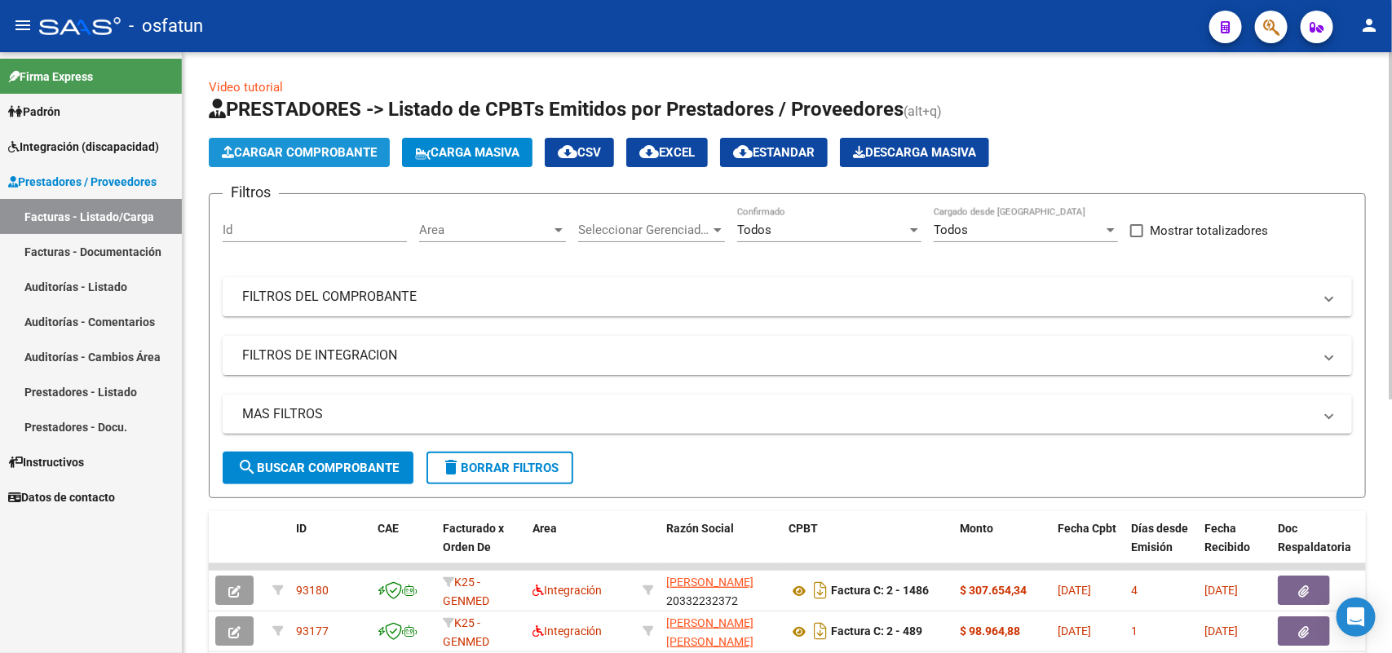
click at [282, 147] on span "Cargar Comprobante" at bounding box center [299, 152] width 155 height 15
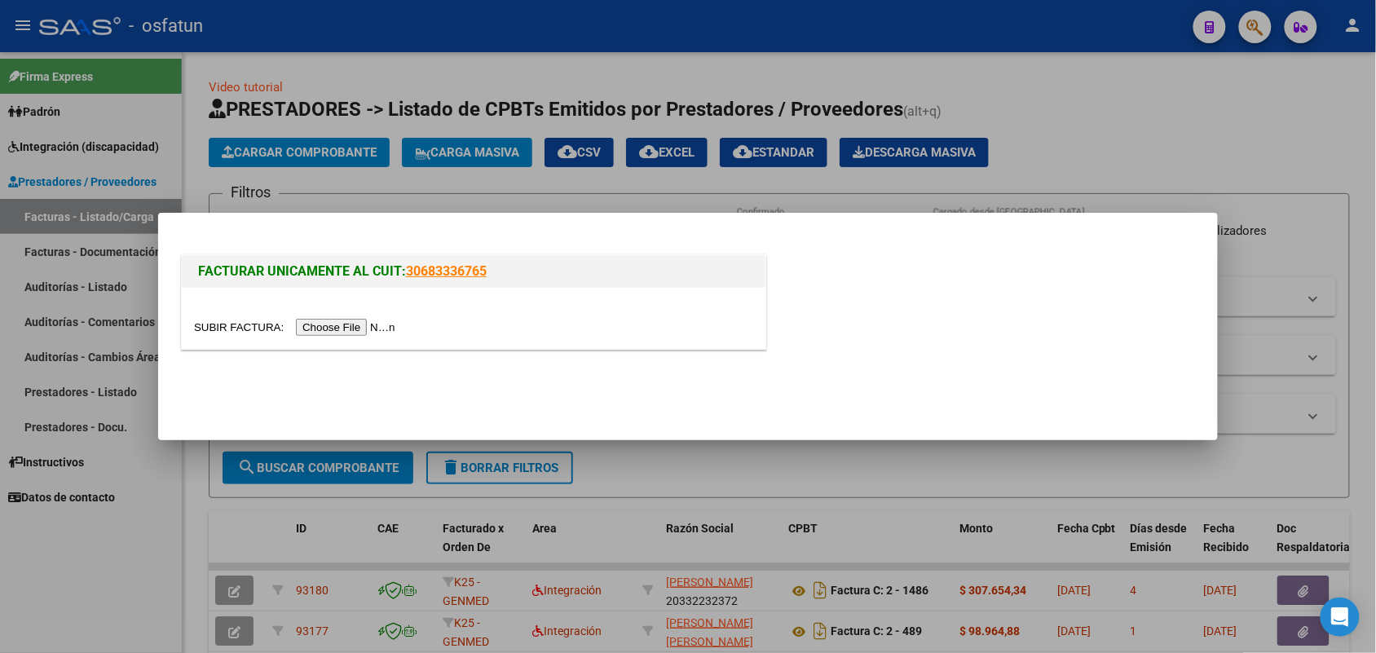
drag, startPoint x: 339, startPoint y: 320, endPoint x: 333, endPoint y: 329, distance: 11.1
click at [334, 327] on input "file" at bounding box center [297, 327] width 206 height 17
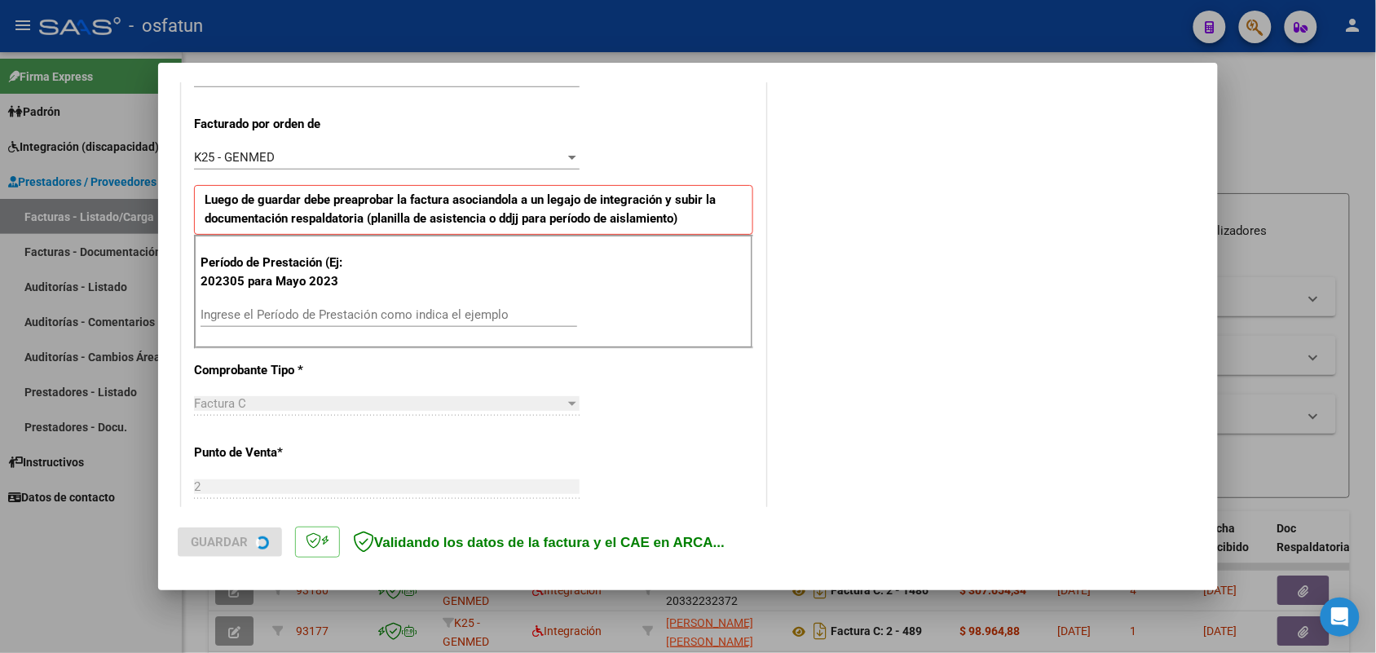
scroll to position [438, 0]
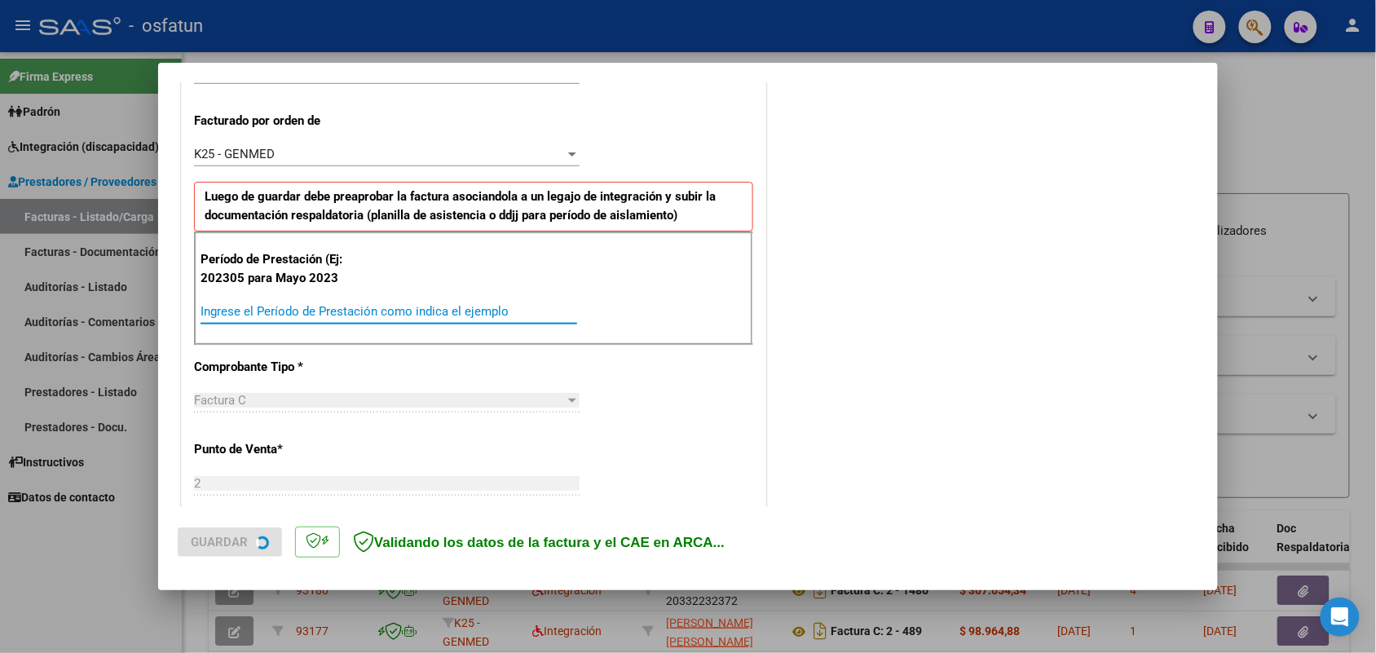
click at [336, 304] on input "Ingrese el Período de Prestación como indica el ejemplo" at bounding box center [389, 311] width 377 height 15
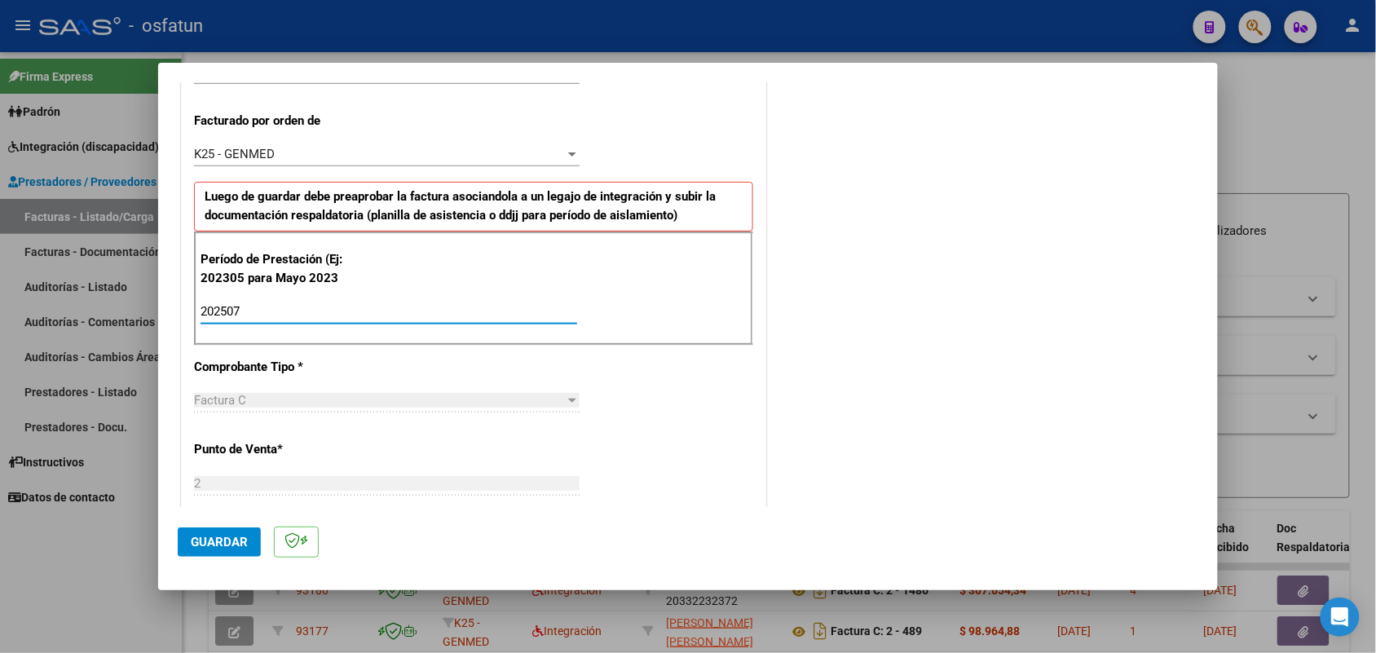
scroll to position [0, 0]
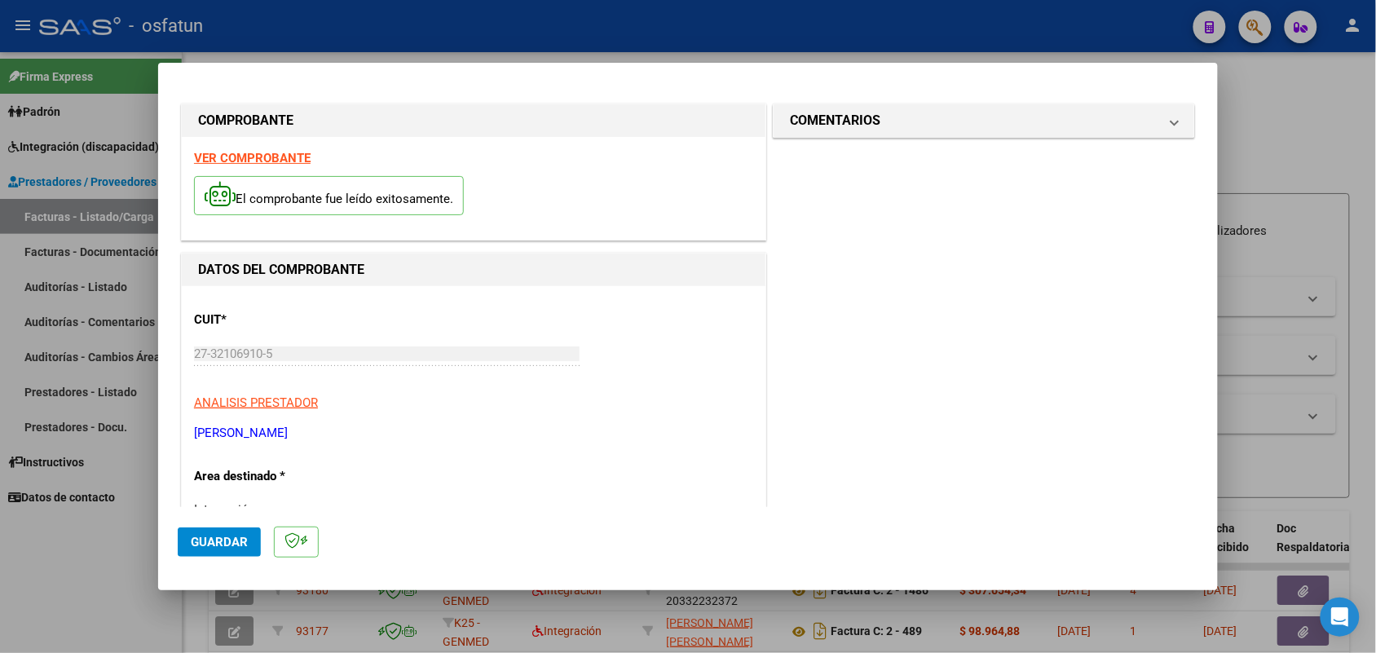
type input "202507"
click at [224, 538] on span "Guardar" at bounding box center [219, 542] width 57 height 15
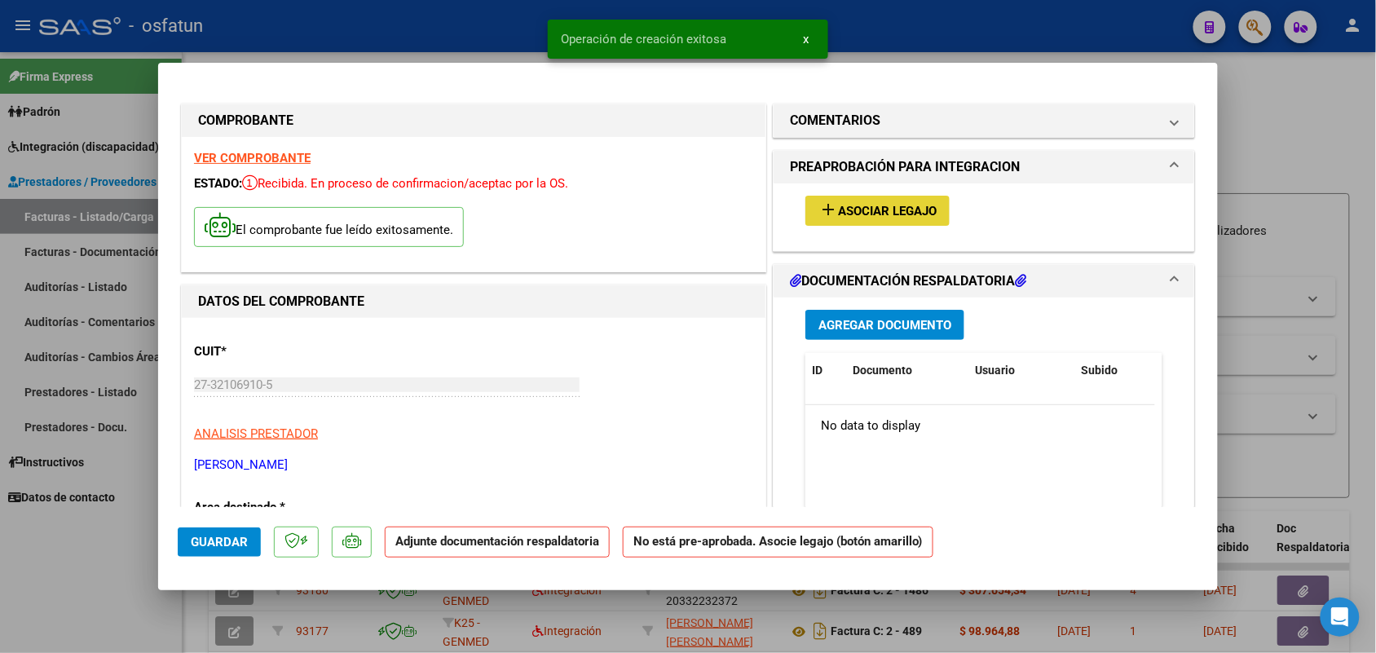
click at [898, 204] on span "Asociar Legajo" at bounding box center [887, 211] width 99 height 15
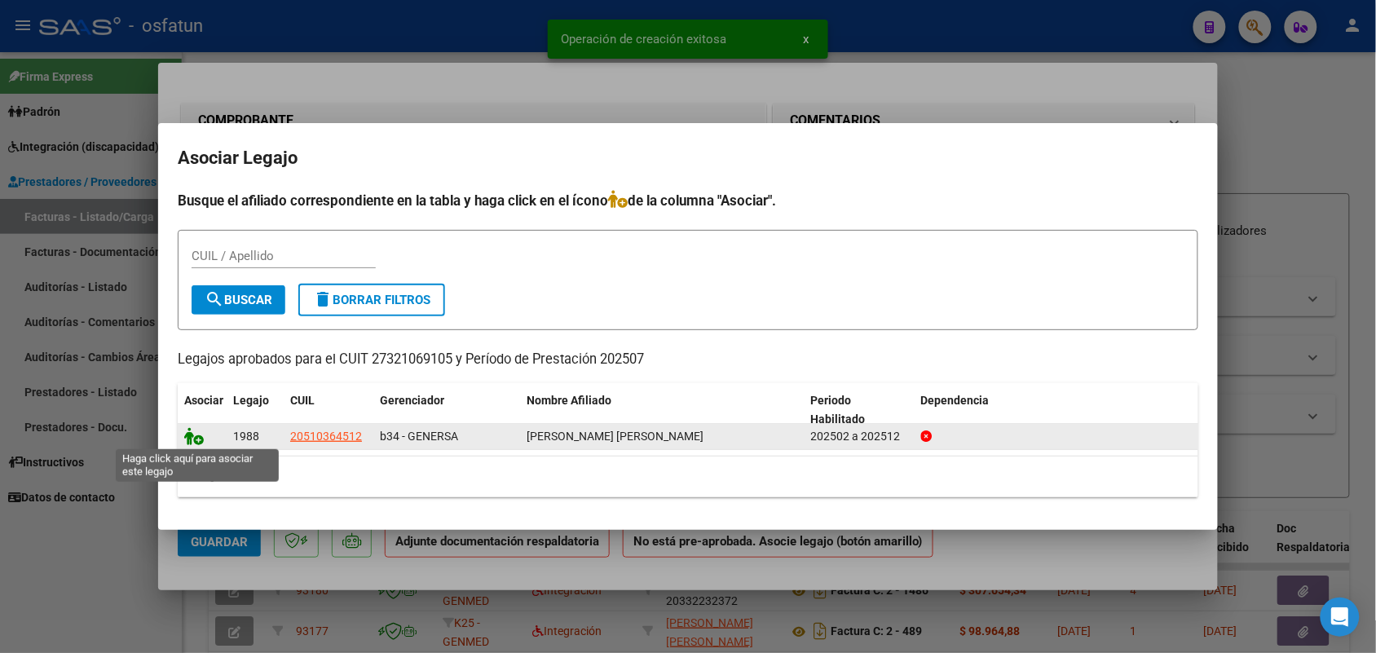
click at [184, 432] on icon at bounding box center [194, 436] width 20 height 18
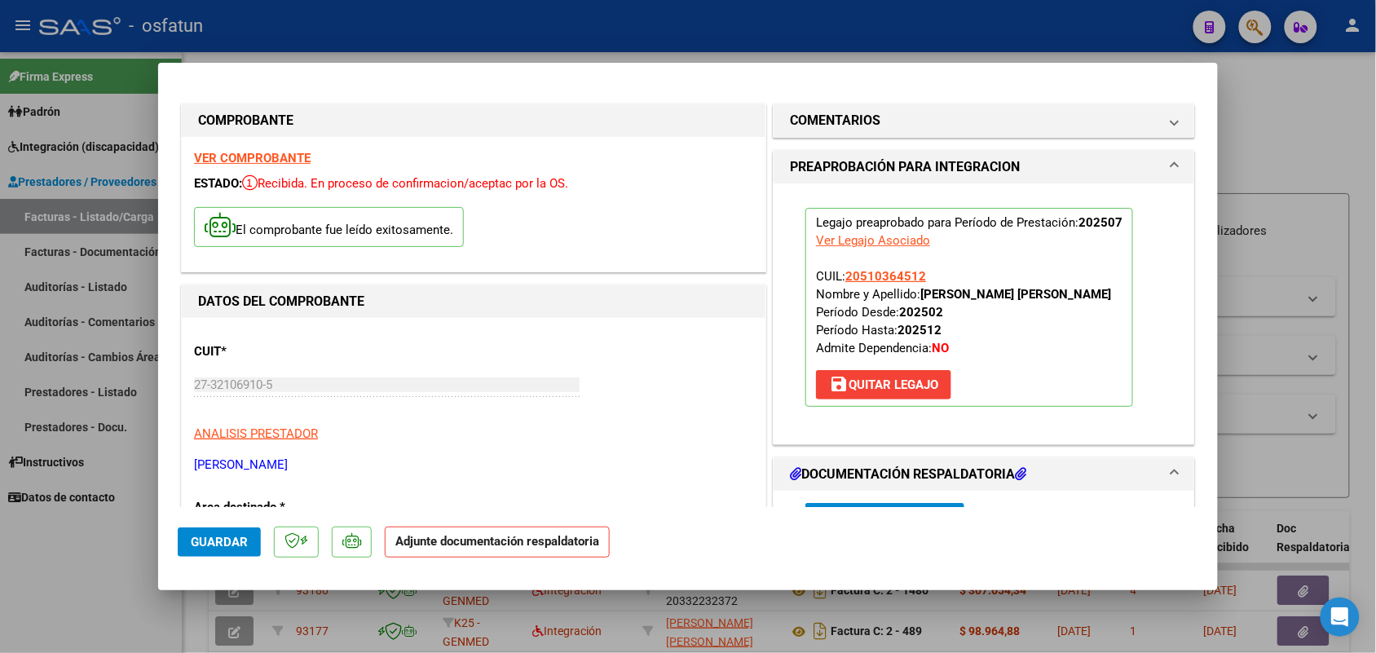
scroll to position [102, 0]
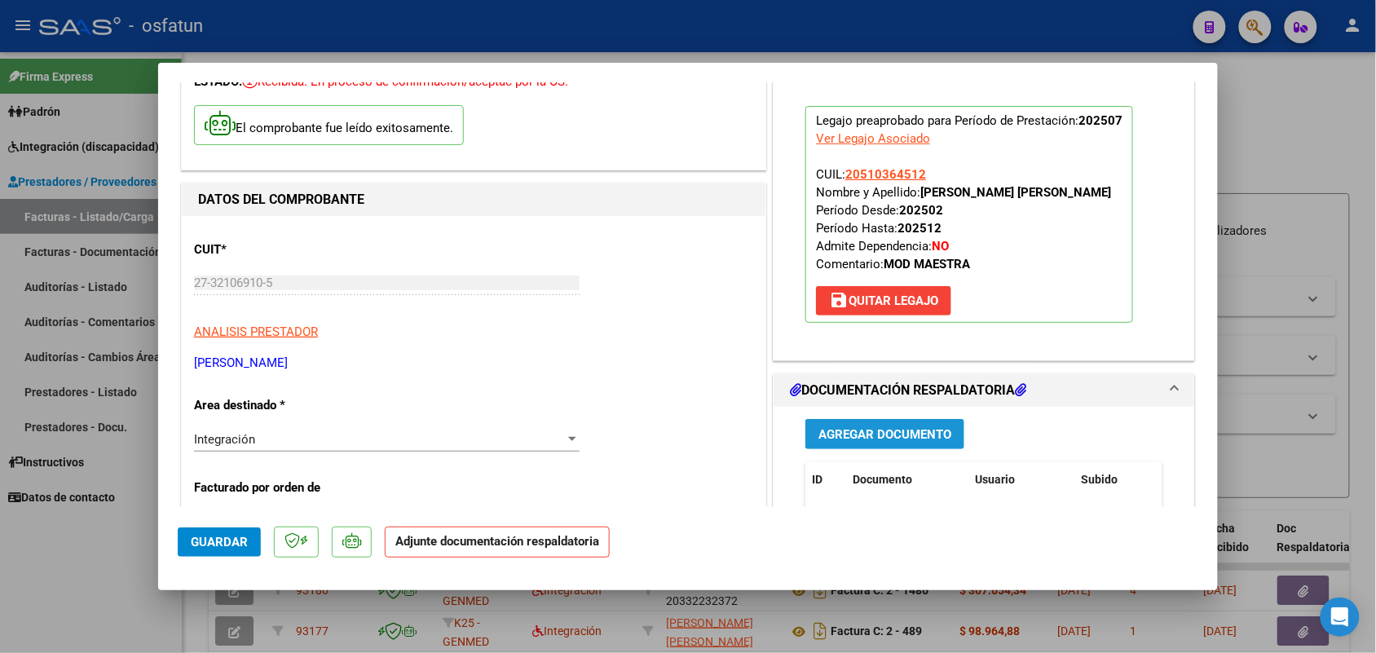
click at [857, 424] on button "Agregar Documento" at bounding box center [885, 434] width 159 height 30
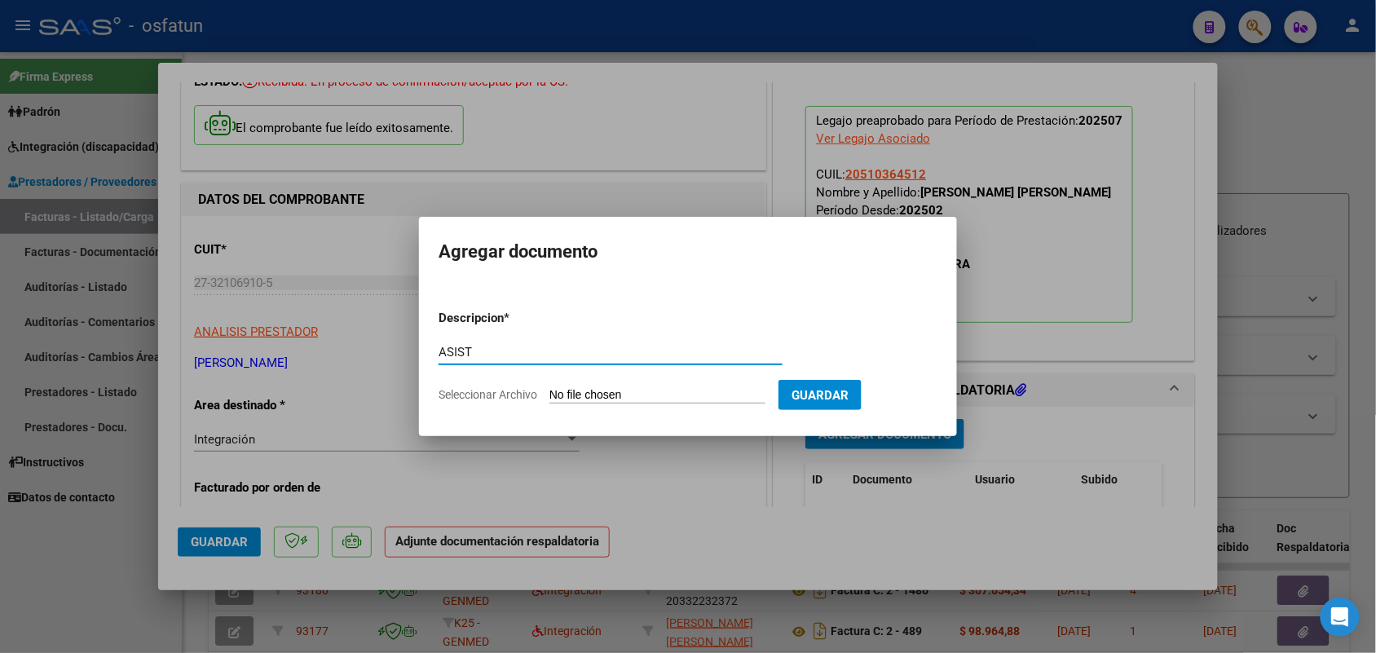
type input "ASIST"
click at [663, 393] on input "Seleccionar Archivo" at bounding box center [658, 395] width 216 height 15
type input "C:\fakepath\ASI JULIO.jpeg"
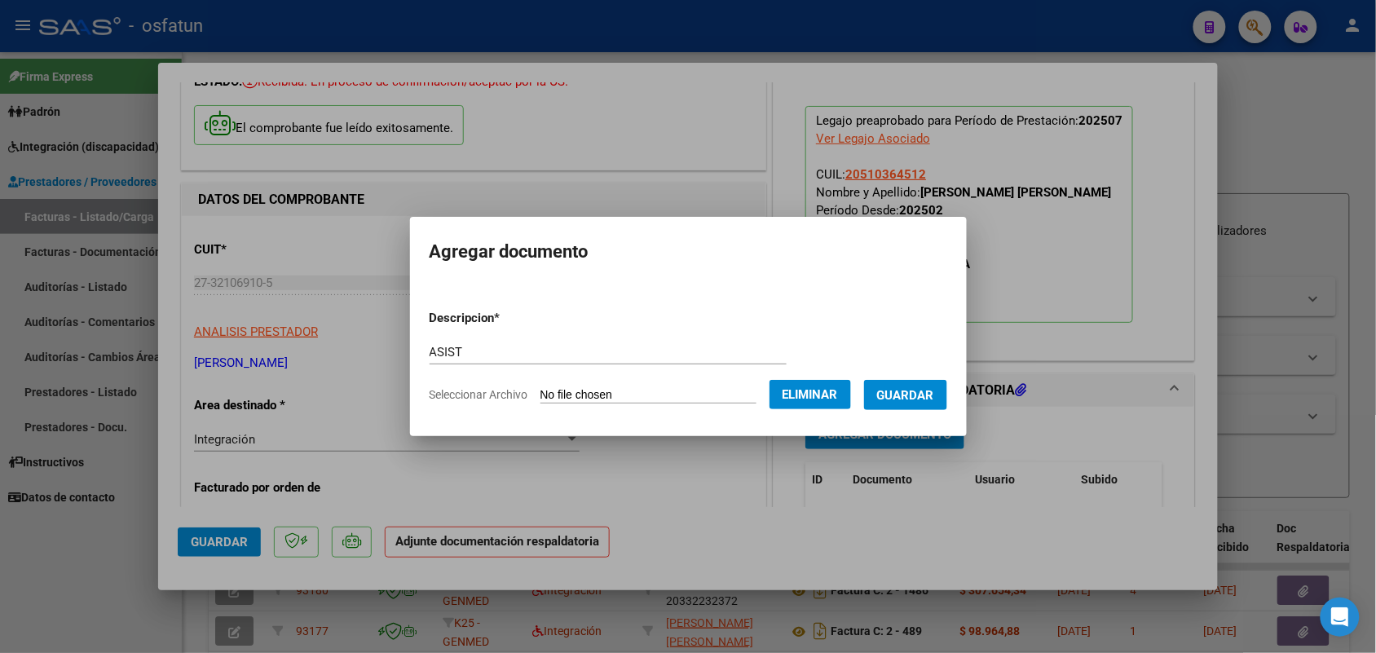
drag, startPoint x: 926, startPoint y: 385, endPoint x: 905, endPoint y: 400, distance: 26.3
click at [926, 386] on button "Guardar" at bounding box center [905, 395] width 83 height 30
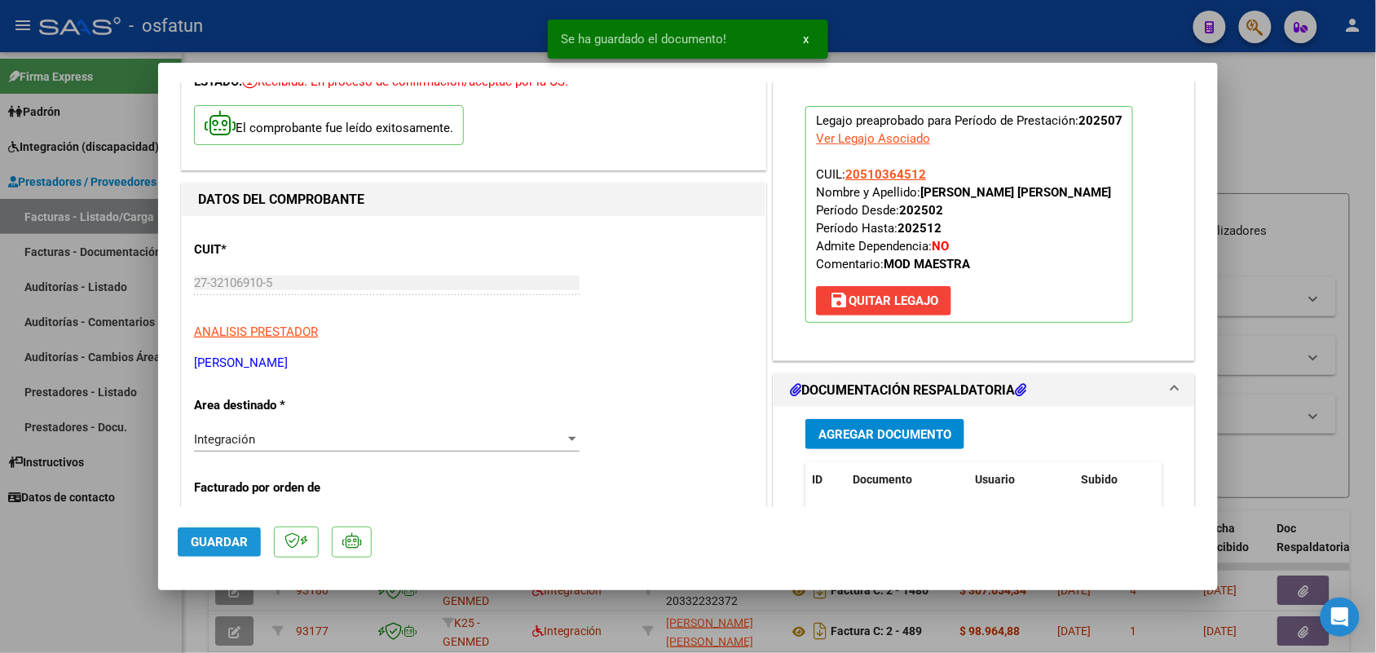
click at [222, 535] on span "Guardar" at bounding box center [219, 542] width 57 height 15
click at [103, 581] on div at bounding box center [688, 326] width 1376 height 653
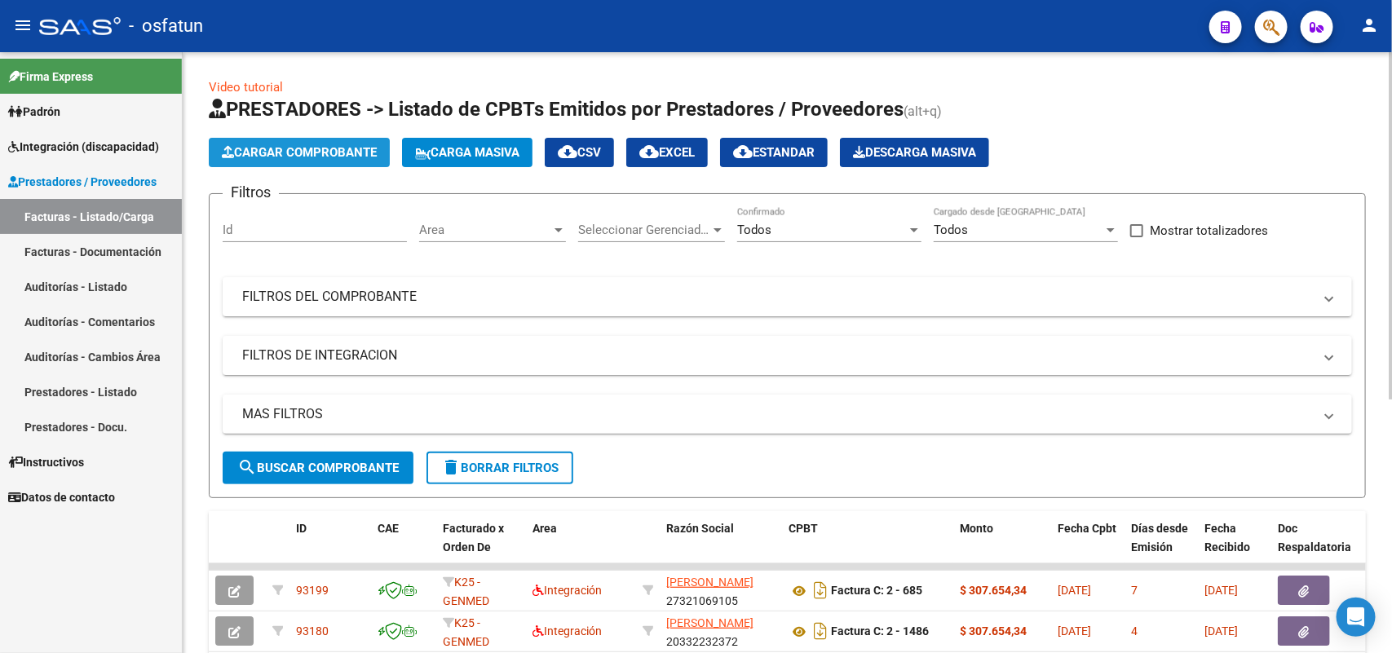
click at [333, 151] on span "Cargar Comprobante" at bounding box center [299, 152] width 155 height 15
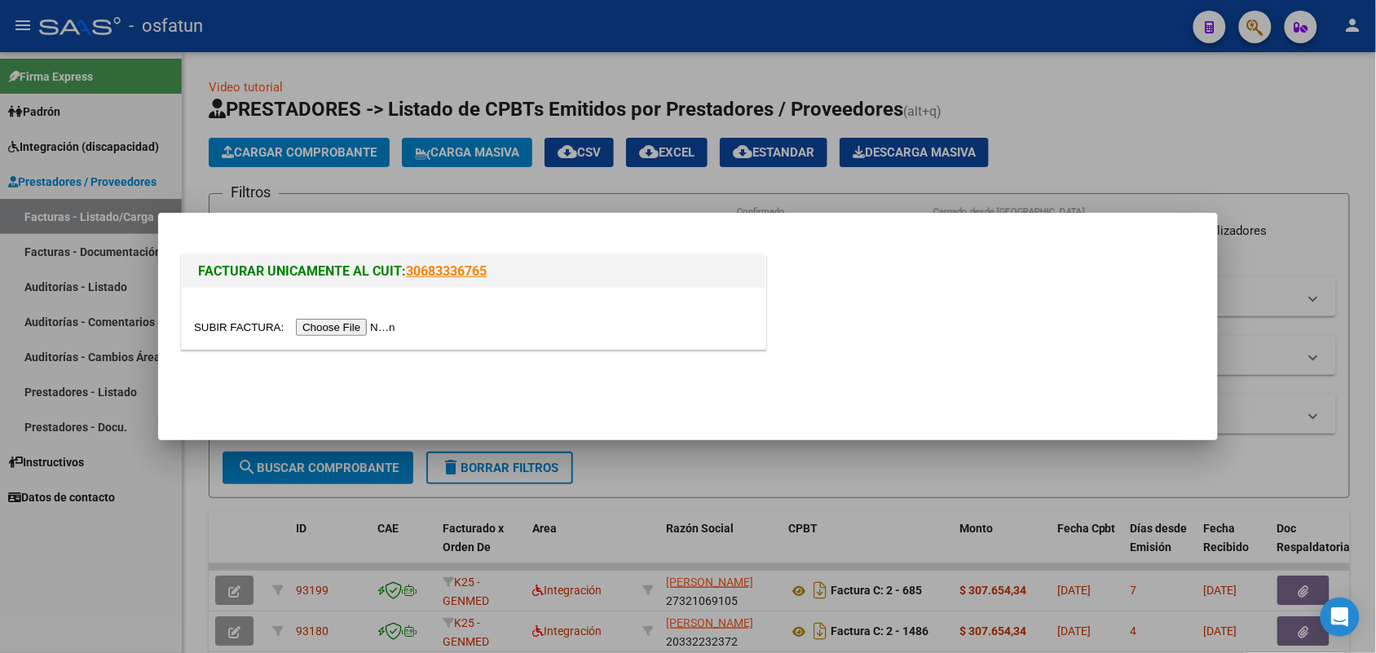
click at [328, 327] on input "file" at bounding box center [297, 327] width 206 height 17
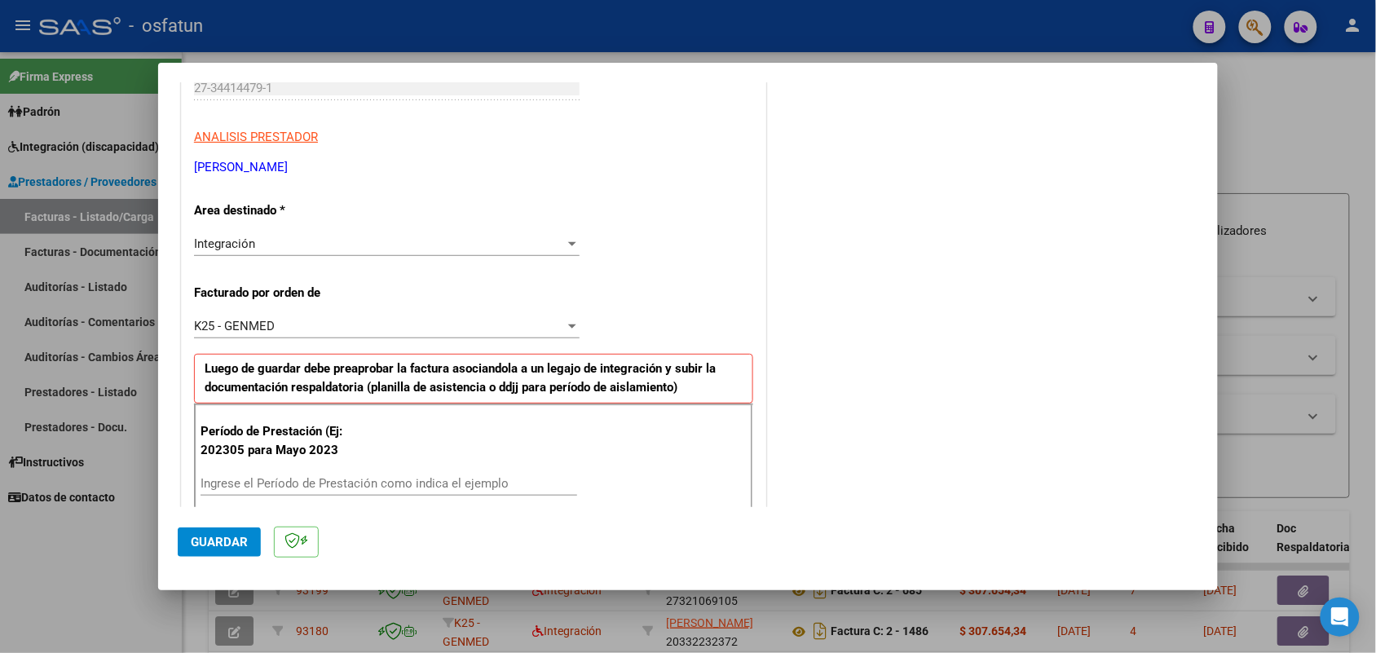
scroll to position [408, 0]
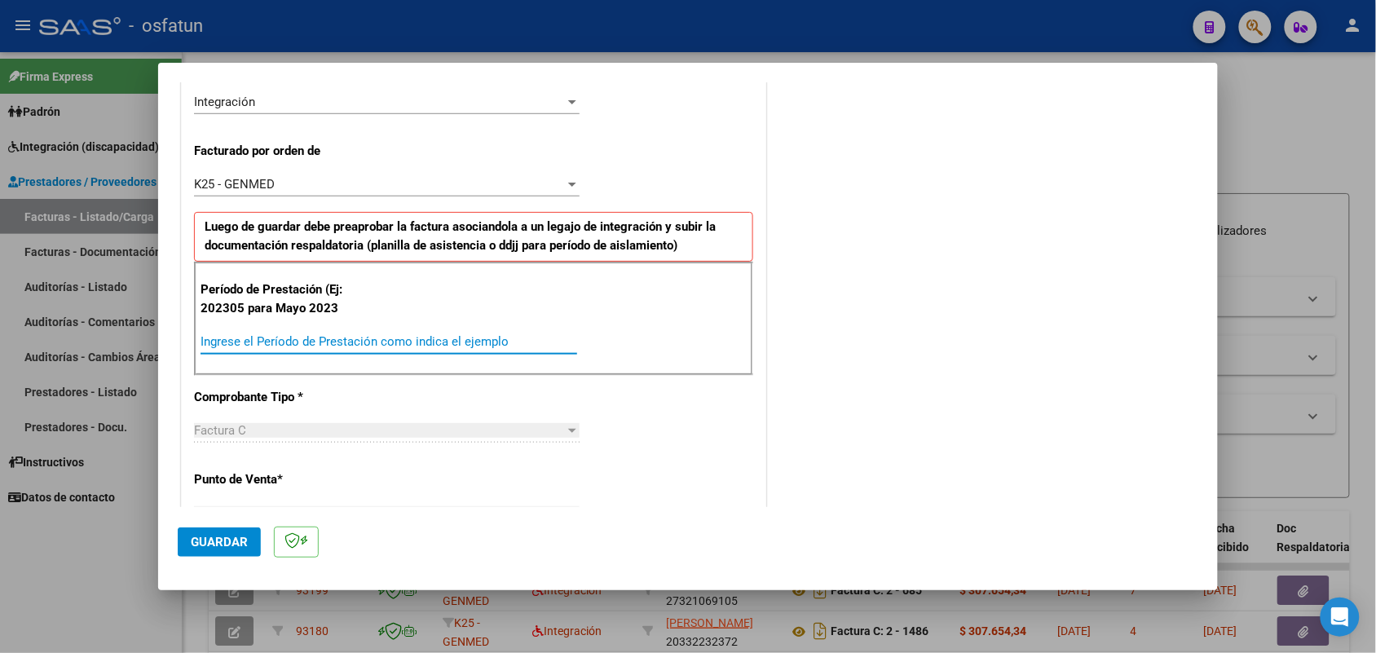
click at [387, 336] on input "Ingrese el Período de Prestación como indica el ejemplo" at bounding box center [389, 341] width 377 height 15
type input "202507"
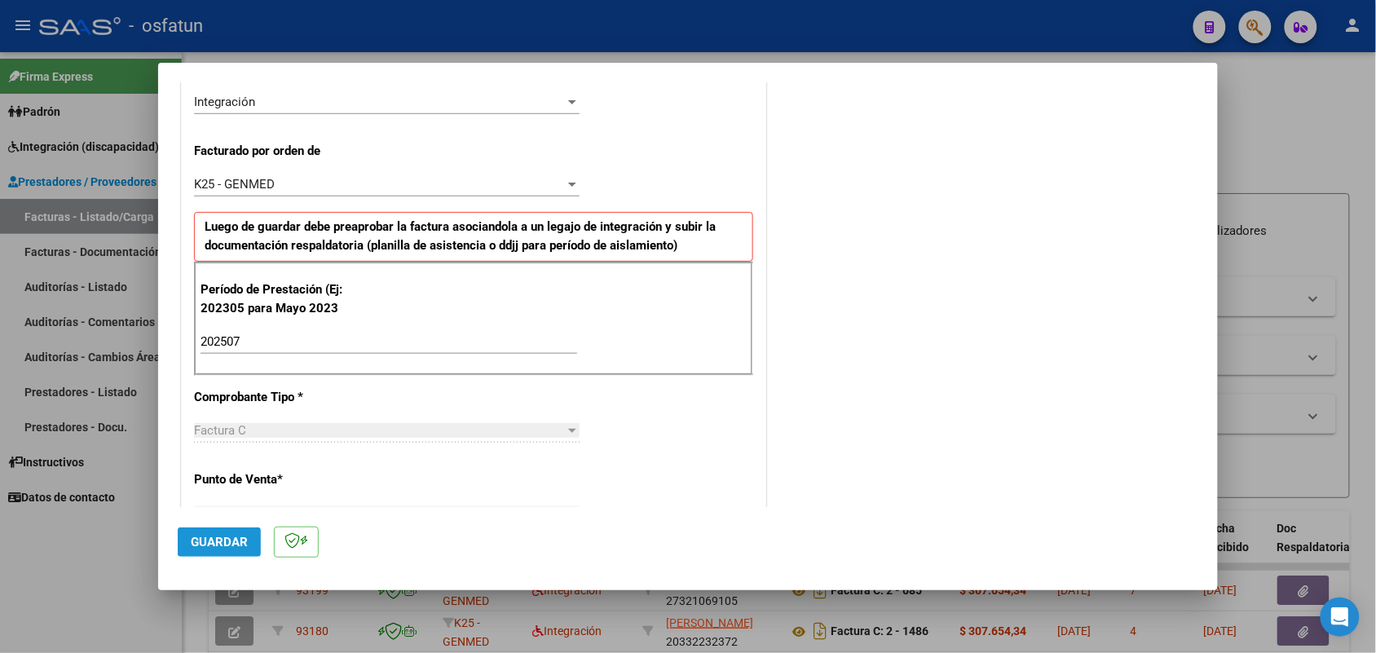
drag, startPoint x: 218, startPoint y: 532, endPoint x: 253, endPoint y: 516, distance: 38.7
click at [216, 532] on button "Guardar" at bounding box center [219, 541] width 83 height 29
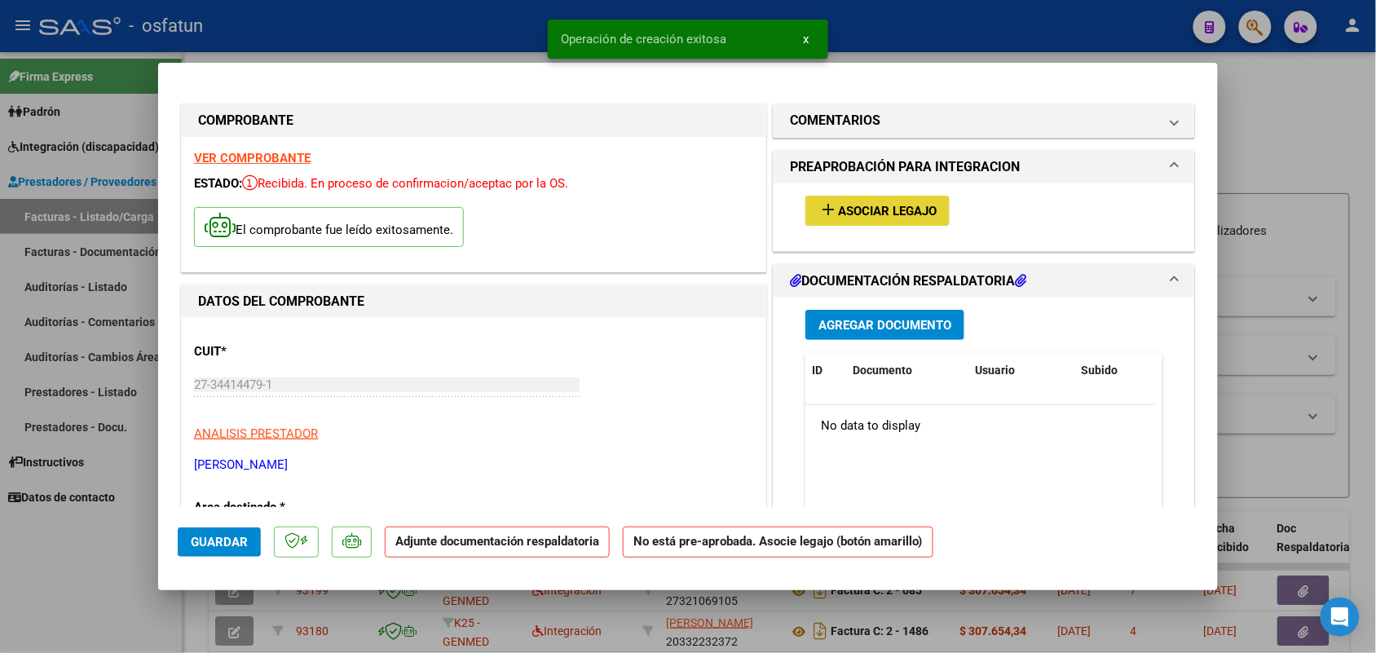
click at [853, 201] on button "add Asociar Legajo" at bounding box center [878, 211] width 144 height 30
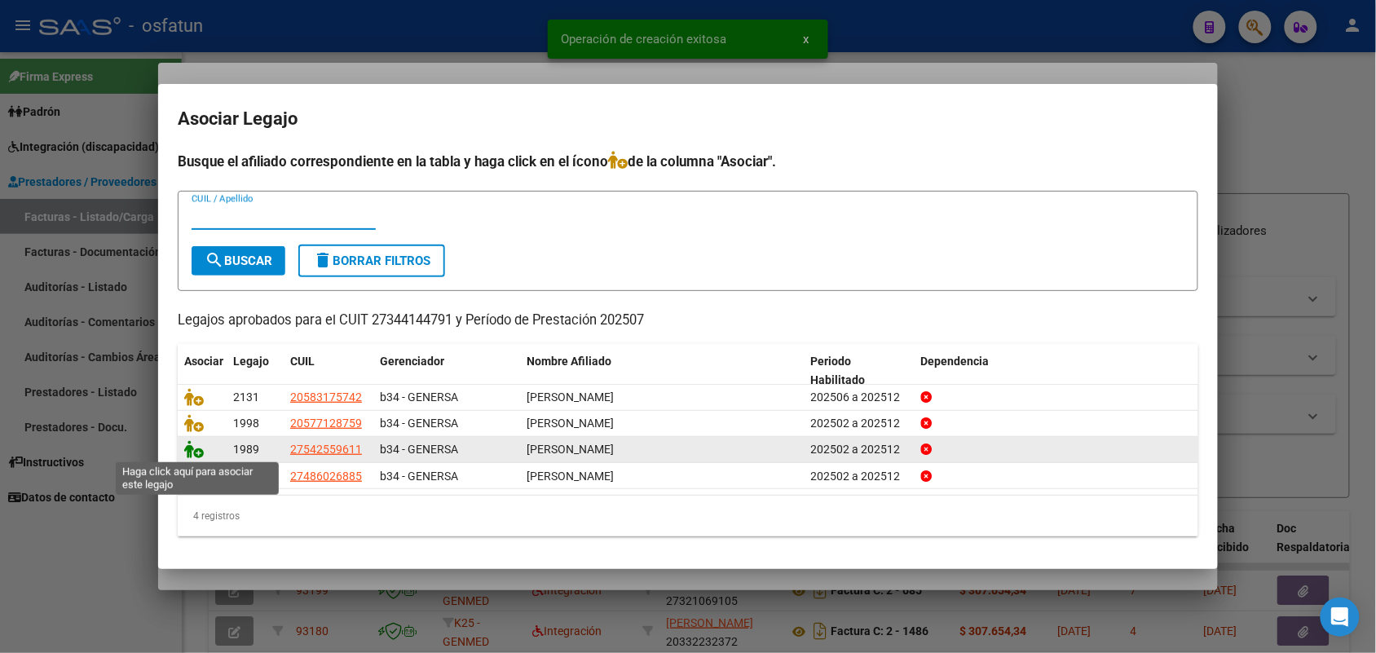
click at [192, 444] on icon at bounding box center [194, 449] width 20 height 18
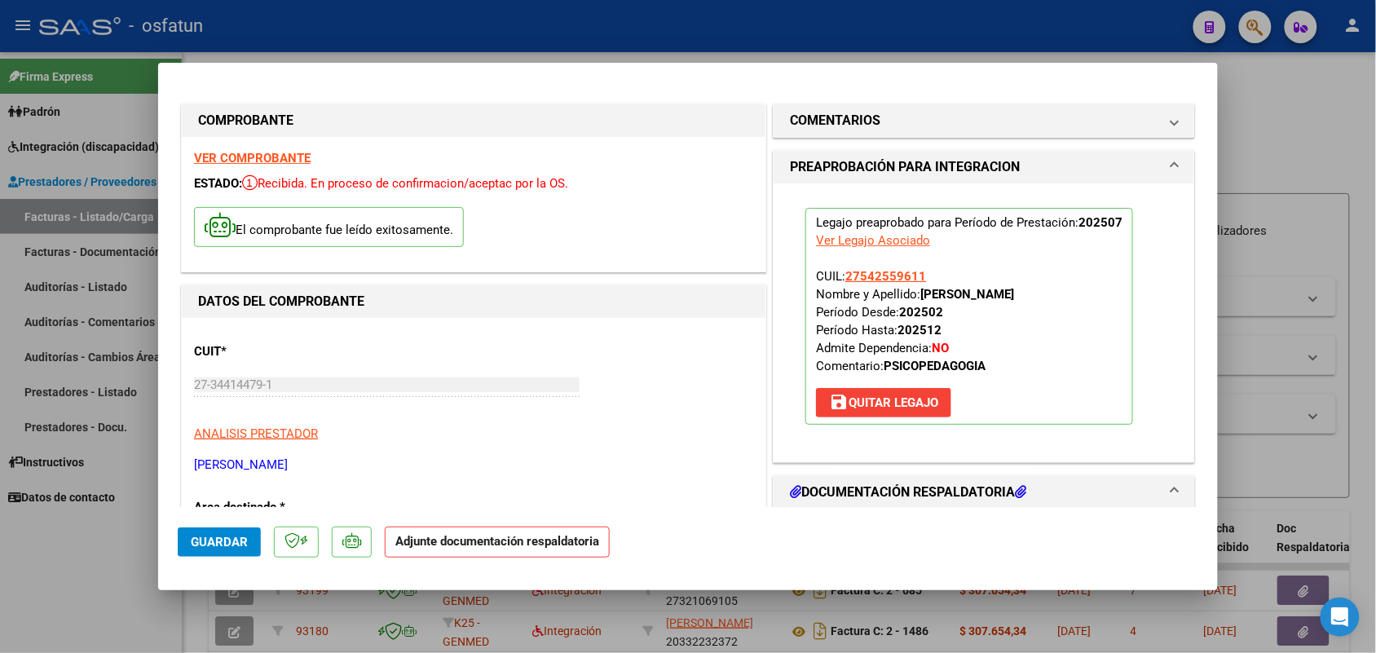
scroll to position [204, 0]
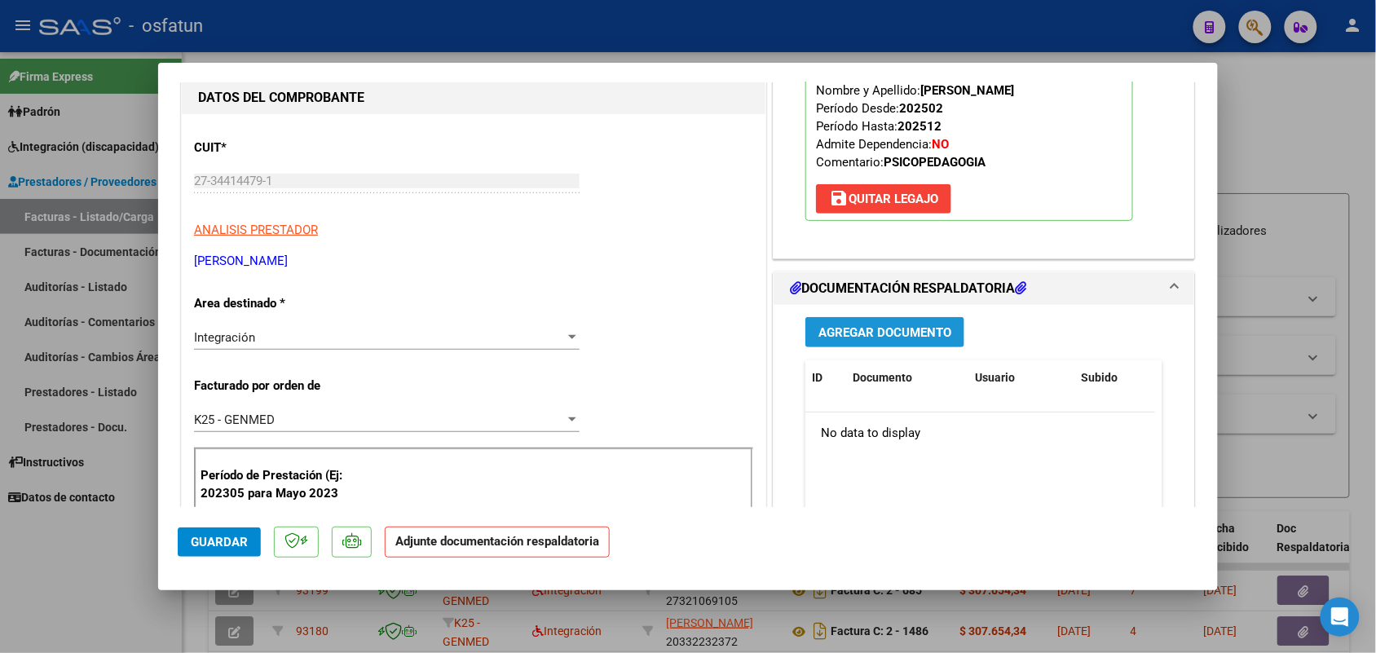
click at [870, 332] on span "Agregar Documento" at bounding box center [885, 332] width 133 height 15
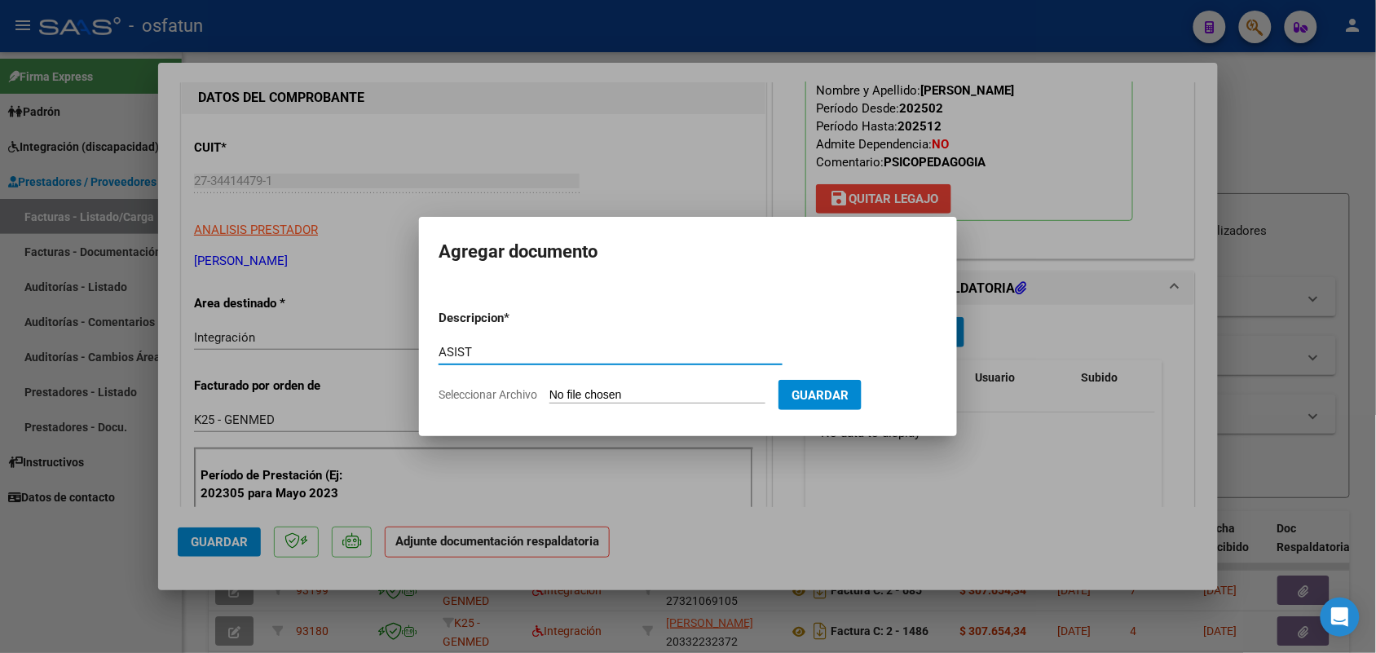
type input "ASIST"
click at [666, 393] on input "Seleccionar Archivo" at bounding box center [658, 395] width 216 height 15
type input "C:\fakepath\Scan [DATE] 22·36·40.pdf"
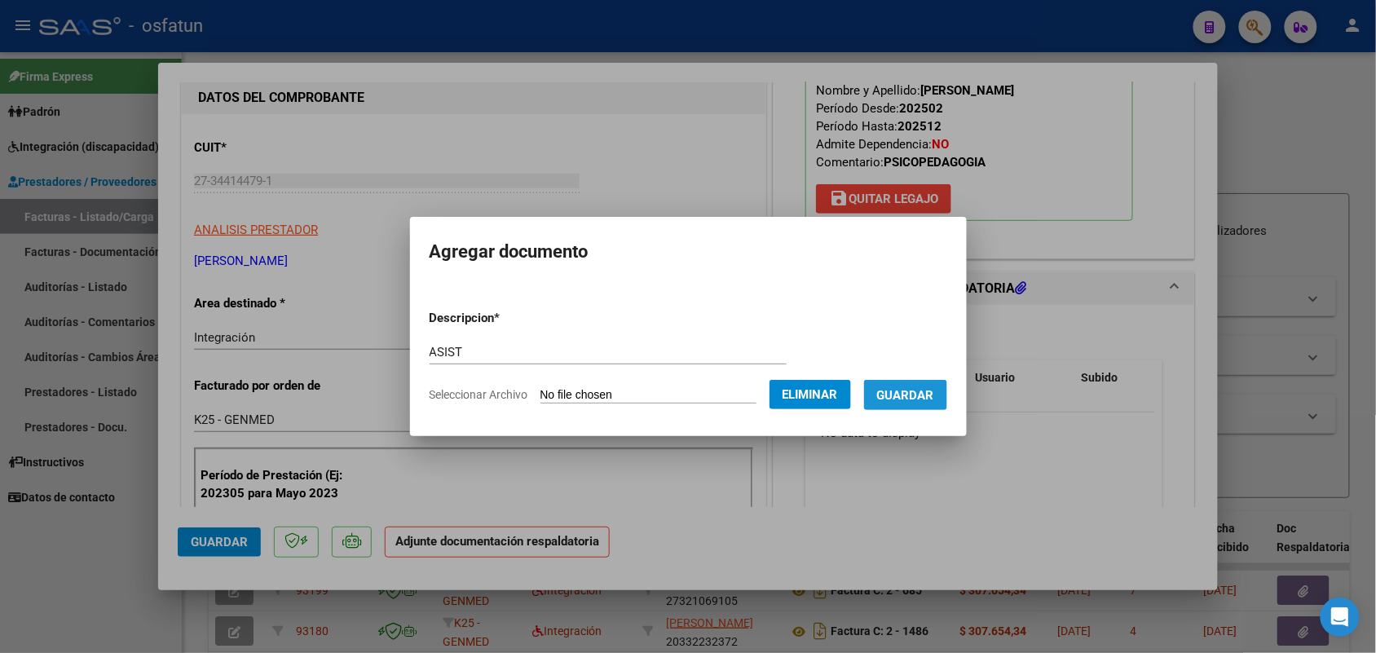
click at [934, 388] on span "Guardar" at bounding box center [905, 395] width 57 height 15
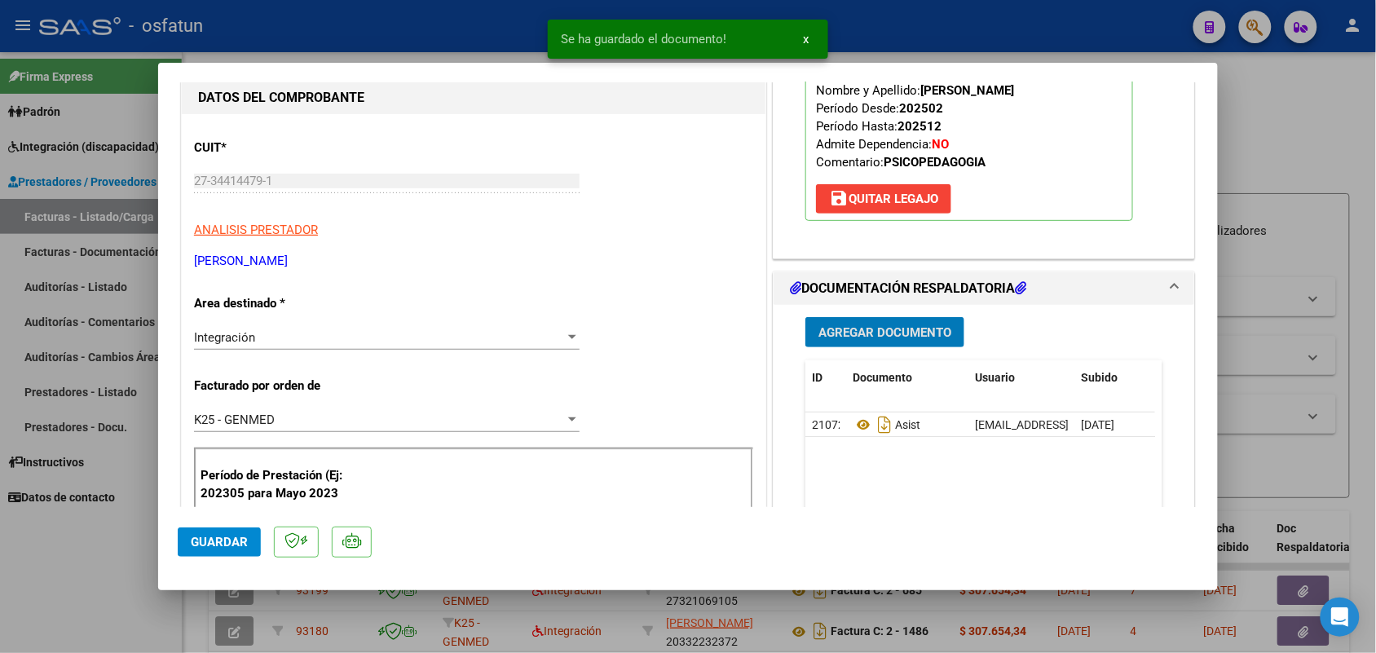
click at [226, 523] on mat-dialog-actions "Guardar" at bounding box center [688, 539] width 1021 height 64
click at [220, 538] on span "Guardar" at bounding box center [219, 542] width 57 height 15
click at [57, 587] on div at bounding box center [688, 326] width 1376 height 653
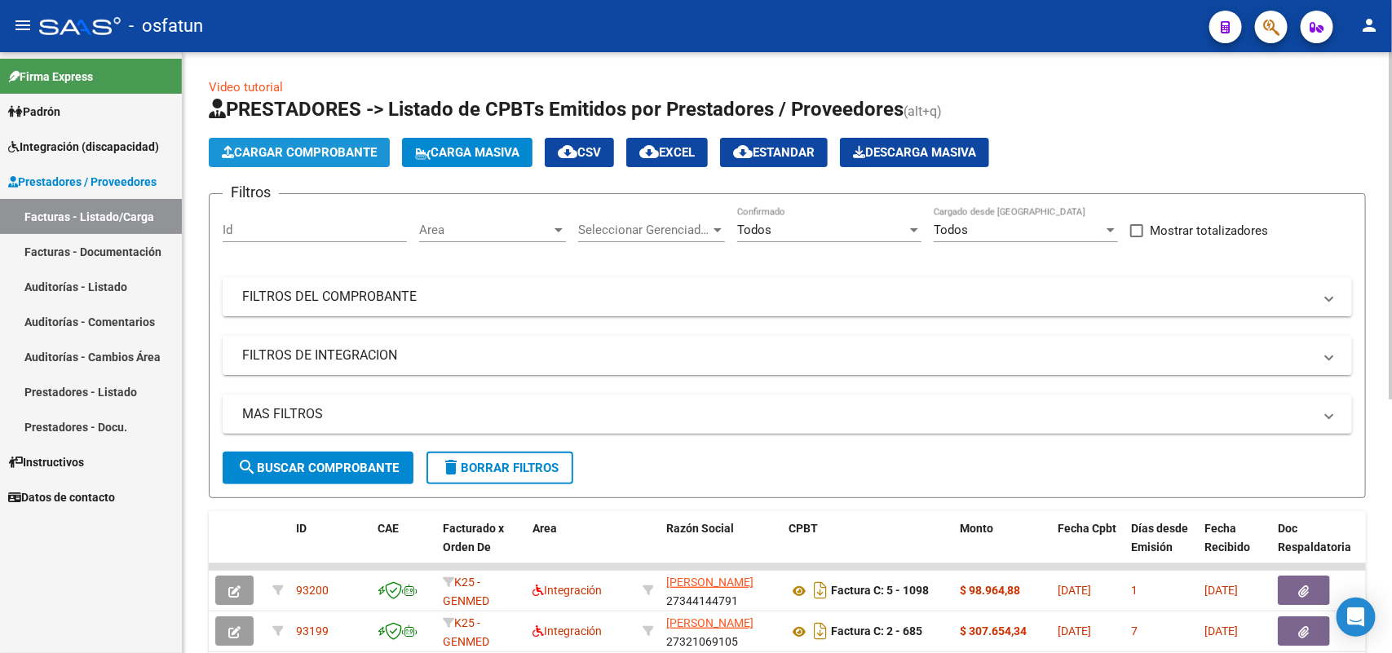
click at [320, 148] on span "Cargar Comprobante" at bounding box center [299, 152] width 155 height 15
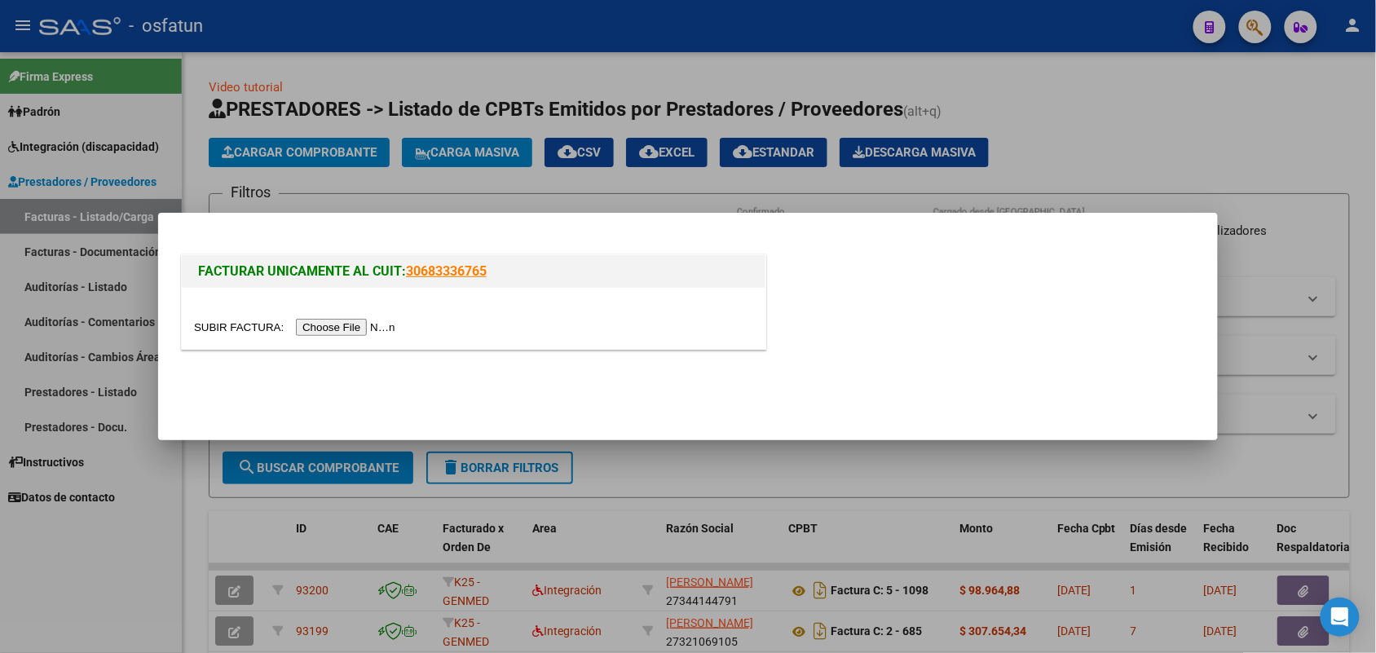
click at [364, 331] on input "file" at bounding box center [297, 327] width 206 height 17
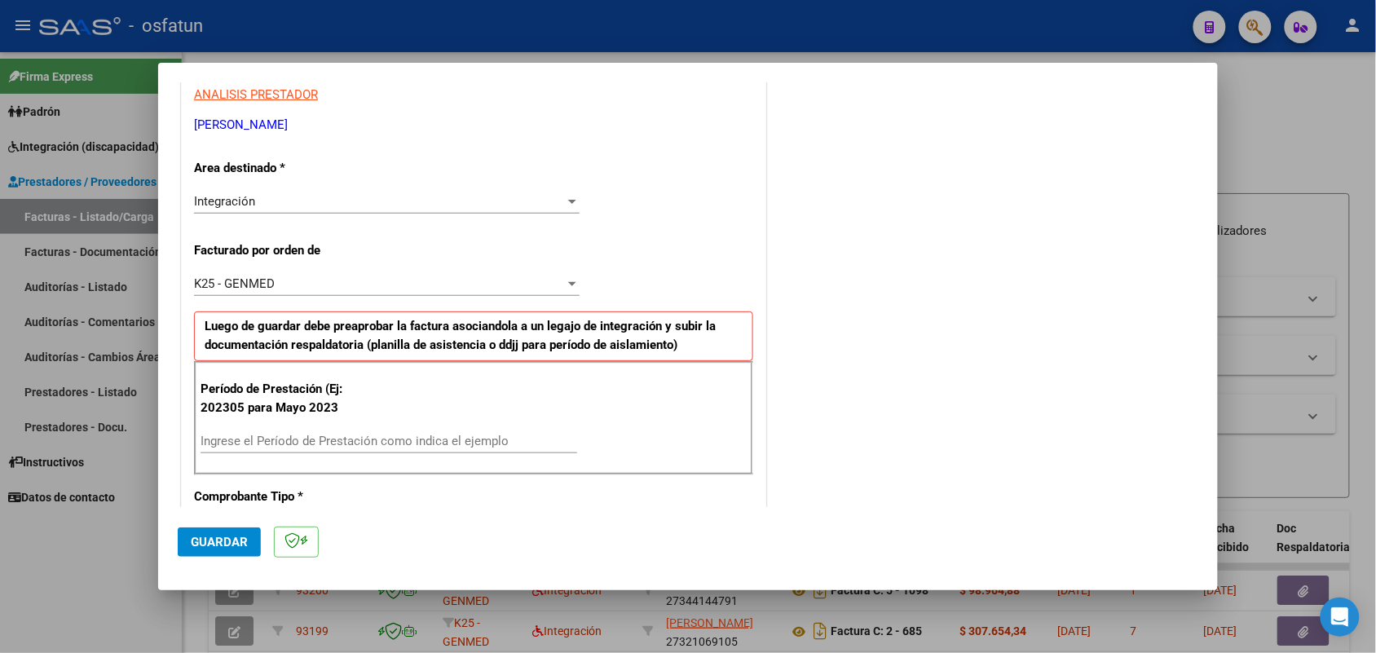
scroll to position [408, 0]
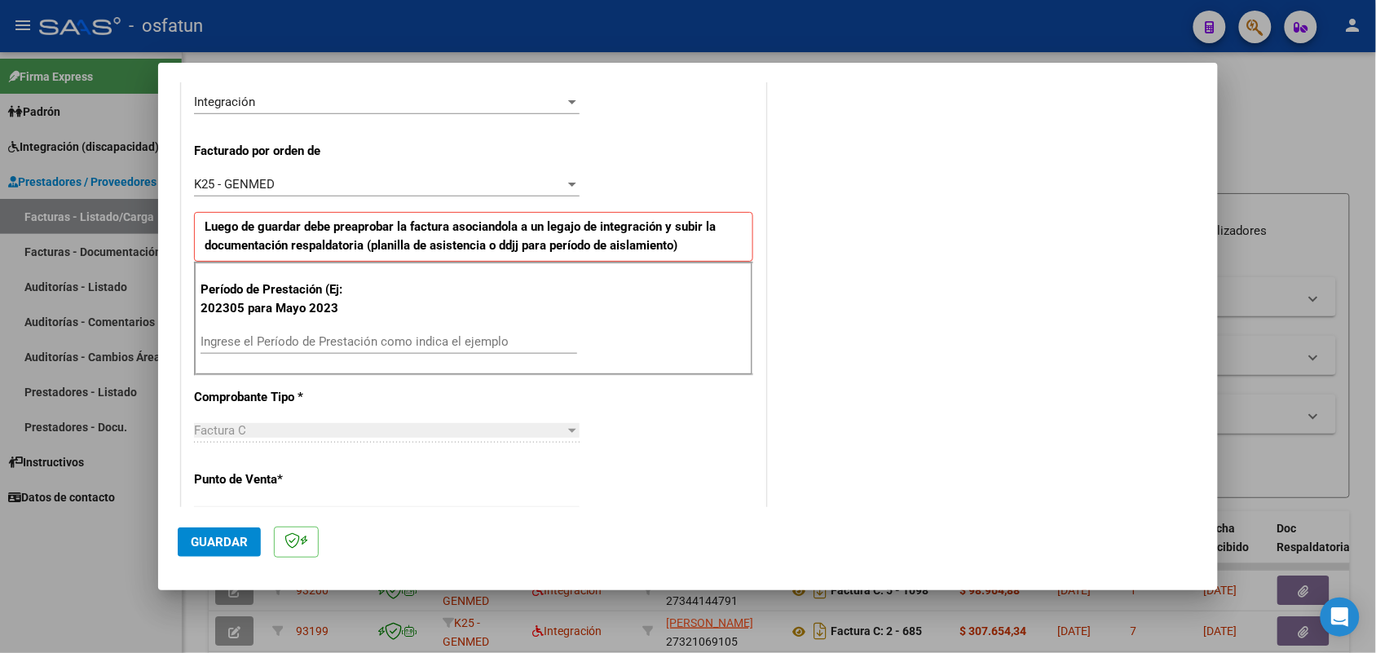
click at [340, 340] on input "Ingrese el Período de Prestación como indica el ejemplo" at bounding box center [389, 341] width 377 height 15
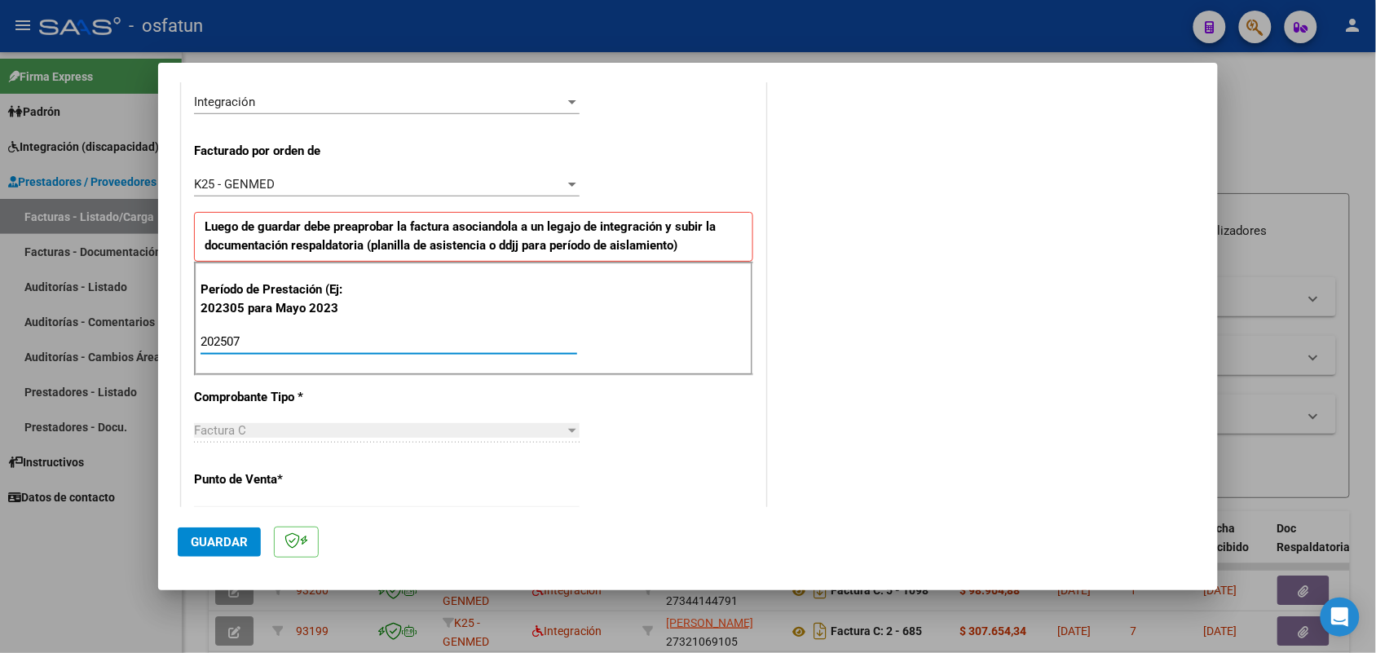
type input "202507"
click at [225, 544] on span "Guardar" at bounding box center [219, 542] width 57 height 15
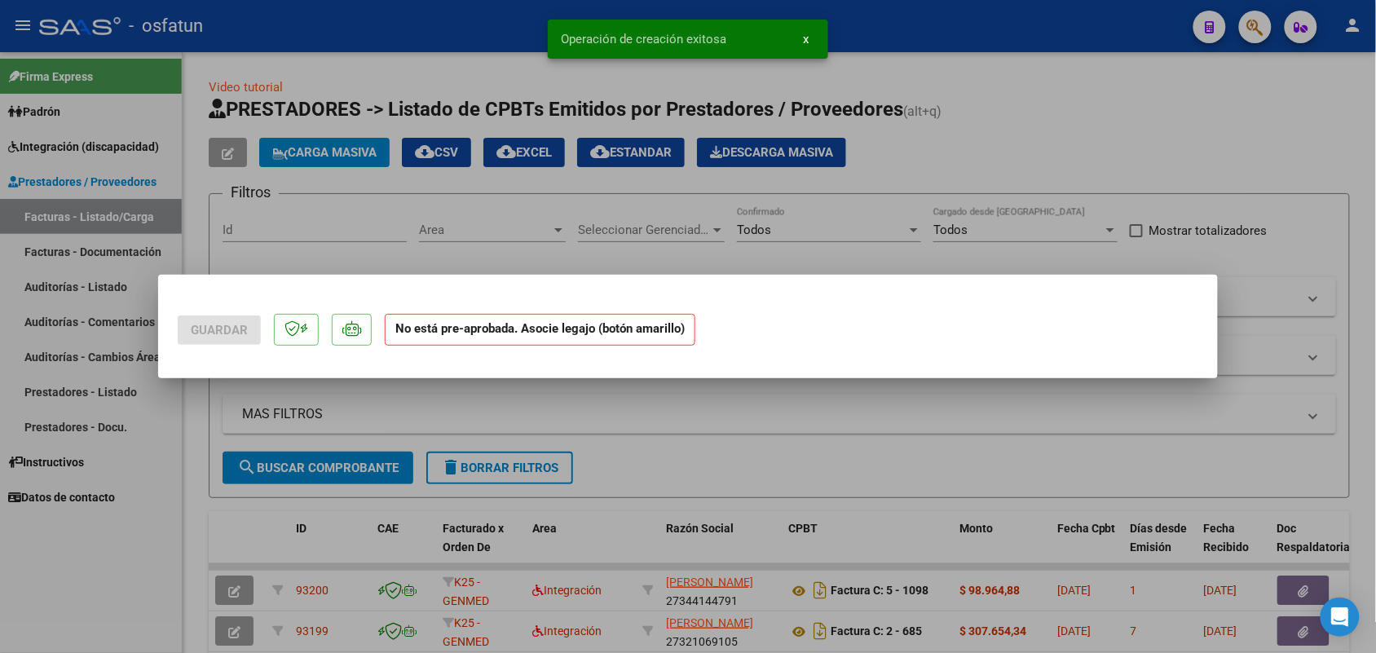
scroll to position [0, 0]
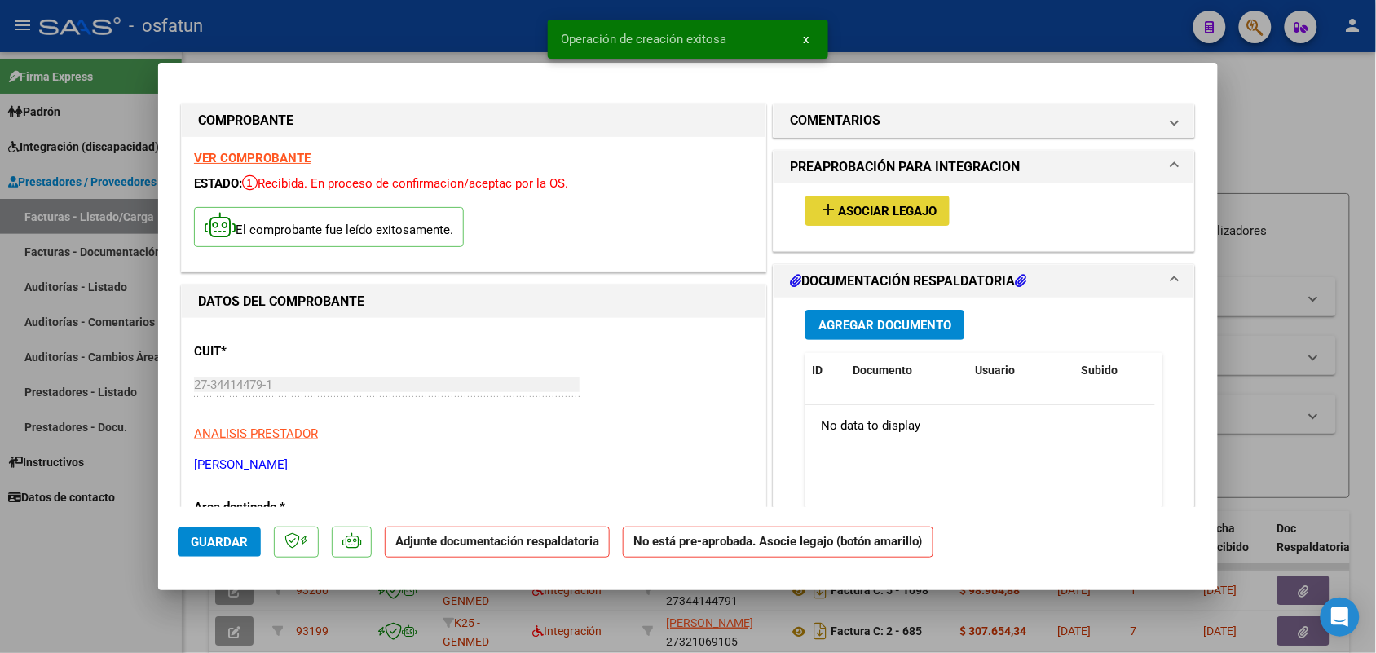
click at [907, 209] on span "Asociar Legajo" at bounding box center [887, 211] width 99 height 15
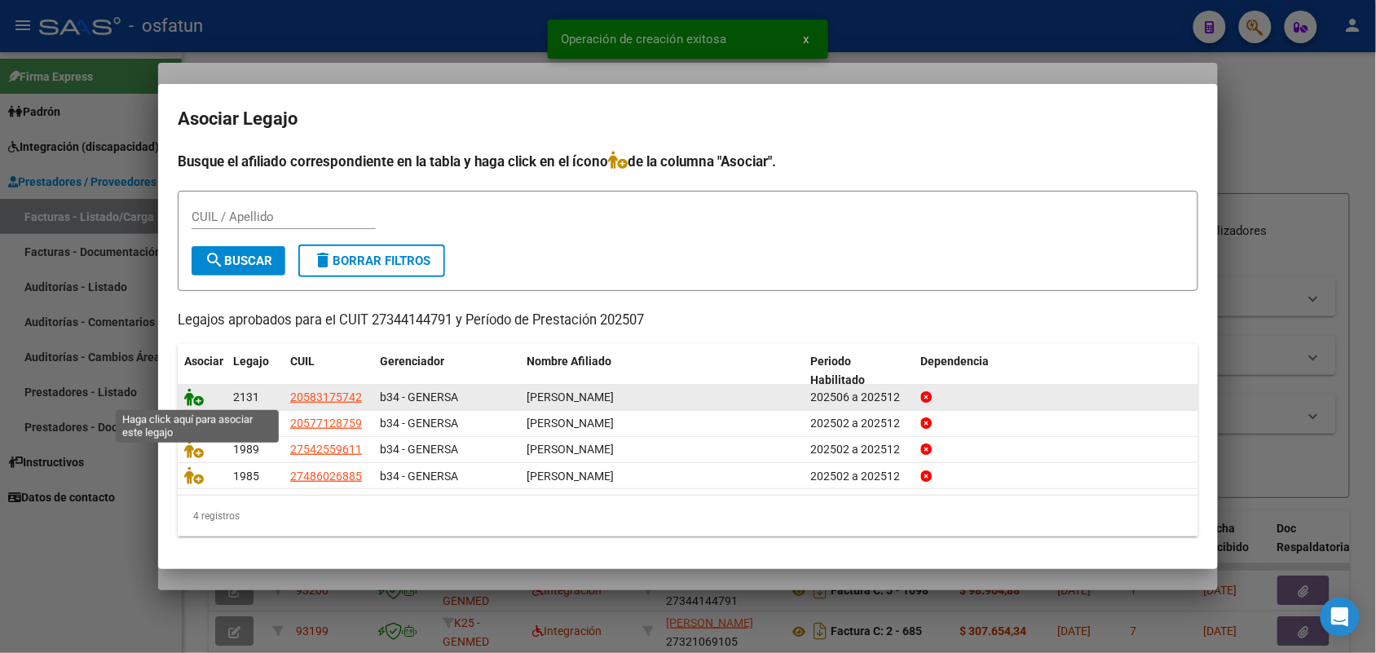
click at [188, 394] on icon at bounding box center [194, 397] width 20 height 18
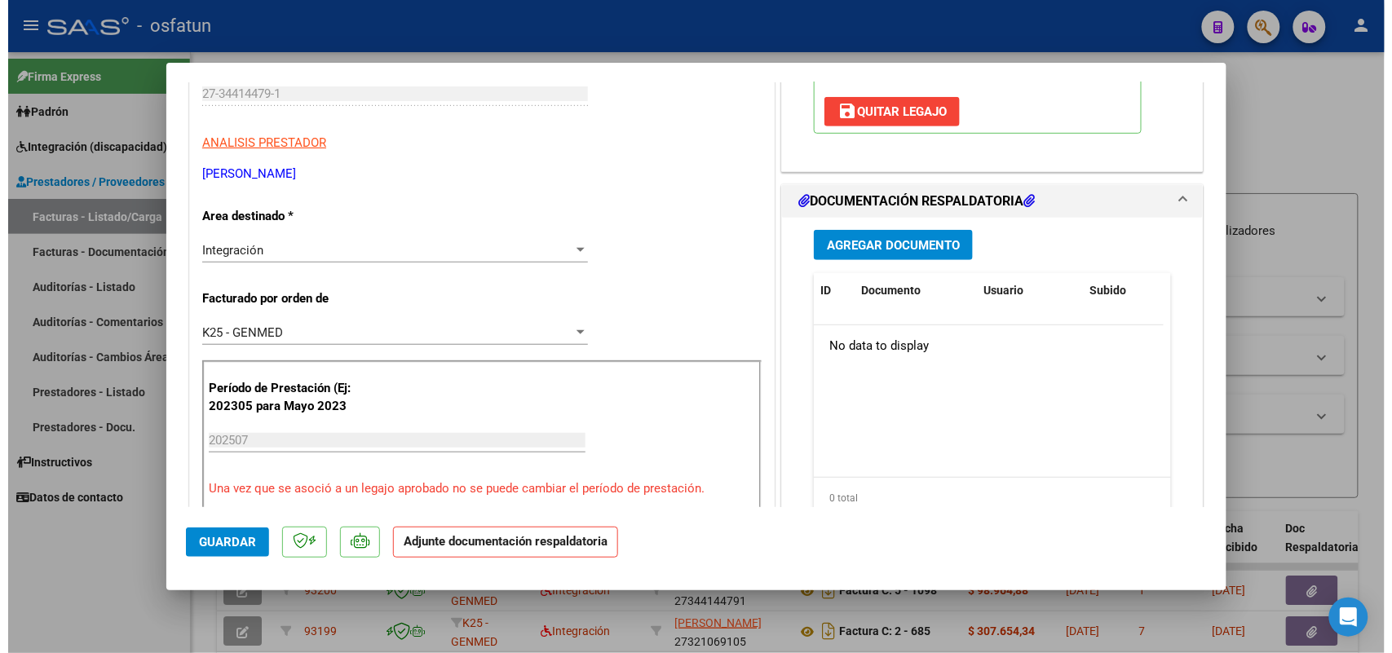
scroll to position [306, 0]
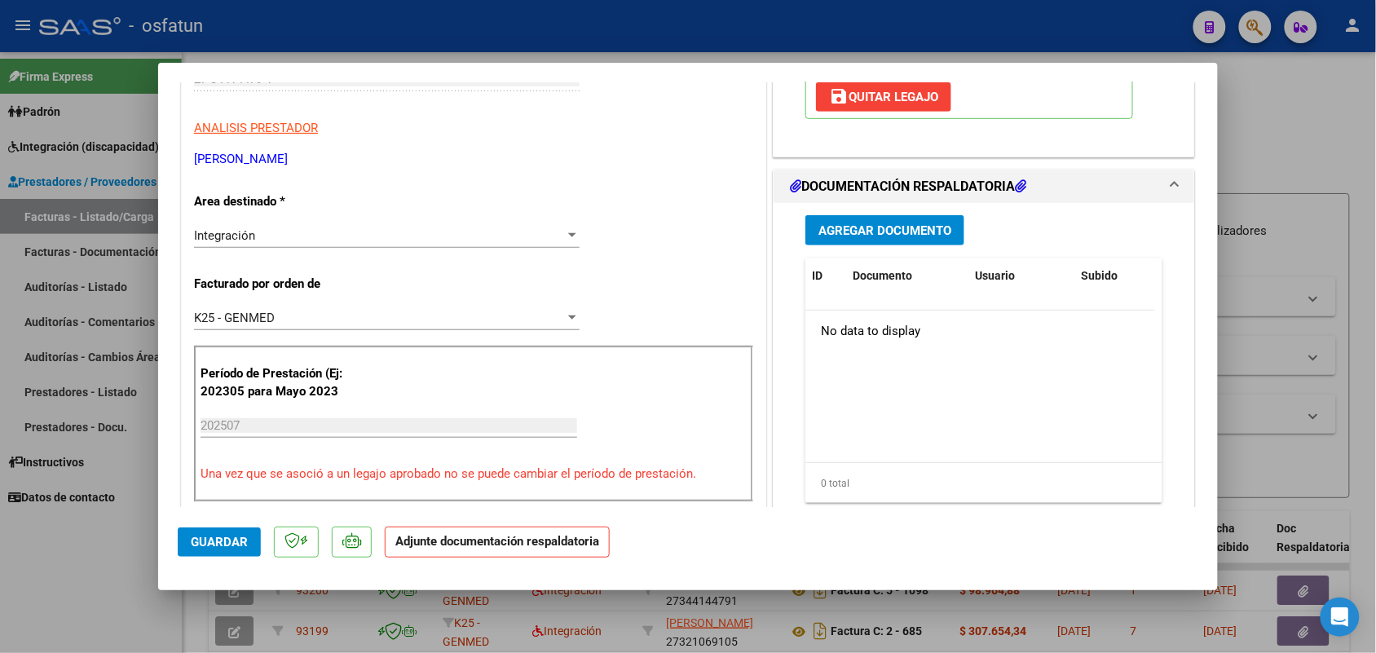
drag, startPoint x: 862, startPoint y: 206, endPoint x: 867, endPoint y: 218, distance: 13.2
click at [867, 213] on div "Agregar Documento ID Documento Usuario Subido Acción No data to display 0 total…" at bounding box center [984, 365] width 382 height 325
click at [868, 220] on button "Agregar Documento" at bounding box center [885, 230] width 159 height 30
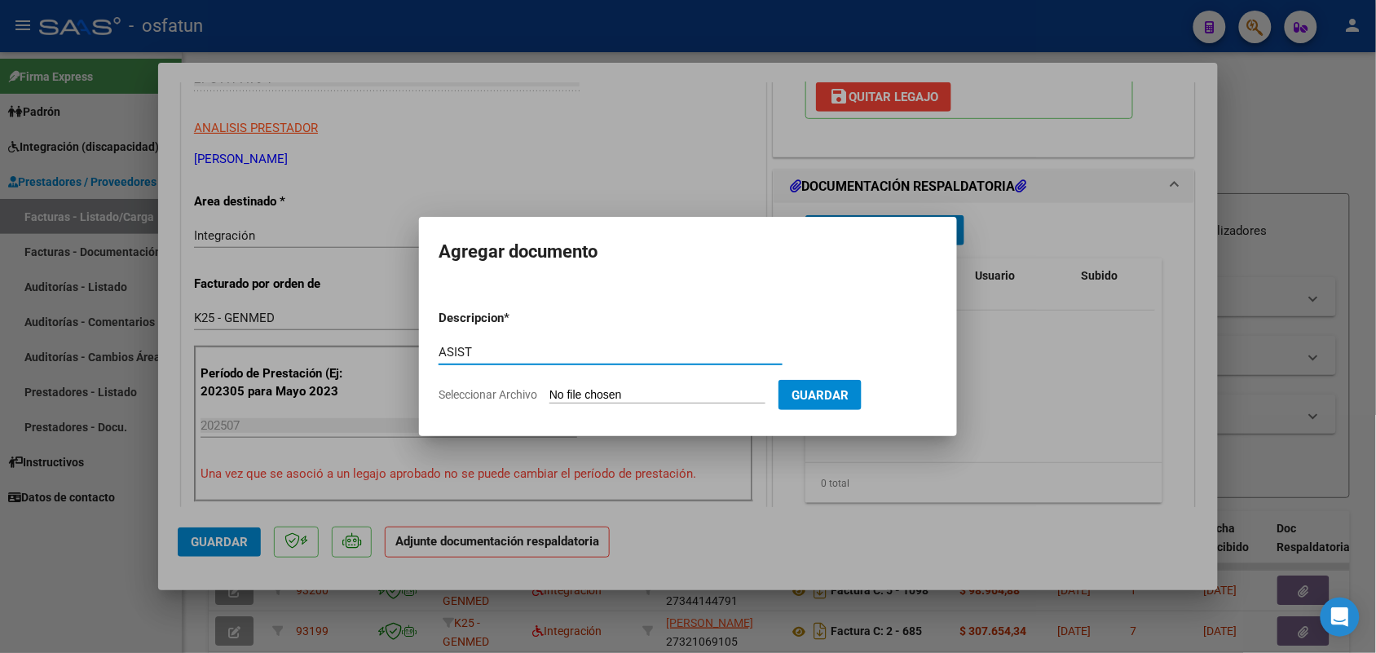
type input "ASIST"
click at [645, 393] on input "Seleccionar Archivo" at bounding box center [658, 395] width 216 height 15
type input "C:\fakepath\Scan [DATE] 22·48·41.pdf"
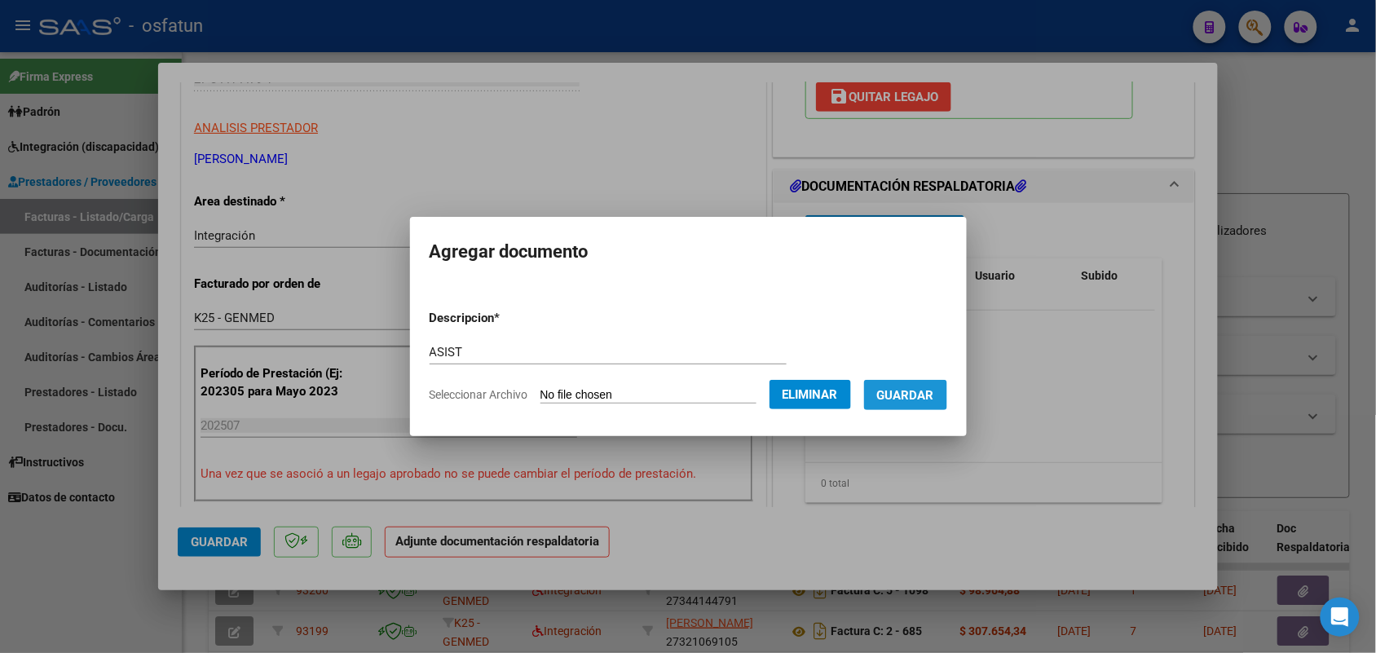
drag, startPoint x: 940, startPoint y: 388, endPoint x: 791, endPoint y: 455, distance: 163.5
click at [927, 392] on span "Guardar" at bounding box center [905, 395] width 57 height 15
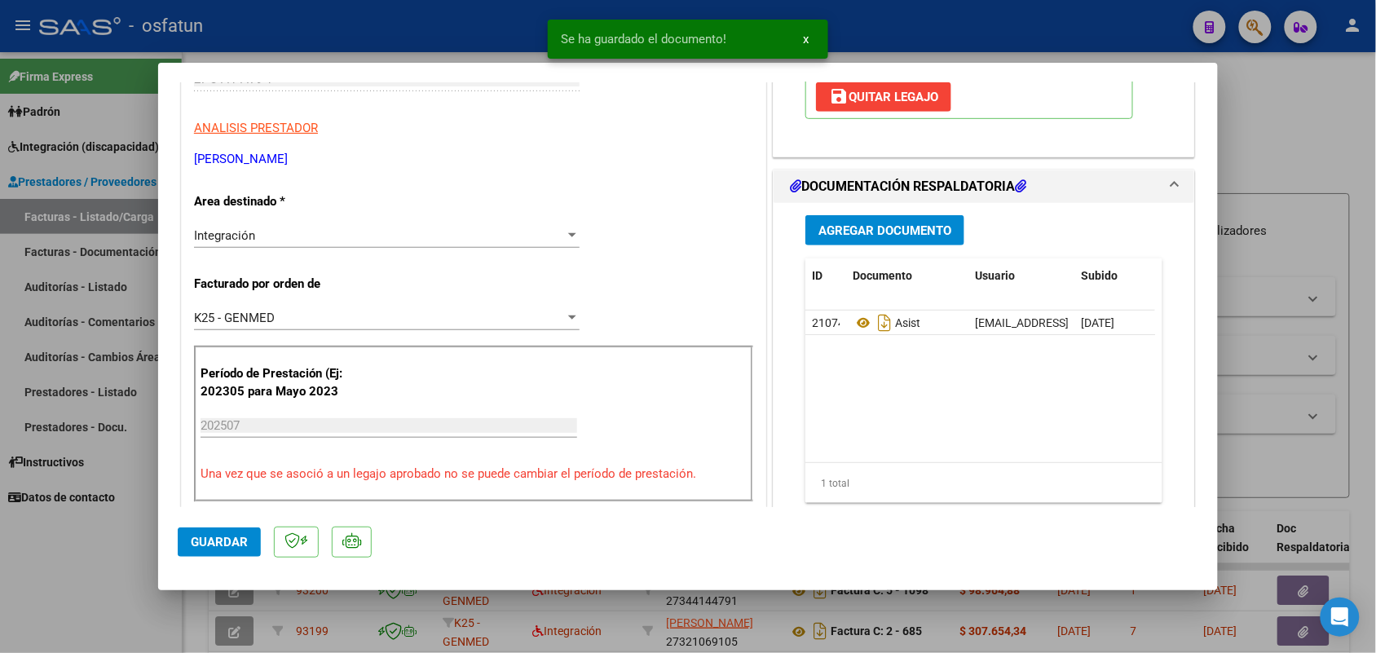
drag, startPoint x: 218, startPoint y: 524, endPoint x: 220, endPoint y: 535, distance: 10.7
click at [220, 524] on mat-dialog-actions "Guardar" at bounding box center [688, 539] width 1021 height 64
click at [220, 536] on span "Guardar" at bounding box center [219, 542] width 57 height 15
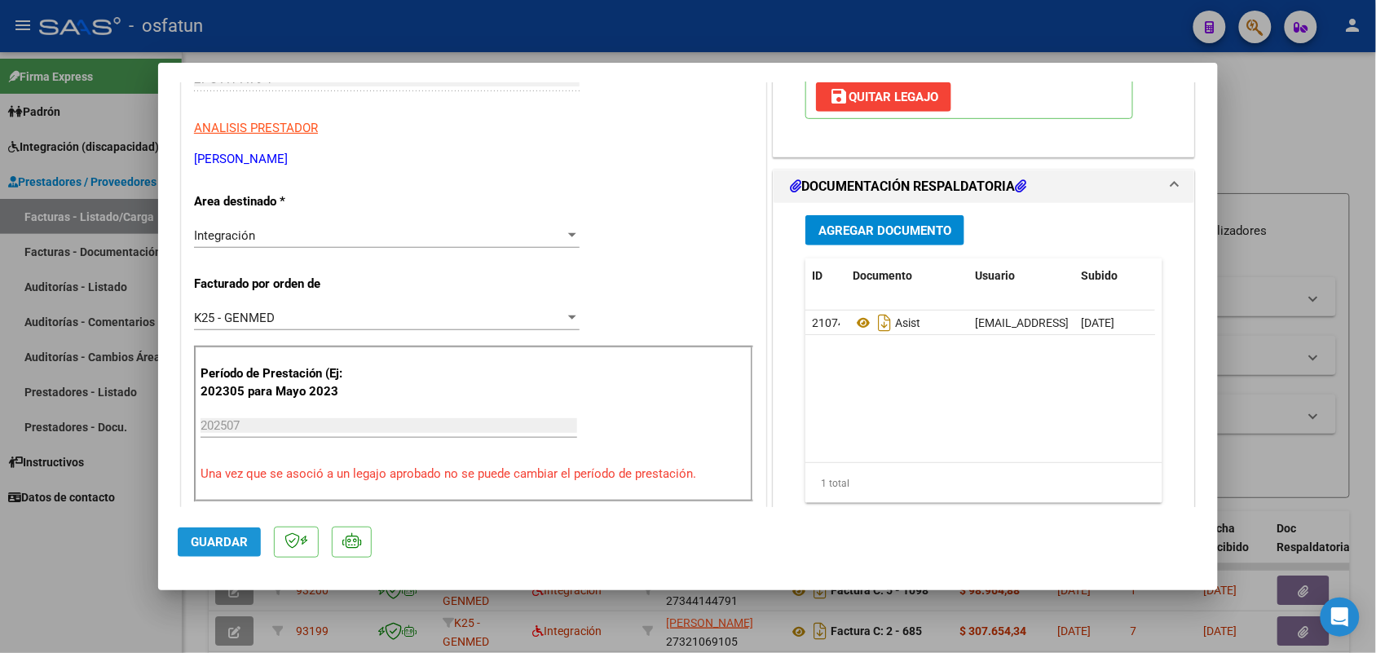
click at [206, 535] on span "Guardar" at bounding box center [219, 542] width 57 height 15
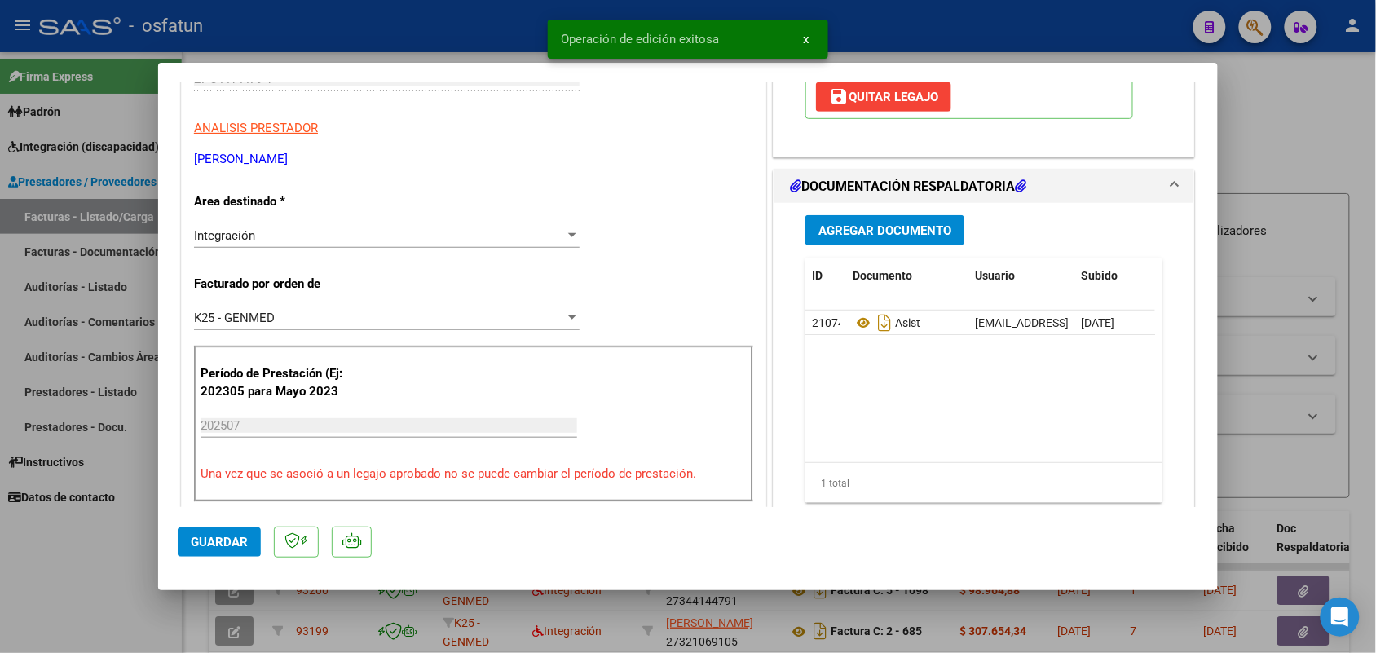
click at [65, 561] on div at bounding box center [688, 326] width 1376 height 653
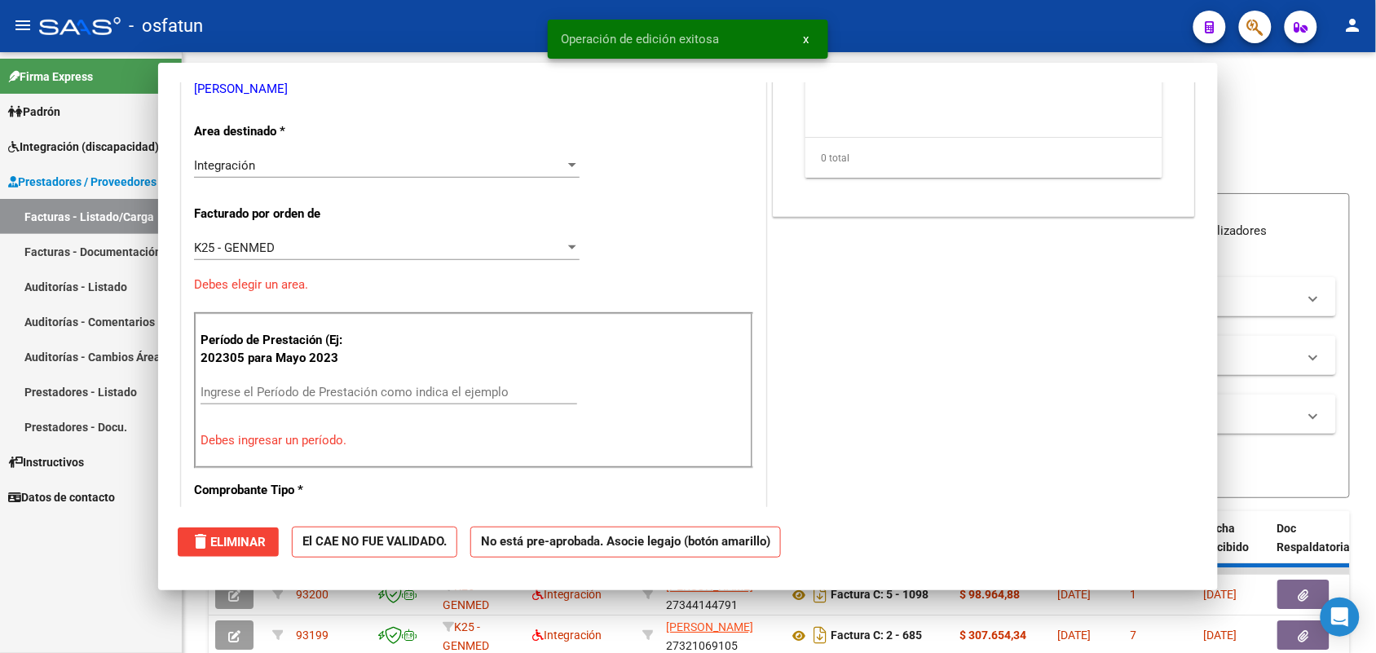
scroll to position [0, 0]
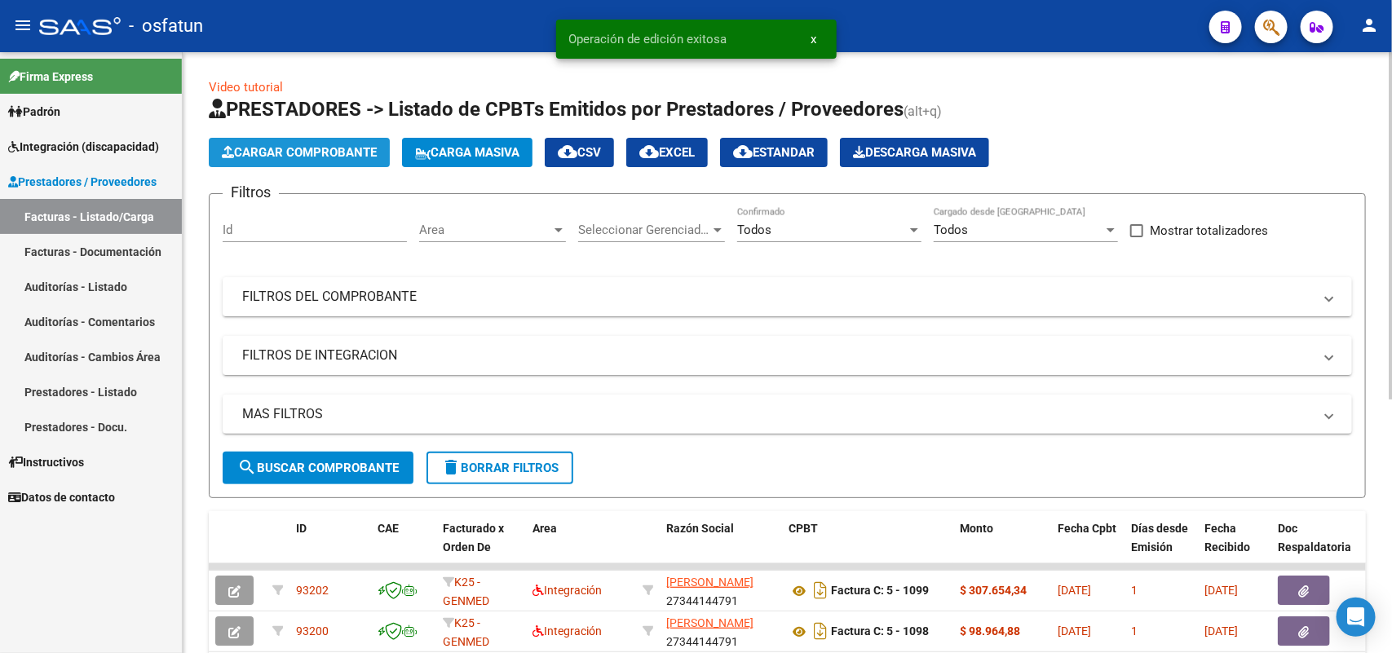
click at [258, 147] on span "Cargar Comprobante" at bounding box center [299, 152] width 155 height 15
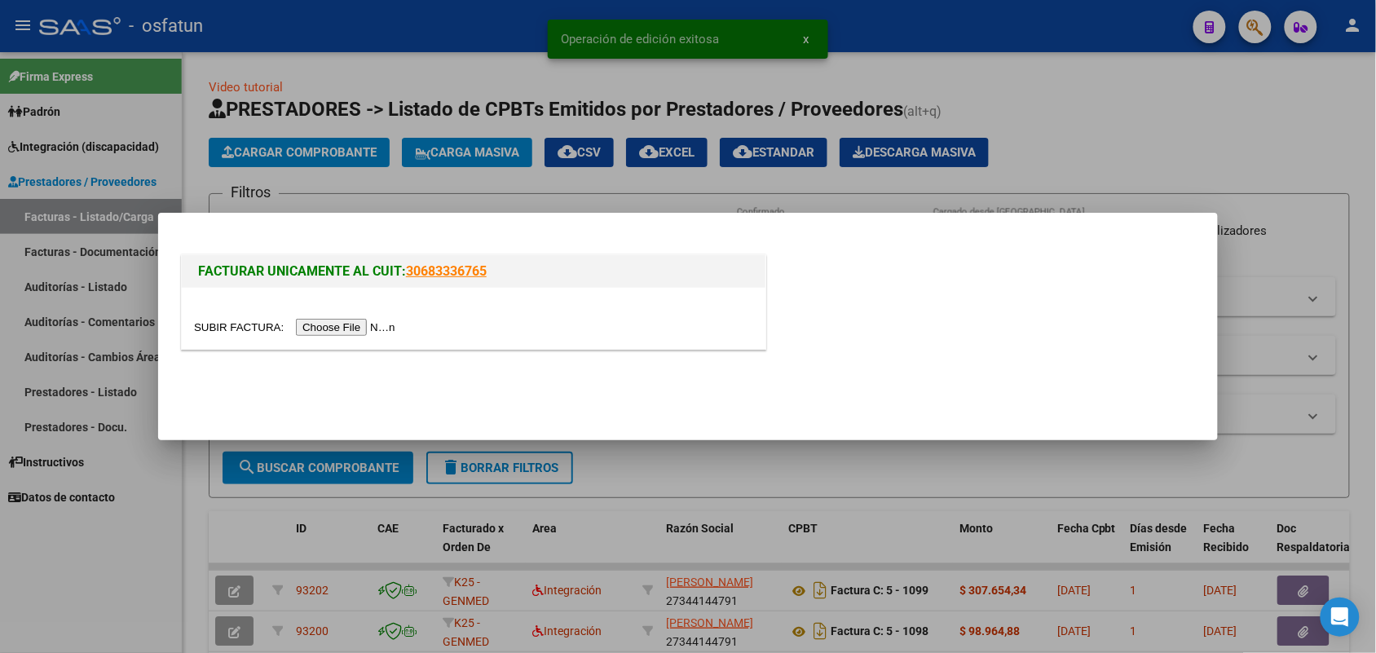
click at [326, 328] on input "file" at bounding box center [297, 327] width 206 height 17
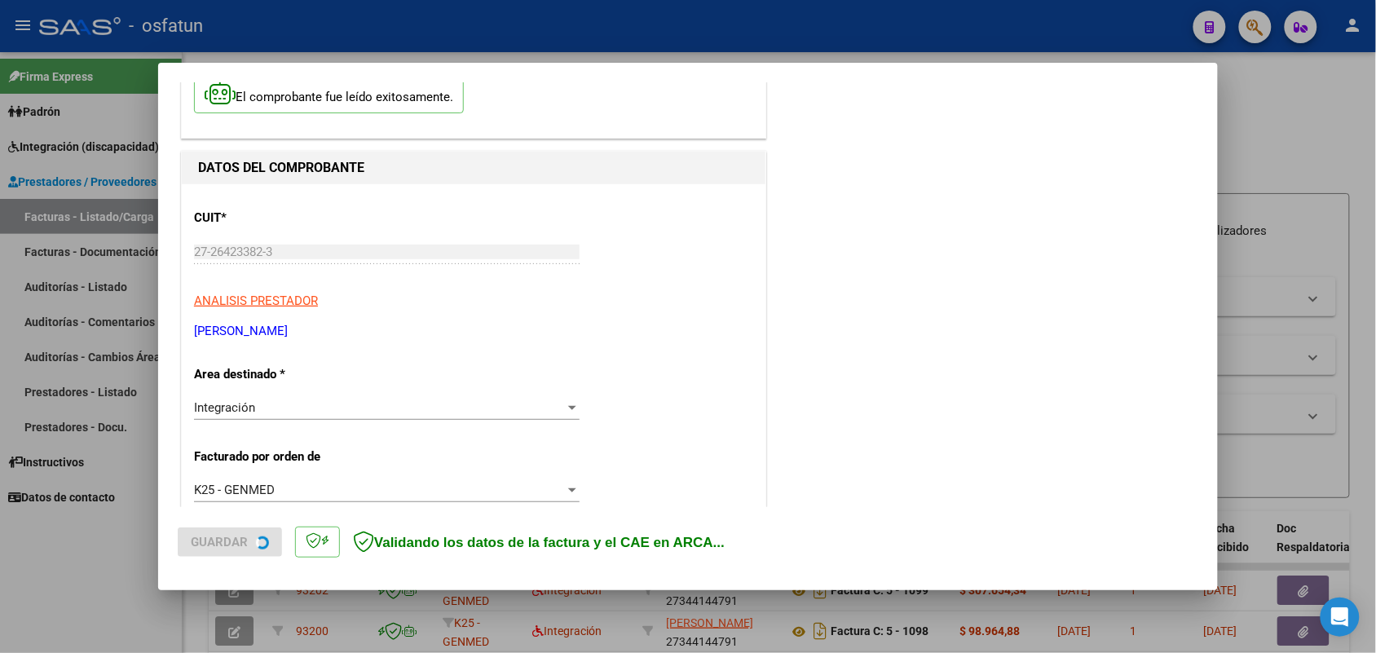
scroll to position [408, 0]
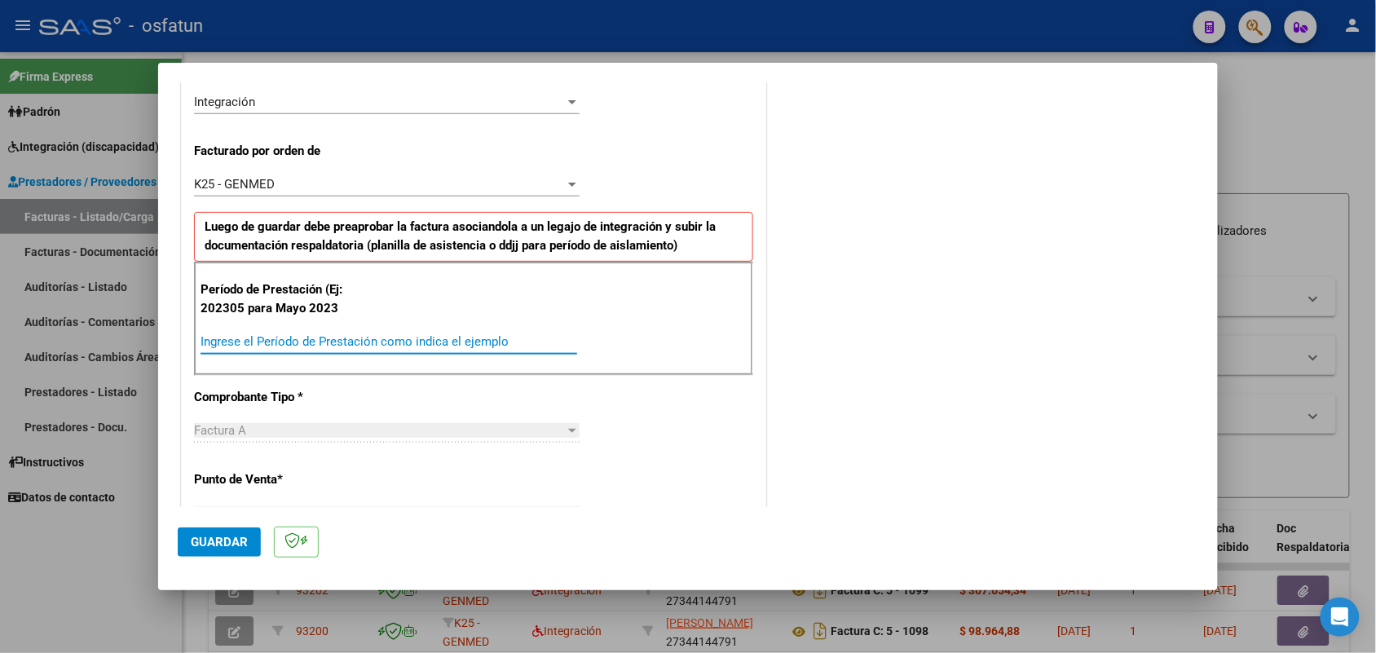
click at [399, 337] on input "Ingrese el Período de Prestación como indica el ejemplo" at bounding box center [389, 341] width 377 height 15
type input "202507"
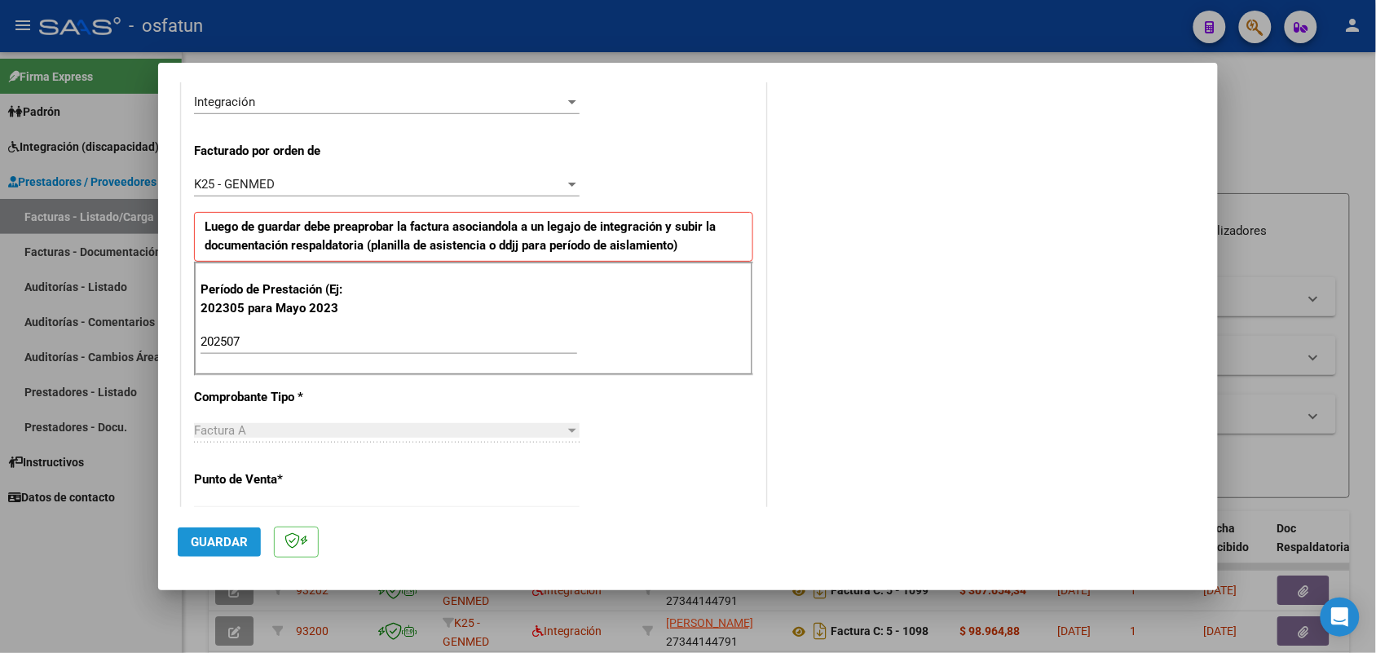
click at [218, 538] on button "Guardar" at bounding box center [219, 541] width 83 height 29
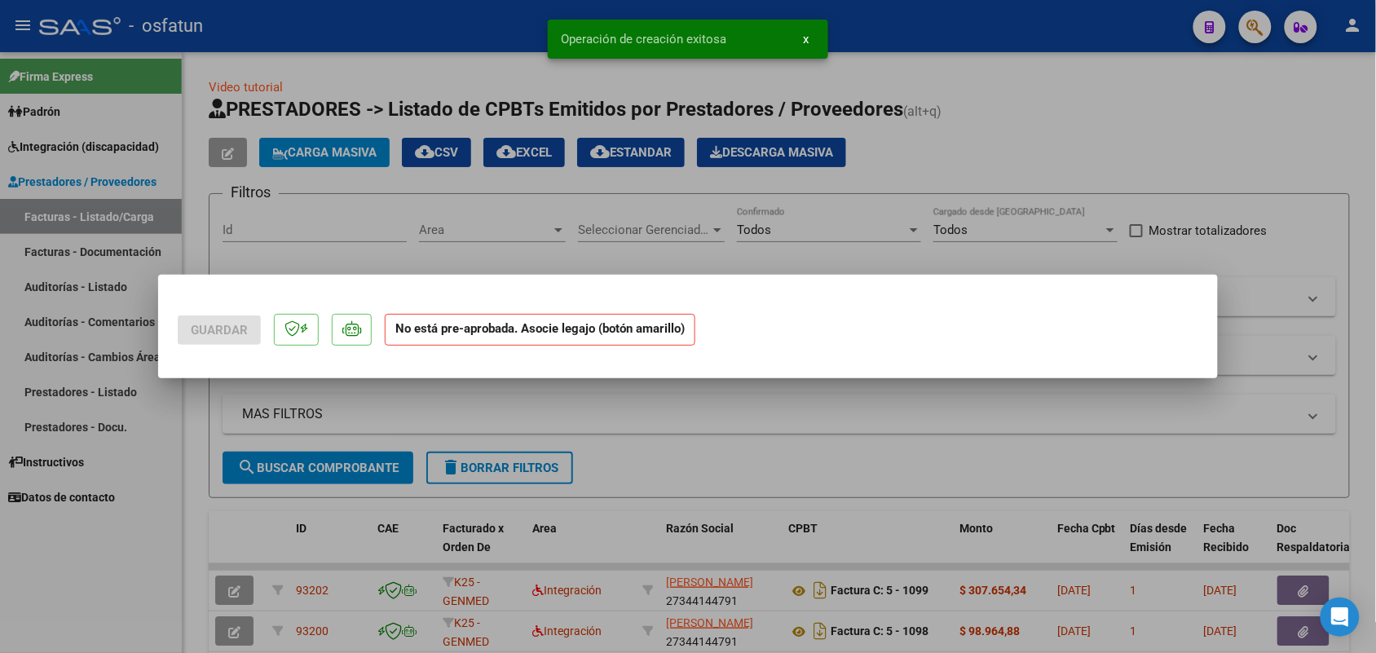
scroll to position [0, 0]
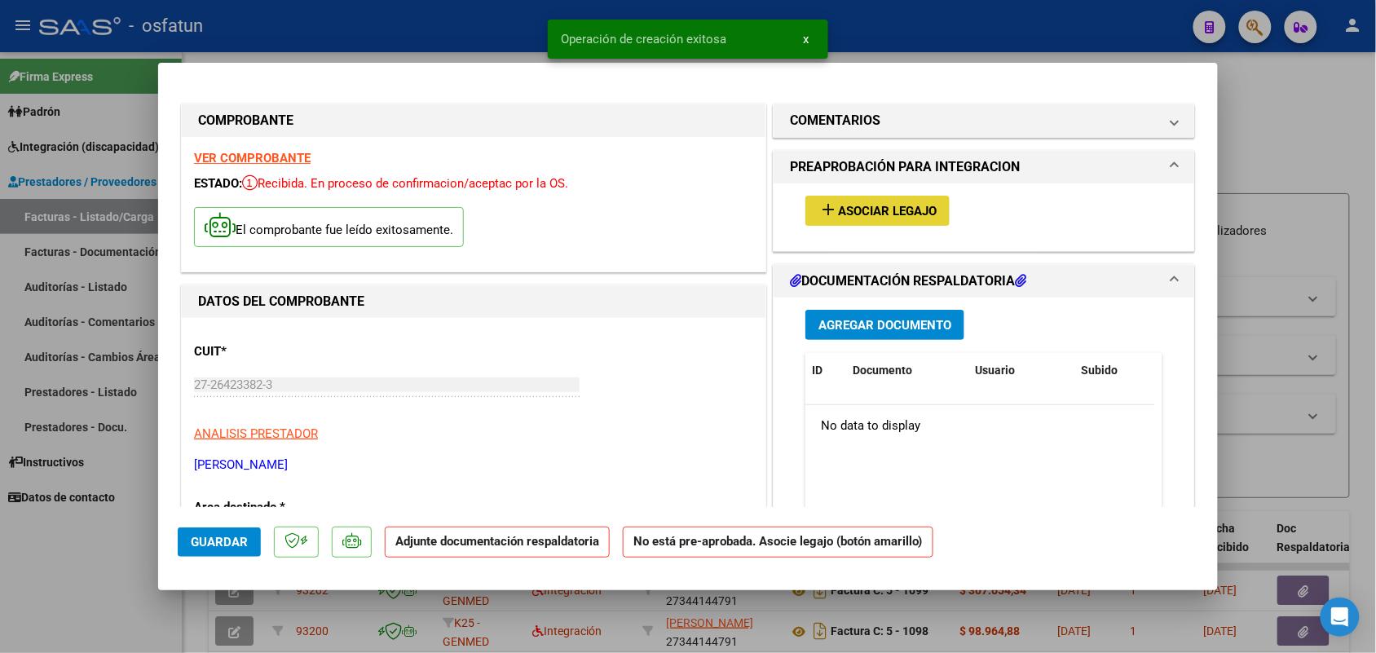
click at [882, 201] on button "add Asociar Legajo" at bounding box center [878, 211] width 144 height 30
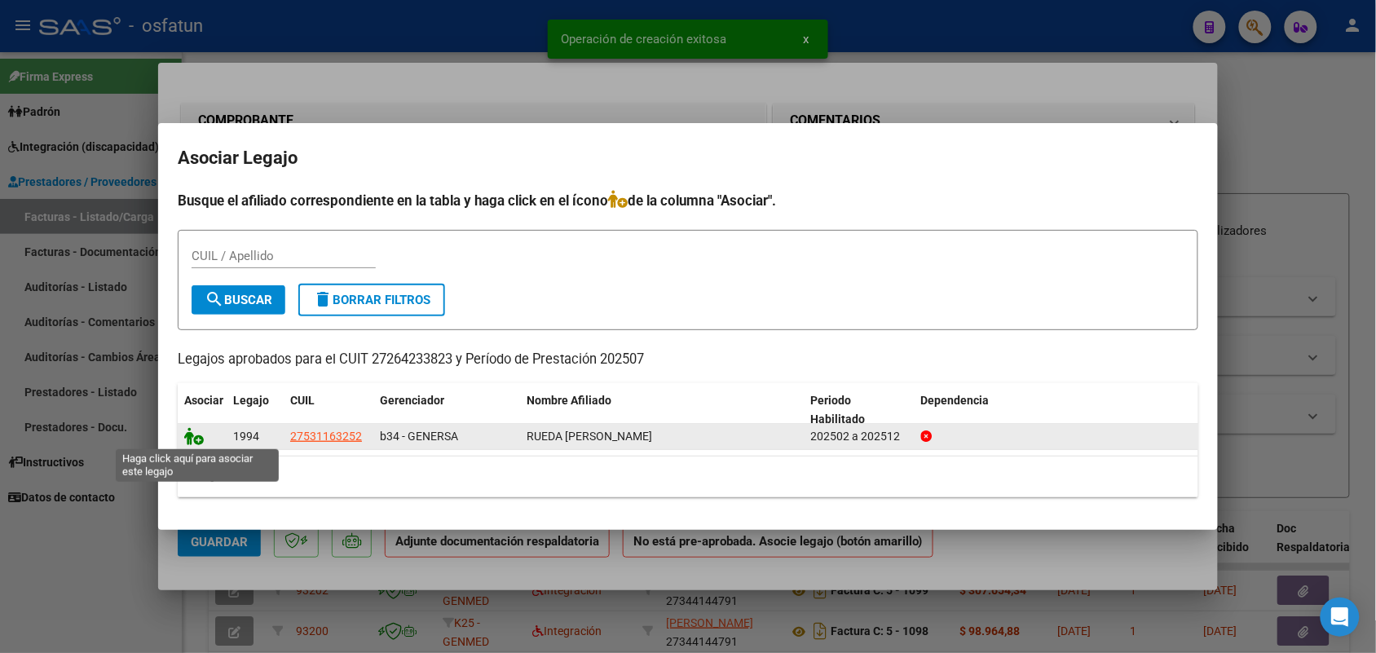
click at [192, 434] on icon at bounding box center [194, 436] width 20 height 18
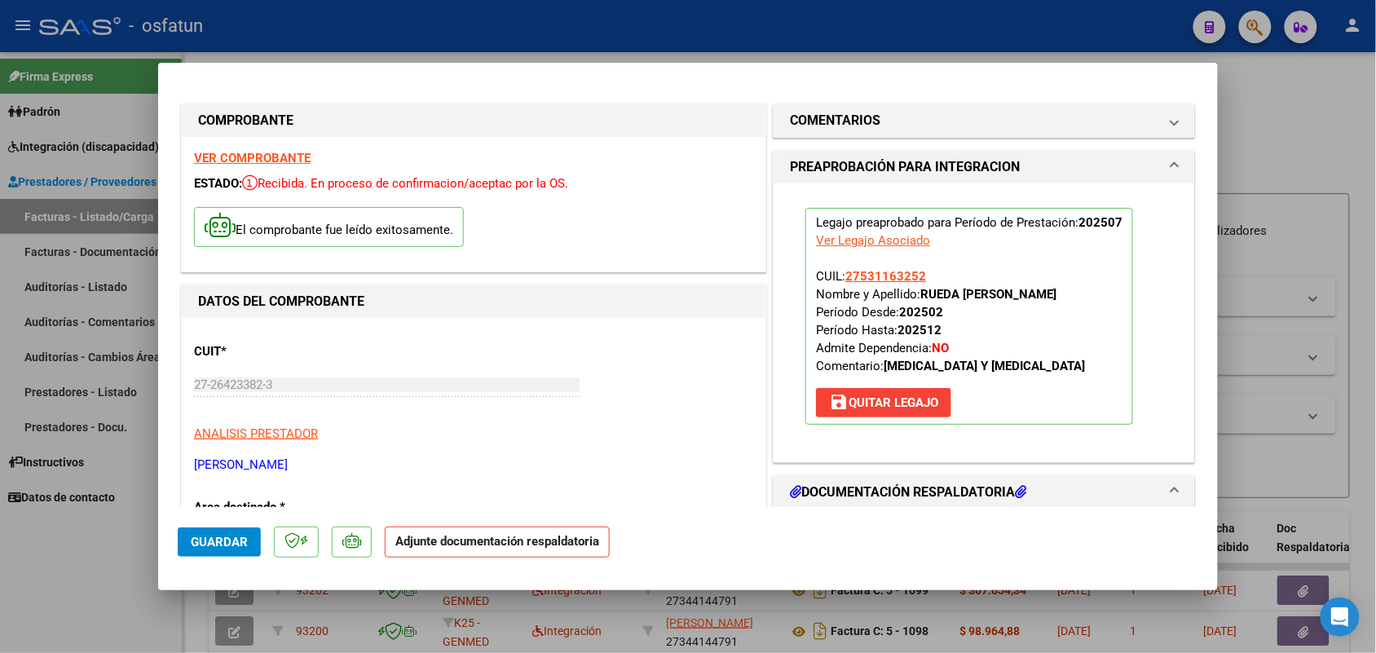
scroll to position [102, 0]
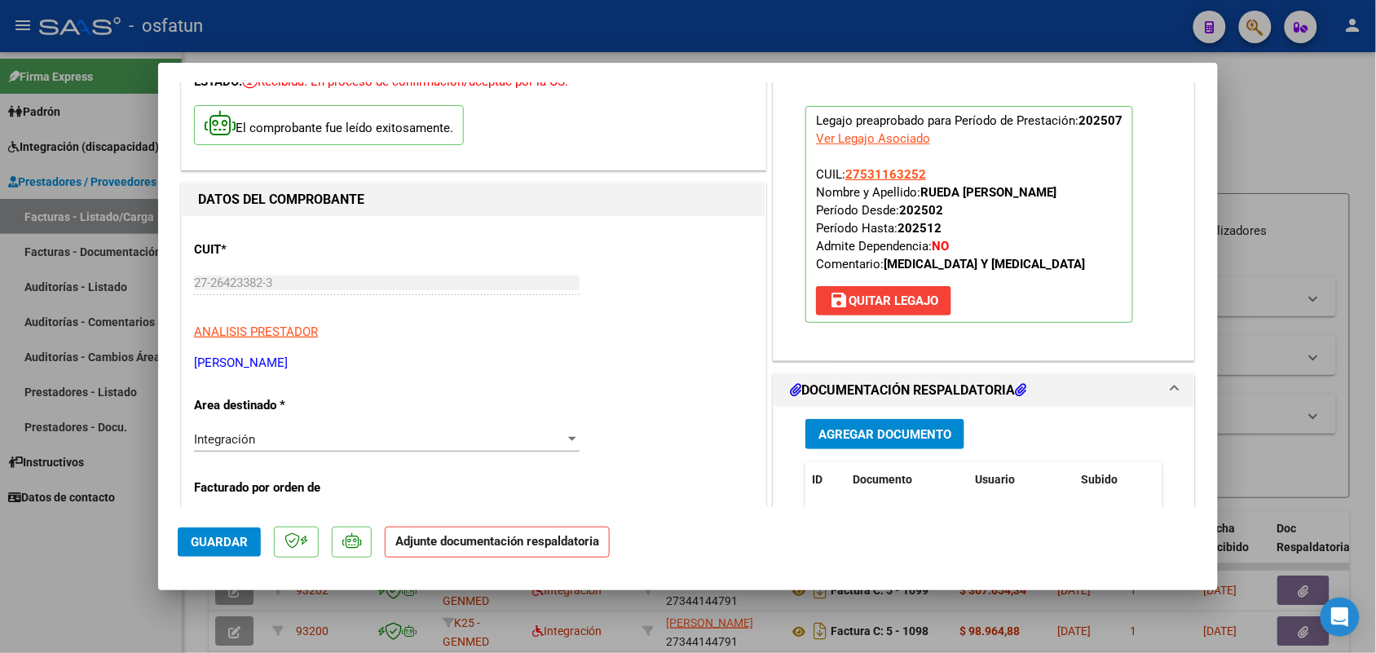
click at [877, 422] on button "Agregar Documento" at bounding box center [885, 434] width 159 height 30
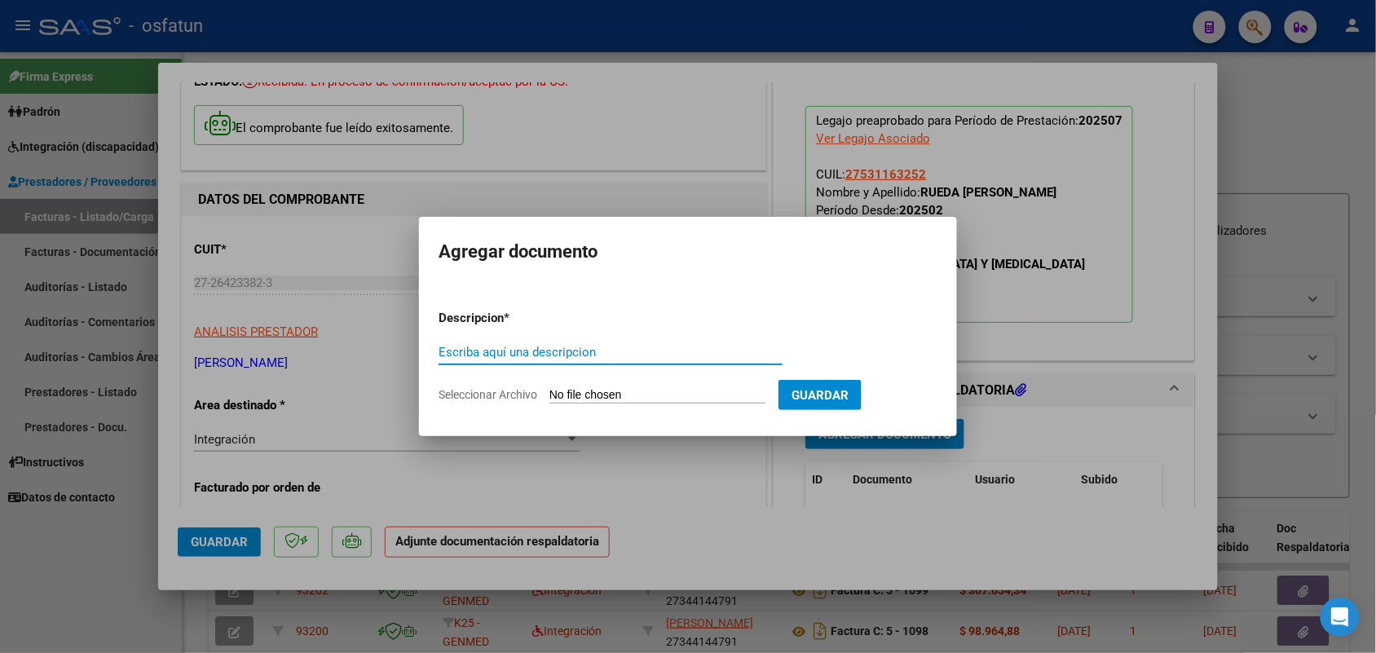
click at [531, 348] on input "Escriba aquí una descripcion" at bounding box center [611, 352] width 344 height 15
type input "HIDRO"
click at [584, 397] on input "Seleccionar Archivo" at bounding box center [658, 395] width 216 height 15
type input "C:\fakepath\planilla [MEDICAL_DATA].jpeg"
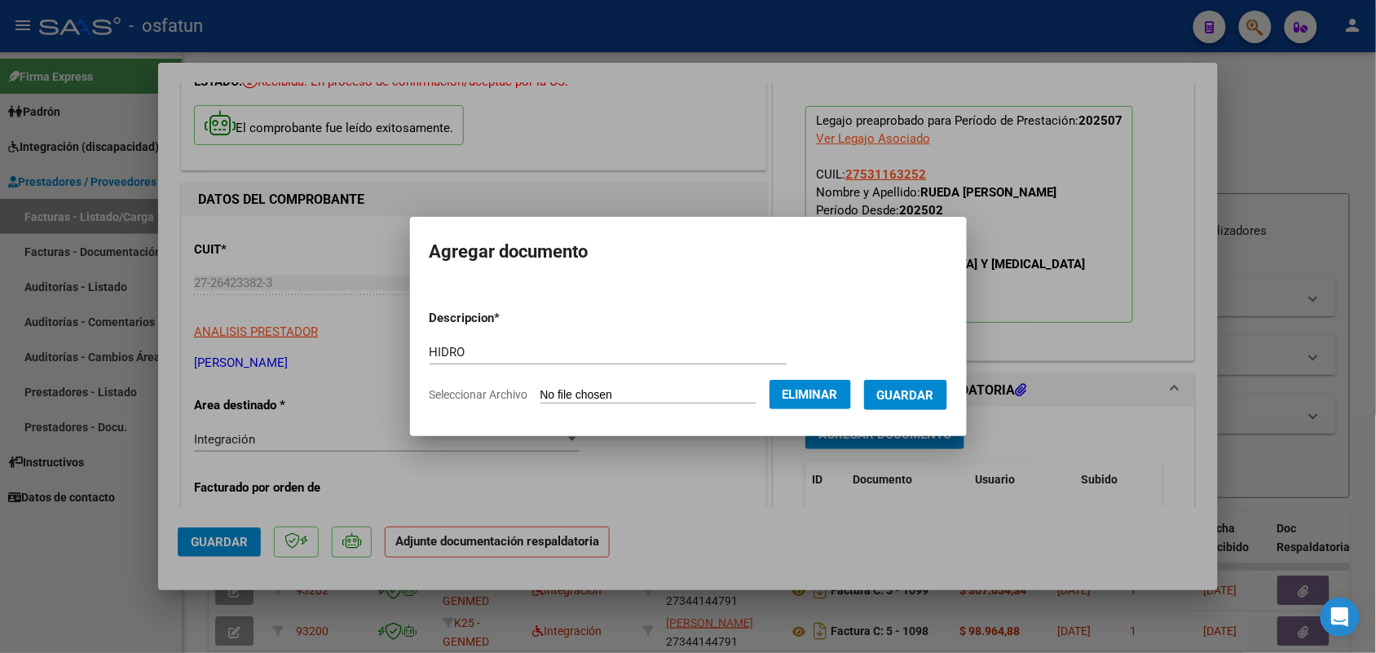
drag, startPoint x: 926, startPoint y: 387, endPoint x: 881, endPoint y: 401, distance: 46.9
click at [926, 388] on span "Guardar" at bounding box center [905, 395] width 57 height 15
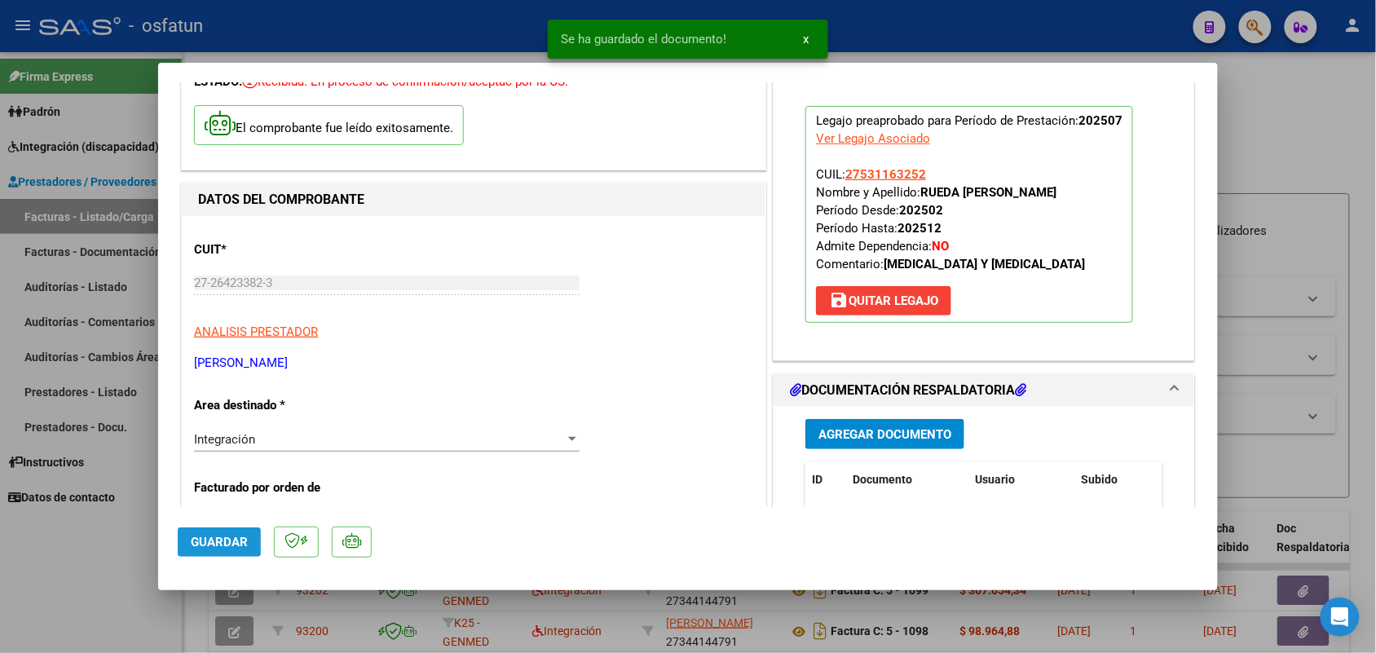
click at [227, 532] on button "Guardar" at bounding box center [219, 541] width 83 height 29
click at [103, 563] on div at bounding box center [688, 326] width 1376 height 653
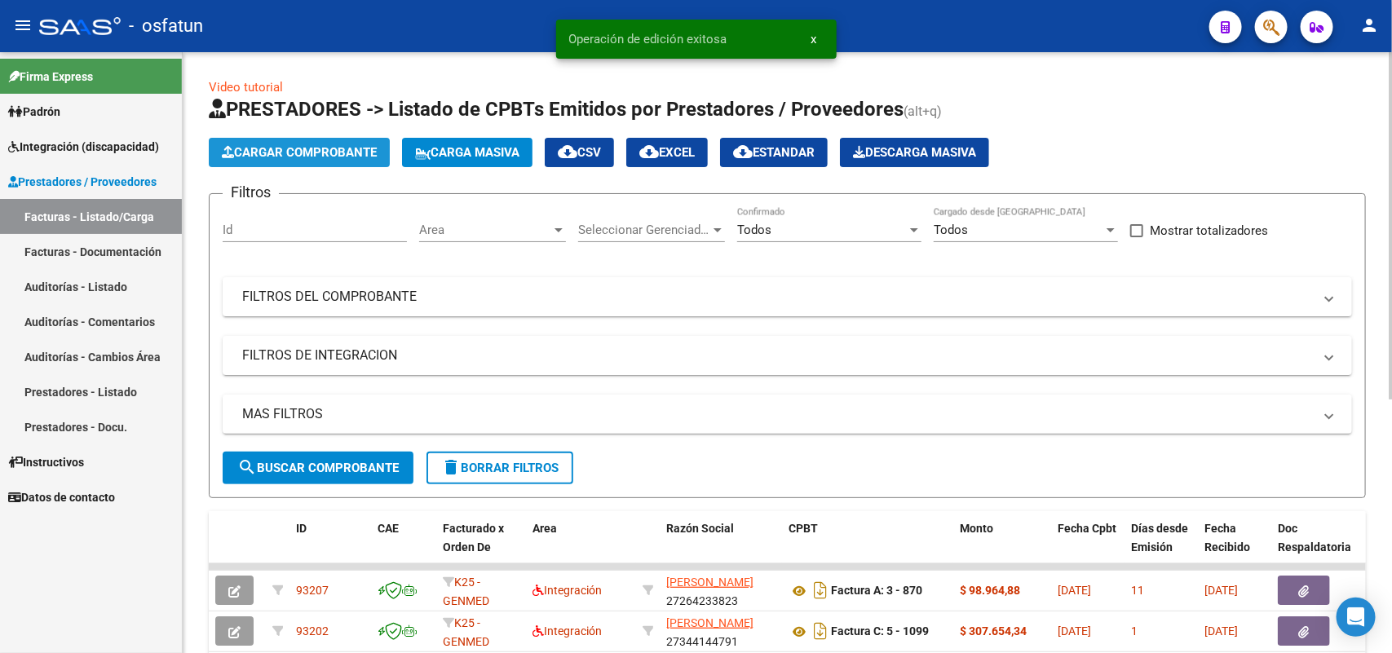
click at [307, 156] on span "Cargar Comprobante" at bounding box center [299, 152] width 155 height 15
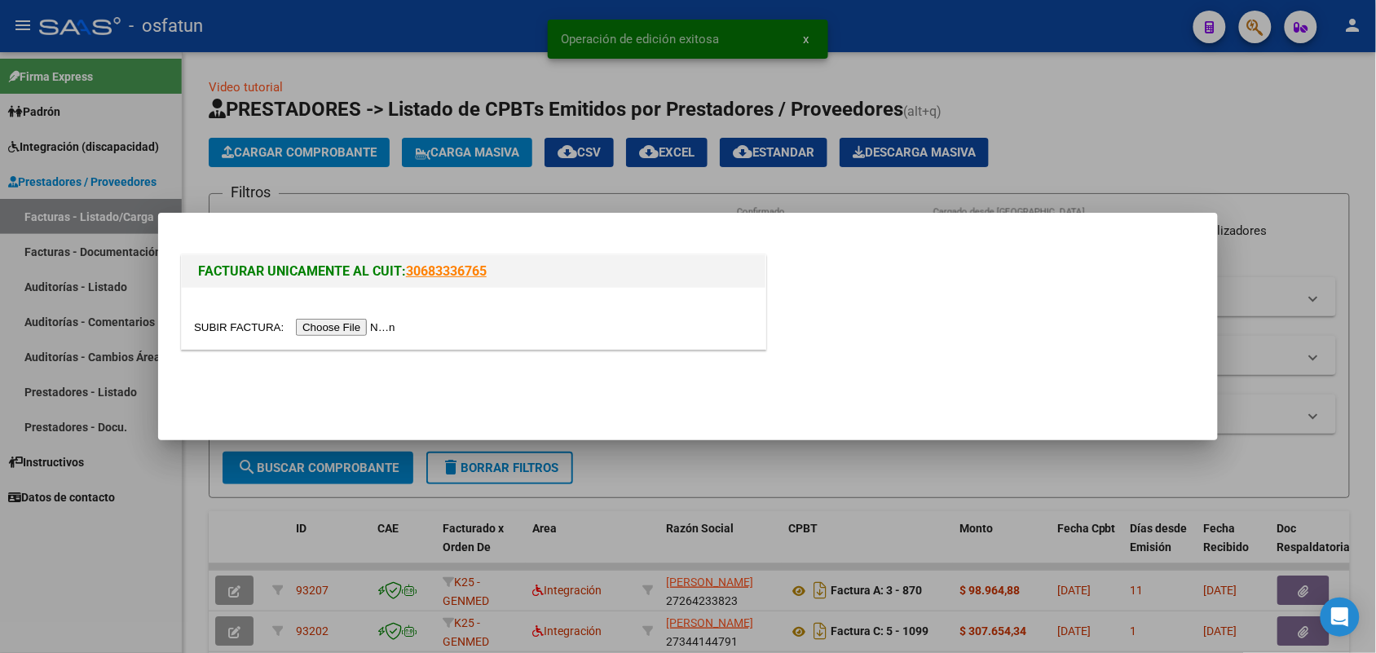
click at [339, 324] on input "file" at bounding box center [297, 327] width 206 height 17
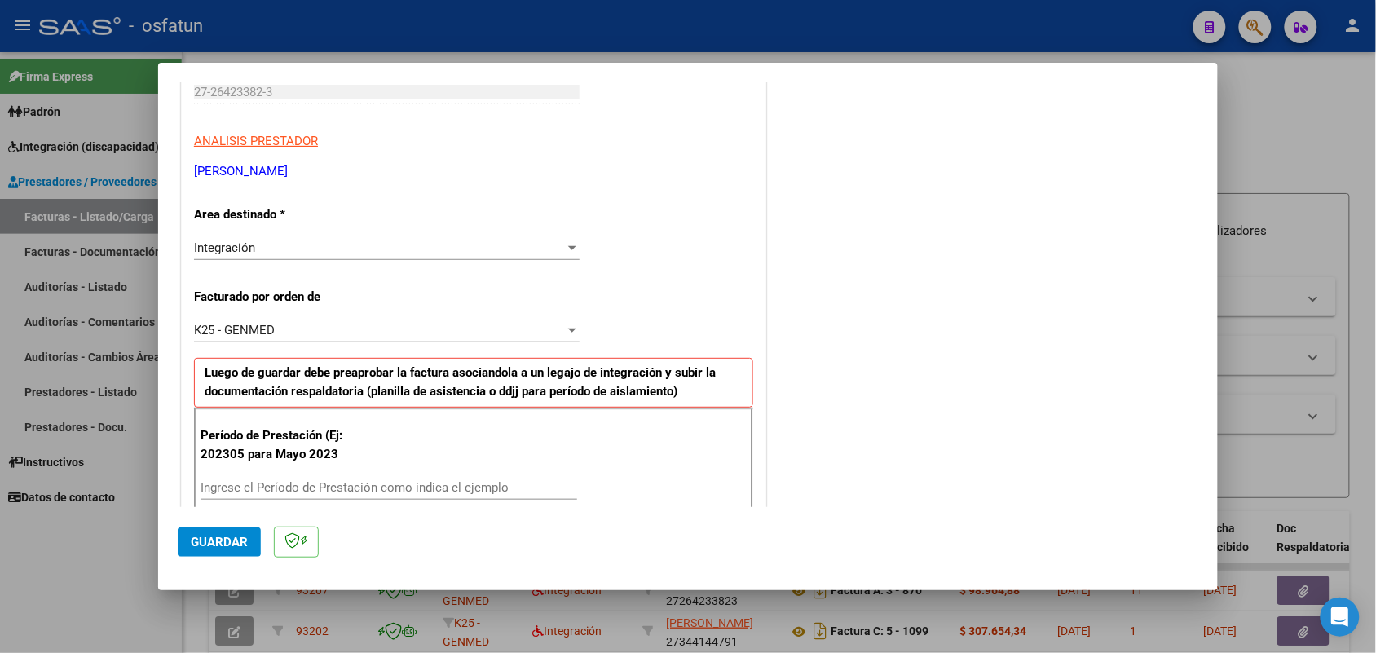
scroll to position [306, 0]
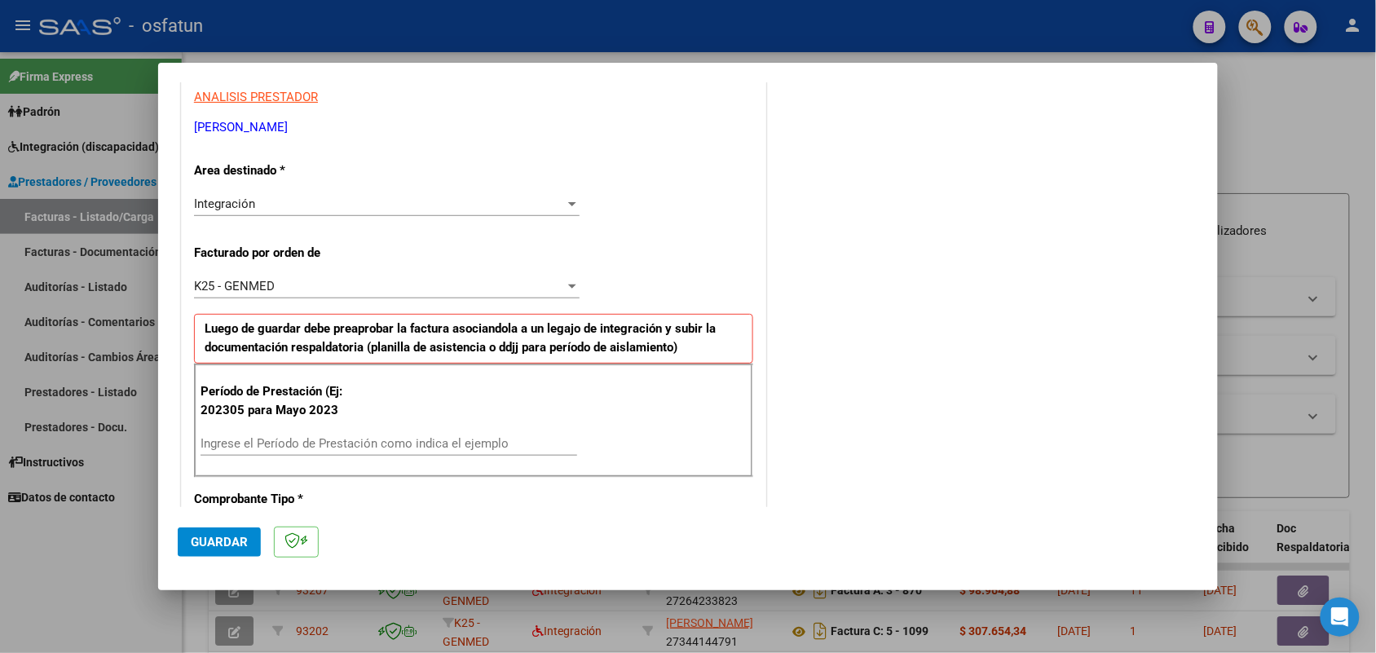
click at [420, 440] on input "Ingrese el Período de Prestación como indica el ejemplo" at bounding box center [389, 443] width 377 height 15
type input "202507"
click at [227, 539] on span "Guardar" at bounding box center [219, 542] width 57 height 15
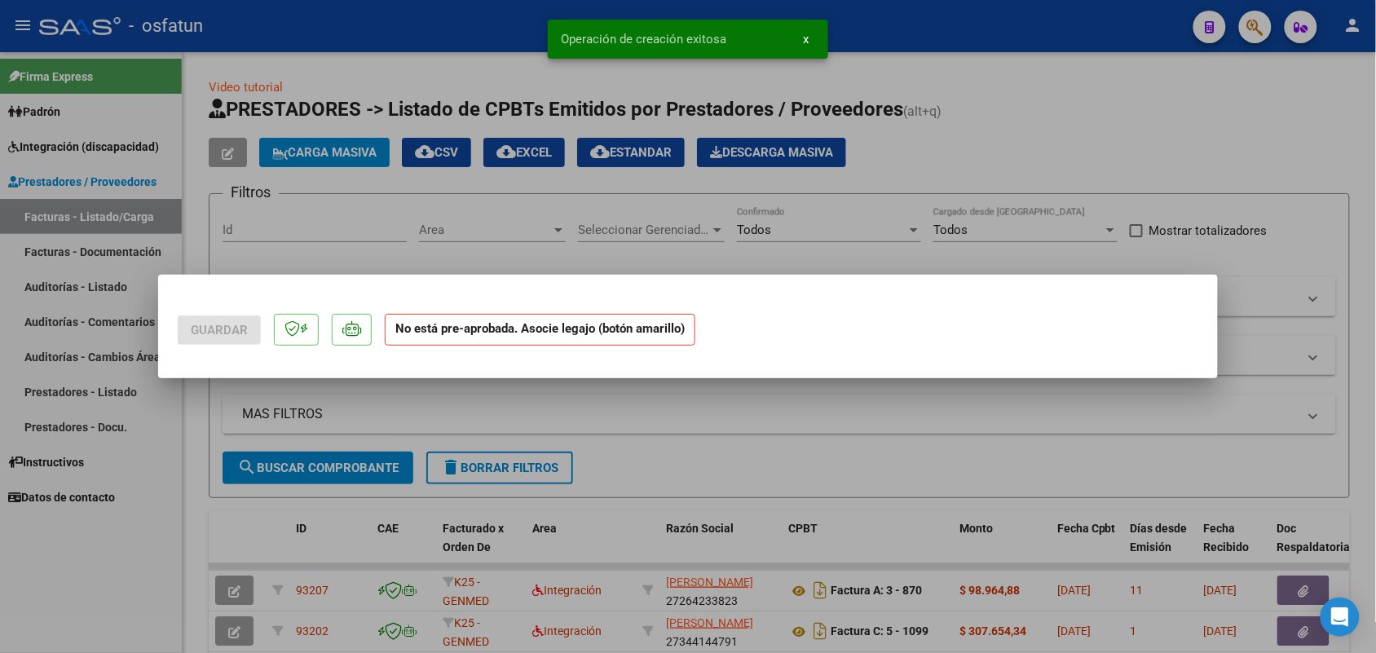
scroll to position [0, 0]
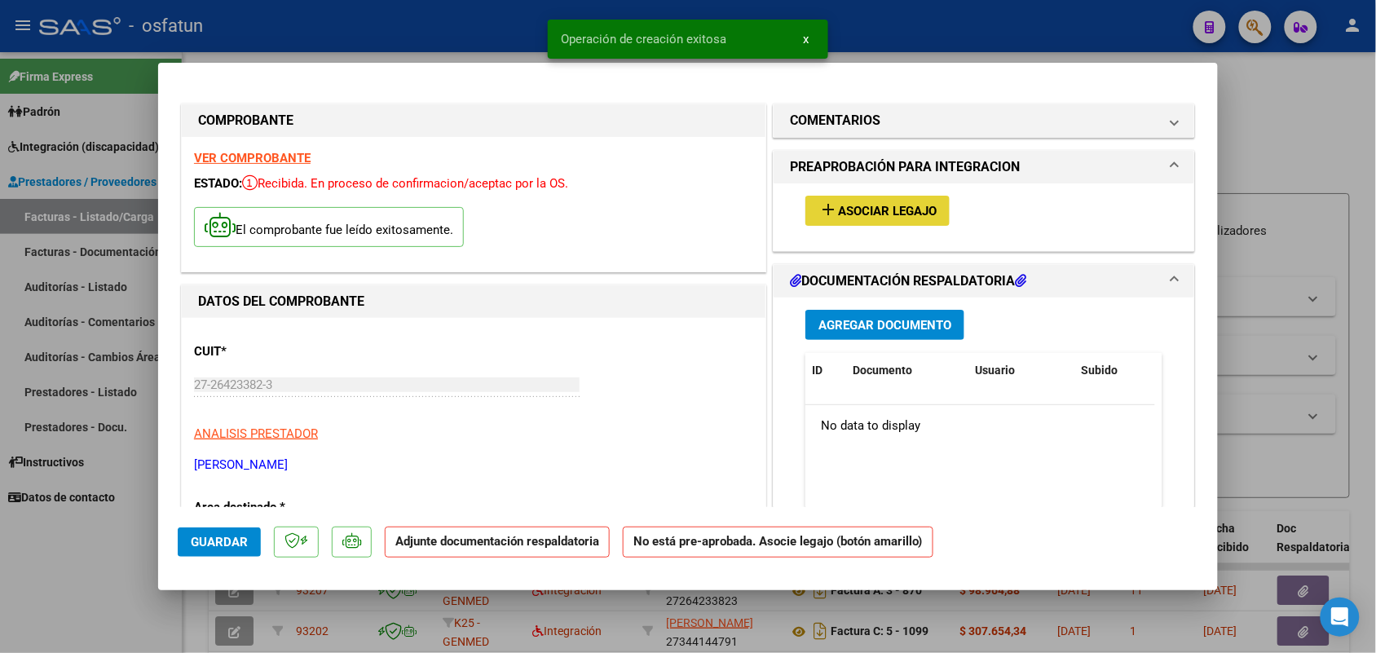
click at [879, 196] on button "add Asociar Legajo" at bounding box center [878, 211] width 144 height 30
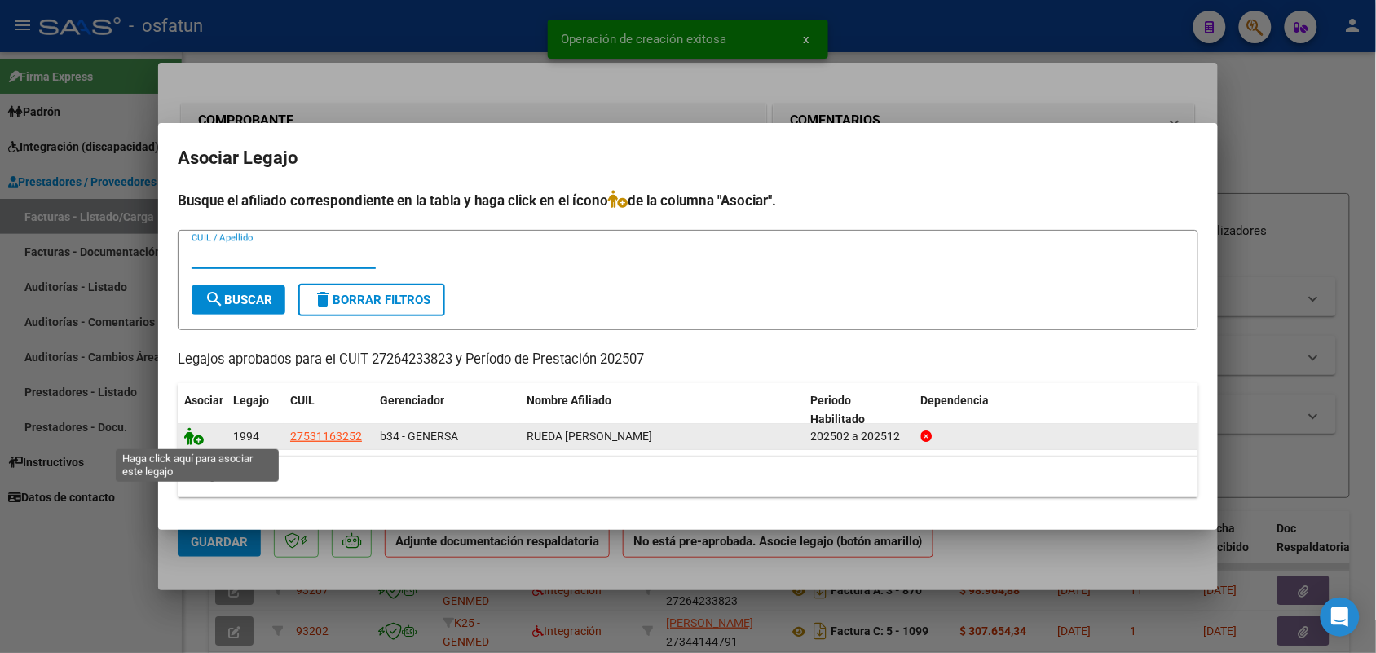
click at [196, 437] on icon at bounding box center [194, 436] width 20 height 18
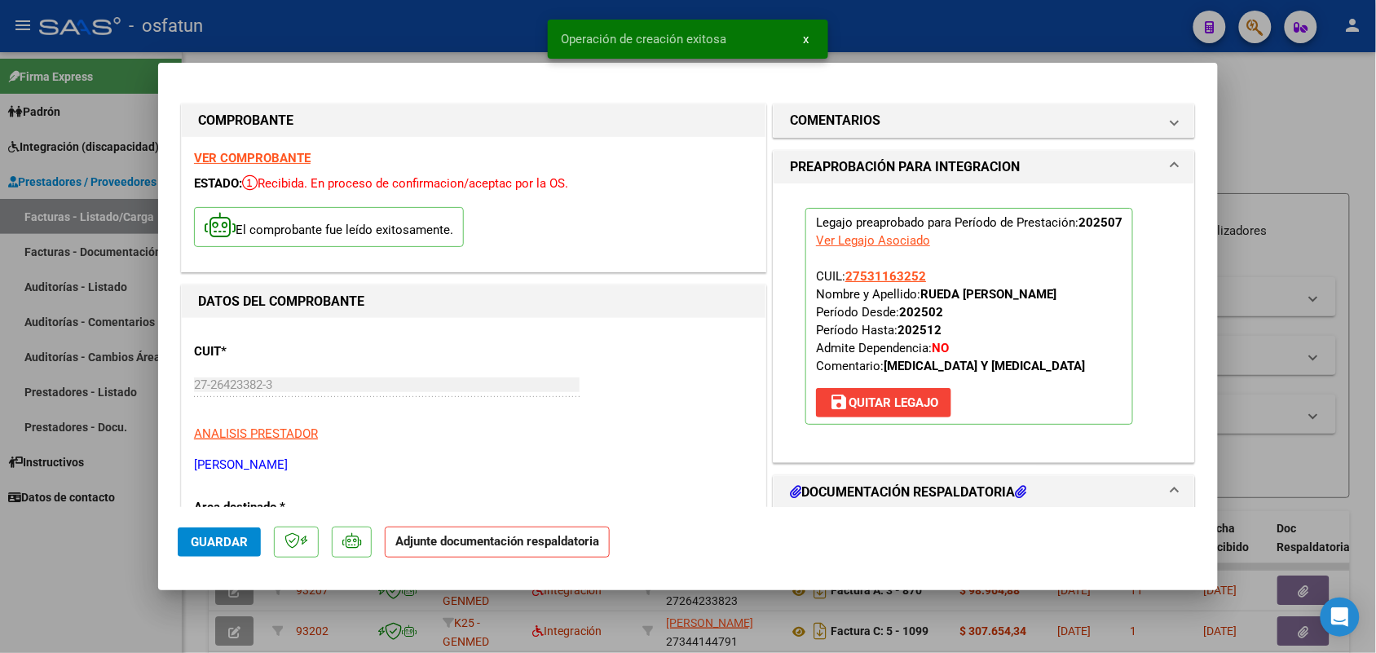
scroll to position [102, 0]
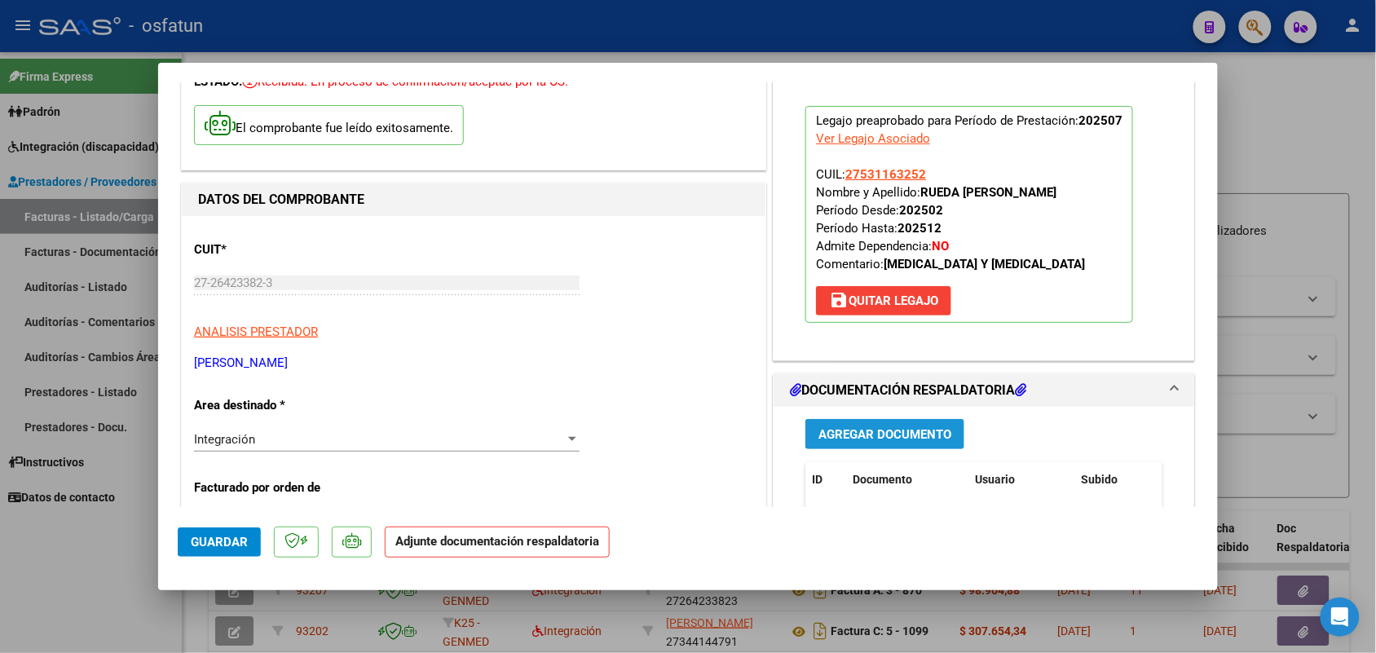
click at [883, 420] on button "Agregar Documento" at bounding box center [885, 434] width 159 height 30
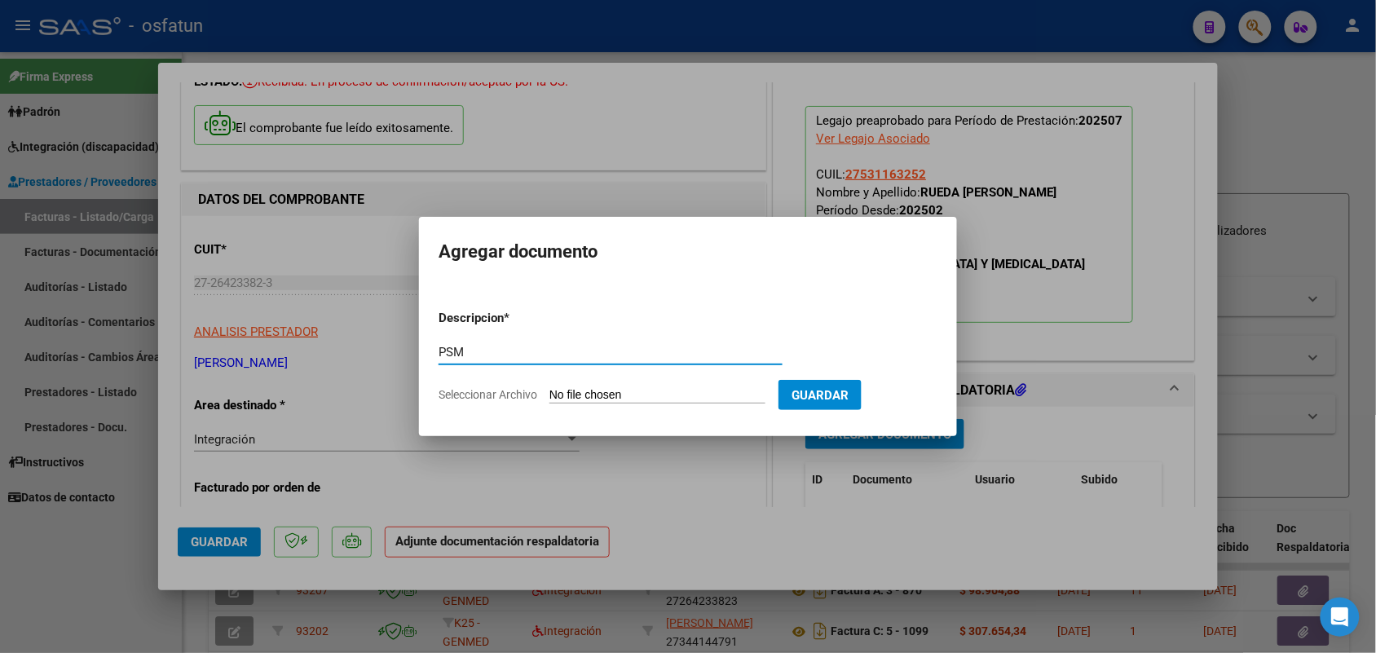
type input "PSM"
click at [609, 397] on input "Seleccionar Archivo" at bounding box center [658, 395] width 216 height 15
type input "C:\fakepath\planilla [MEDICAL_DATA].jpeg"
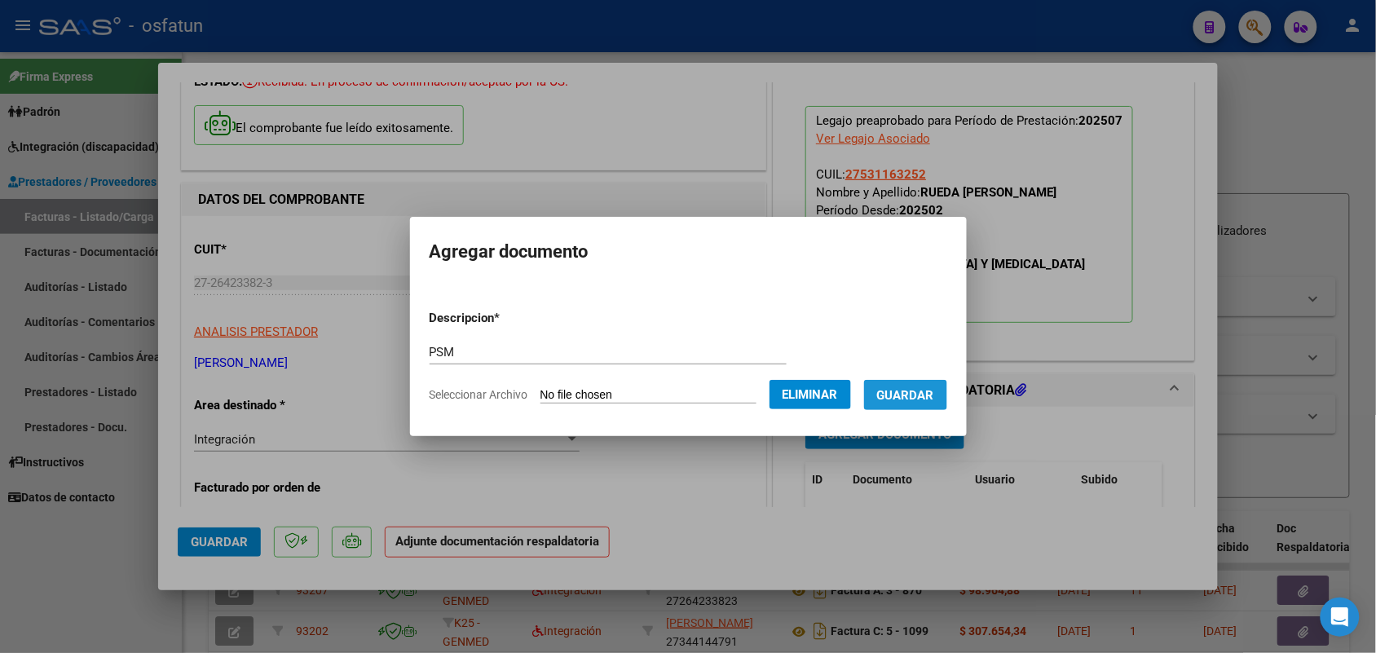
click at [934, 391] on span "Guardar" at bounding box center [905, 395] width 57 height 15
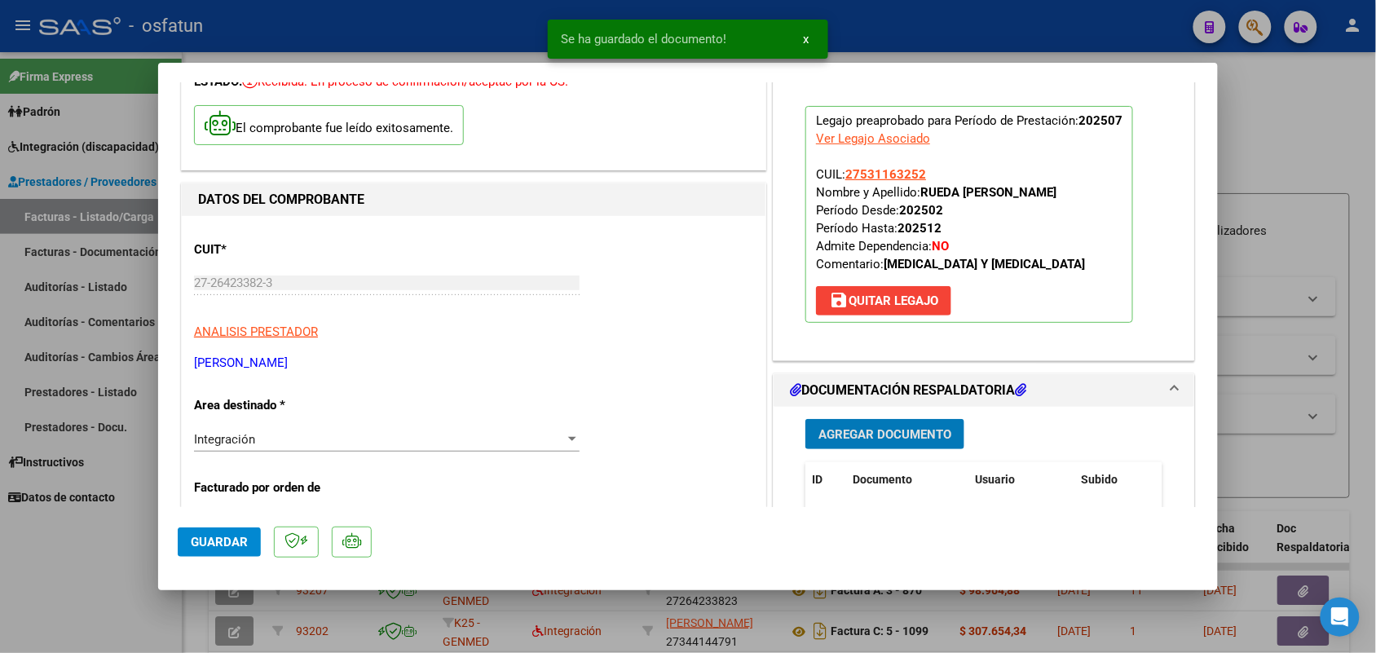
click at [225, 535] on span "Guardar" at bounding box center [219, 542] width 57 height 15
click at [61, 523] on div at bounding box center [688, 326] width 1376 height 653
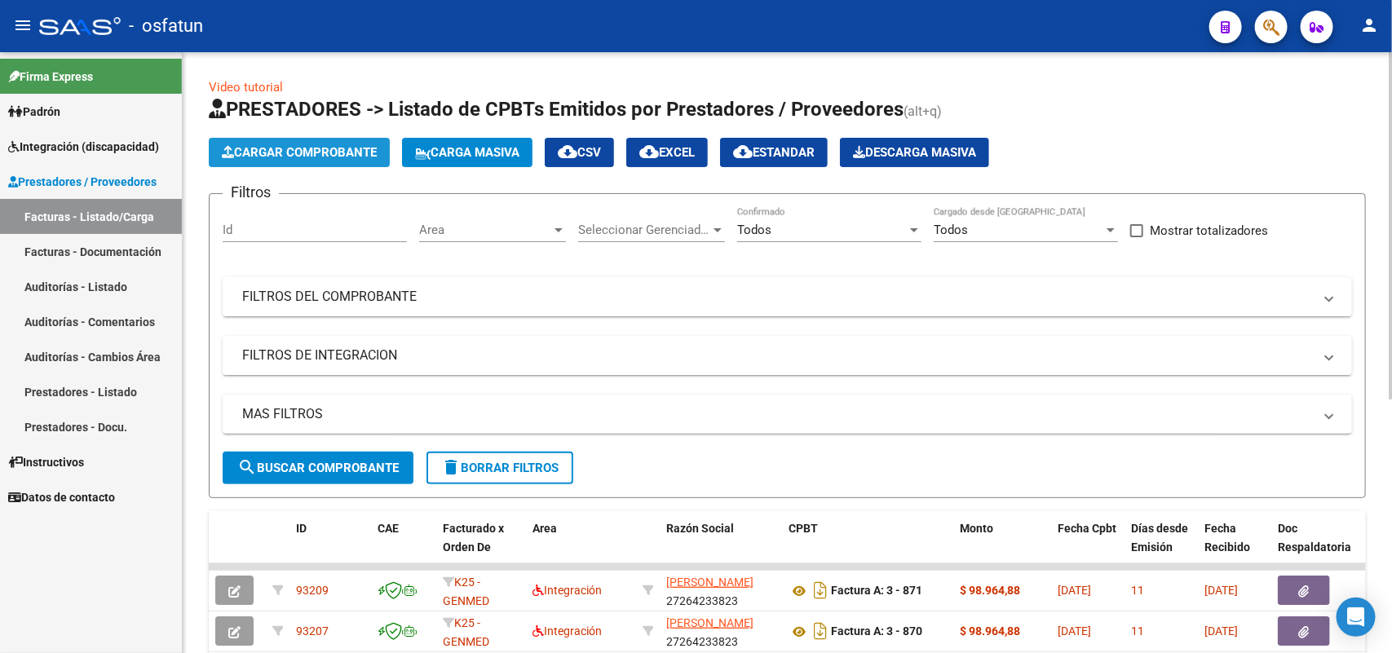
click at [326, 157] on span "Cargar Comprobante" at bounding box center [299, 152] width 155 height 15
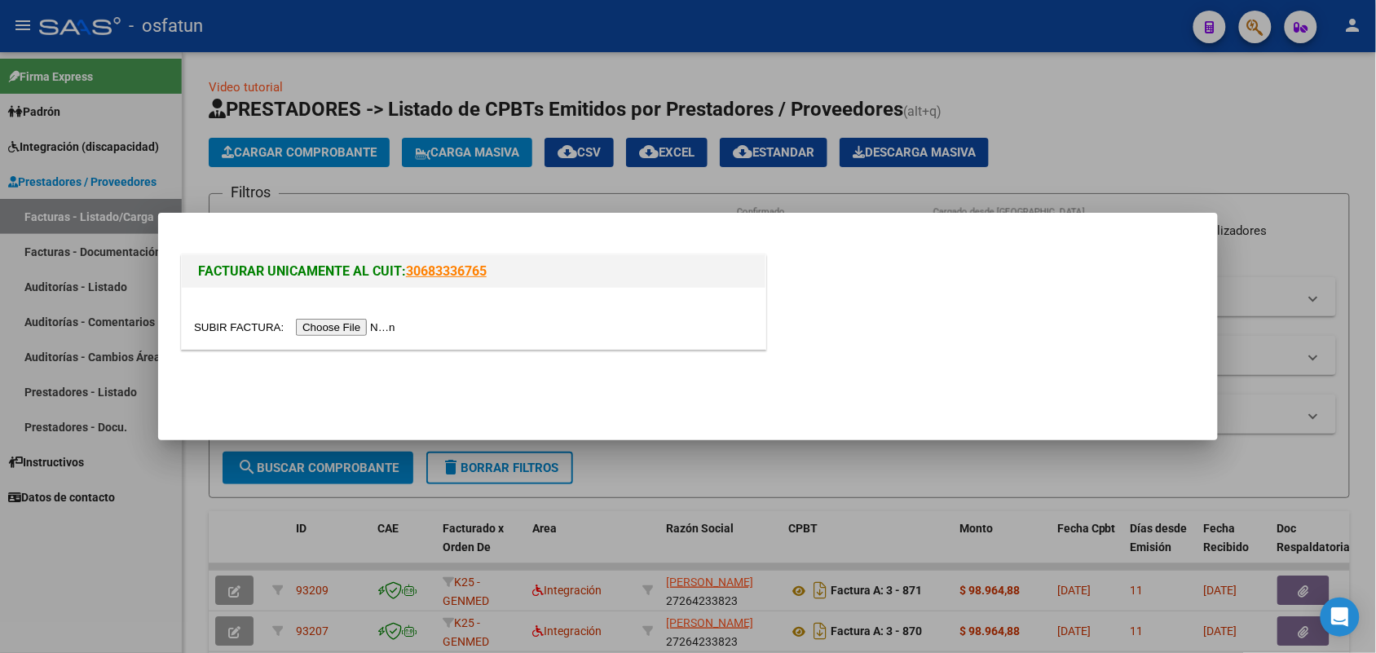
click at [365, 331] on input "file" at bounding box center [297, 327] width 206 height 17
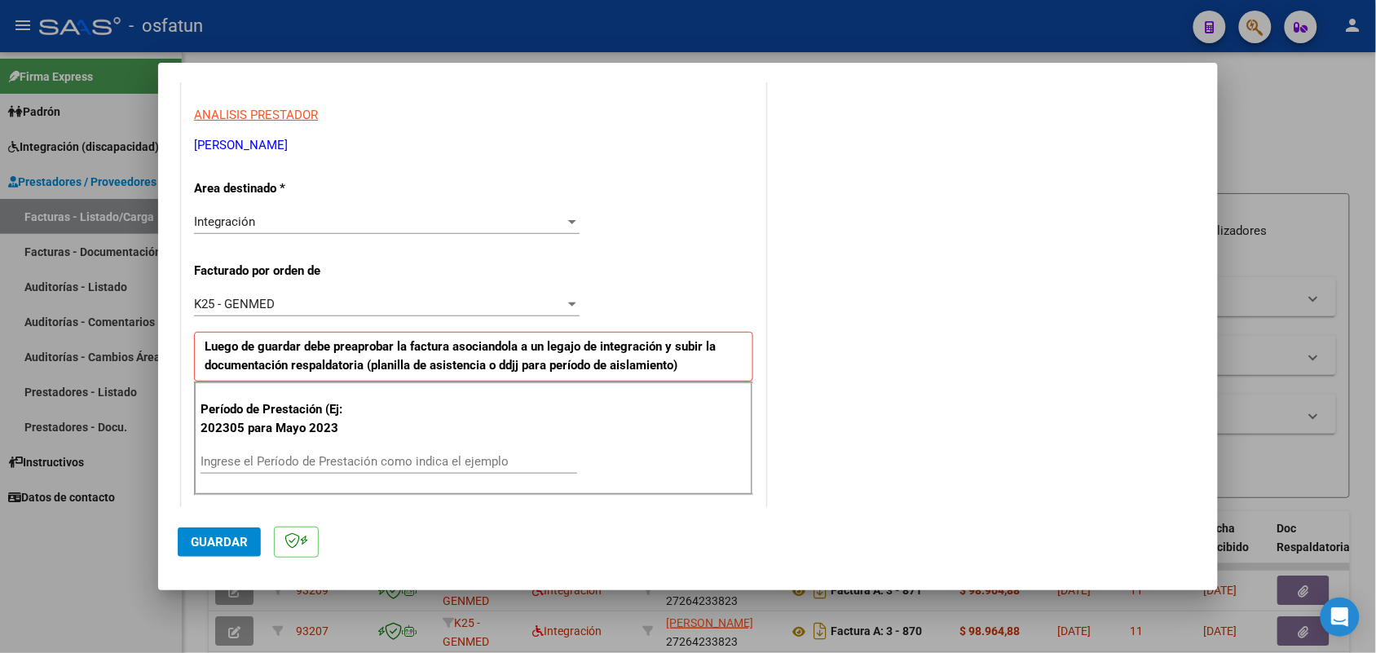
scroll to position [510, 0]
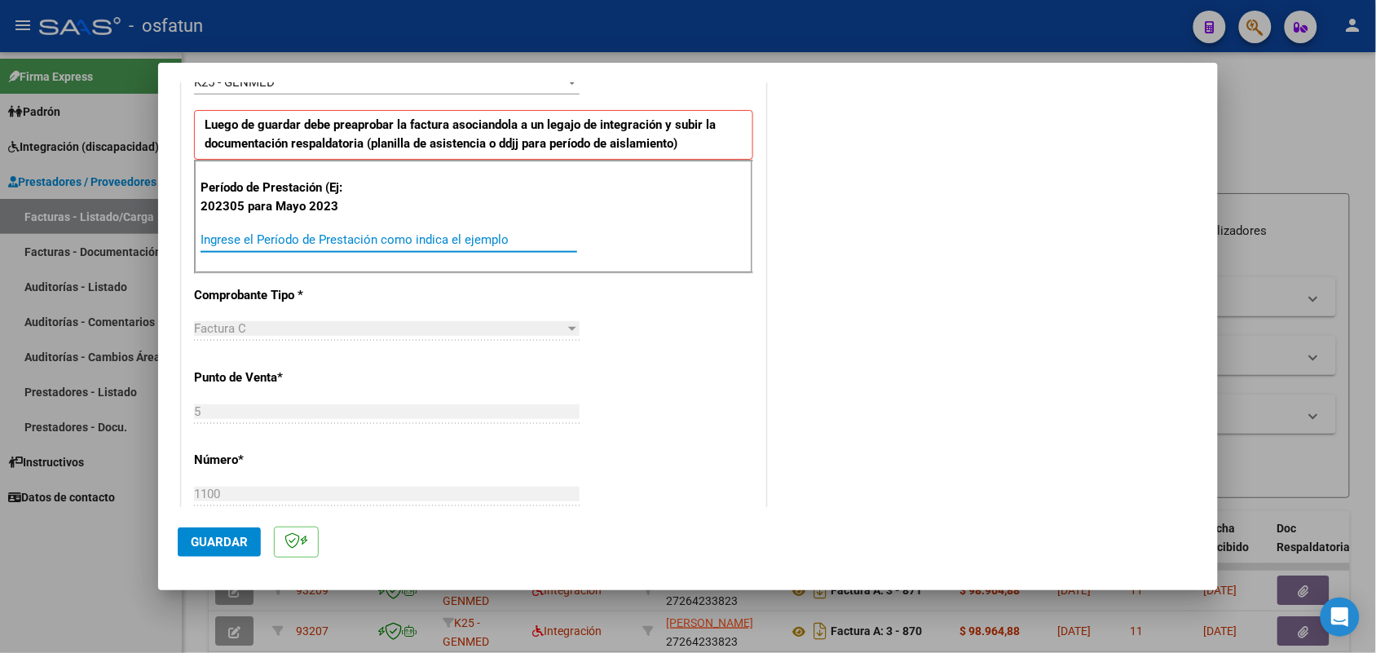
click at [340, 236] on input "Ingrese el Período de Prestación como indica el ejemplo" at bounding box center [389, 239] width 377 height 15
type input "202507"
click at [231, 544] on span "Guardar" at bounding box center [219, 542] width 57 height 15
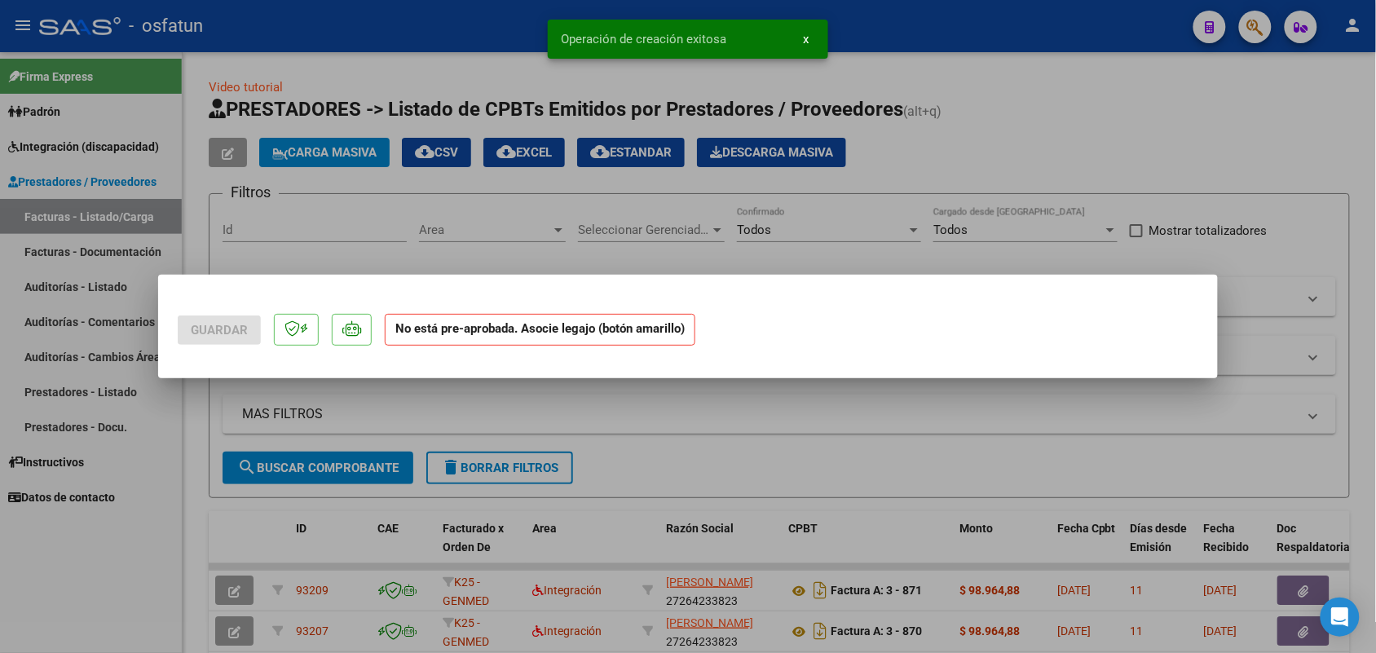
scroll to position [0, 0]
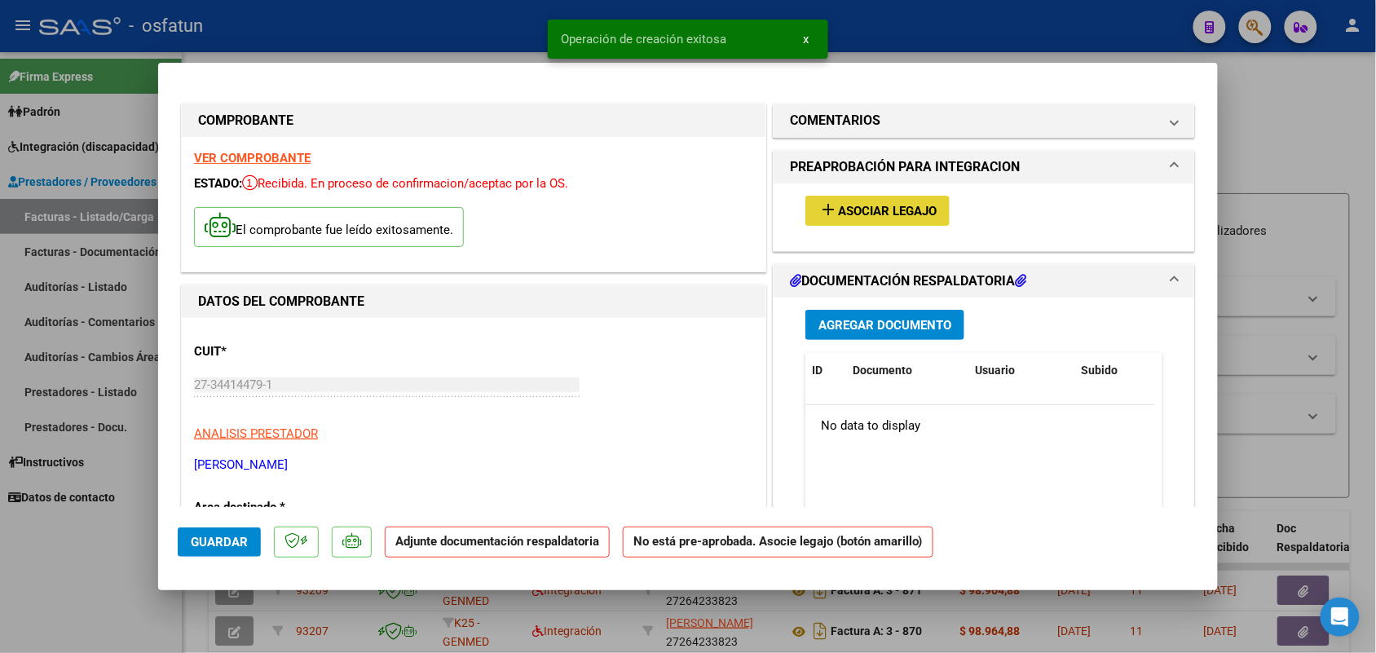
click at [871, 214] on span "Asociar Legajo" at bounding box center [887, 211] width 99 height 15
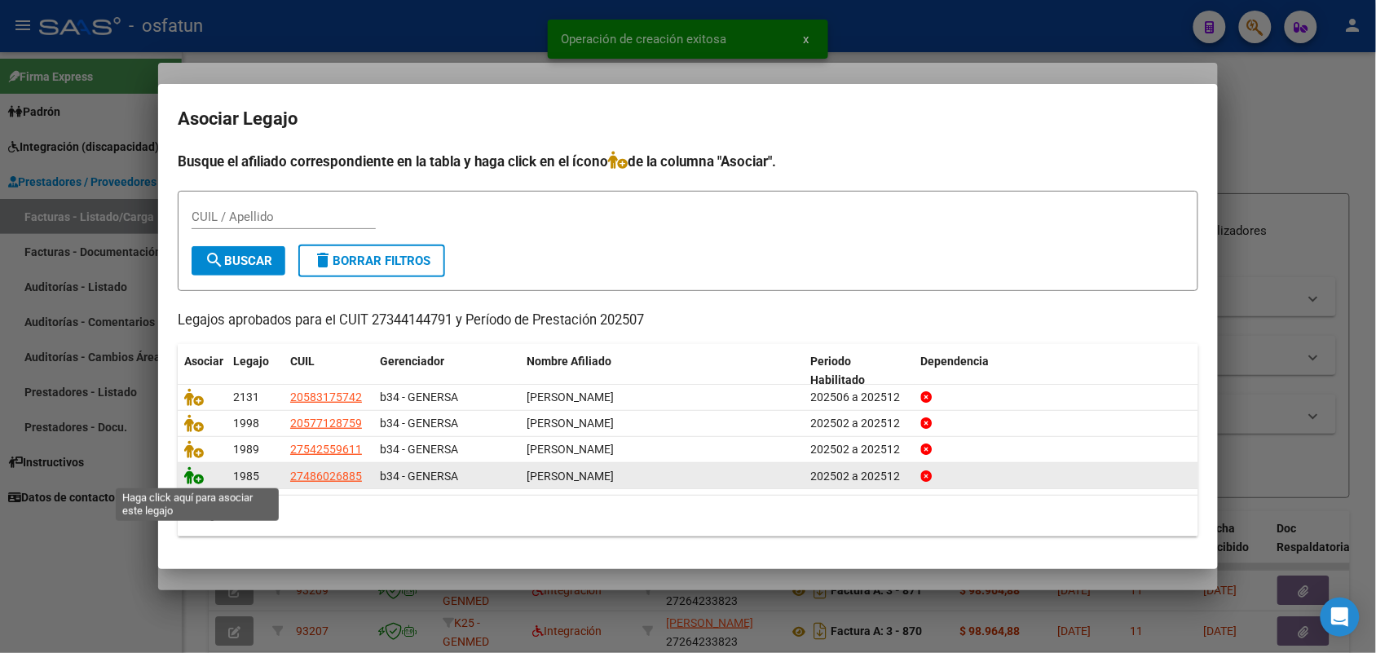
click at [192, 477] on icon at bounding box center [194, 475] width 20 height 18
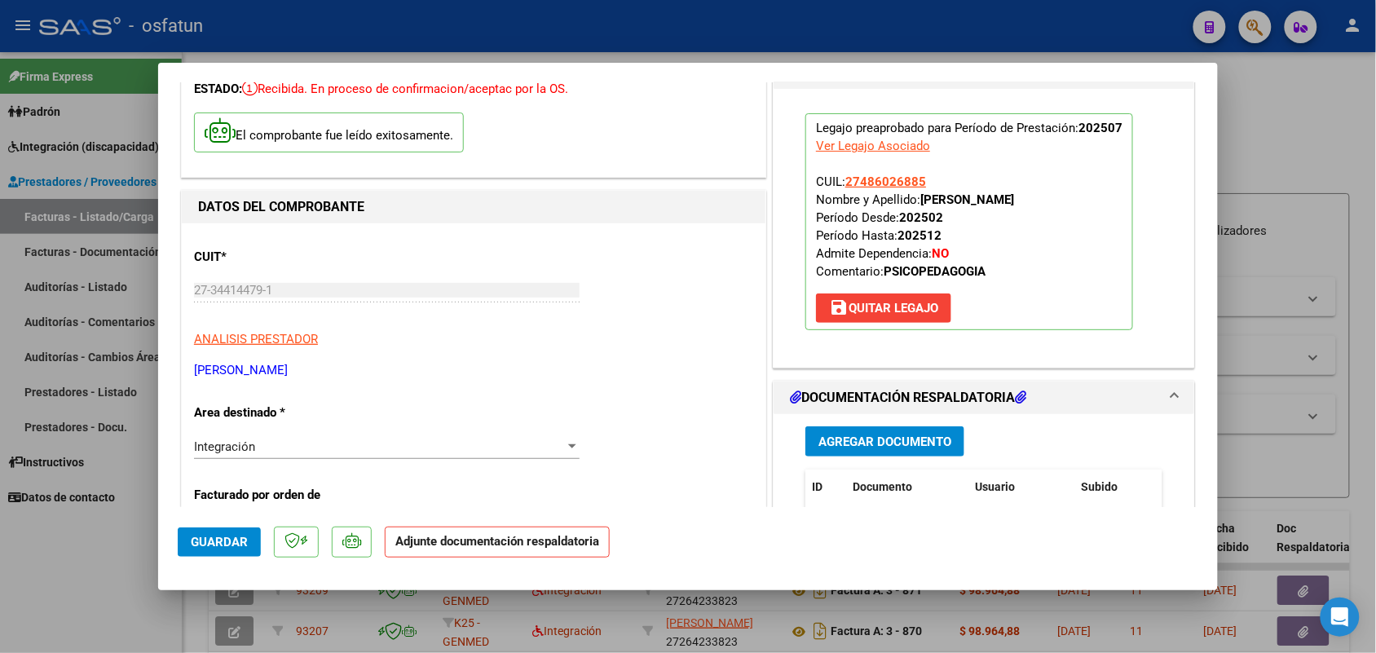
scroll to position [204, 0]
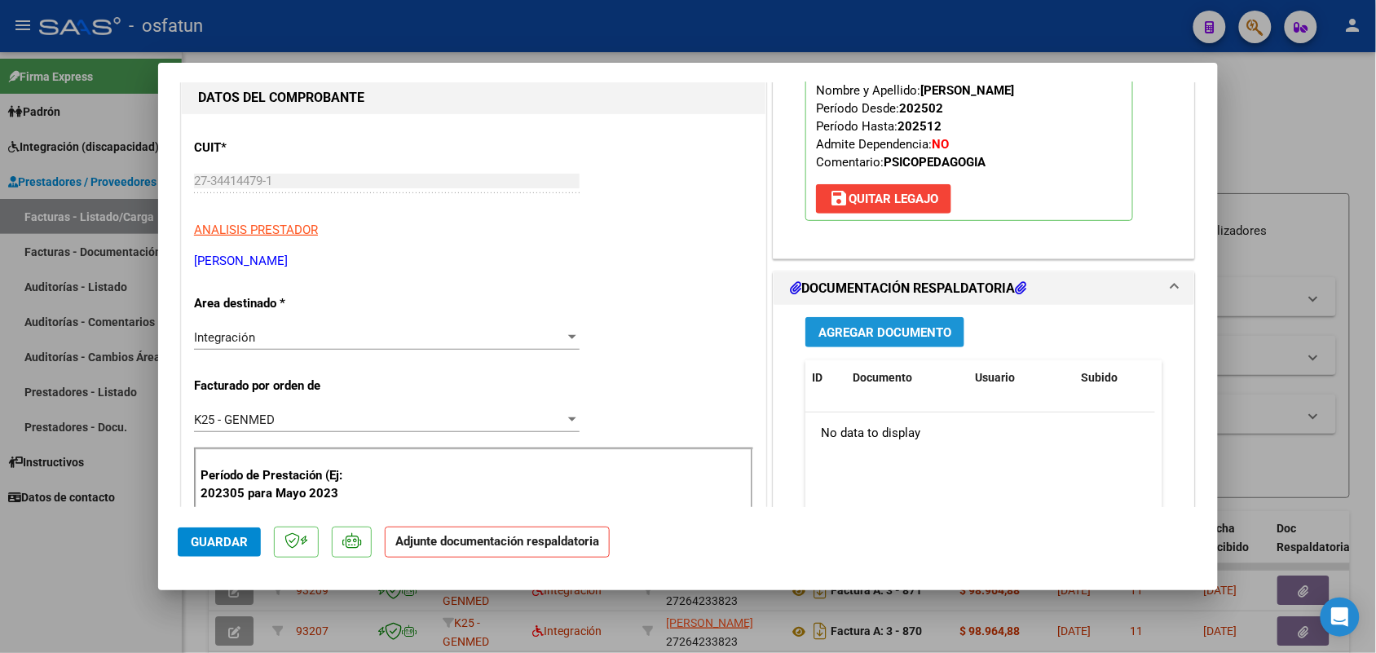
click at [866, 324] on button "Agregar Documento" at bounding box center [885, 332] width 159 height 30
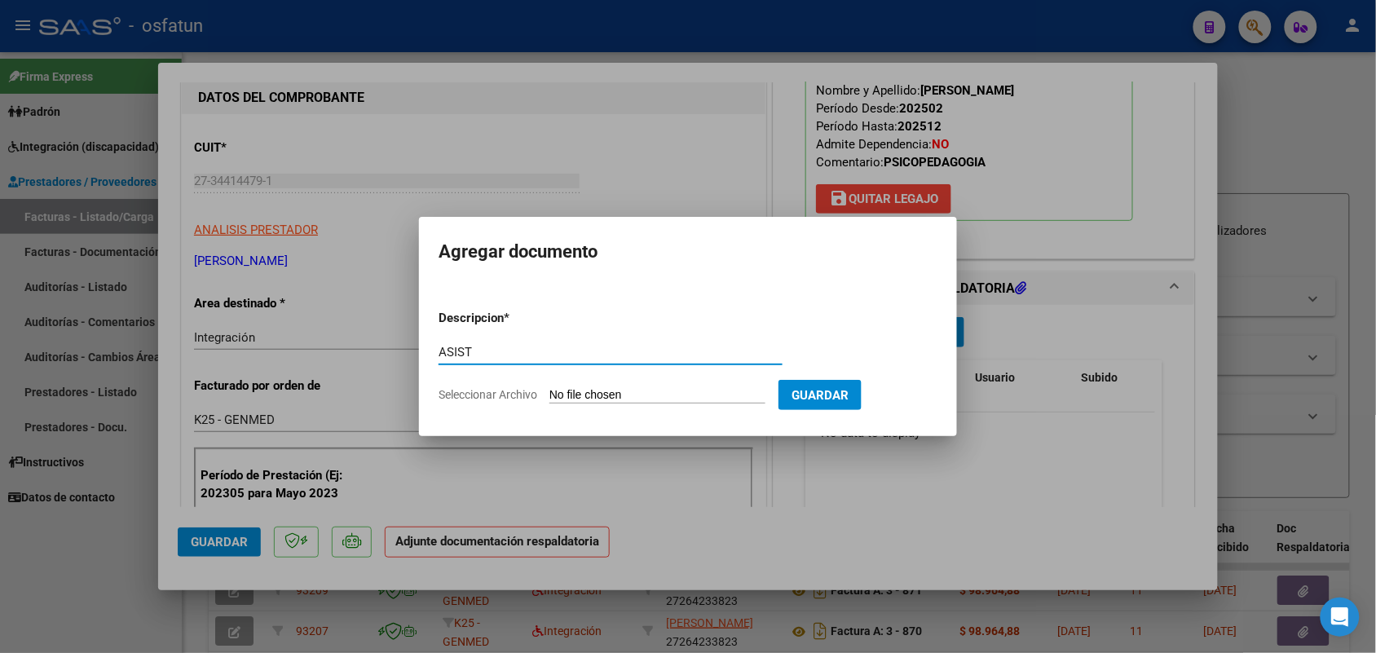
type input "ASIST"
click at [604, 398] on input "Seleccionar Archivo" at bounding box center [658, 395] width 216 height 15
type input "C:\fakepath\Scan [DATE] [DATE].pdf"
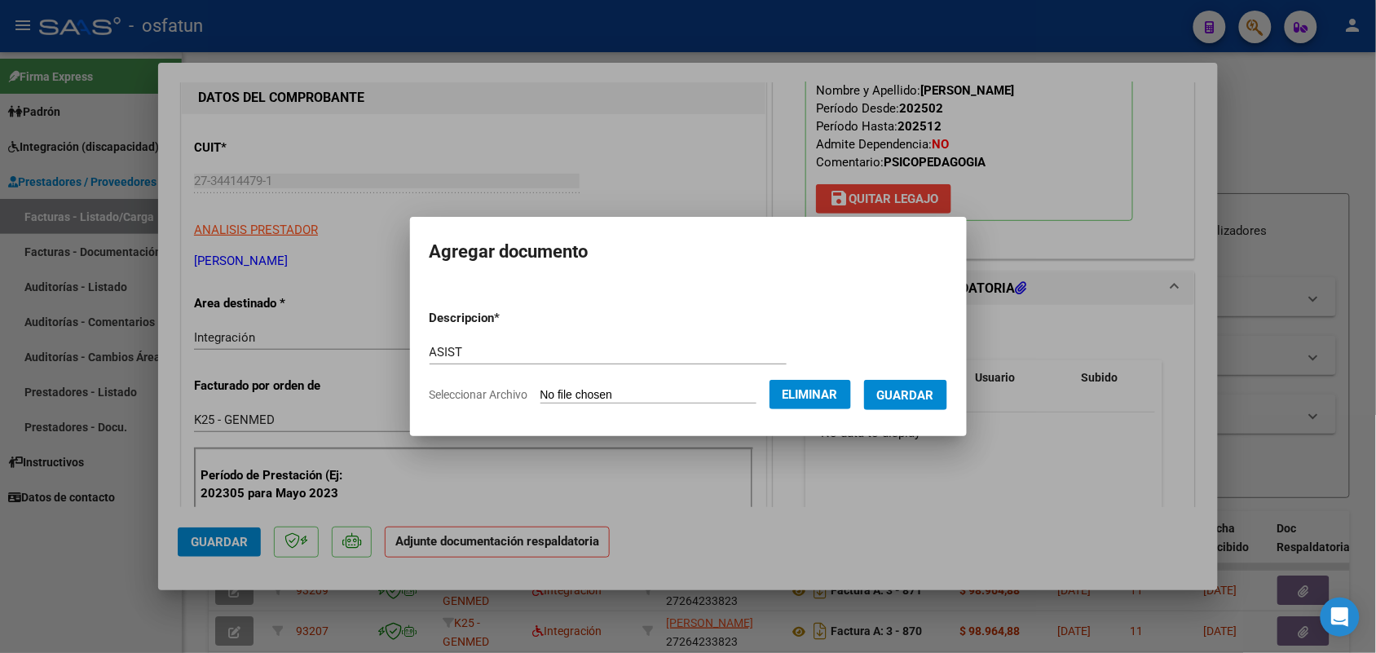
drag, startPoint x: 914, startPoint y: 387, endPoint x: 906, endPoint y: 384, distance: 8.8
click at [911, 388] on span "Guardar" at bounding box center [905, 395] width 57 height 15
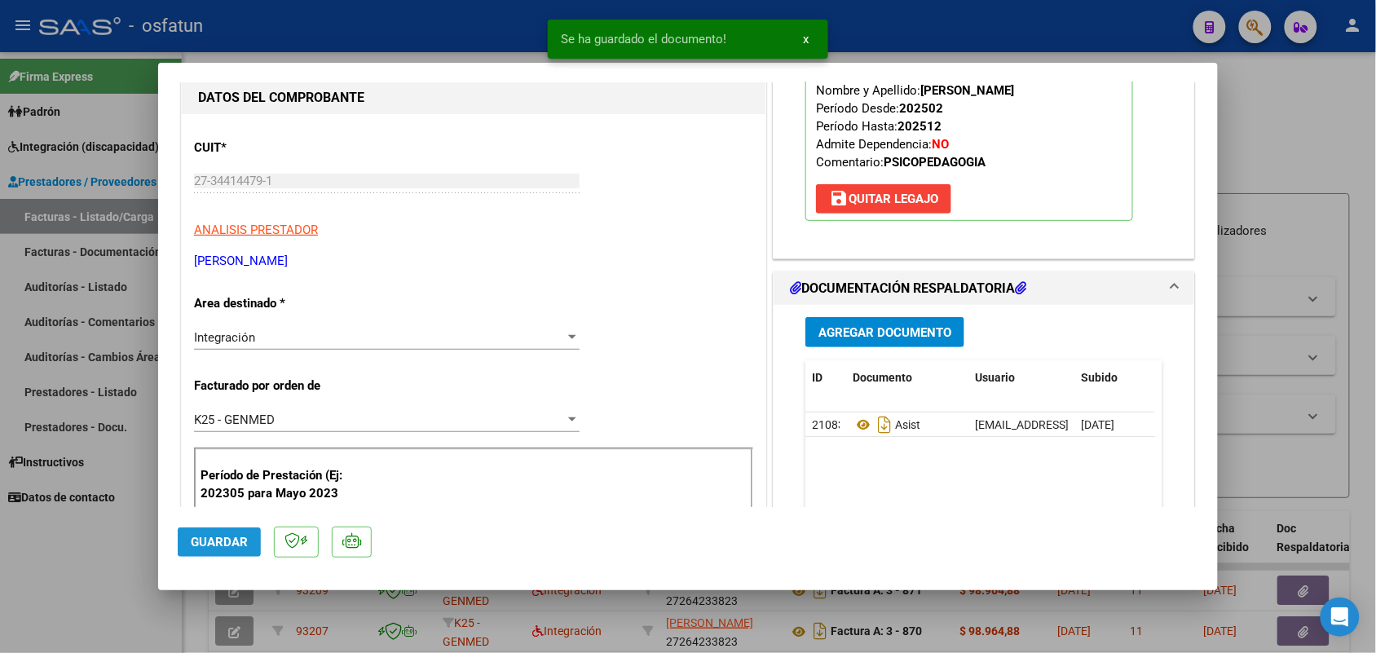
click at [224, 543] on span "Guardar" at bounding box center [219, 542] width 57 height 15
click at [78, 563] on div at bounding box center [688, 326] width 1376 height 653
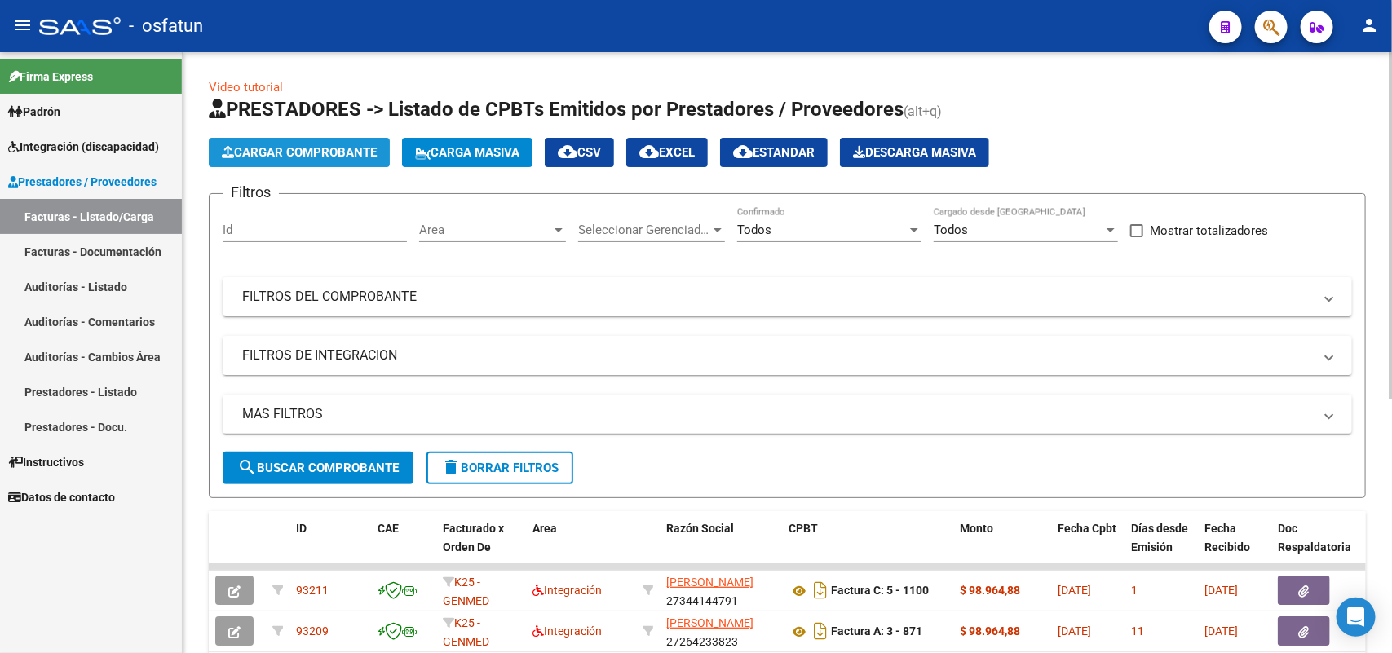
click at [349, 143] on button "Cargar Comprobante" at bounding box center [299, 152] width 181 height 29
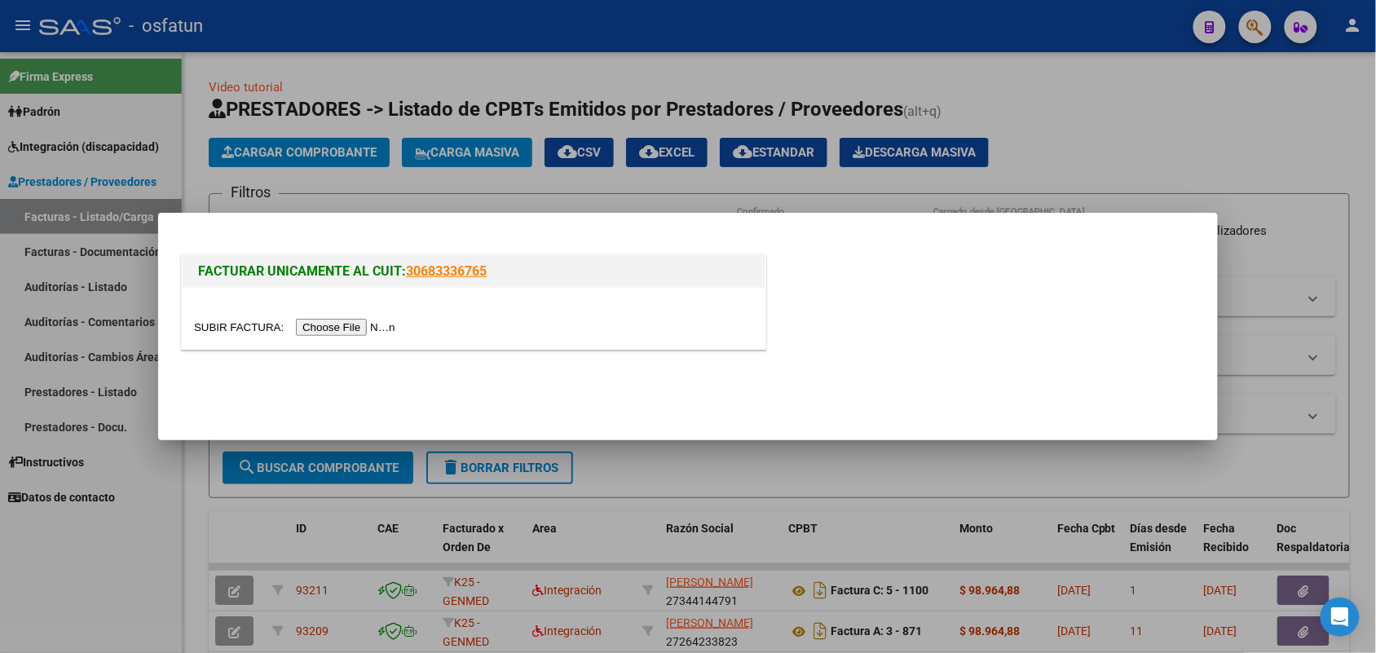
click at [376, 335] on input "file" at bounding box center [297, 327] width 206 height 17
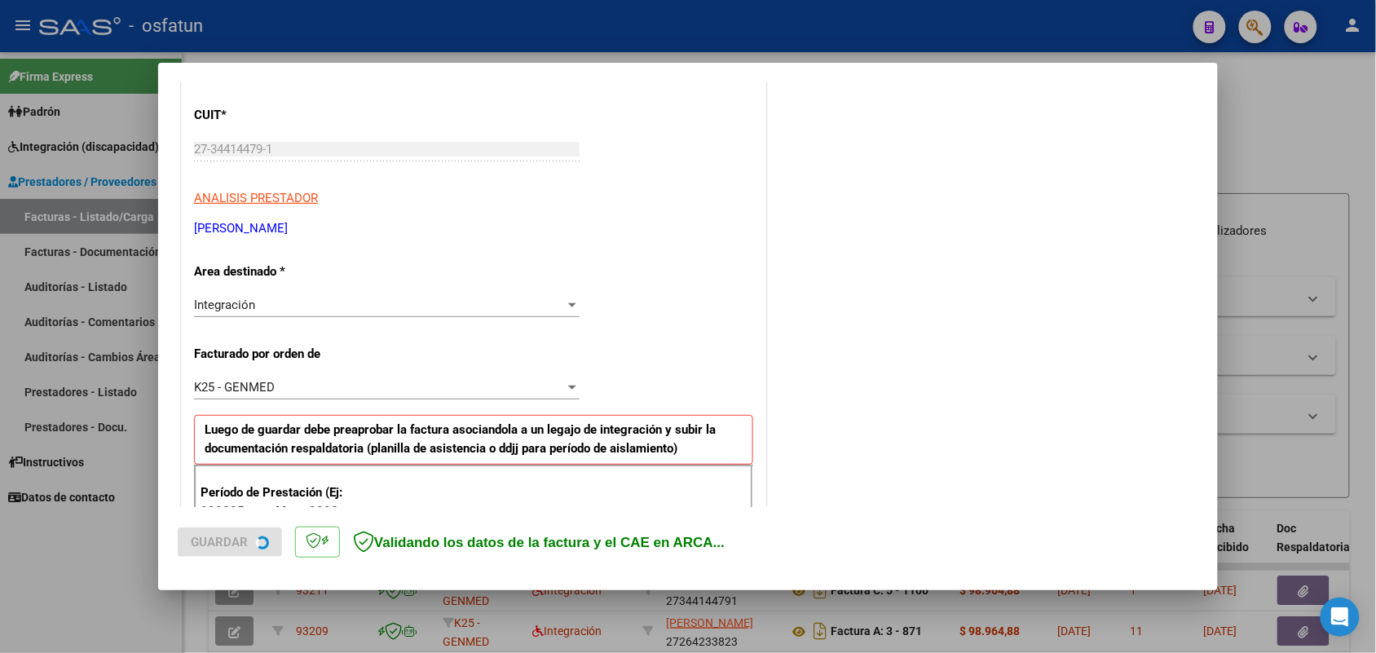
scroll to position [306, 0]
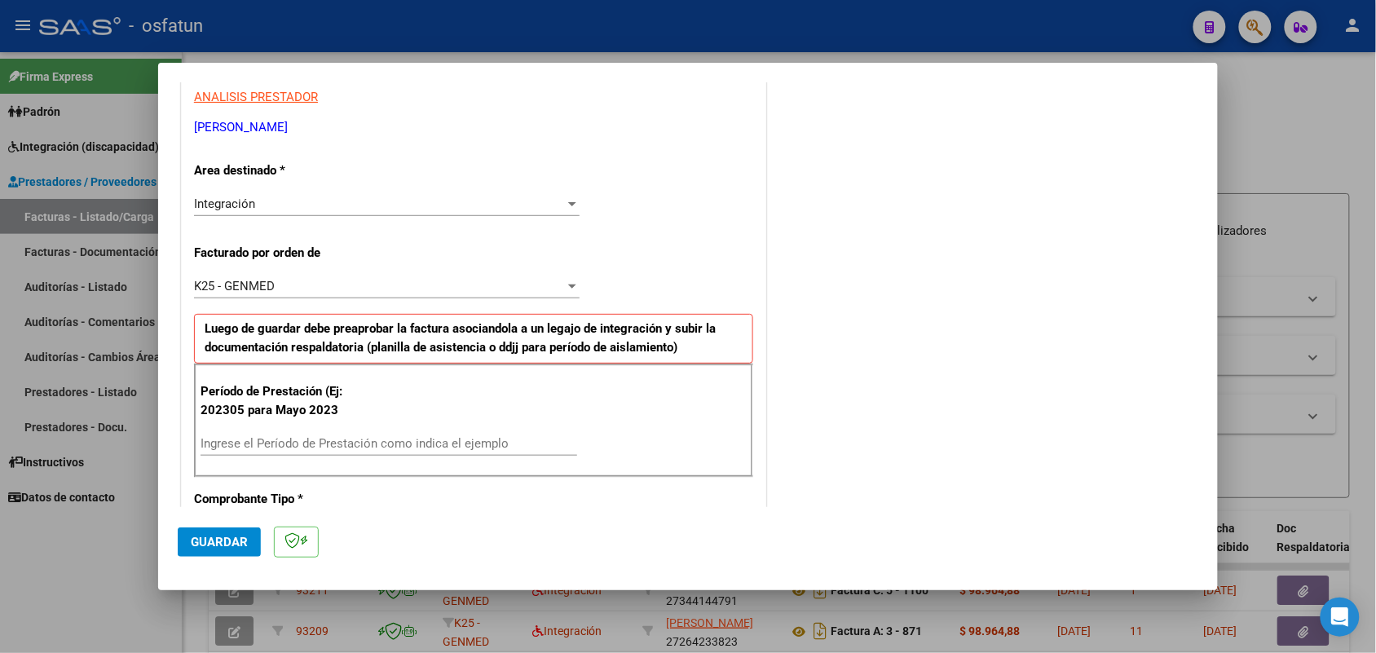
click at [367, 438] on input "Ingrese el Período de Prestación como indica el ejemplo" at bounding box center [389, 443] width 377 height 15
type input "202507"
click at [204, 536] on button "Guardar" at bounding box center [219, 541] width 83 height 29
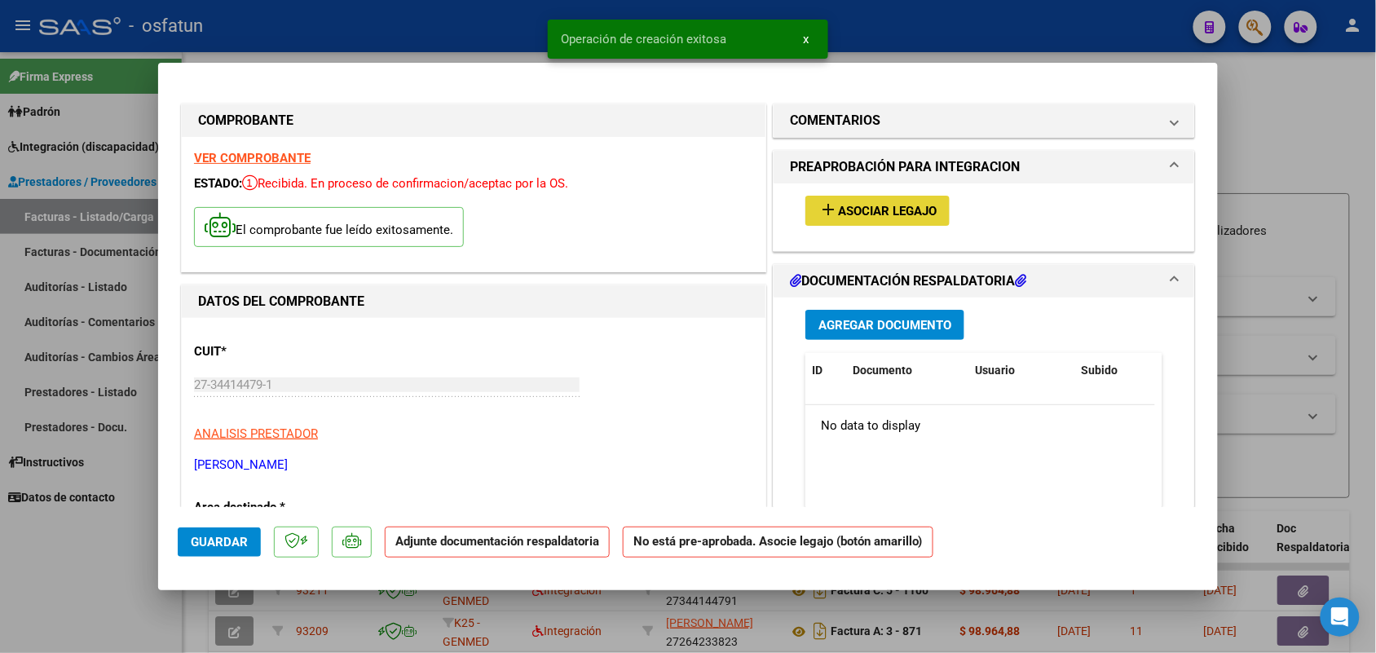
click at [853, 209] on span "Asociar Legajo" at bounding box center [887, 211] width 99 height 15
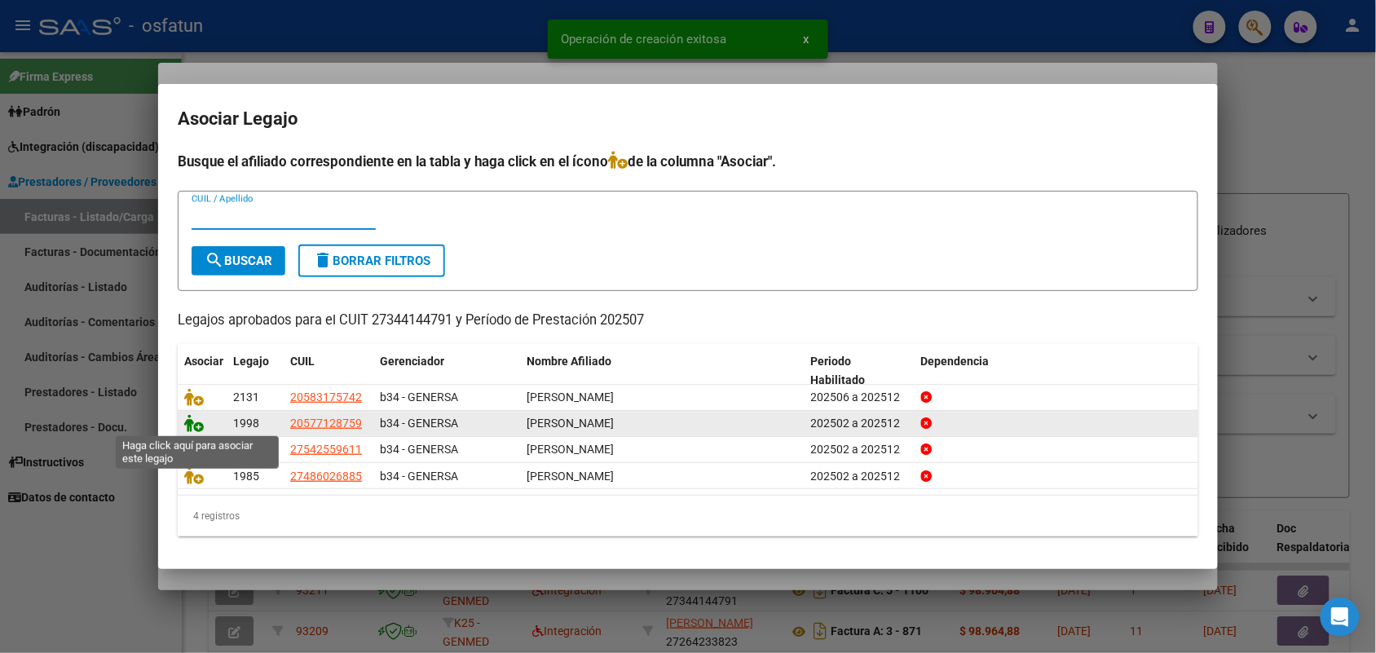
click at [197, 424] on icon at bounding box center [194, 423] width 20 height 18
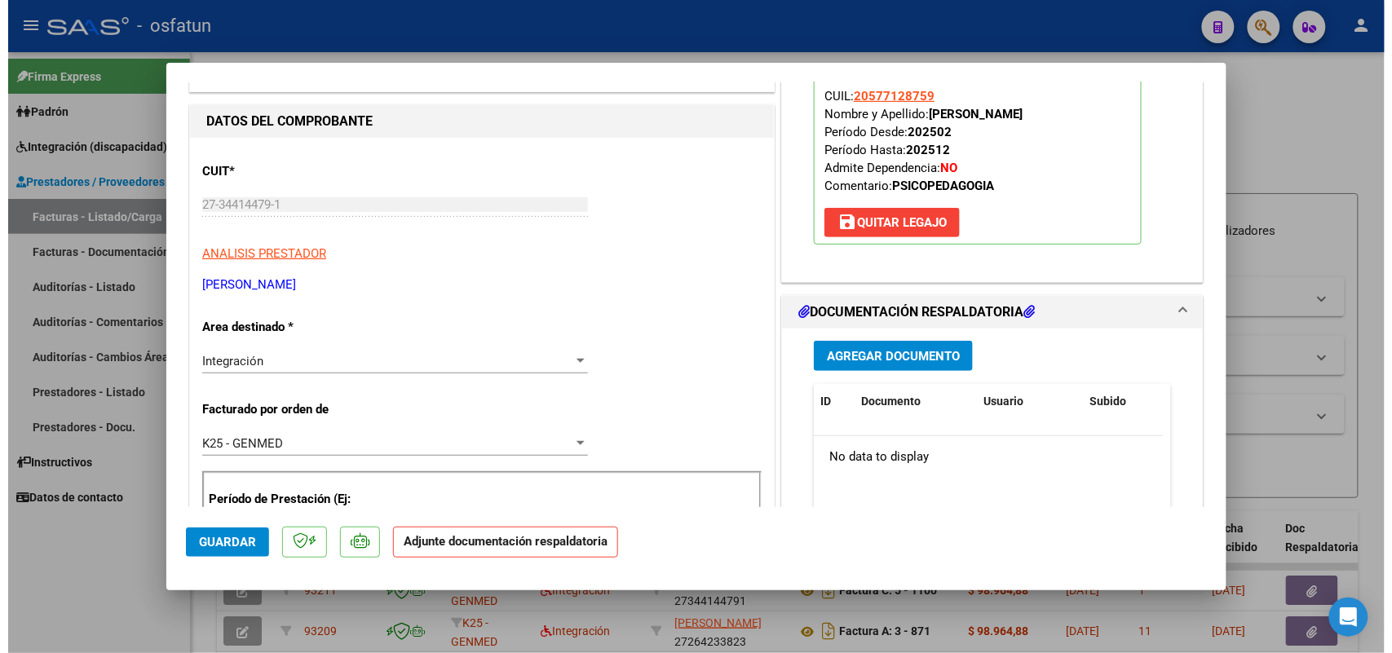
scroll to position [204, 0]
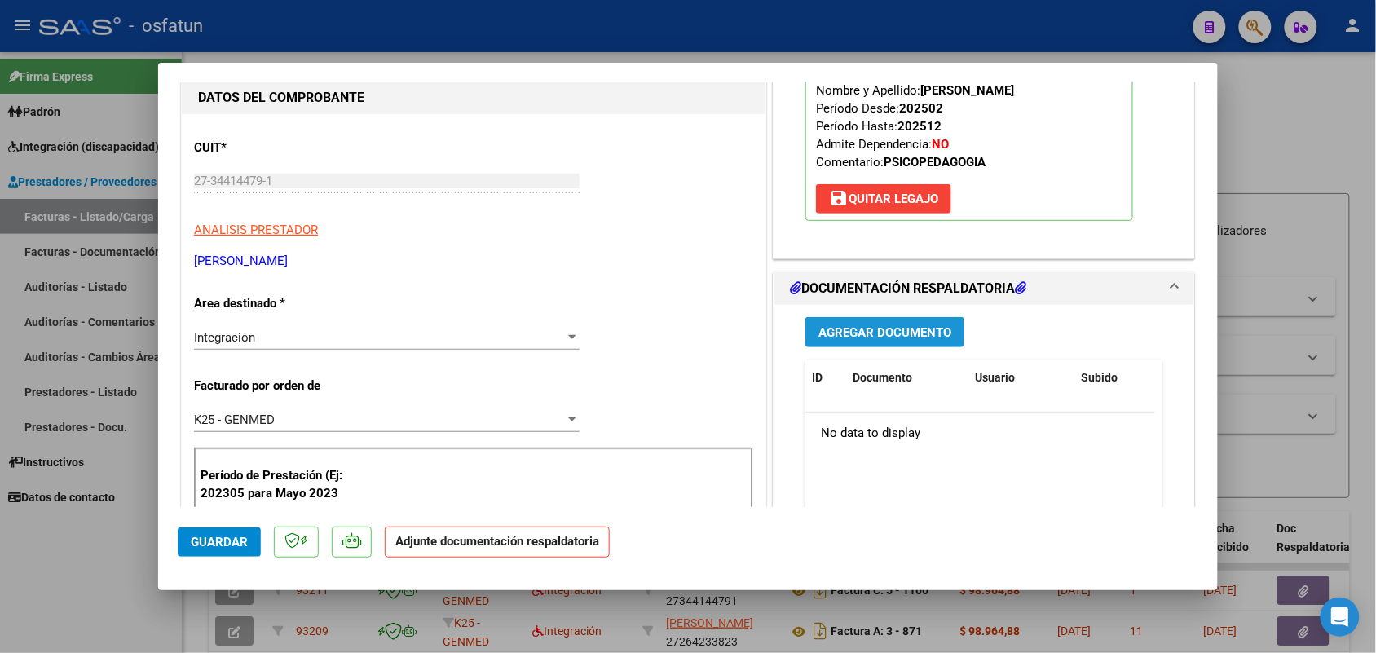
click at [853, 329] on span "Agregar Documento" at bounding box center [885, 332] width 133 height 15
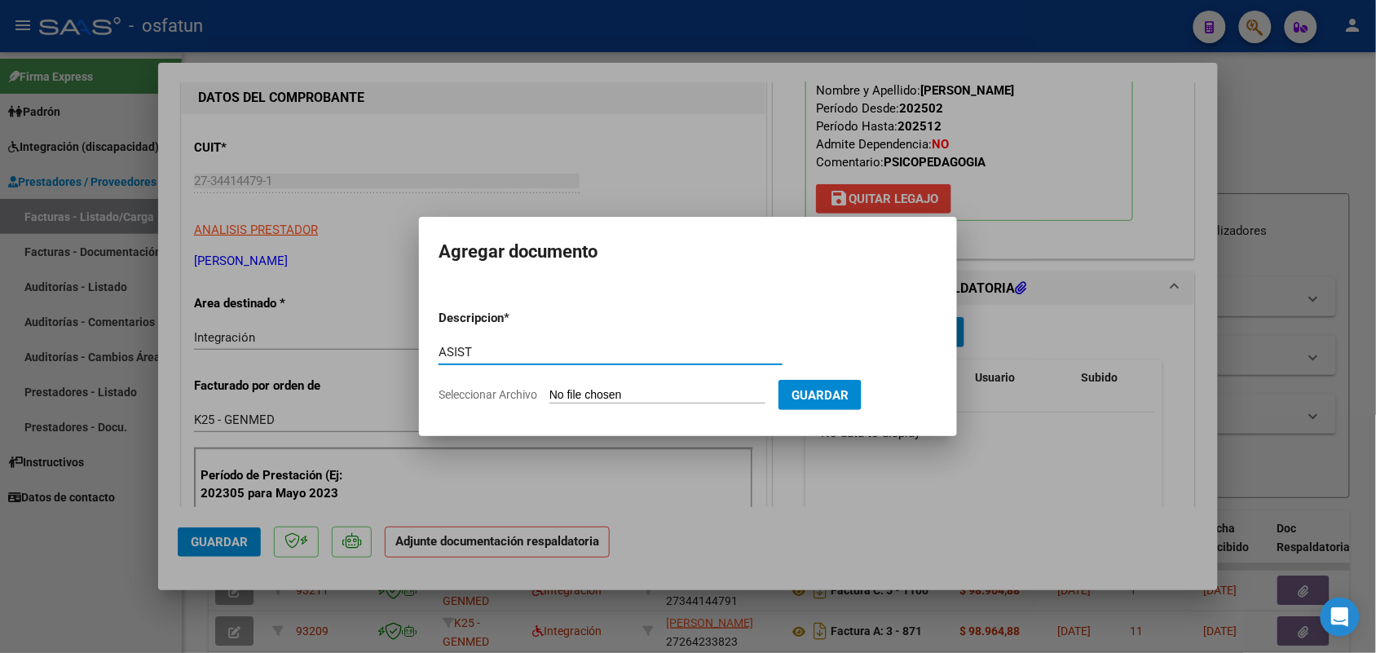
type input "ASIST"
click at [646, 397] on input "Seleccionar Archivo" at bounding box center [658, 395] width 216 height 15
type input "C:\fakepath\Scan [DATE] 23·14·17.pdf"
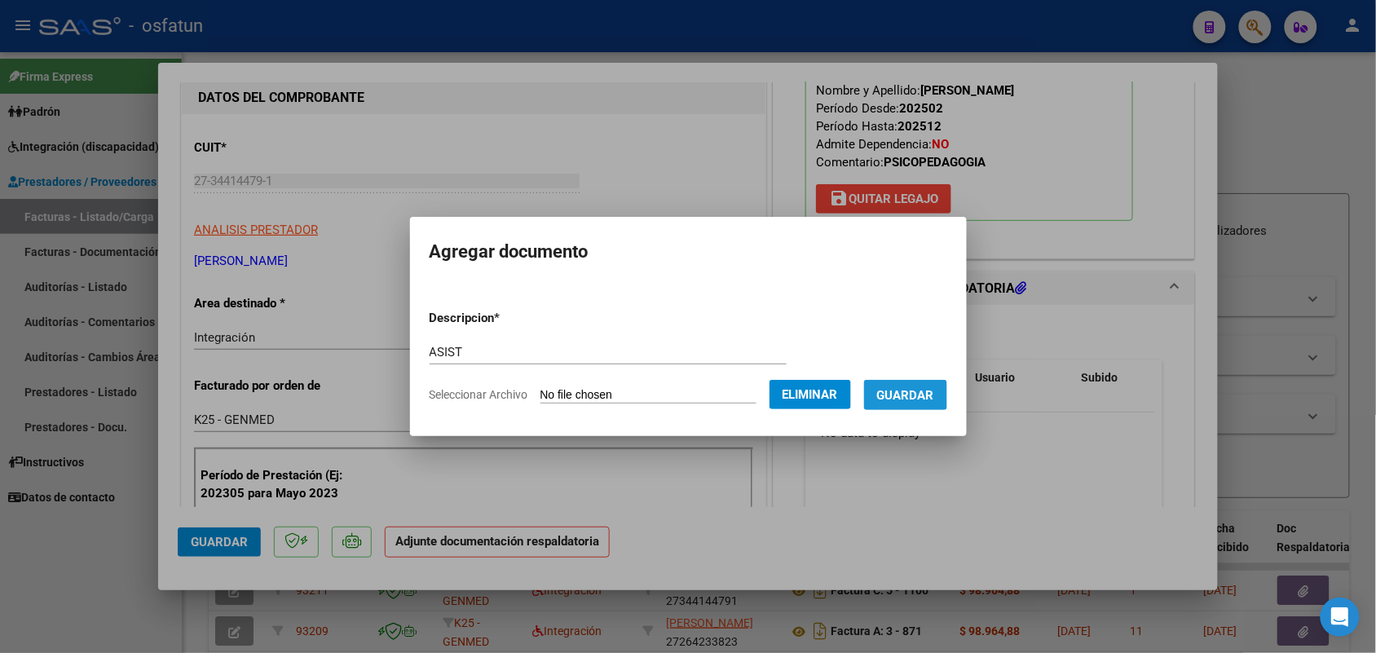
drag, startPoint x: 921, startPoint y: 385, endPoint x: 742, endPoint y: 457, distance: 193.2
click at [919, 384] on button "Guardar" at bounding box center [905, 395] width 83 height 30
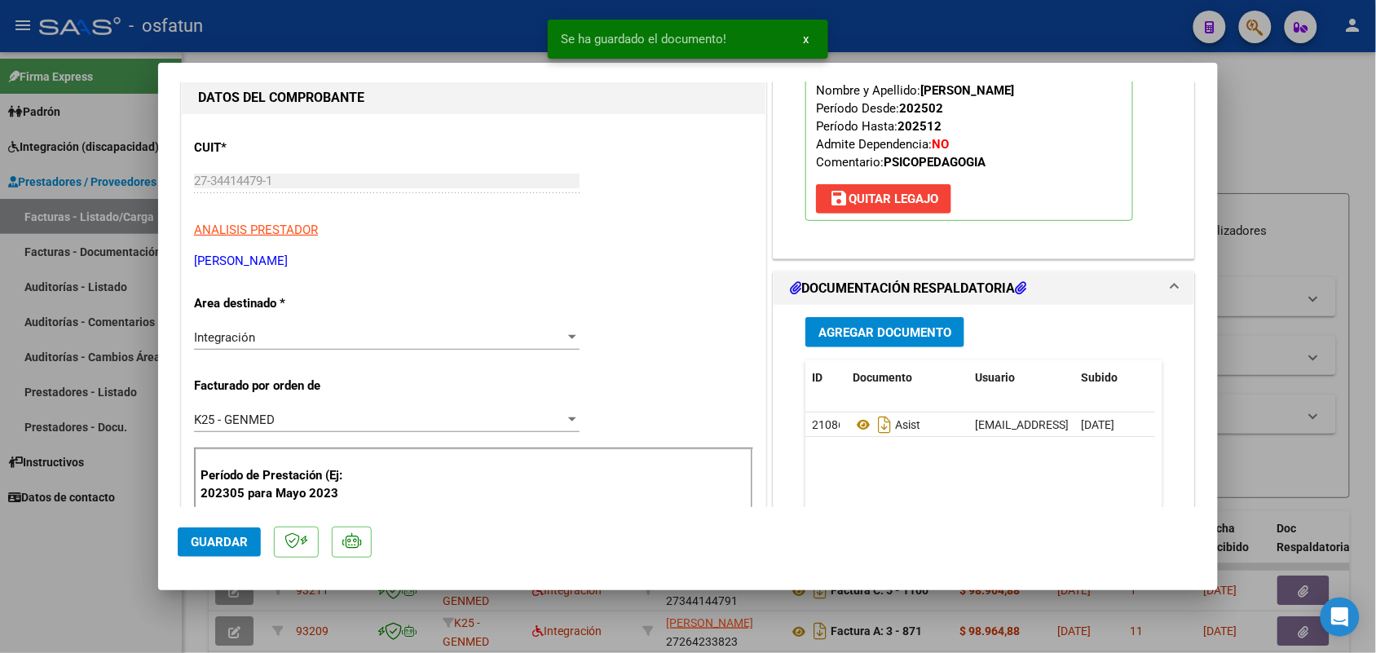
drag, startPoint x: 238, startPoint y: 519, endPoint x: 228, endPoint y: 539, distance: 21.9
click at [238, 520] on mat-dialog-actions "Guardar" at bounding box center [688, 539] width 1021 height 64
click at [224, 543] on span "Guardar" at bounding box center [219, 542] width 57 height 15
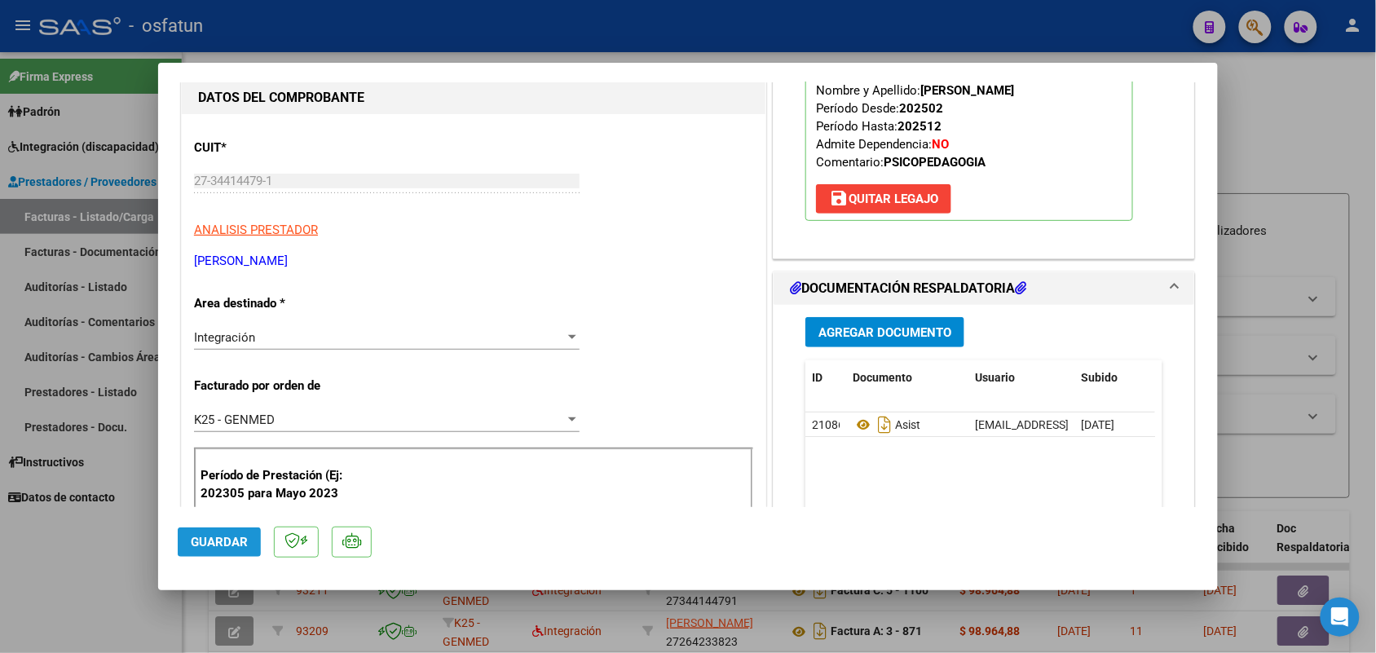
click at [228, 540] on span "Guardar" at bounding box center [219, 542] width 57 height 15
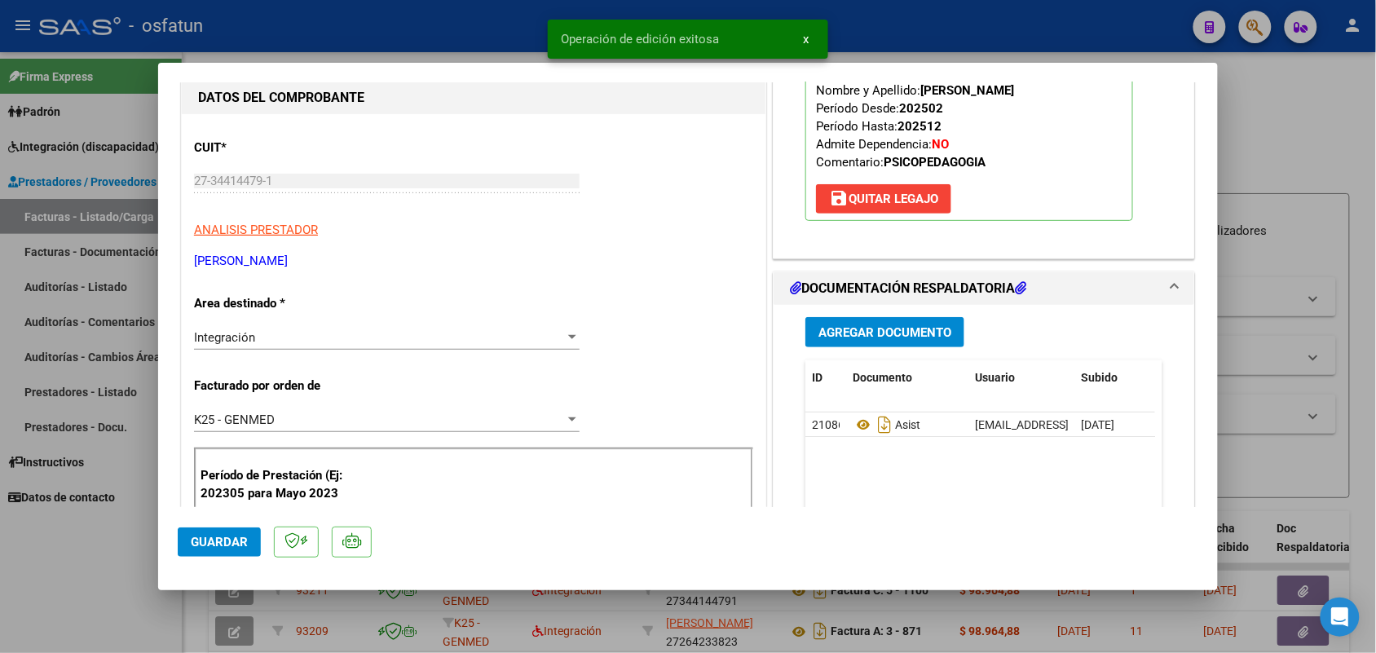
click at [113, 563] on div at bounding box center [688, 326] width 1376 height 653
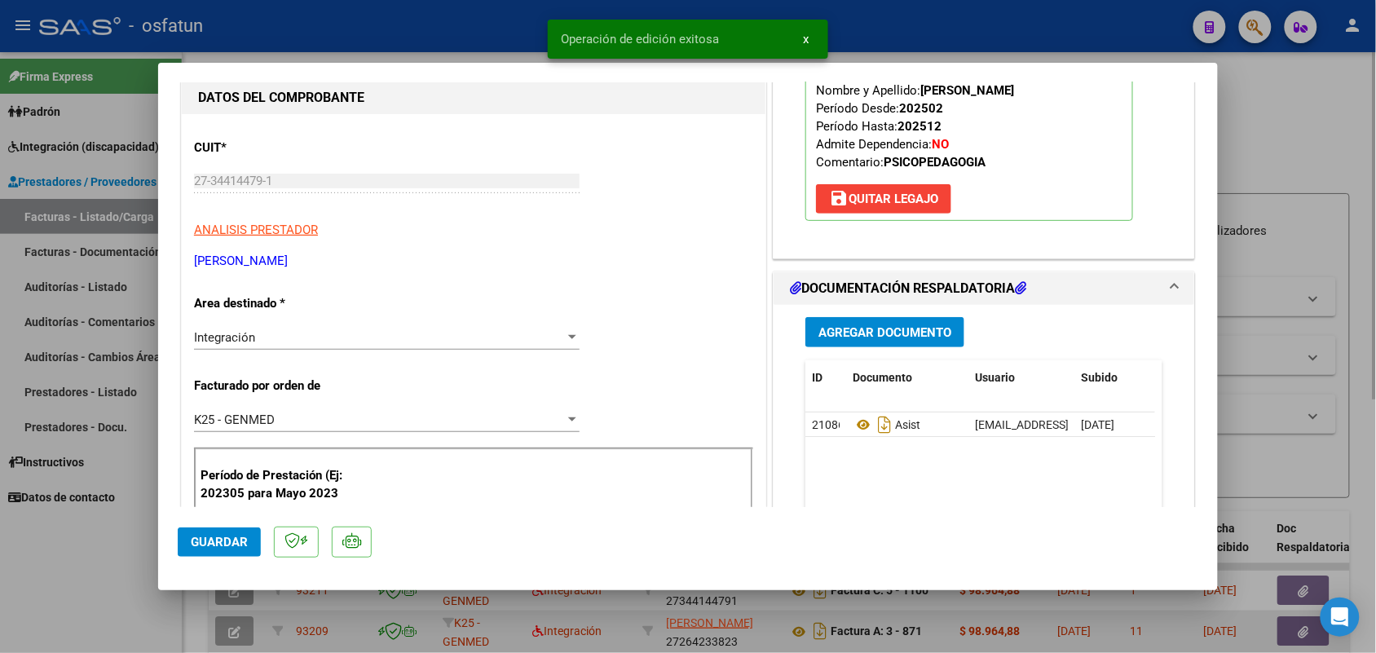
type input "$ 0,00"
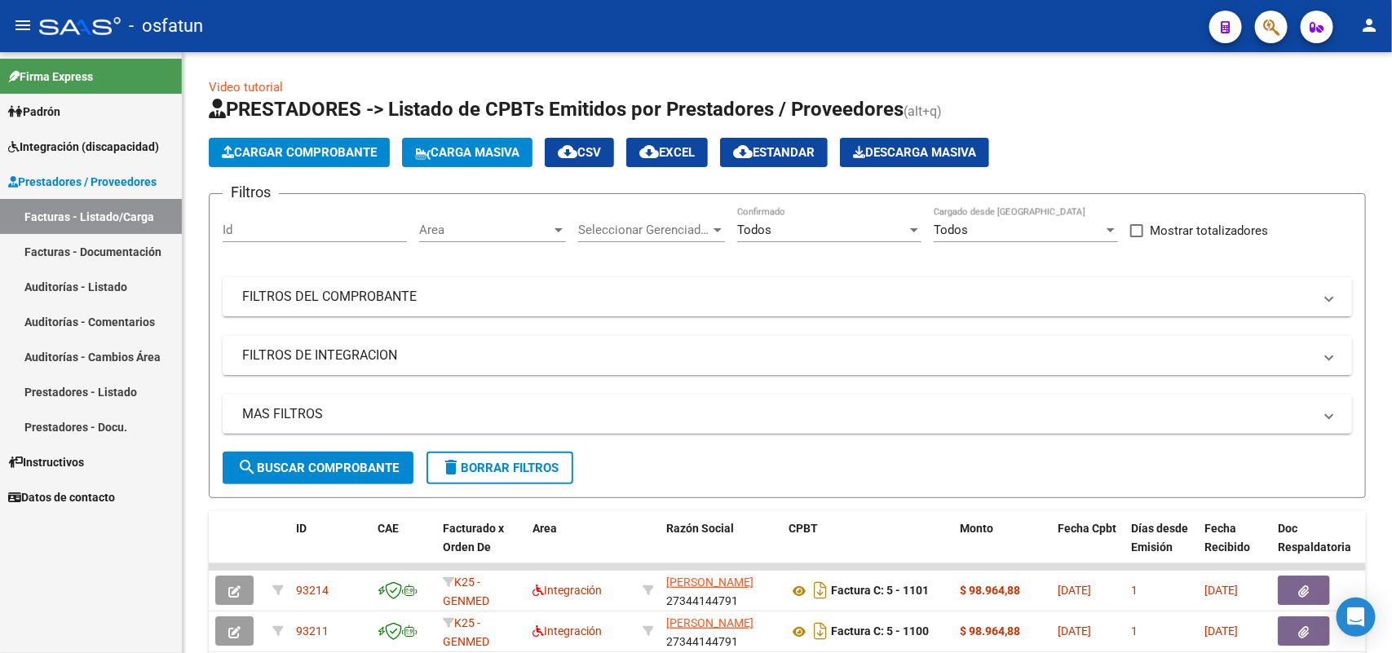
click at [54, 173] on span "Prestadores / Proveedores" at bounding box center [82, 182] width 148 height 18
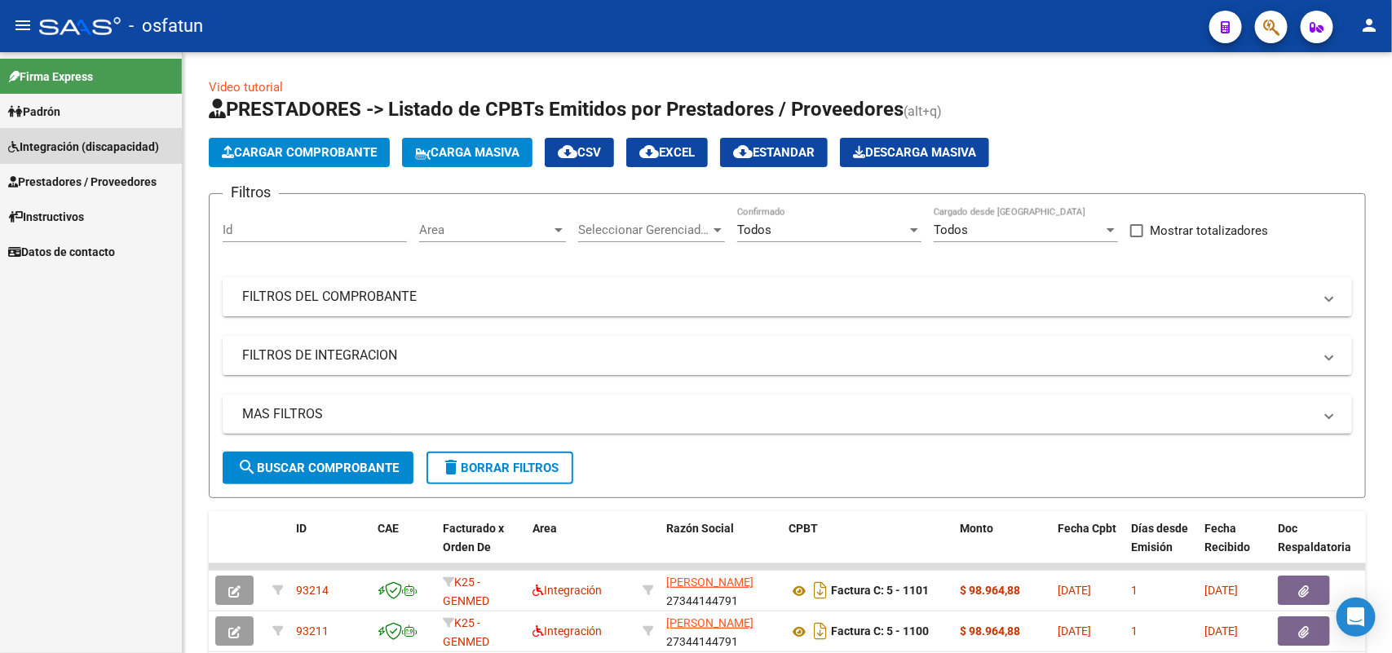
click at [90, 148] on span "Integración (discapacidad)" at bounding box center [83, 147] width 151 height 18
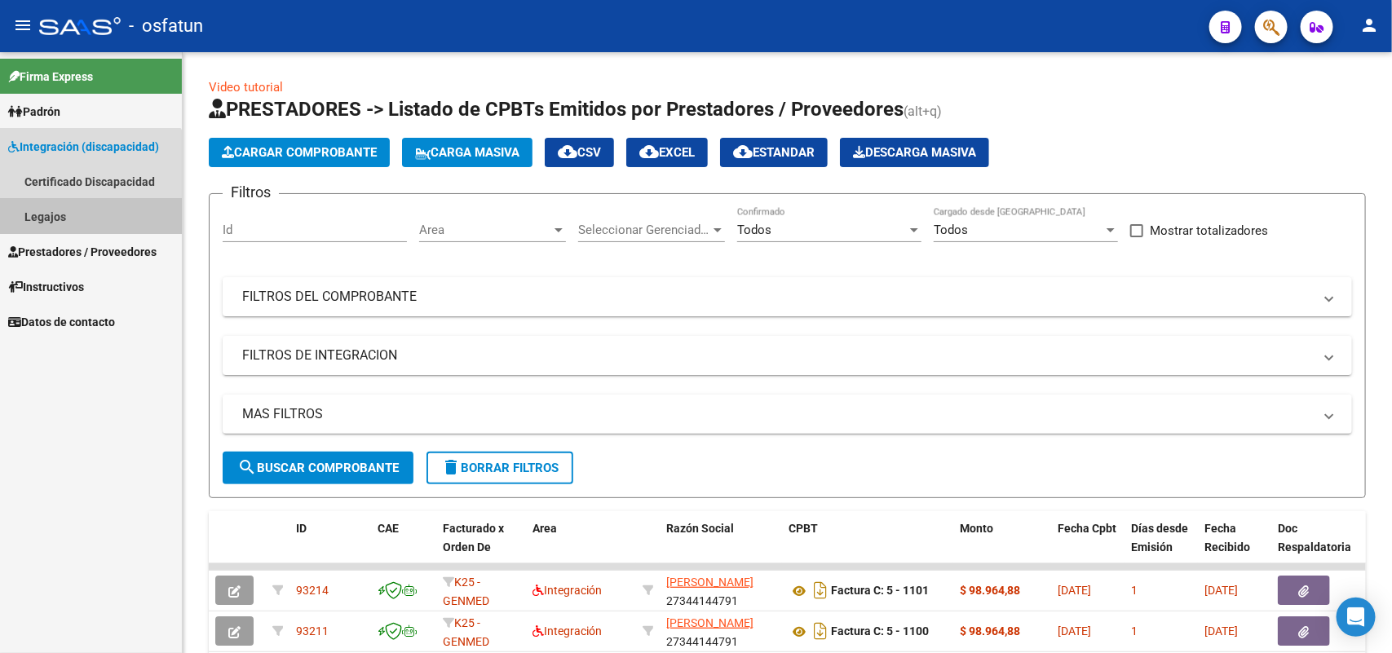
click at [54, 210] on link "Legajos" at bounding box center [91, 216] width 182 height 35
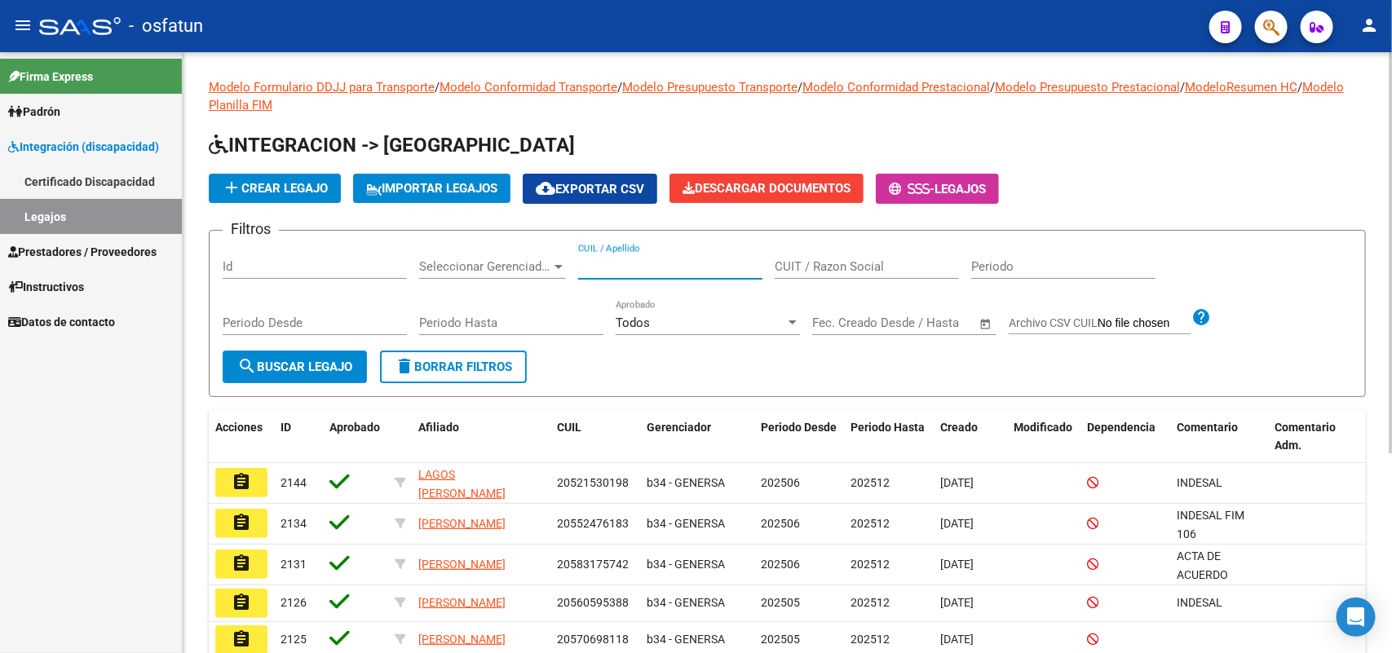
click at [651, 263] on input "CUIL / Apellido" at bounding box center [670, 266] width 184 height 15
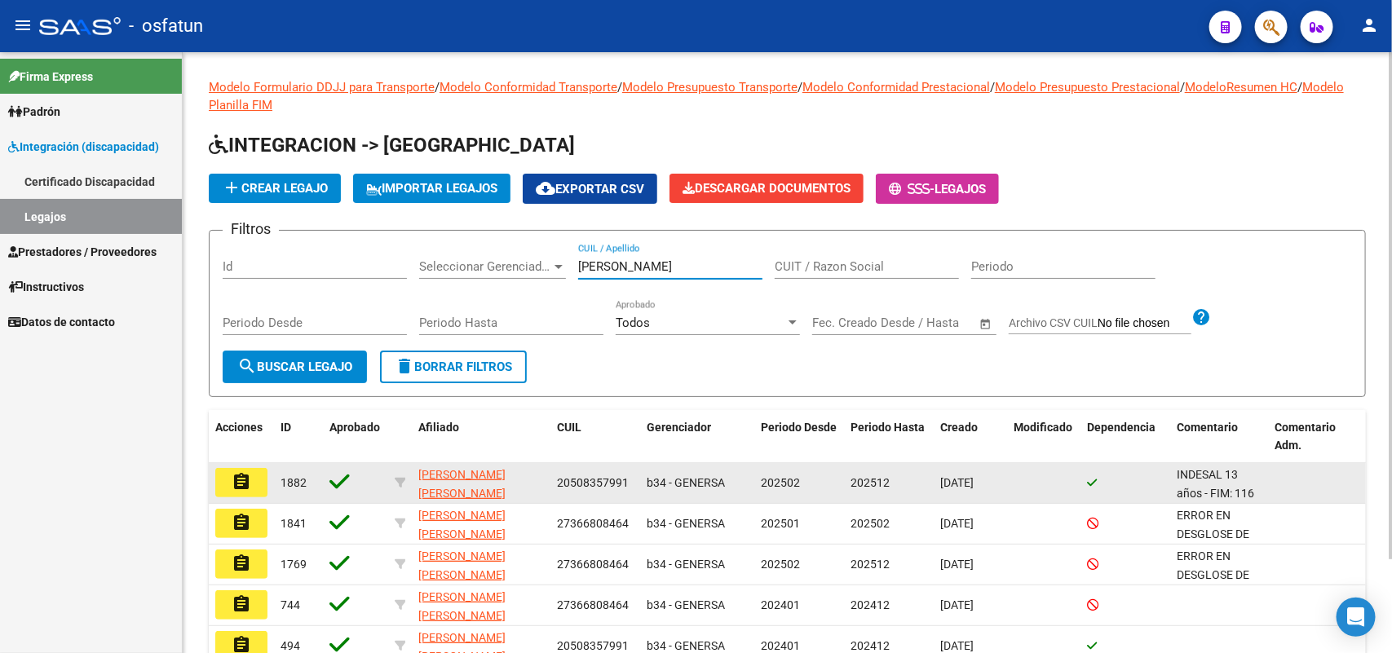
type input "[PERSON_NAME]"
click at [238, 473] on mat-icon "assignment" at bounding box center [242, 482] width 20 height 20
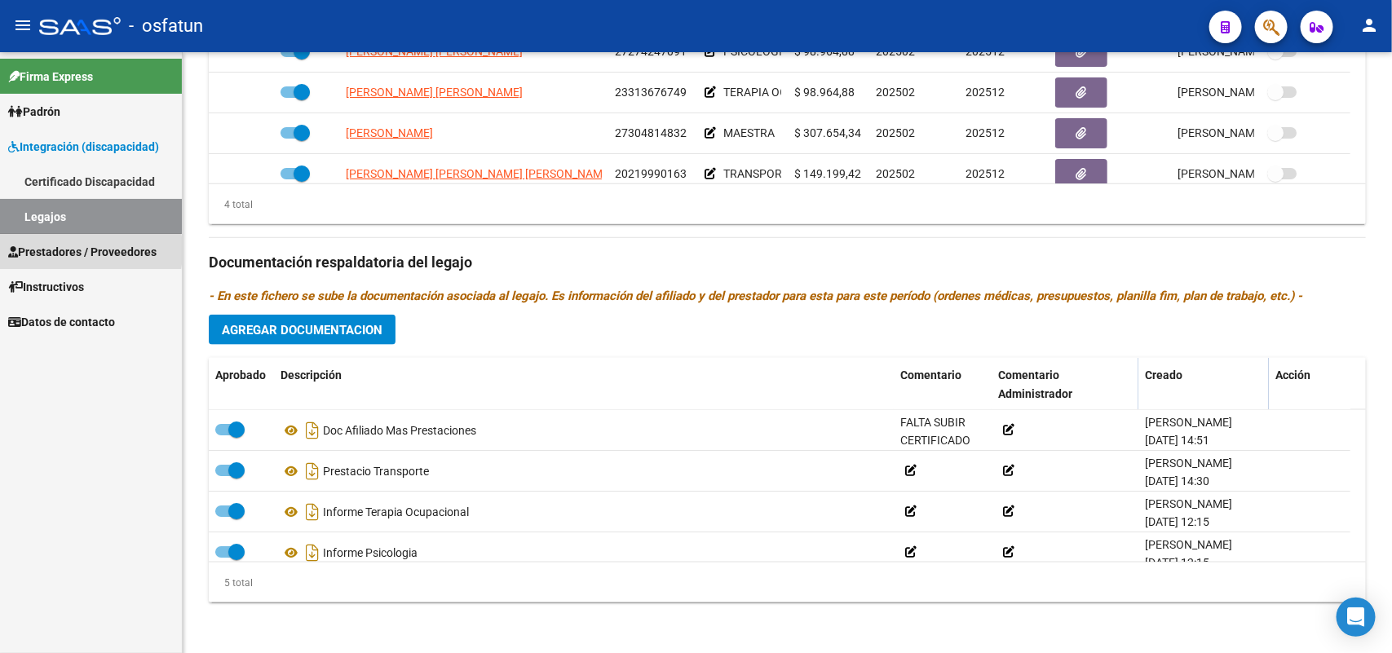
click at [55, 250] on span "Prestadores / Proveedores" at bounding box center [82, 252] width 148 height 18
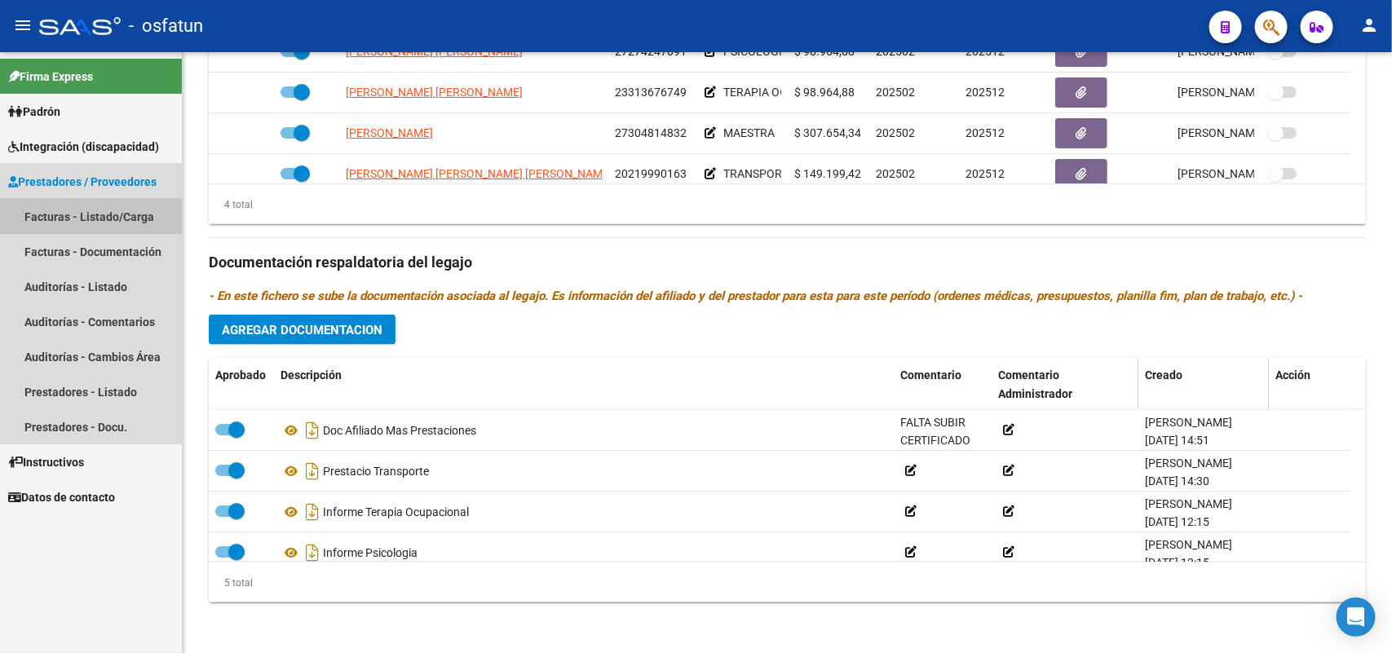
click at [60, 220] on link "Facturas - Listado/Carga" at bounding box center [91, 216] width 182 height 35
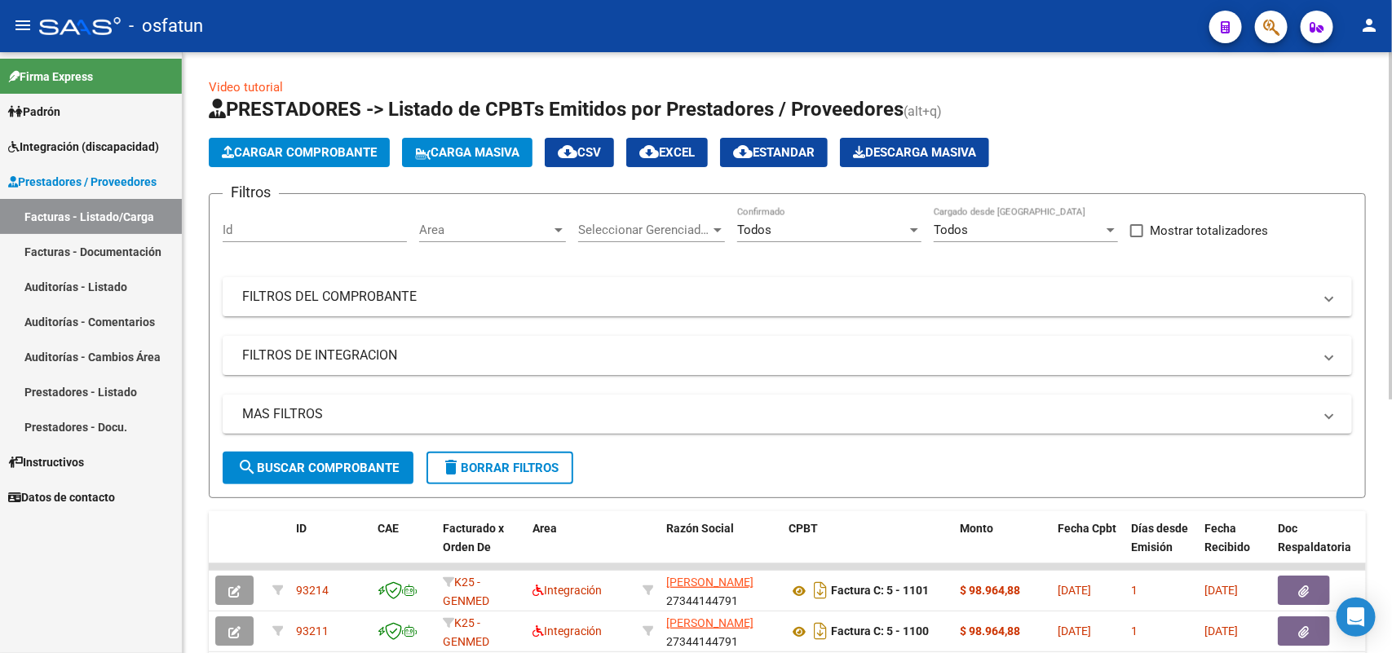
click at [307, 145] on span "Cargar Comprobante" at bounding box center [299, 152] width 155 height 15
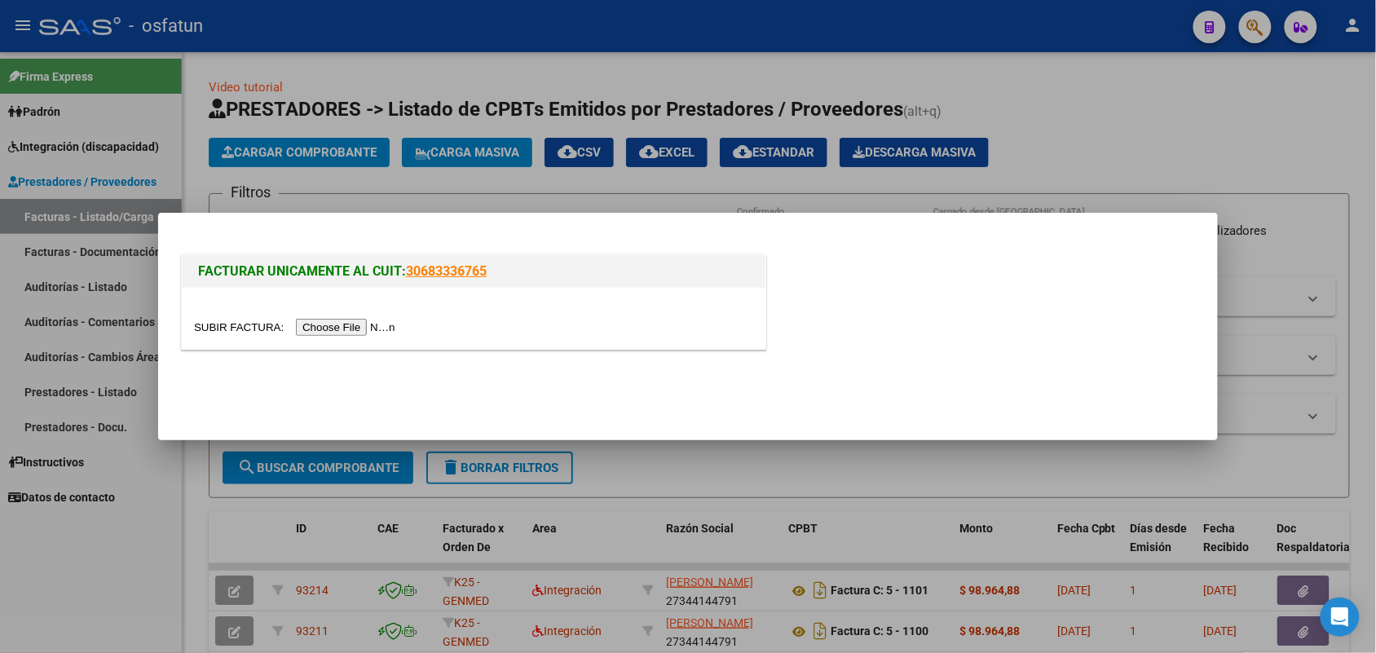
click at [329, 328] on input "file" at bounding box center [297, 327] width 206 height 17
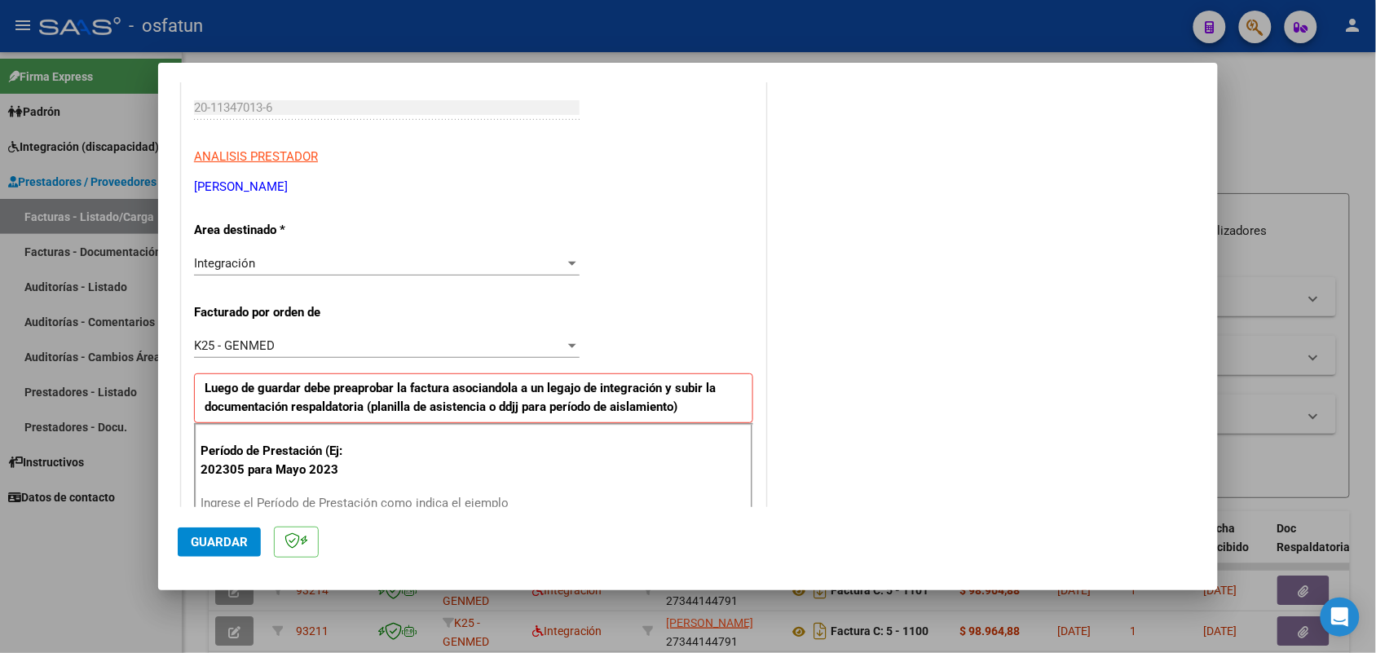
scroll to position [306, 0]
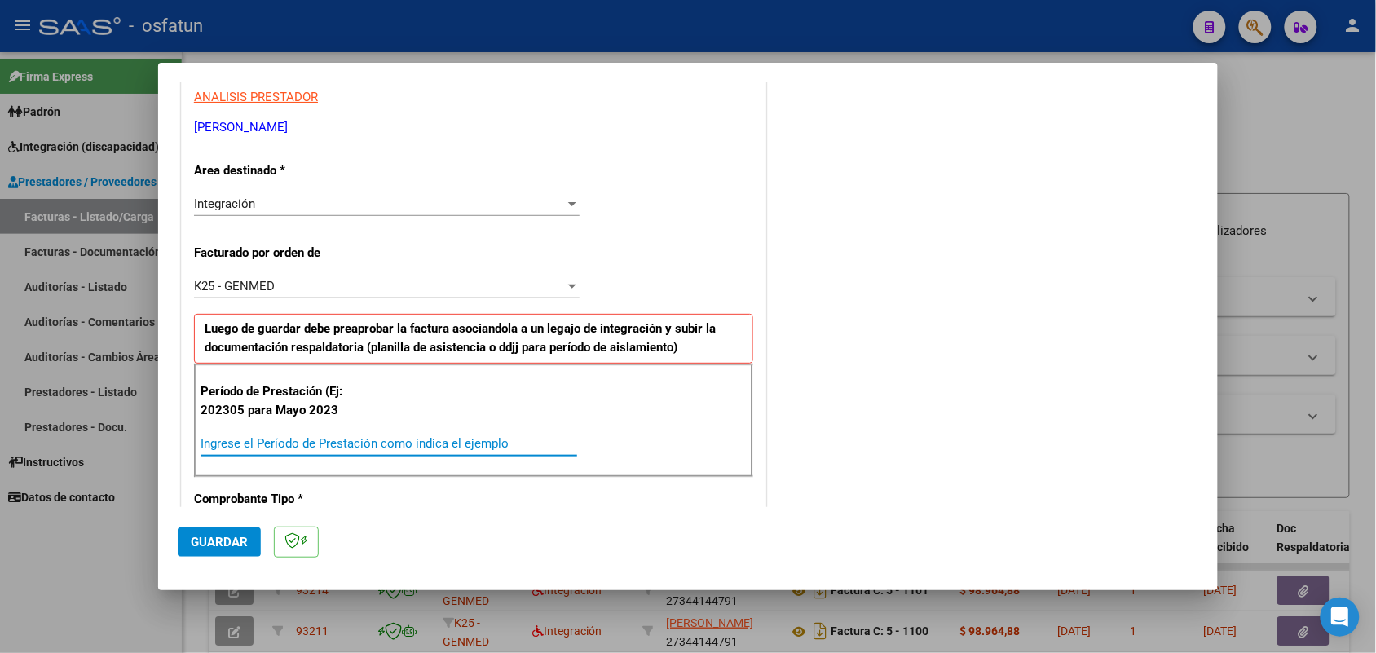
click at [357, 442] on input "Ingrese el Período de Prestación como indica el ejemplo" at bounding box center [389, 443] width 377 height 15
type input "202507"
click at [210, 528] on button "Guardar" at bounding box center [219, 541] width 83 height 29
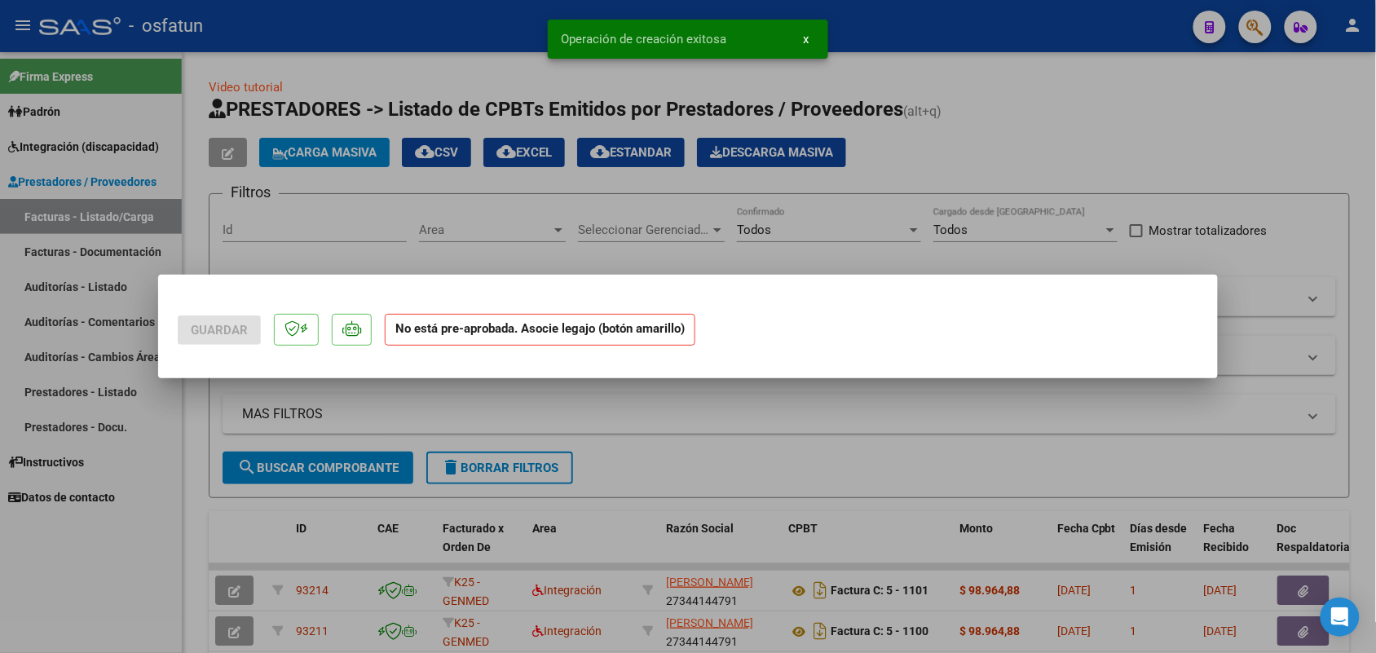
scroll to position [0, 0]
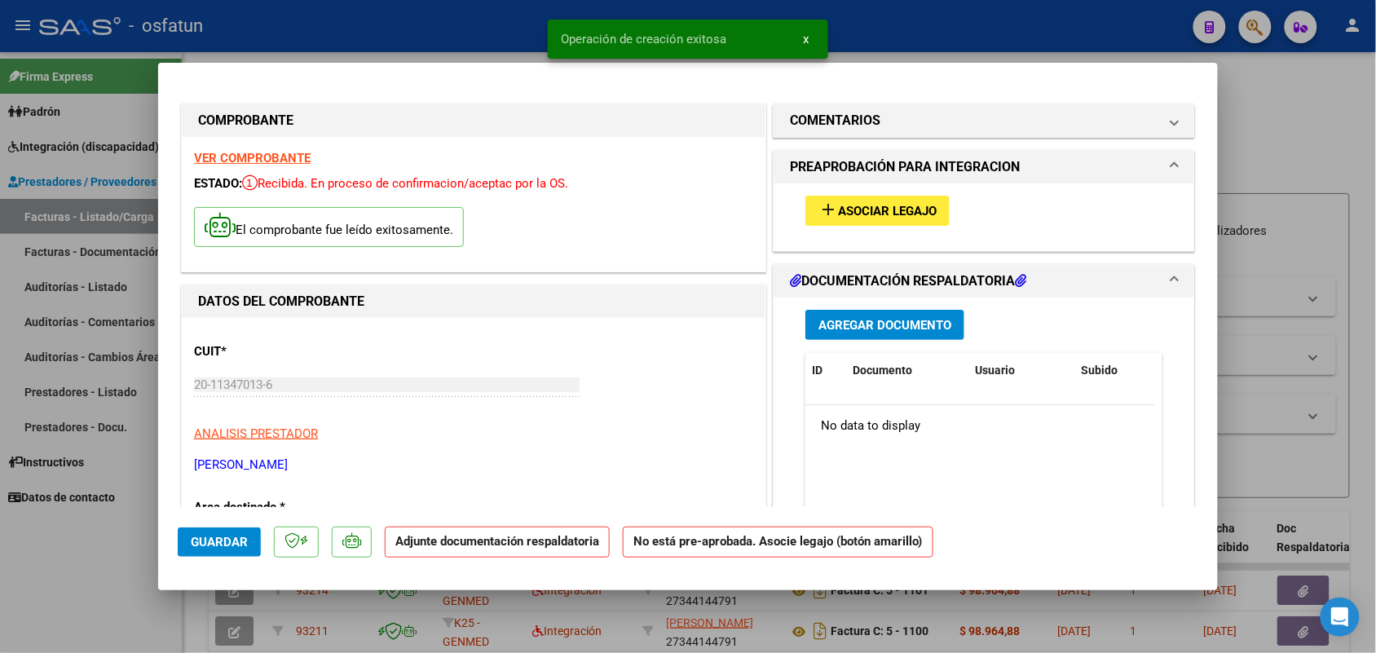
click at [894, 197] on button "add Asociar Legajo" at bounding box center [878, 211] width 144 height 30
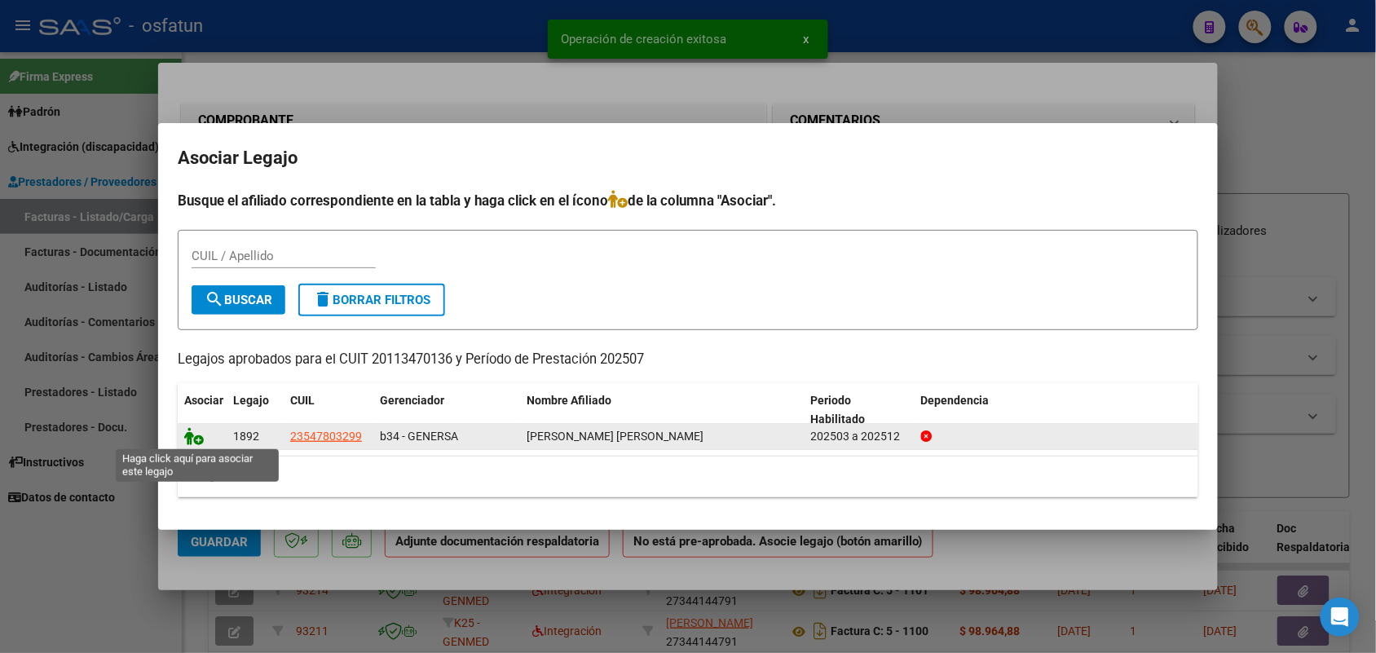
click at [192, 430] on icon at bounding box center [194, 436] width 20 height 18
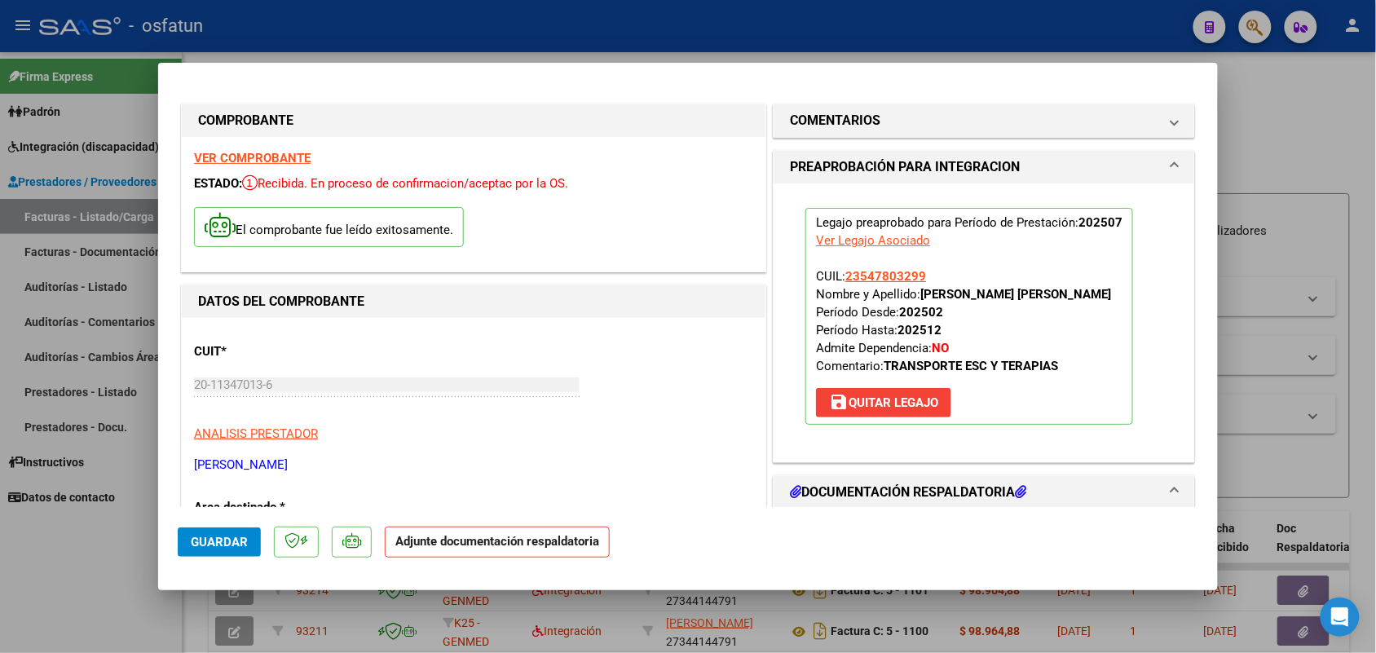
scroll to position [204, 0]
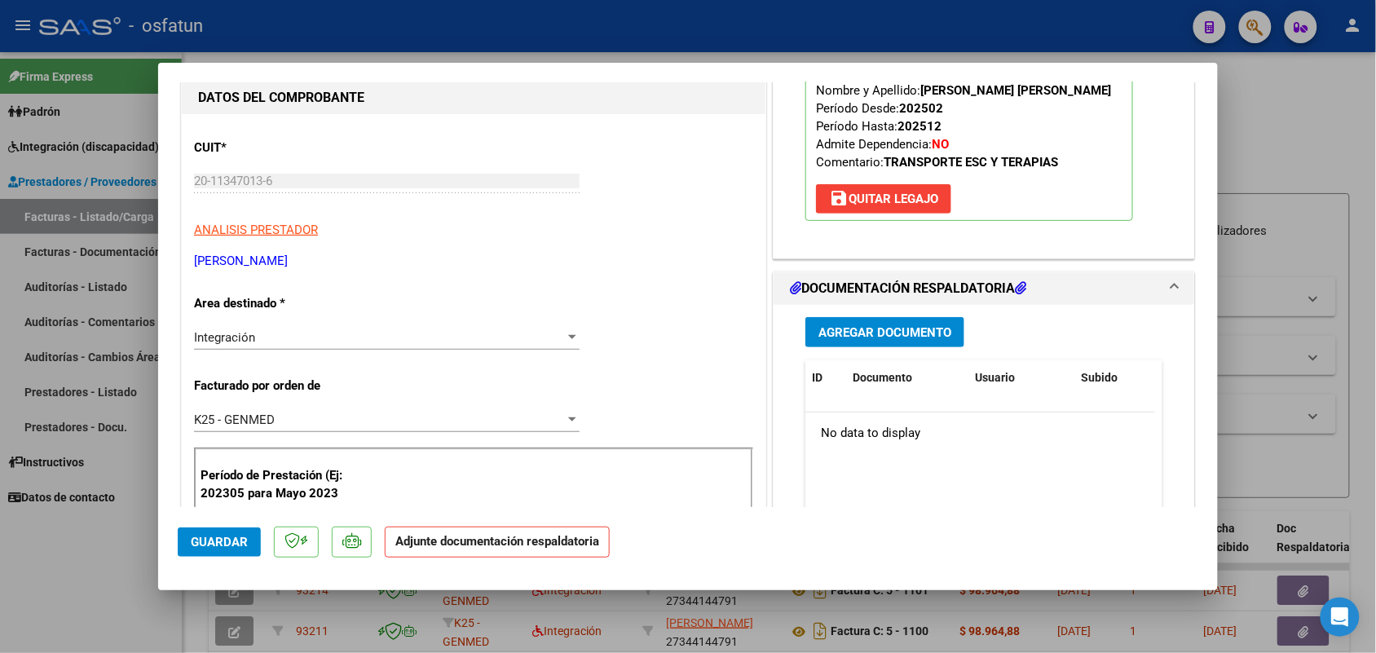
click at [844, 312] on div "Agregar Documento ID Documento Usuario Subido Acción No data to display 0 total…" at bounding box center [984, 467] width 382 height 325
click at [845, 320] on button "Agregar Documento" at bounding box center [885, 332] width 159 height 30
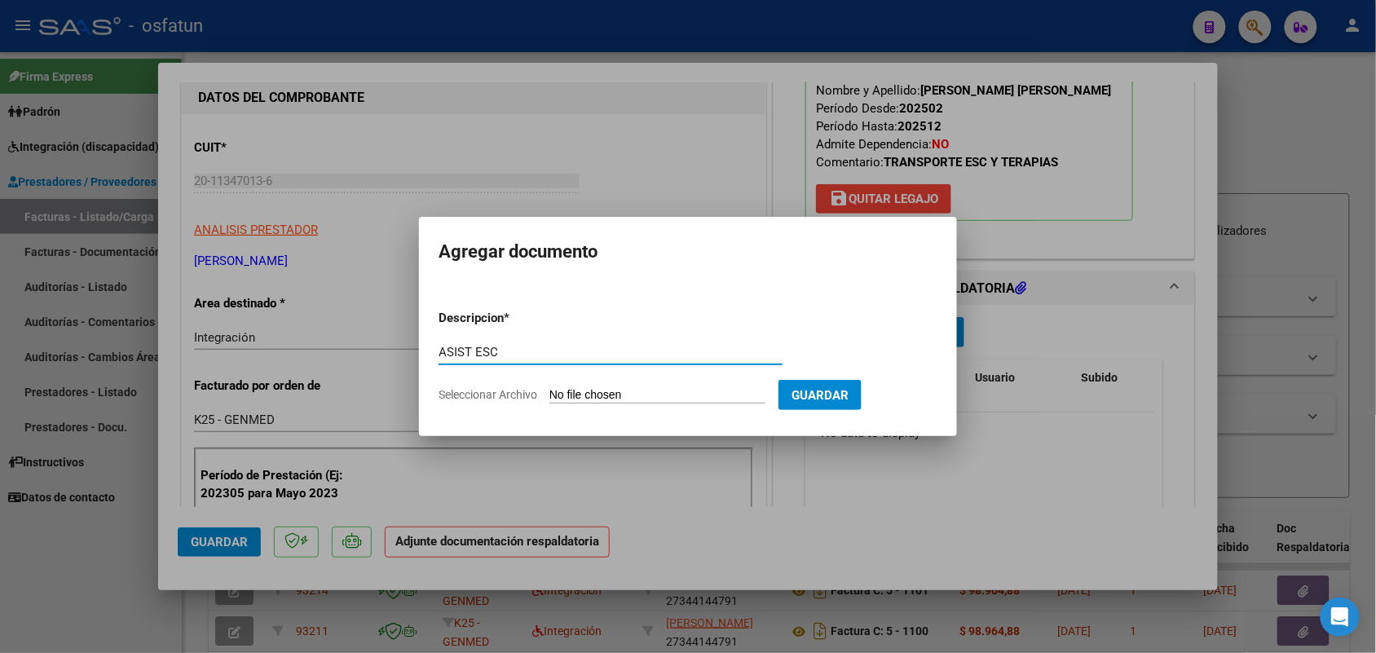
type input "ASIST ESC"
click at [592, 399] on input "Seleccionar Archivo" at bounding box center [658, 395] width 216 height 15
type input "C:\fakepath\ASISTENCIA [PERSON_NAME] ESCUELA [DATE].pdf"
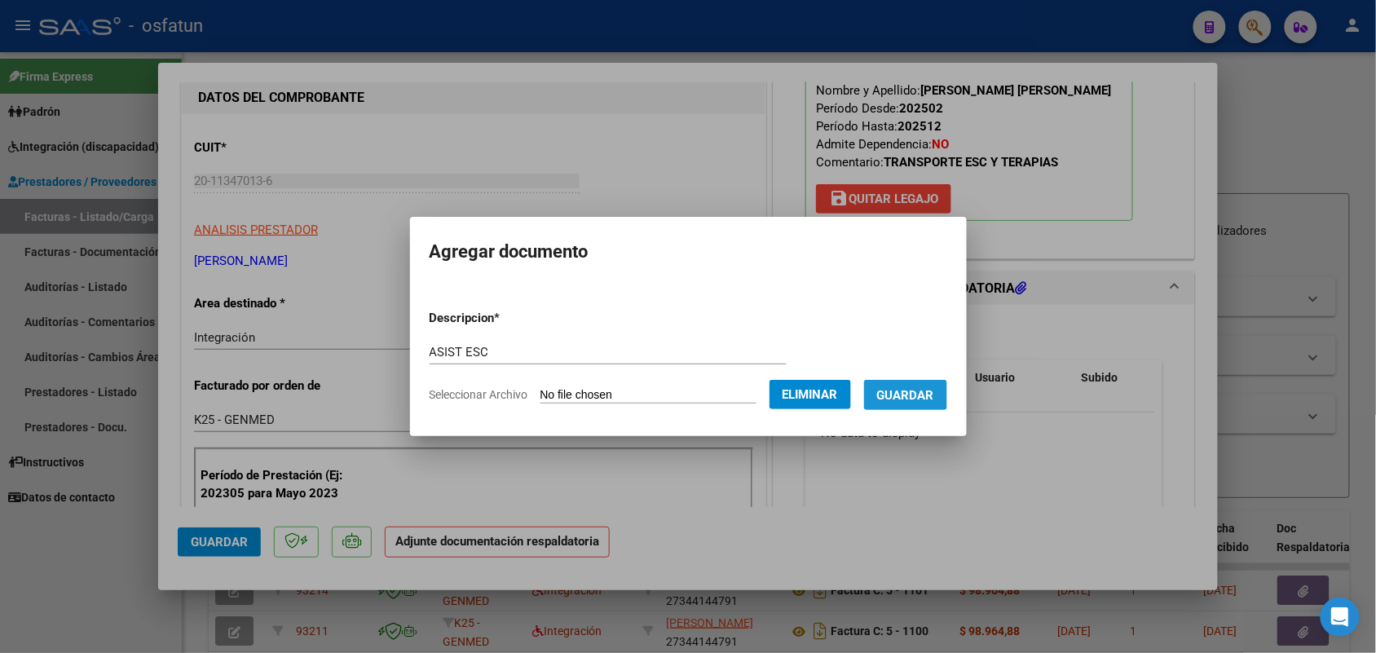
click at [914, 388] on span "Guardar" at bounding box center [905, 395] width 57 height 15
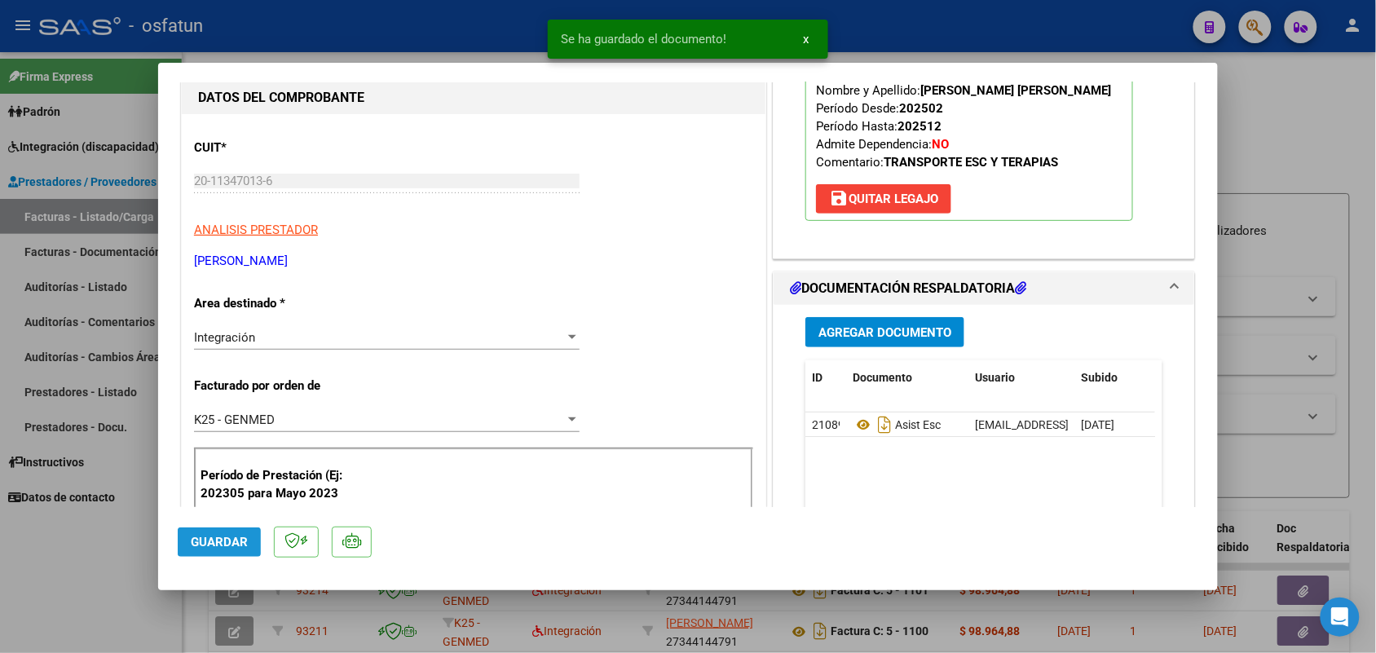
click at [221, 532] on button "Guardar" at bounding box center [219, 541] width 83 height 29
click at [78, 559] on div at bounding box center [688, 326] width 1376 height 653
type input "$ 0,00"
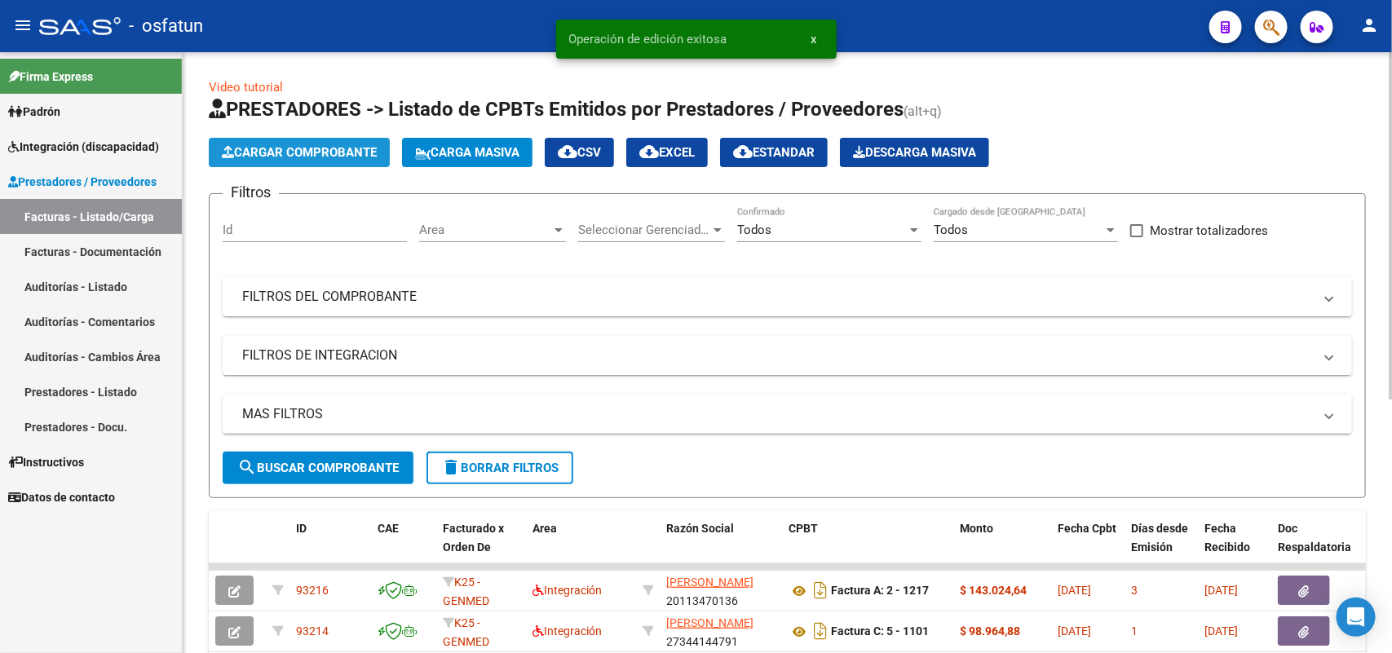
click at [296, 147] on span "Cargar Comprobante" at bounding box center [299, 152] width 155 height 15
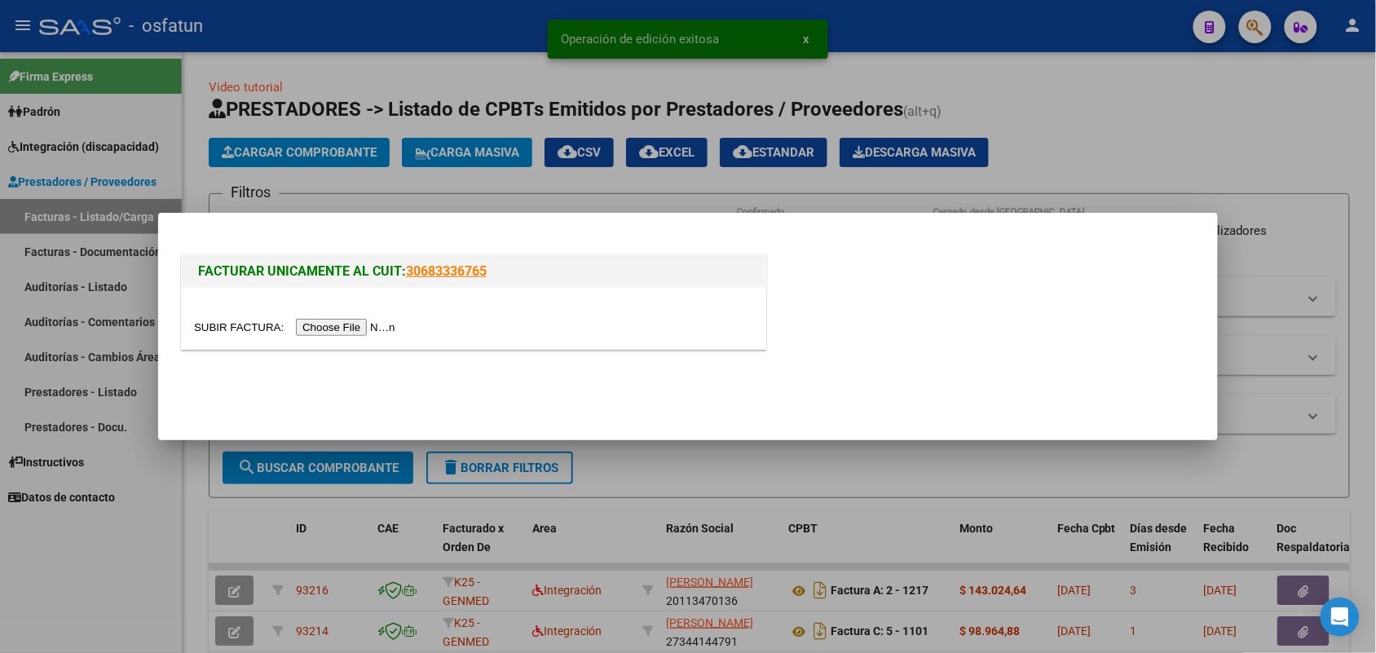
click at [351, 333] on input "file" at bounding box center [297, 327] width 206 height 17
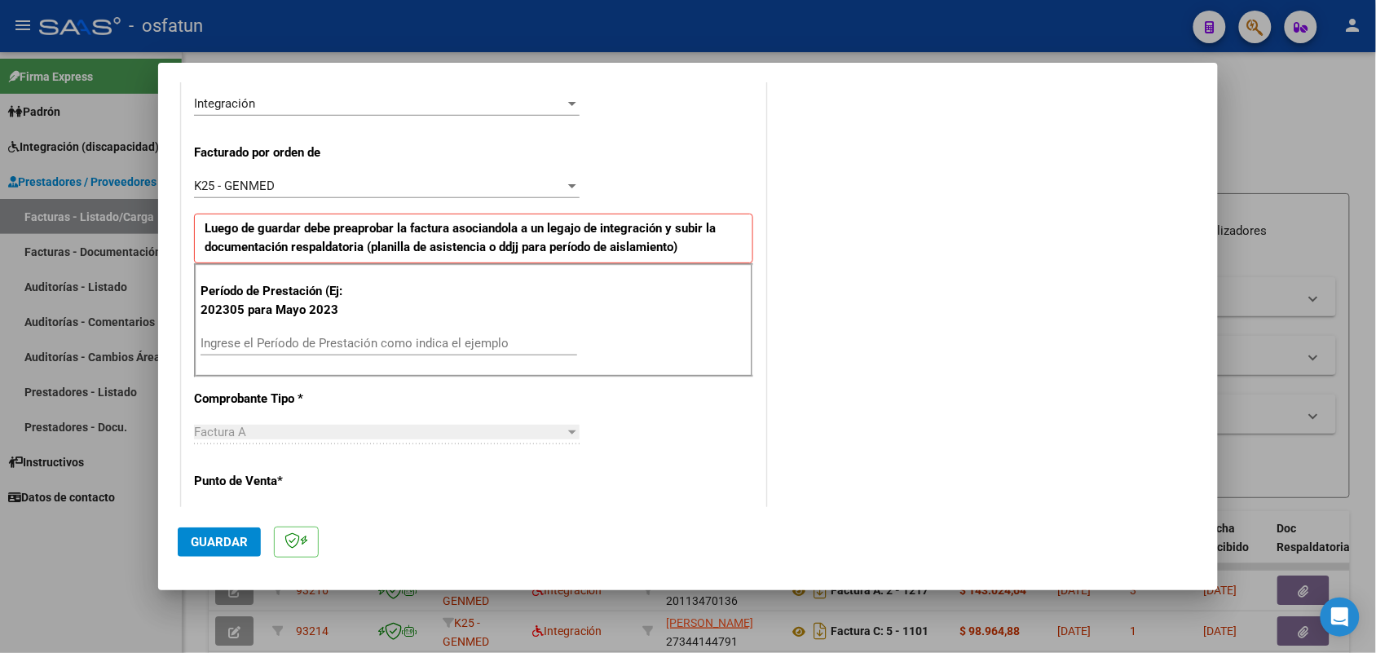
scroll to position [408, 0]
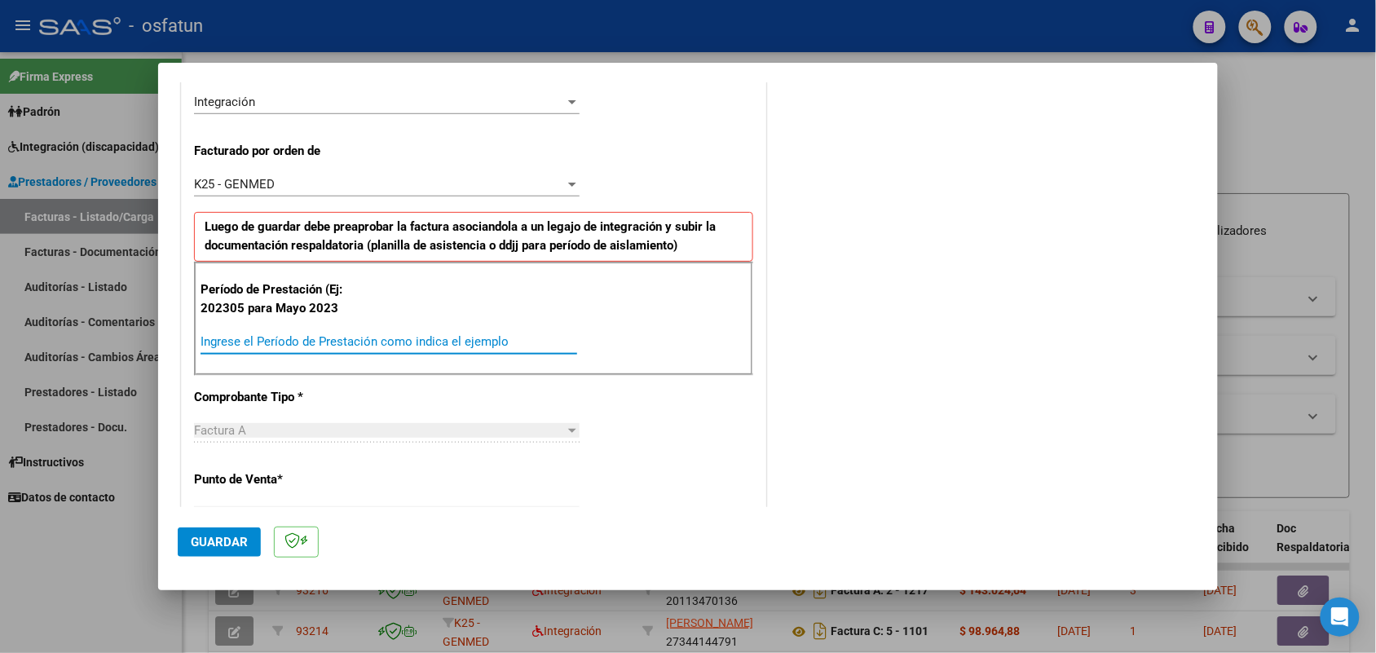
click at [355, 339] on input "Ingrese el Período de Prestación como indica el ejemplo" at bounding box center [389, 341] width 377 height 15
type input "202506"
click at [230, 544] on span "Guardar" at bounding box center [219, 542] width 57 height 15
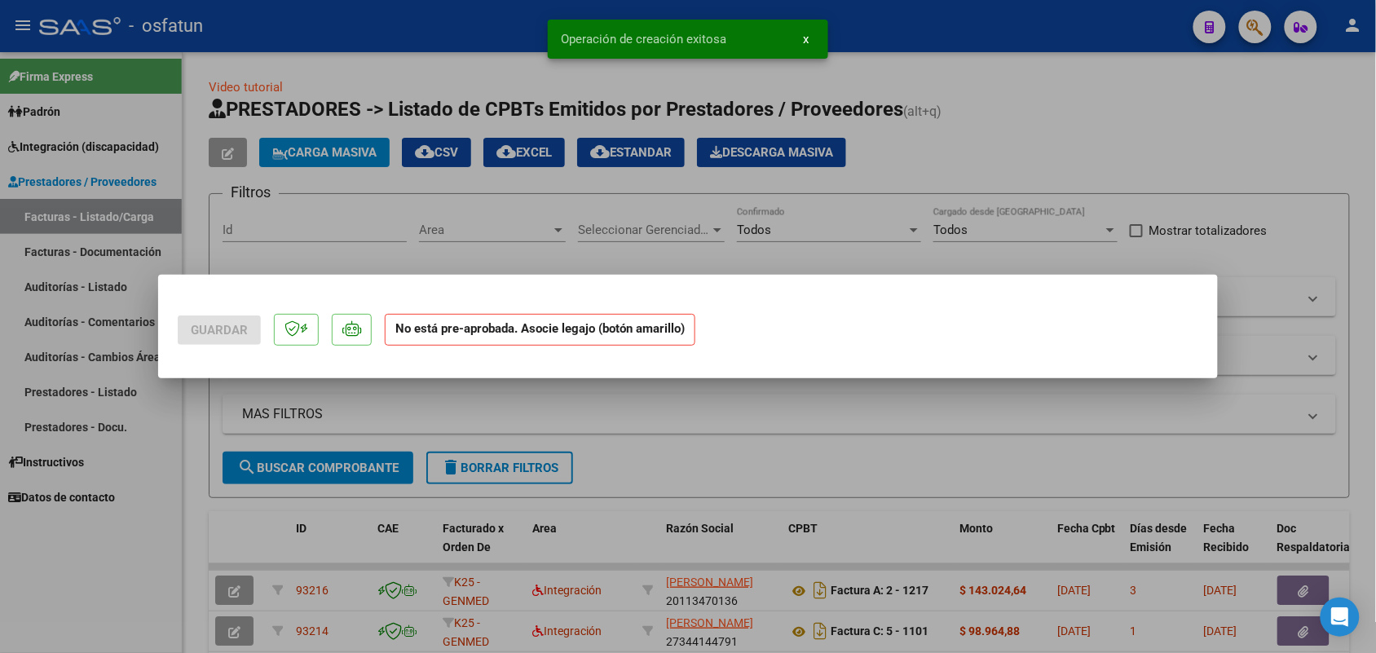
scroll to position [0, 0]
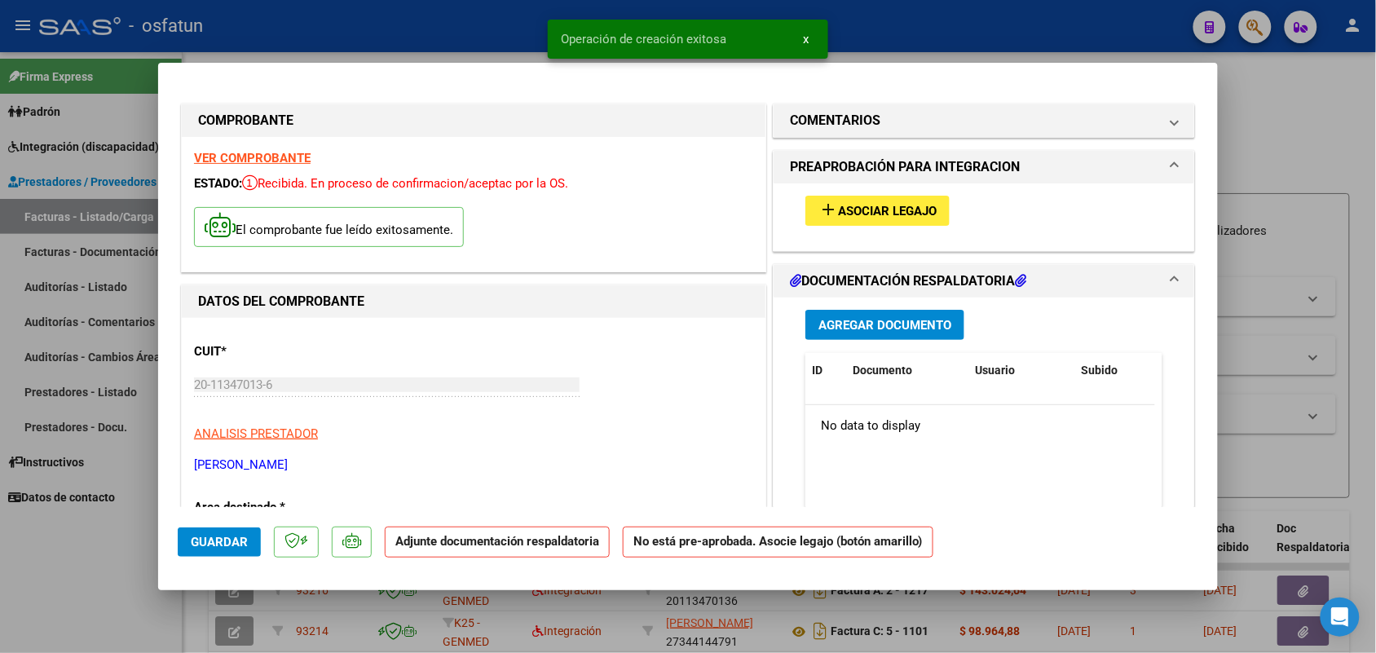
click at [866, 217] on span "Asociar Legajo" at bounding box center [887, 211] width 99 height 15
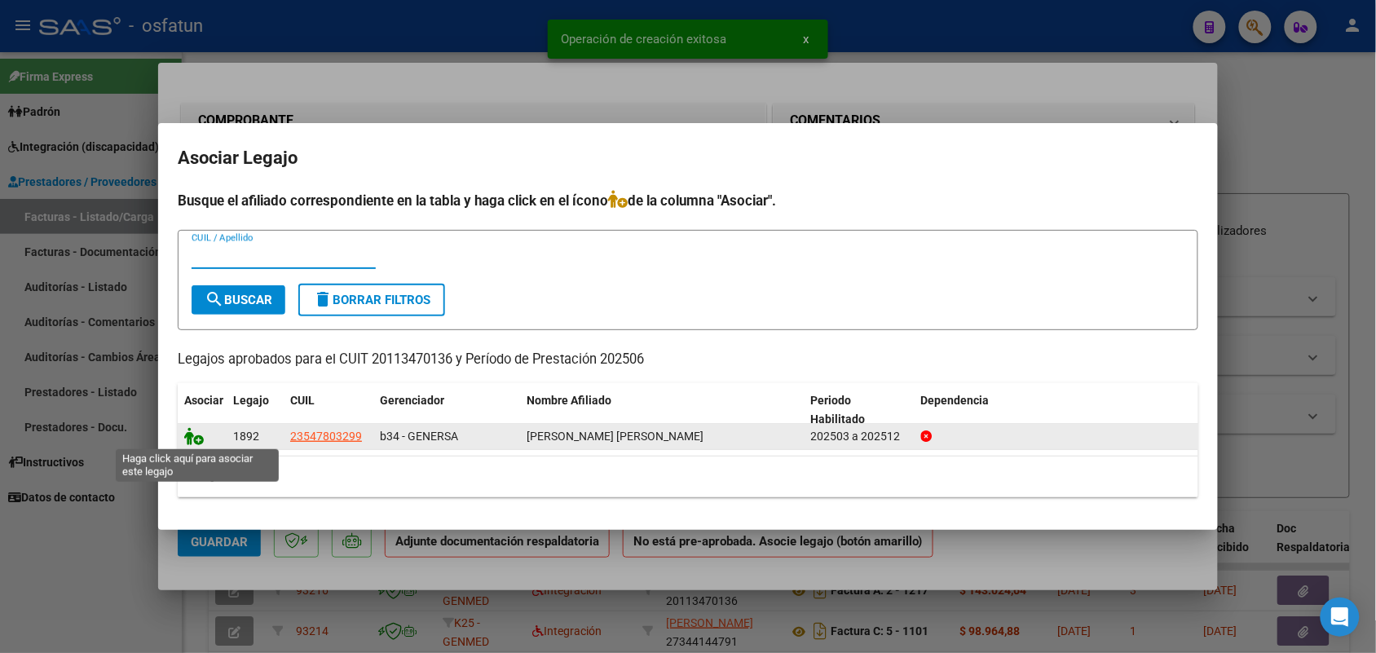
click at [186, 438] on icon at bounding box center [194, 436] width 20 height 18
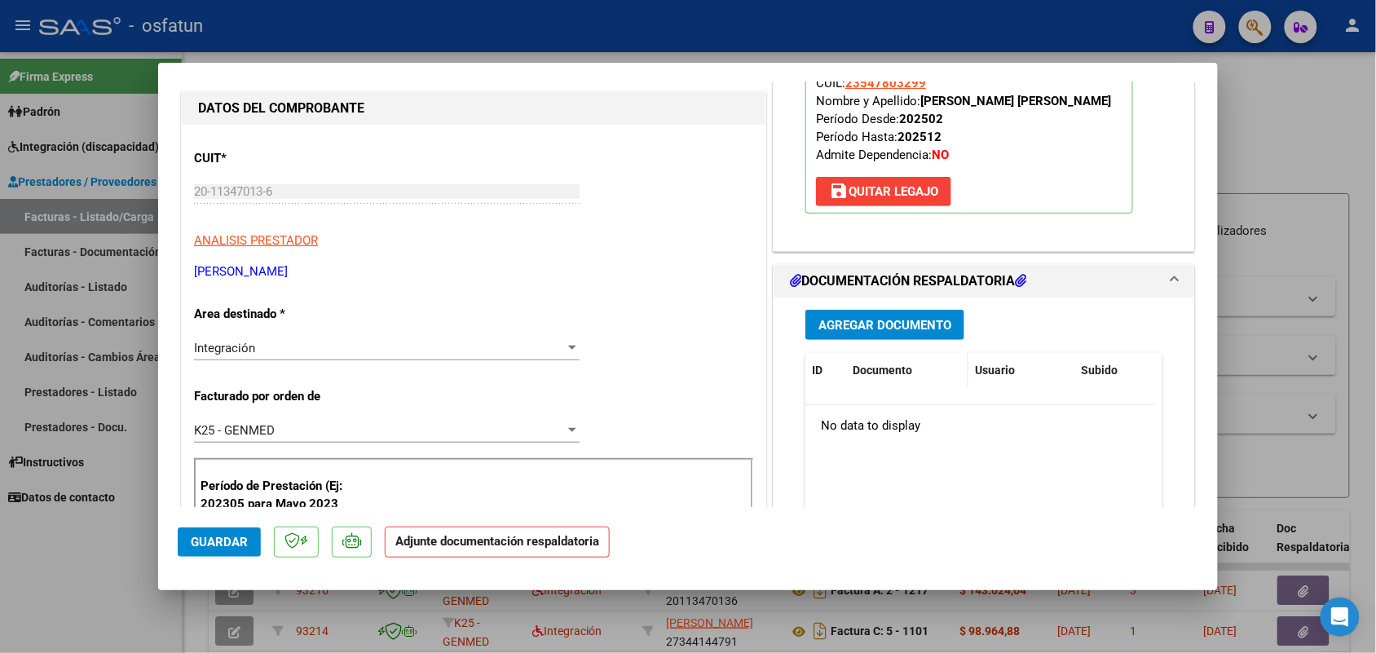
scroll to position [204, 0]
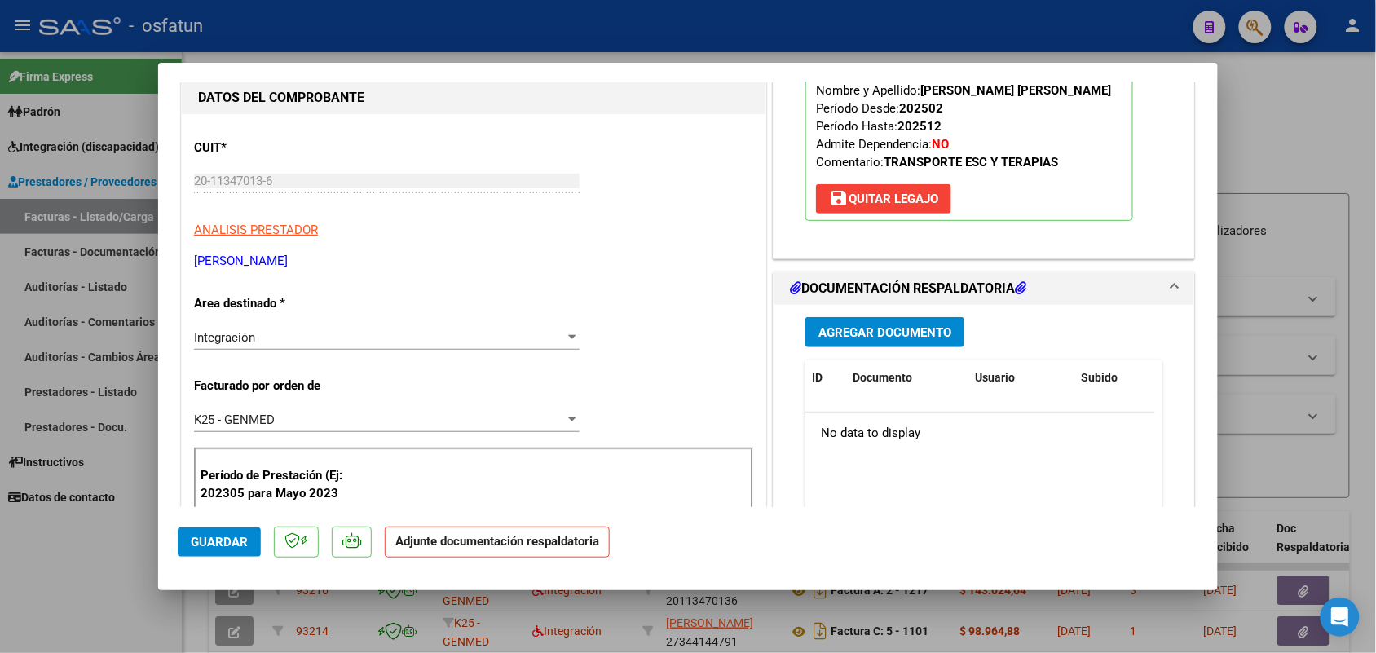
drag, startPoint x: 869, startPoint y: 303, endPoint x: 649, endPoint y: 306, distance: 220.1
click at [868, 303] on mat-expansion-panel-header "DOCUMENTACIÓN RESPALDATORIA" at bounding box center [984, 288] width 421 height 33
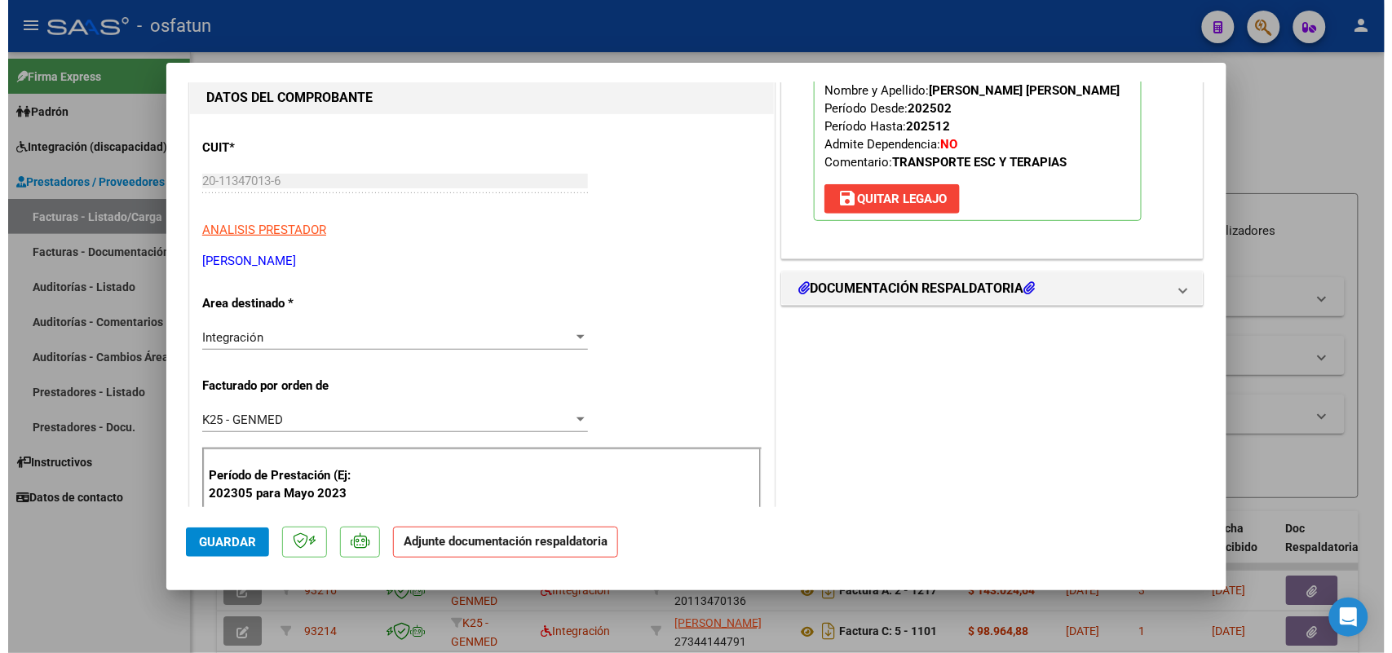
scroll to position [306, 0]
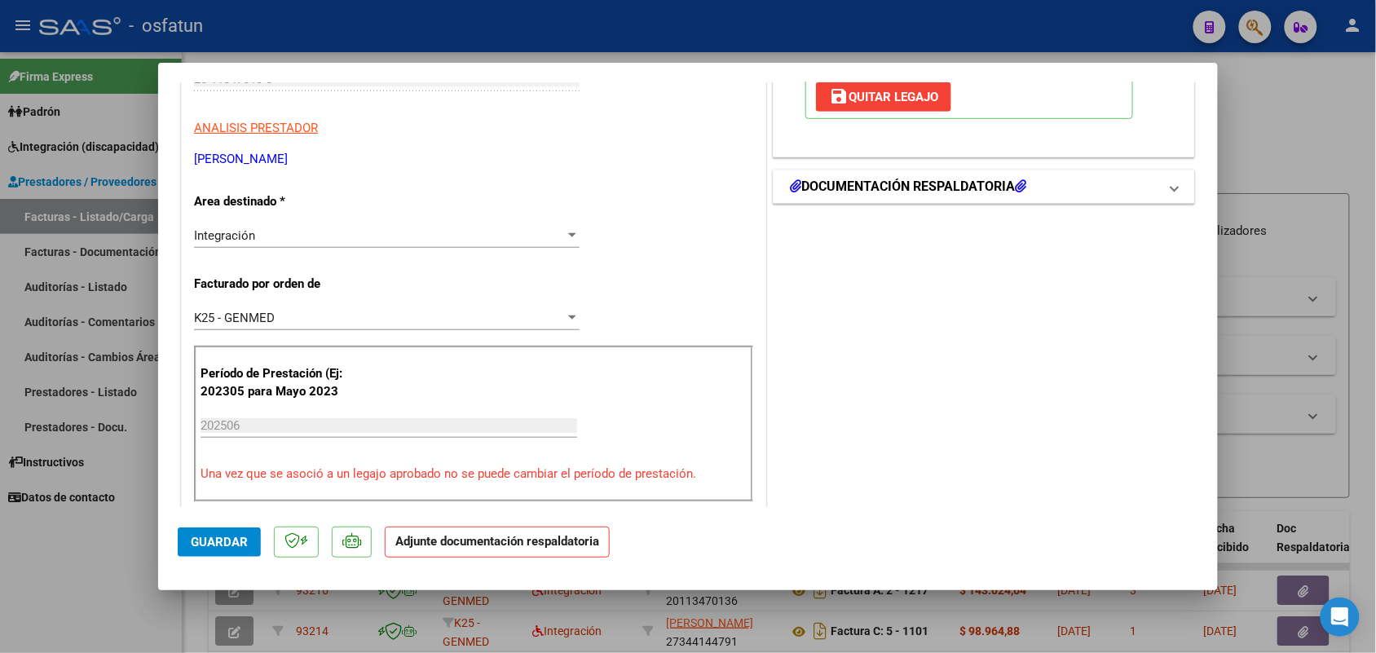
click at [1049, 185] on mat-panel-title "DOCUMENTACIÓN RESPALDATORIA" at bounding box center [974, 187] width 369 height 20
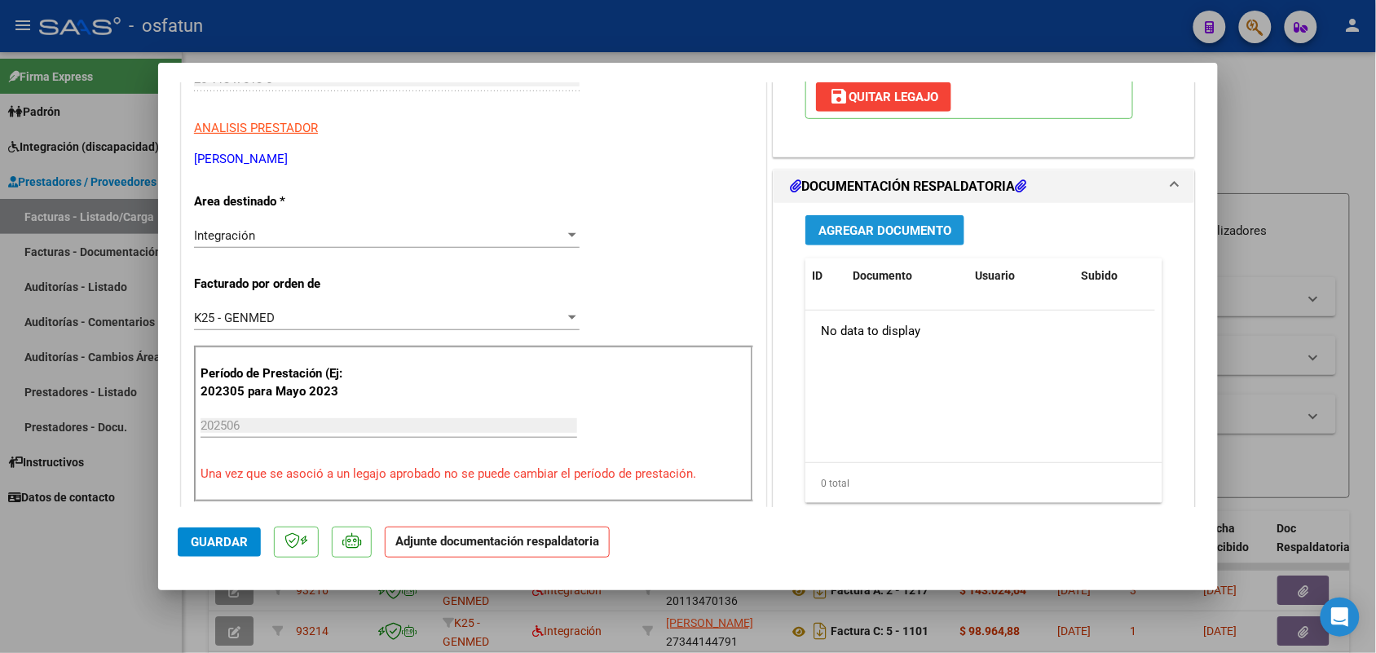
click at [861, 227] on span "Agregar Documento" at bounding box center [885, 230] width 133 height 15
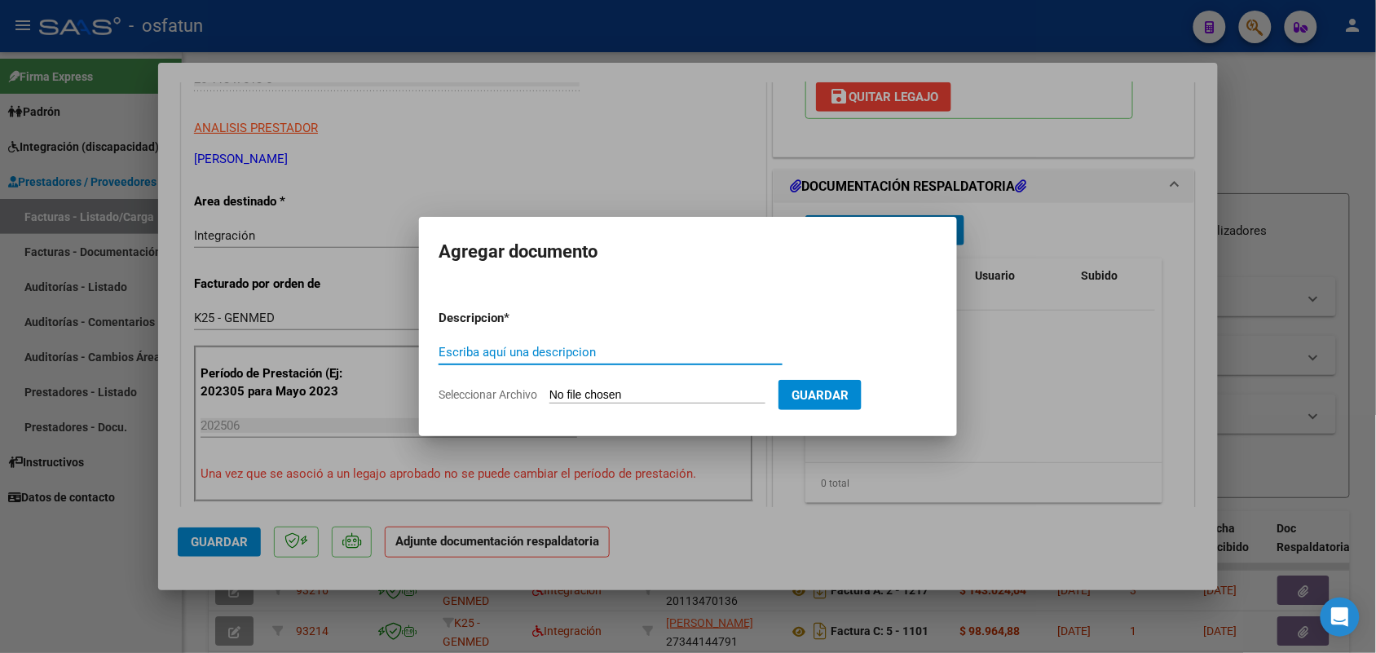
type input "T"
type input "ASIST TERAP"
click at [595, 402] on input "Seleccionar Archivo" at bounding box center [658, 395] width 216 height 15
type input "C:\fakepath\ASISTENCIA [PERSON_NAME] TERAPIAS [DATE].pdf"
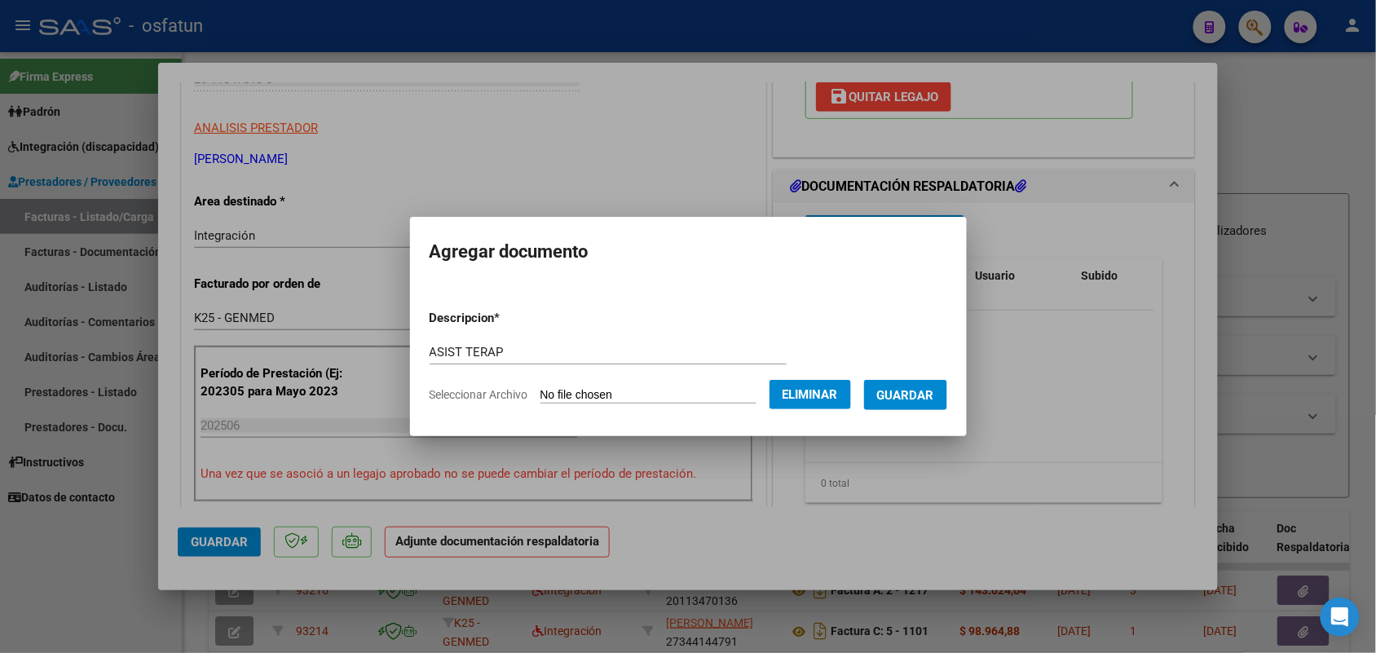
click at [916, 389] on span "Guardar" at bounding box center [905, 395] width 57 height 15
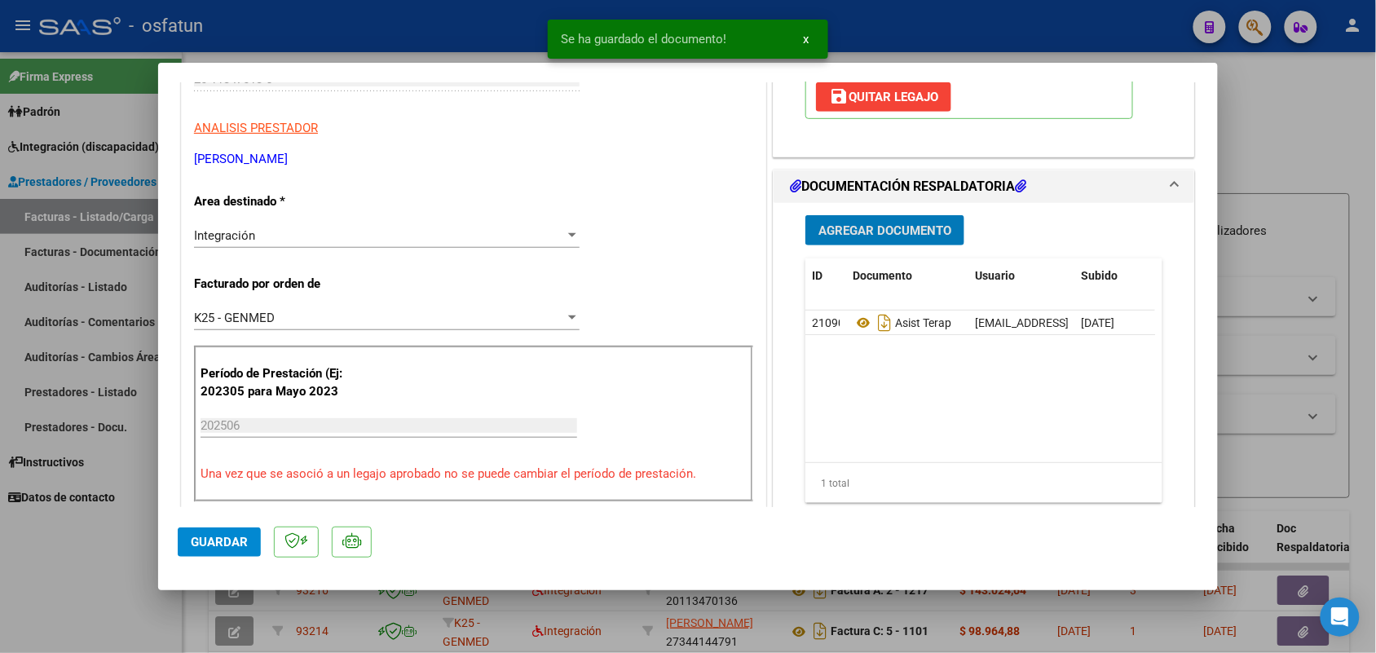
click at [208, 535] on span "Guardar" at bounding box center [219, 542] width 57 height 15
click at [68, 571] on div at bounding box center [688, 326] width 1376 height 653
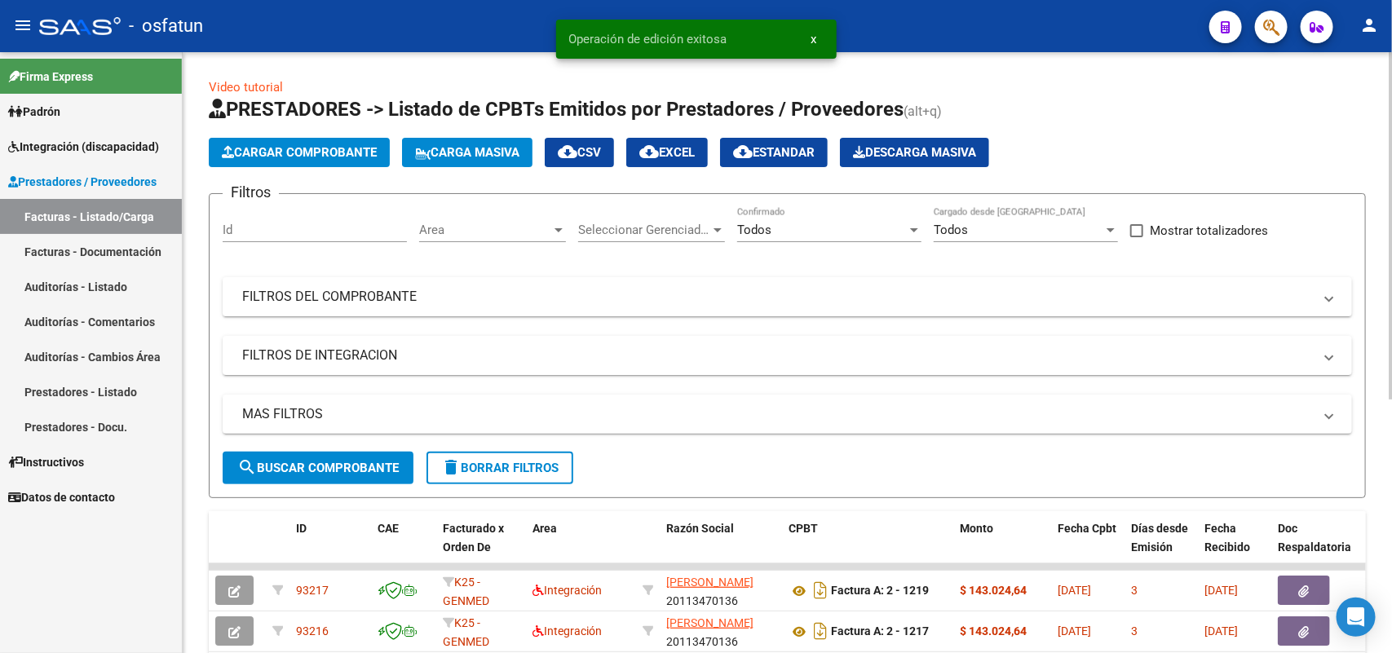
scroll to position [102, 0]
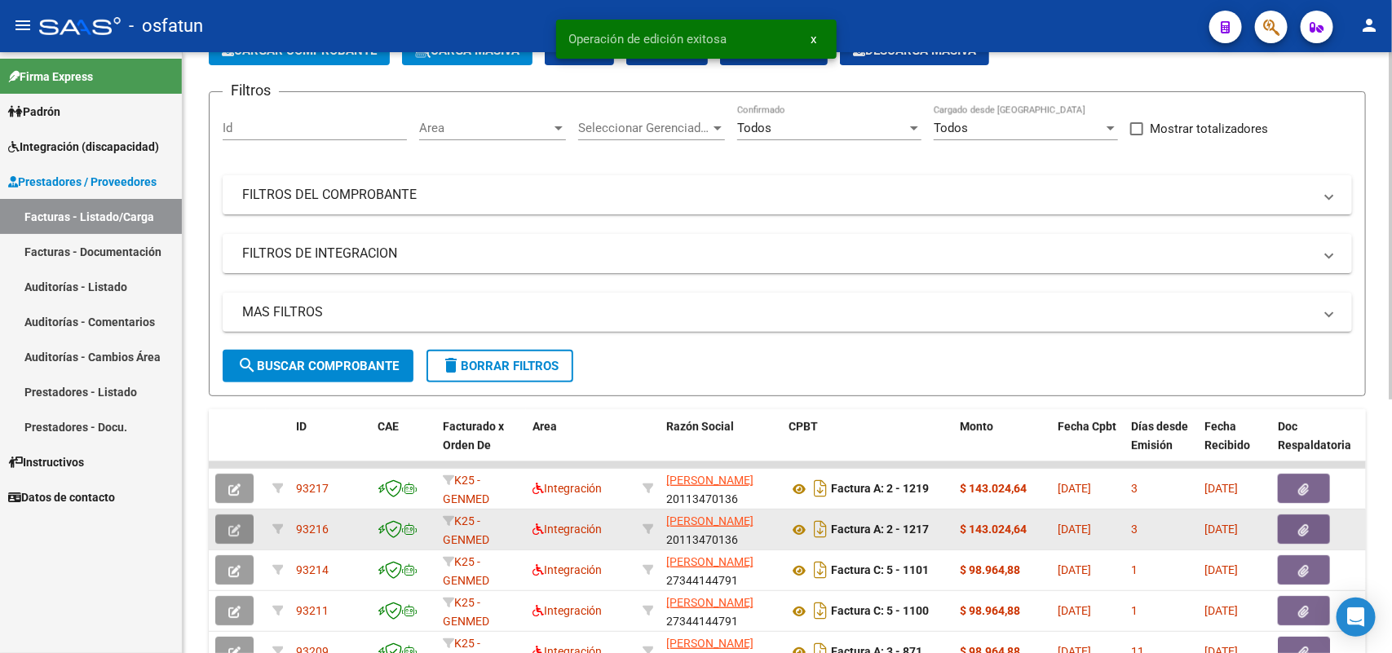
click at [228, 526] on icon "button" at bounding box center [234, 530] width 12 height 12
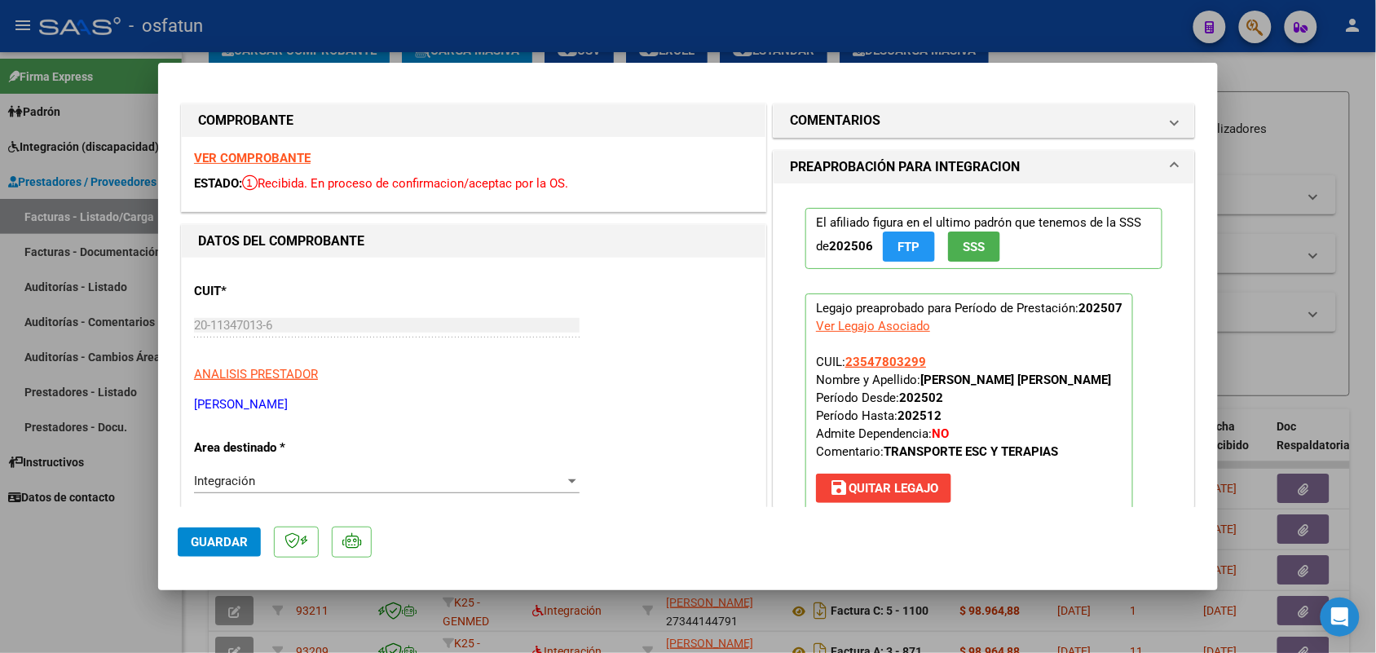
click at [1322, 135] on div at bounding box center [688, 326] width 1376 height 653
type input "$ 0,00"
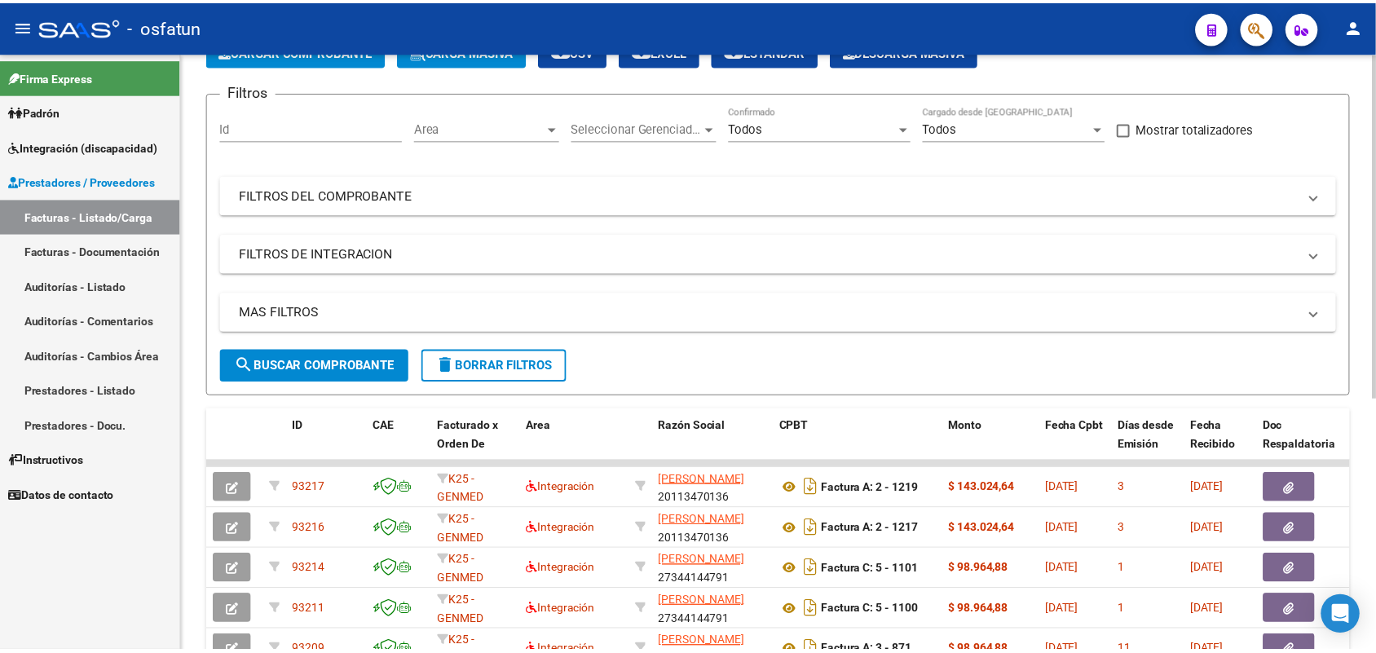
scroll to position [0, 0]
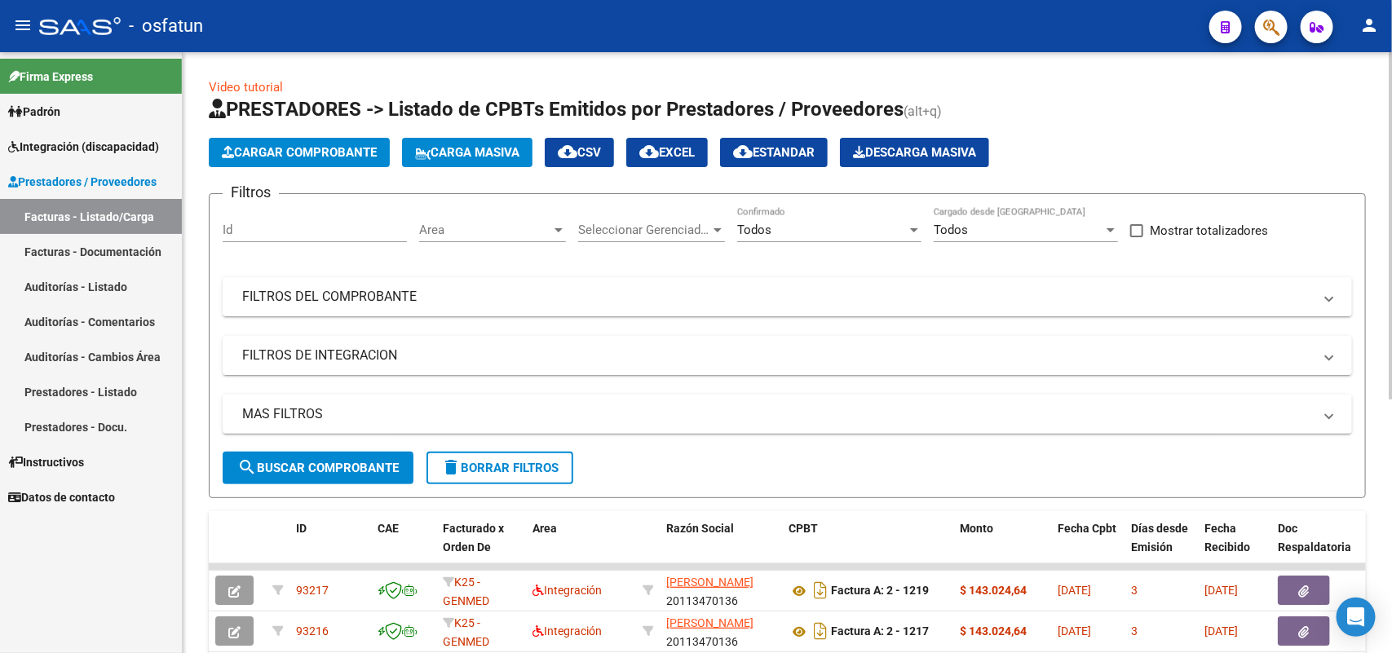
click at [333, 152] on span "Cargar Comprobante" at bounding box center [299, 152] width 155 height 15
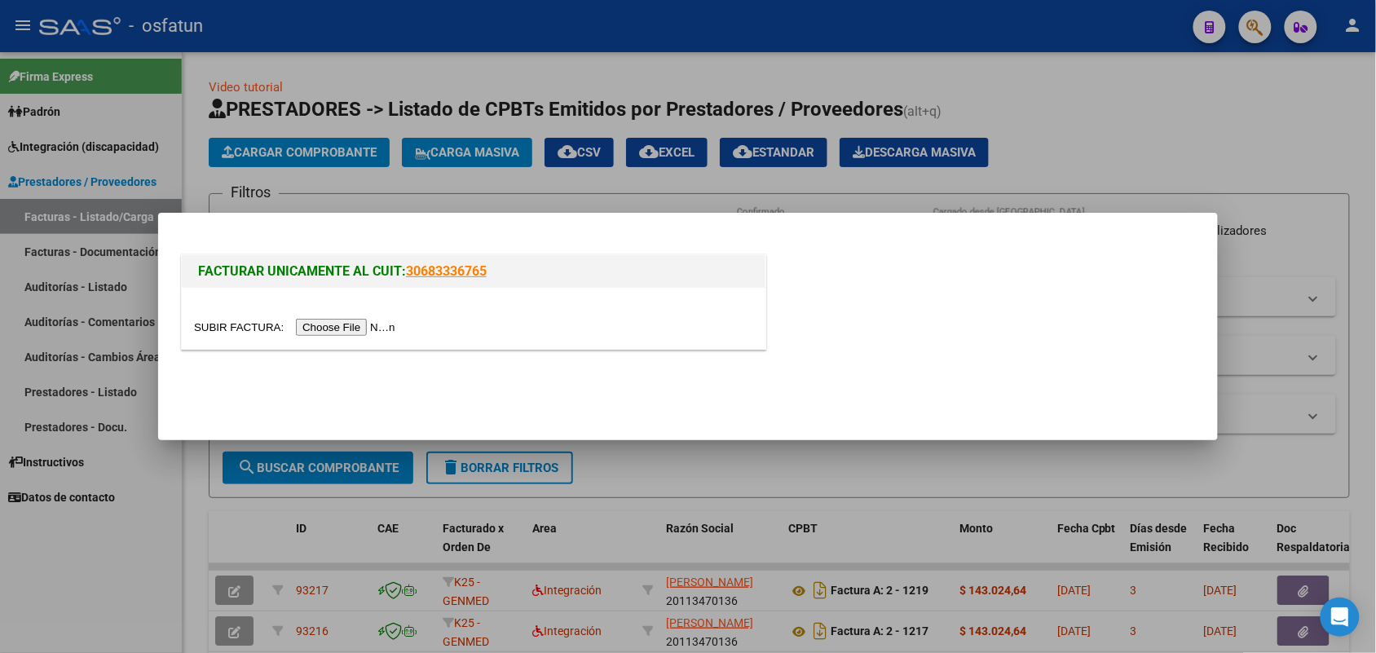
click at [373, 329] on input "file" at bounding box center [297, 327] width 206 height 17
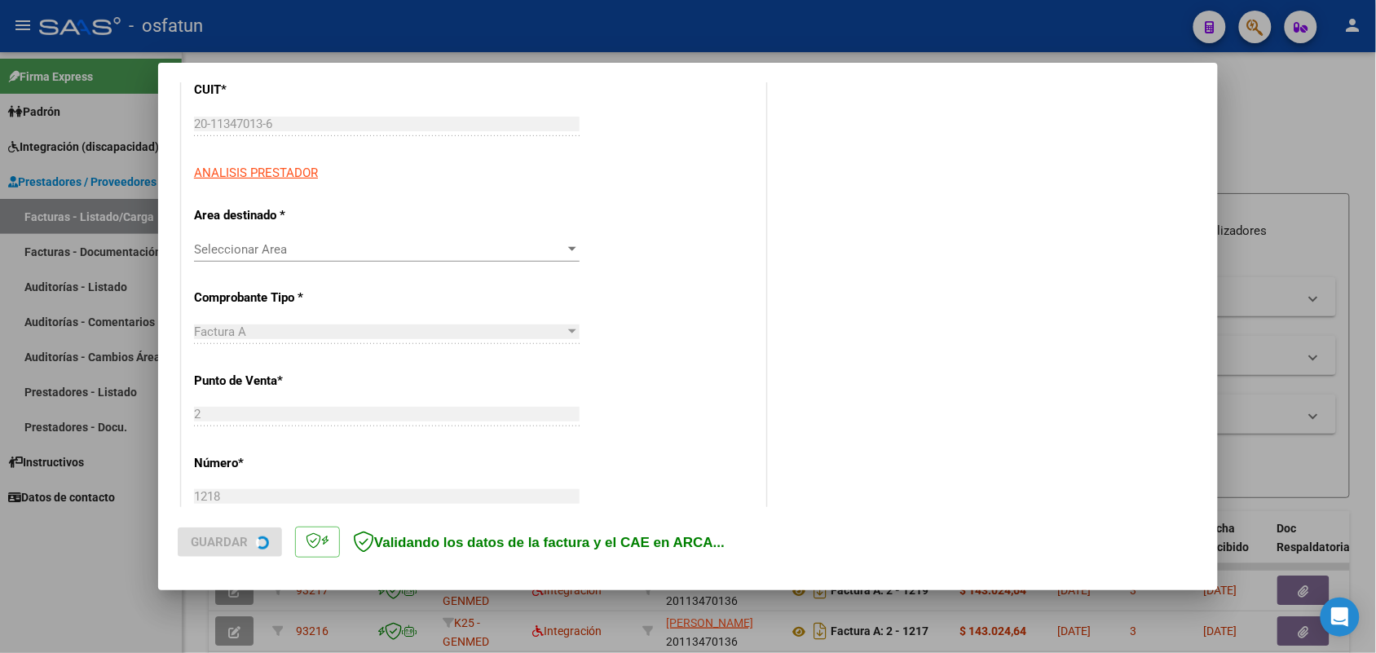
scroll to position [306, 0]
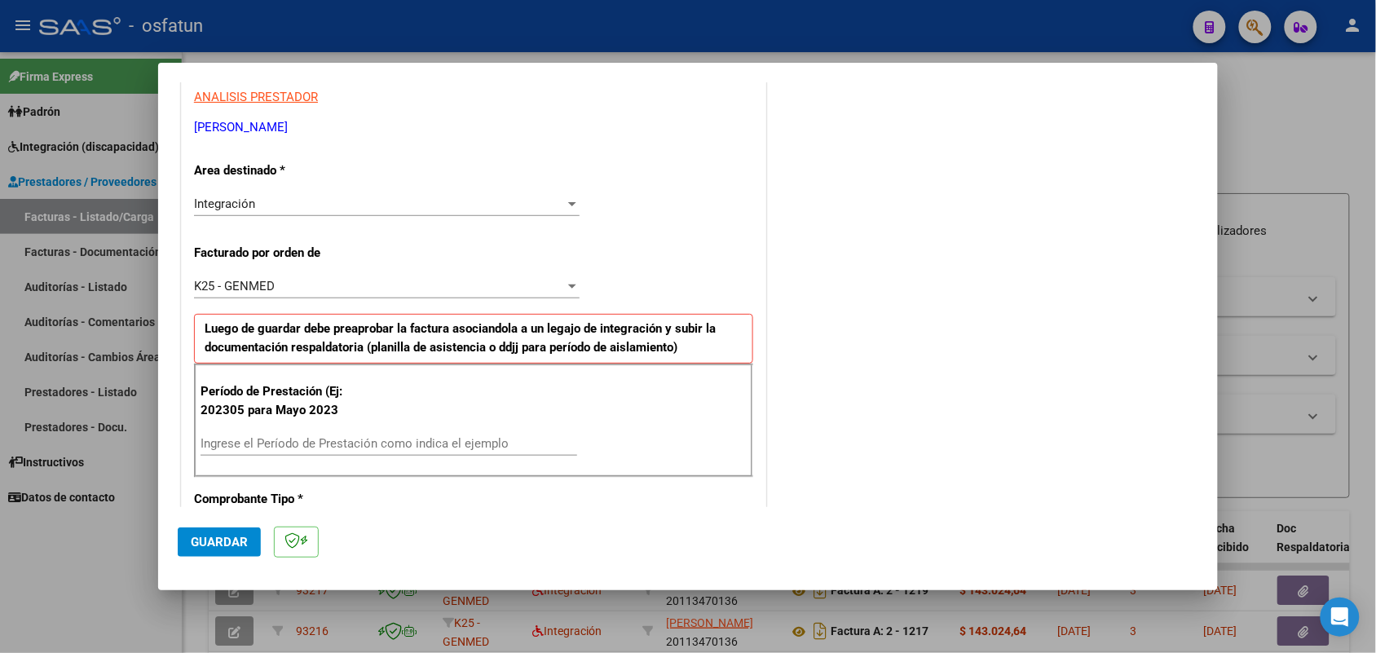
click at [364, 444] on input "Ingrese el Período de Prestación como indica el ejemplo" at bounding box center [389, 443] width 377 height 15
type input "202507"
click at [224, 560] on mat-dialog-actions "Guardar" at bounding box center [688, 539] width 1021 height 64
click at [218, 550] on button "Guardar" at bounding box center [219, 541] width 83 height 29
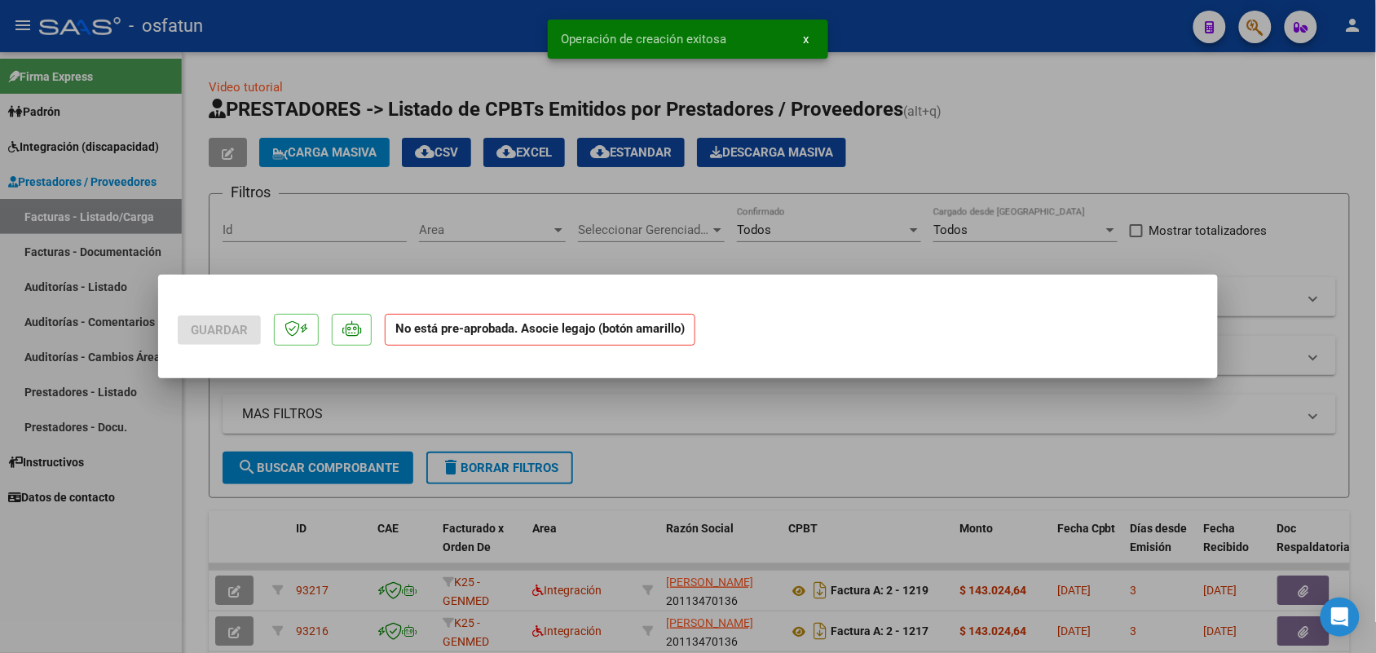
scroll to position [0, 0]
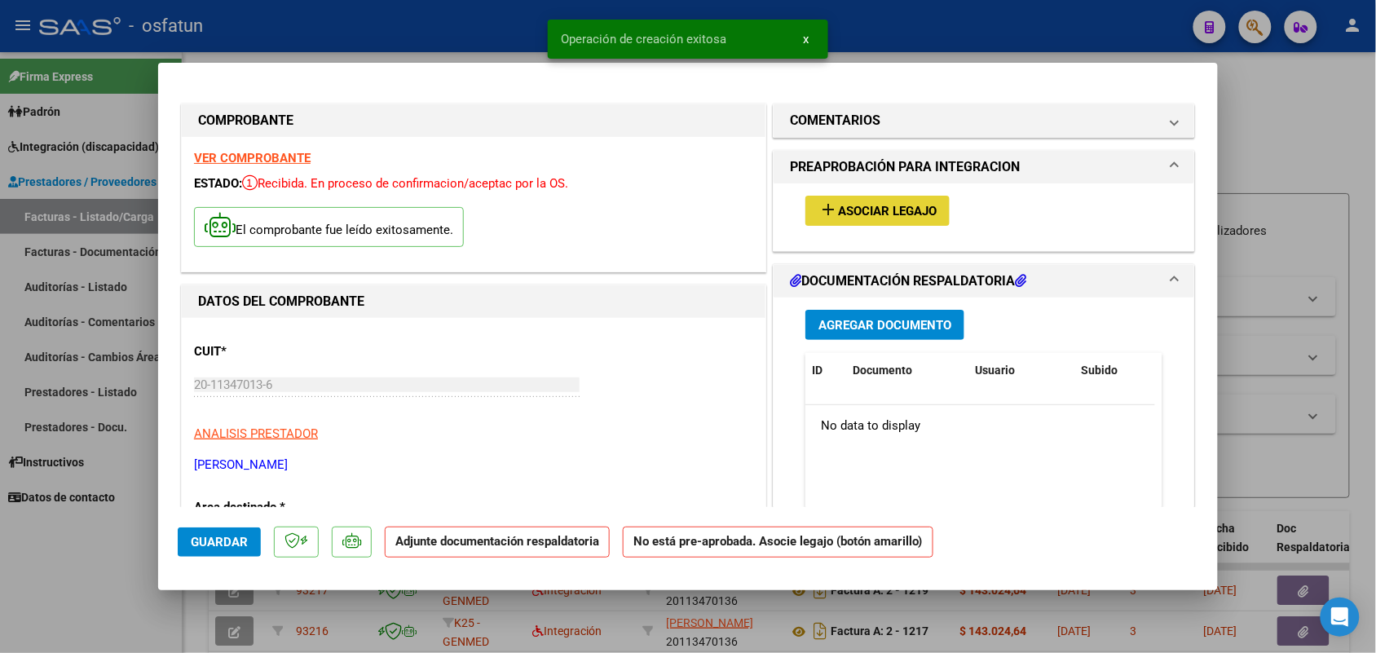
click at [867, 205] on span "Asociar Legajo" at bounding box center [887, 211] width 99 height 15
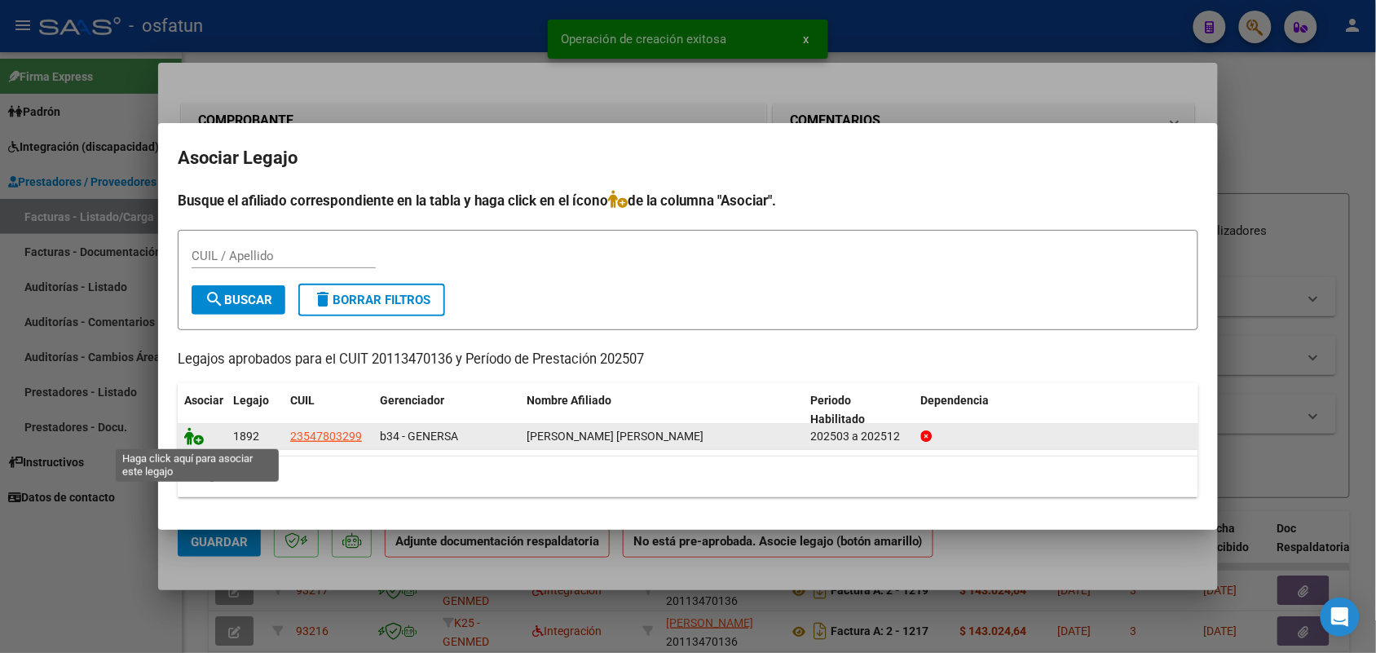
click at [192, 427] on icon at bounding box center [194, 436] width 20 height 18
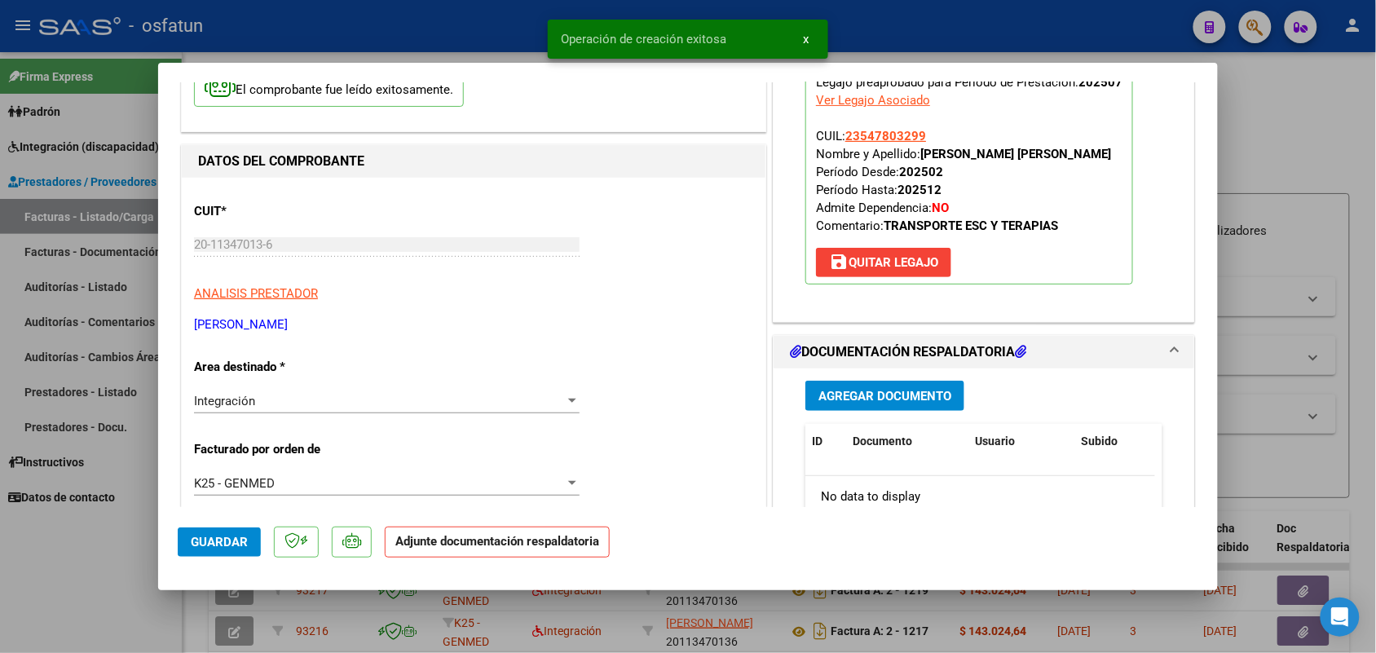
scroll to position [204, 0]
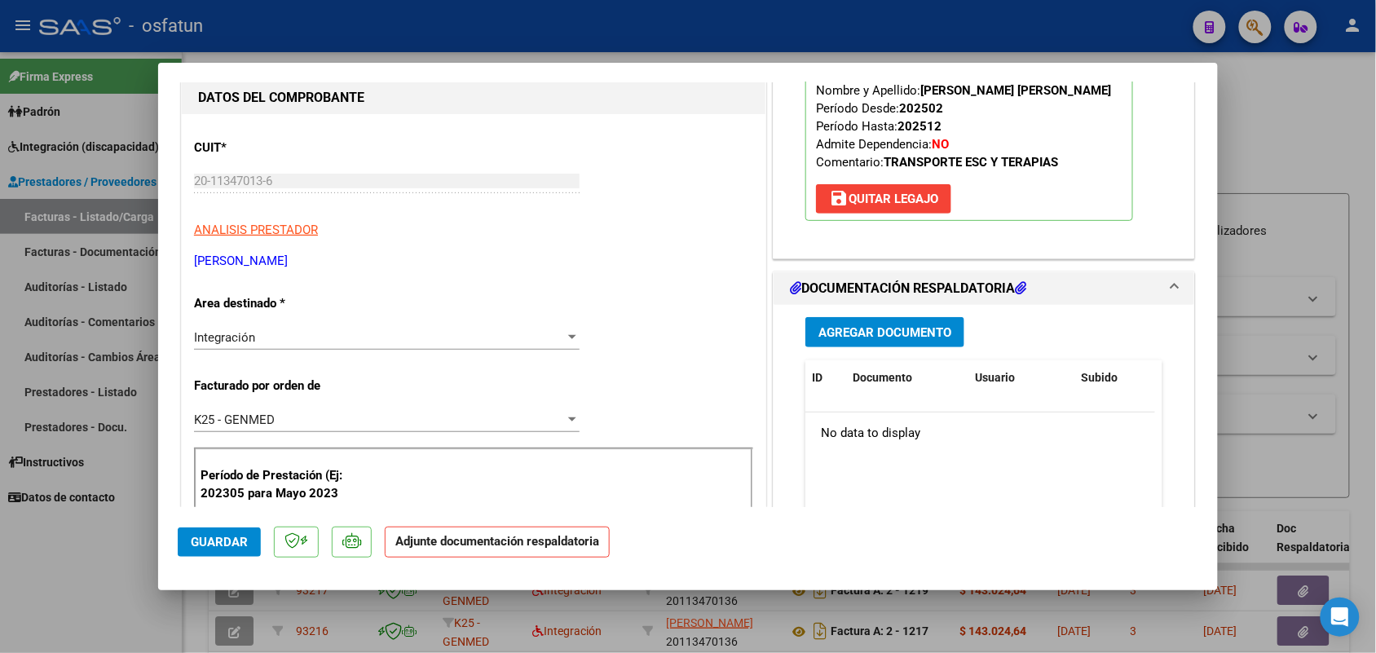
click at [850, 326] on span "Agregar Documento" at bounding box center [885, 332] width 133 height 15
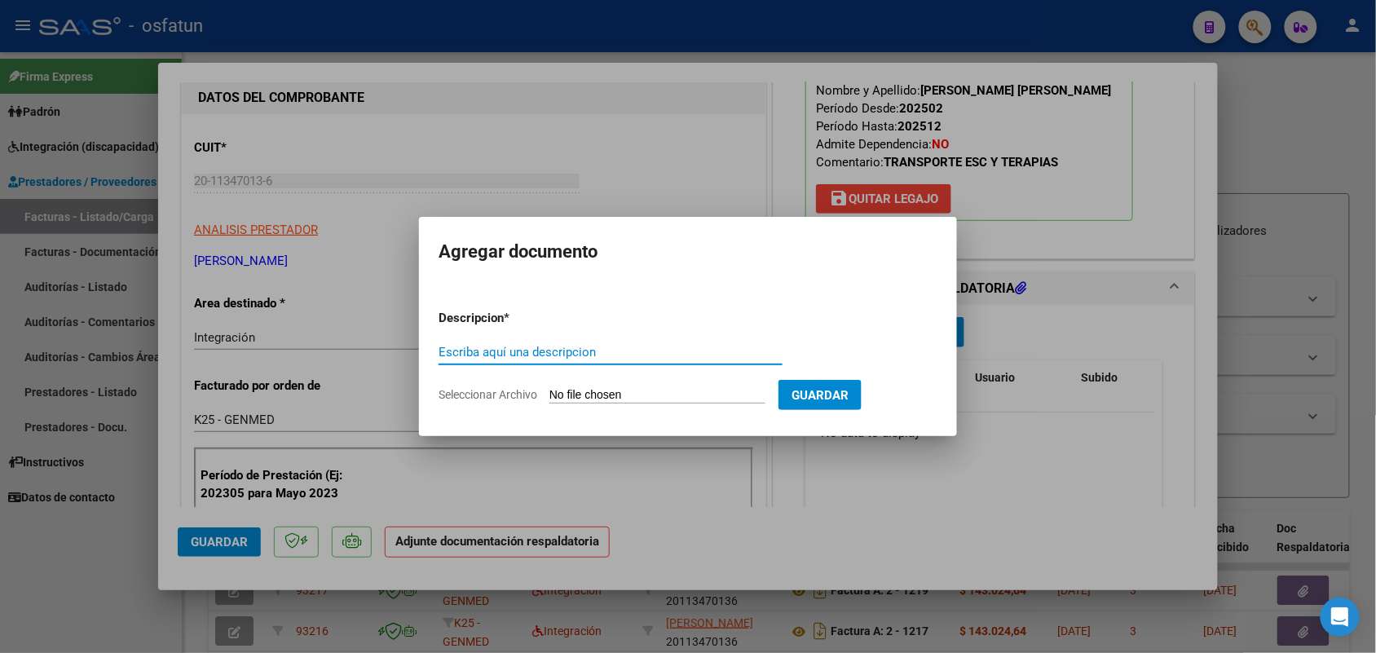
click at [491, 351] on input "Escriba aquí una descripcion" at bounding box center [611, 352] width 344 height 15
type input "ASIST ESC"
click at [579, 393] on input "Seleccionar Archivo" at bounding box center [658, 395] width 216 height 15
type input "C:\fakepath\ASISTENCIA [PERSON_NAME] ESCUELA [DATE].pdf"
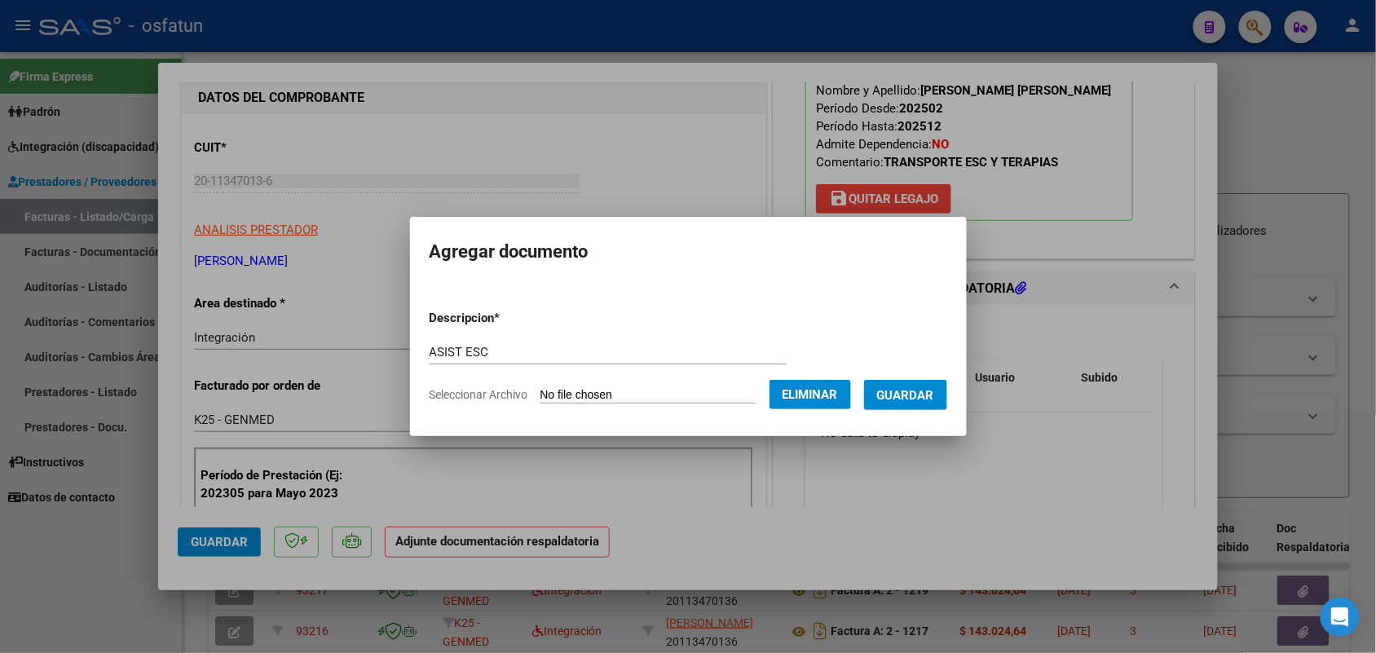
click at [928, 389] on span "Guardar" at bounding box center [905, 395] width 57 height 15
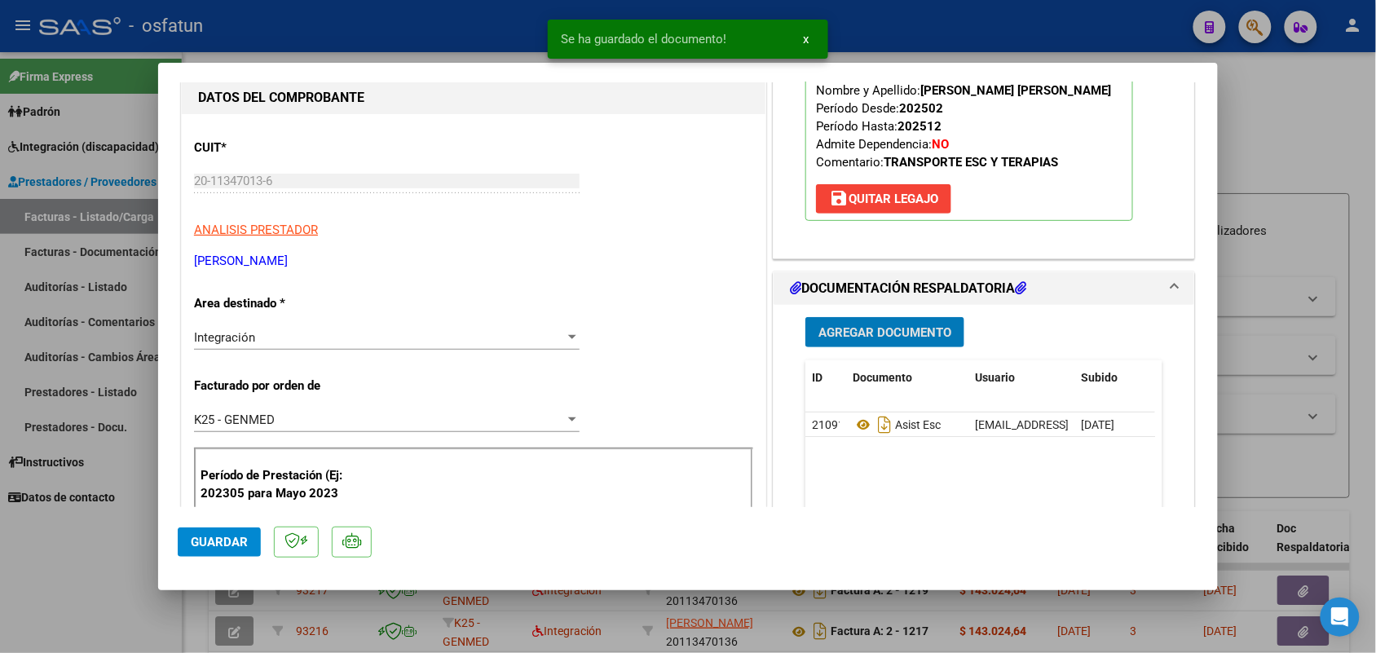
click at [205, 540] on span "Guardar" at bounding box center [219, 542] width 57 height 15
click at [47, 567] on div at bounding box center [688, 326] width 1376 height 653
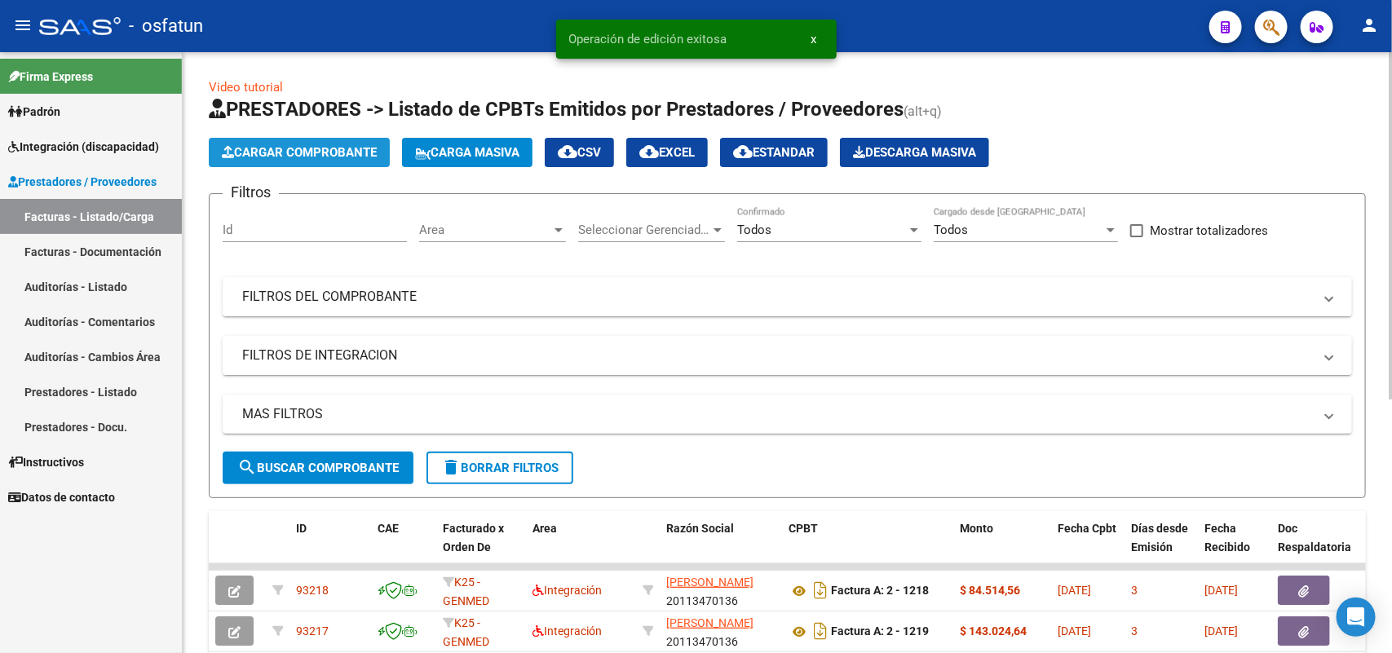
click at [298, 148] on span "Cargar Comprobante" at bounding box center [299, 152] width 155 height 15
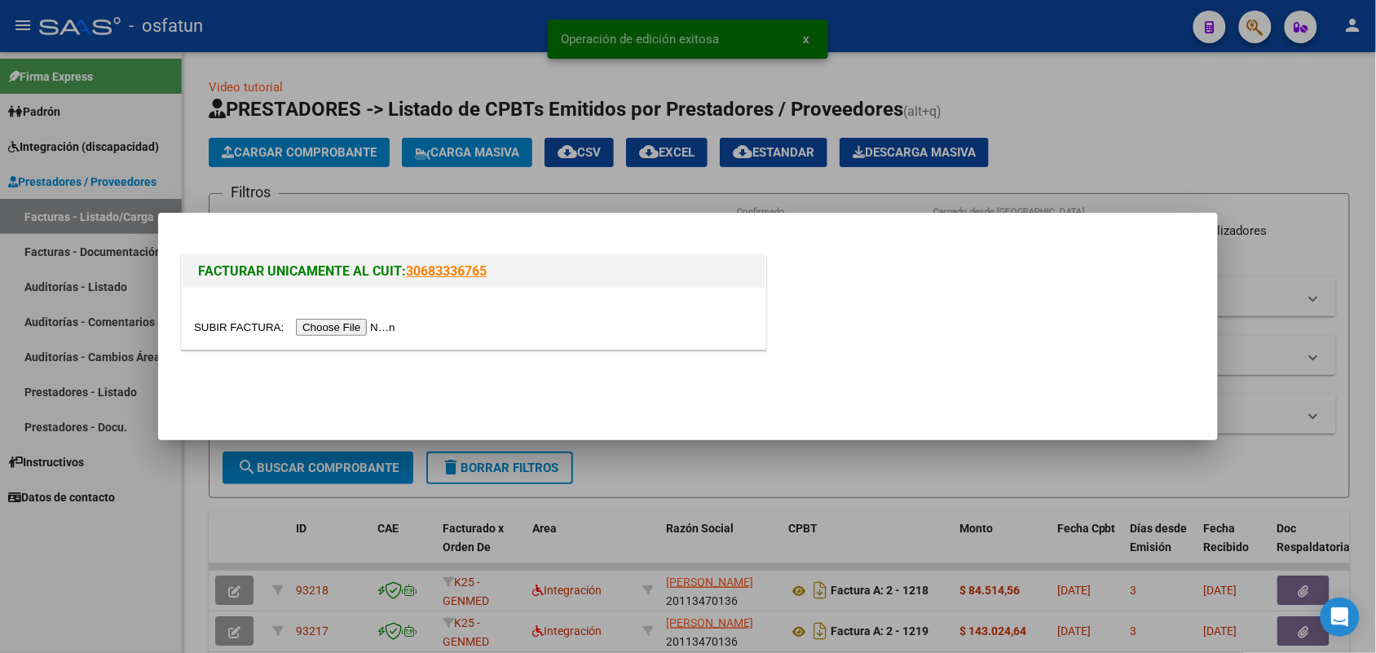
click at [338, 327] on input "file" at bounding box center [297, 327] width 206 height 17
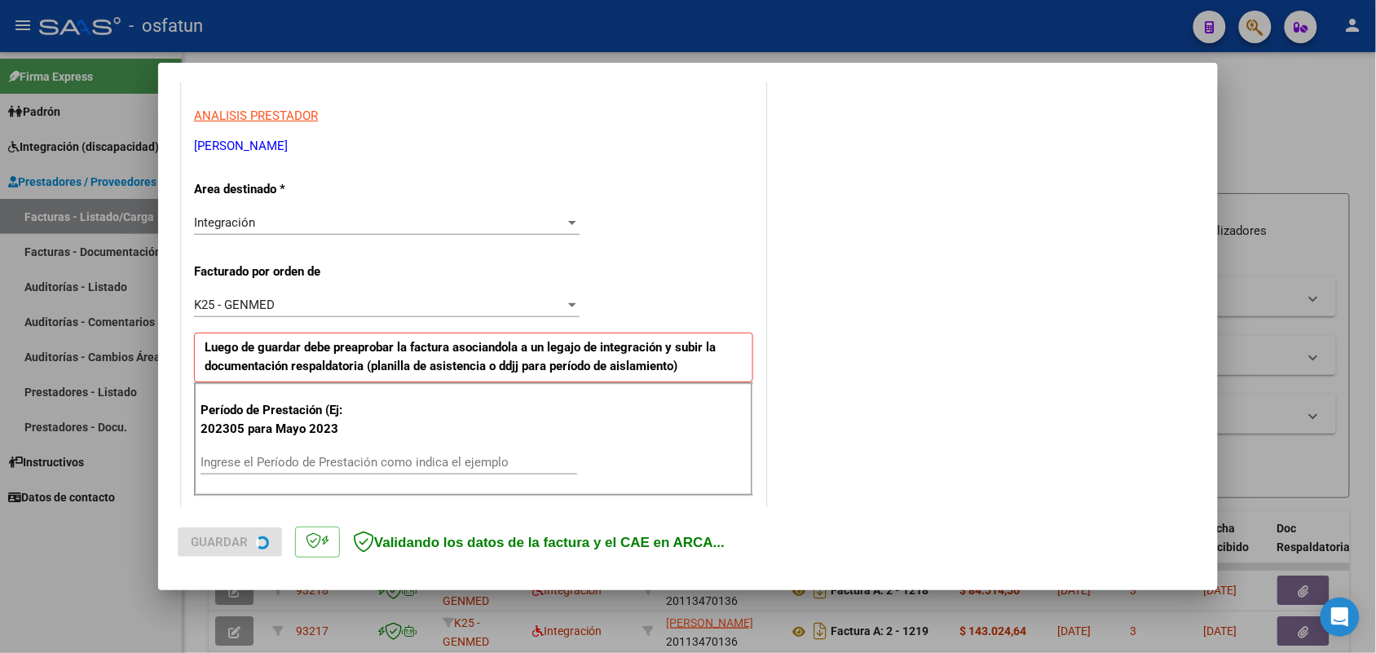
scroll to position [306, 0]
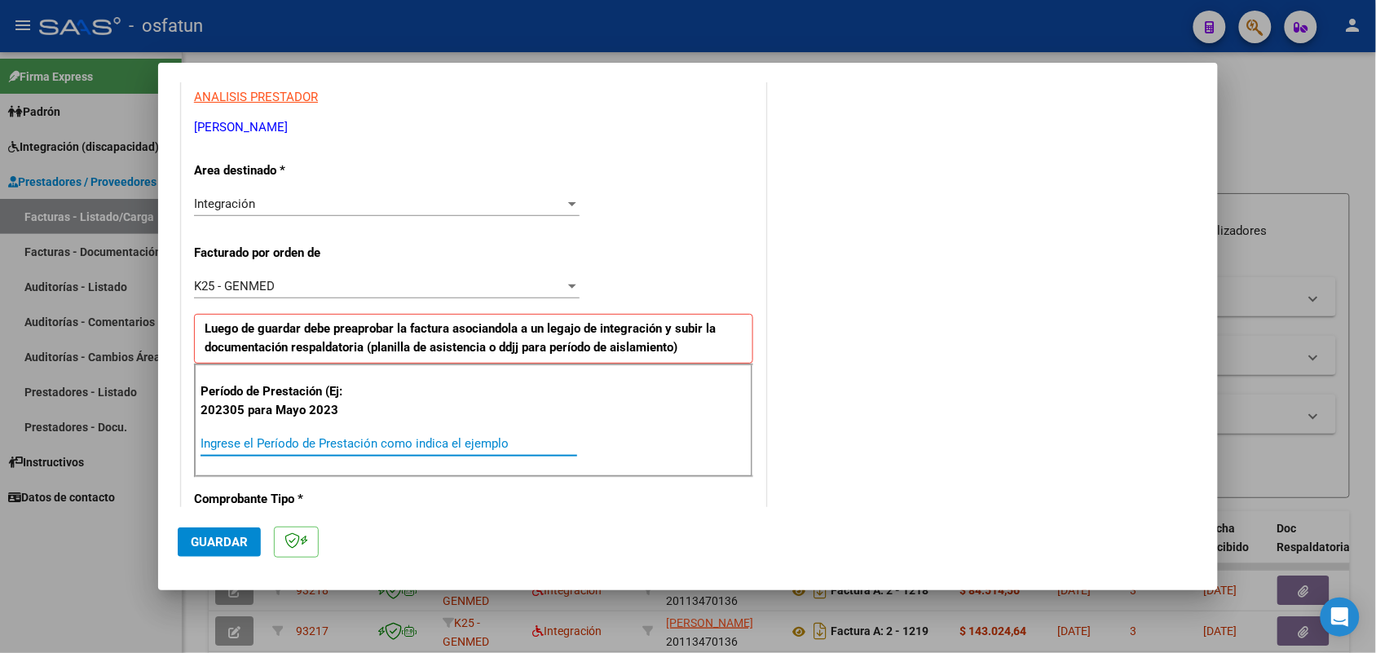
click at [363, 437] on input "Ingrese el Período de Prestación como indica el ejemplo" at bounding box center [389, 443] width 377 height 15
type input "202507"
click at [232, 545] on span "Guardar" at bounding box center [219, 542] width 57 height 15
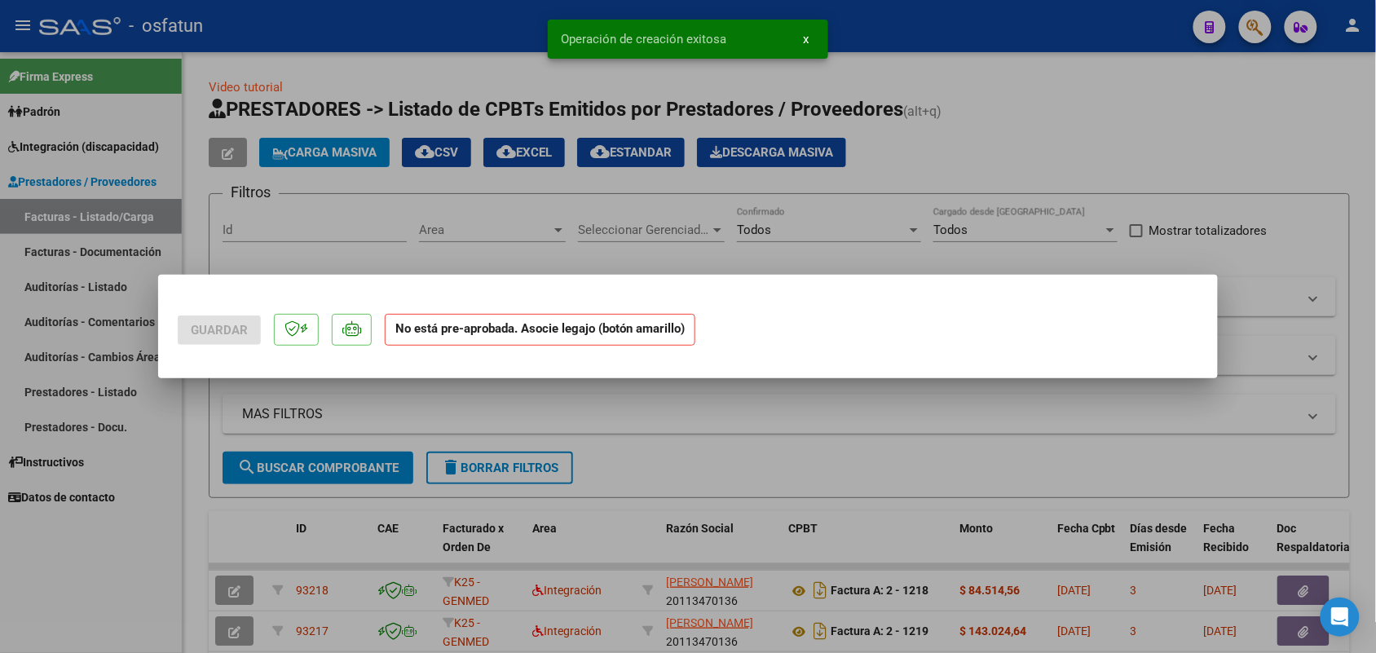
scroll to position [0, 0]
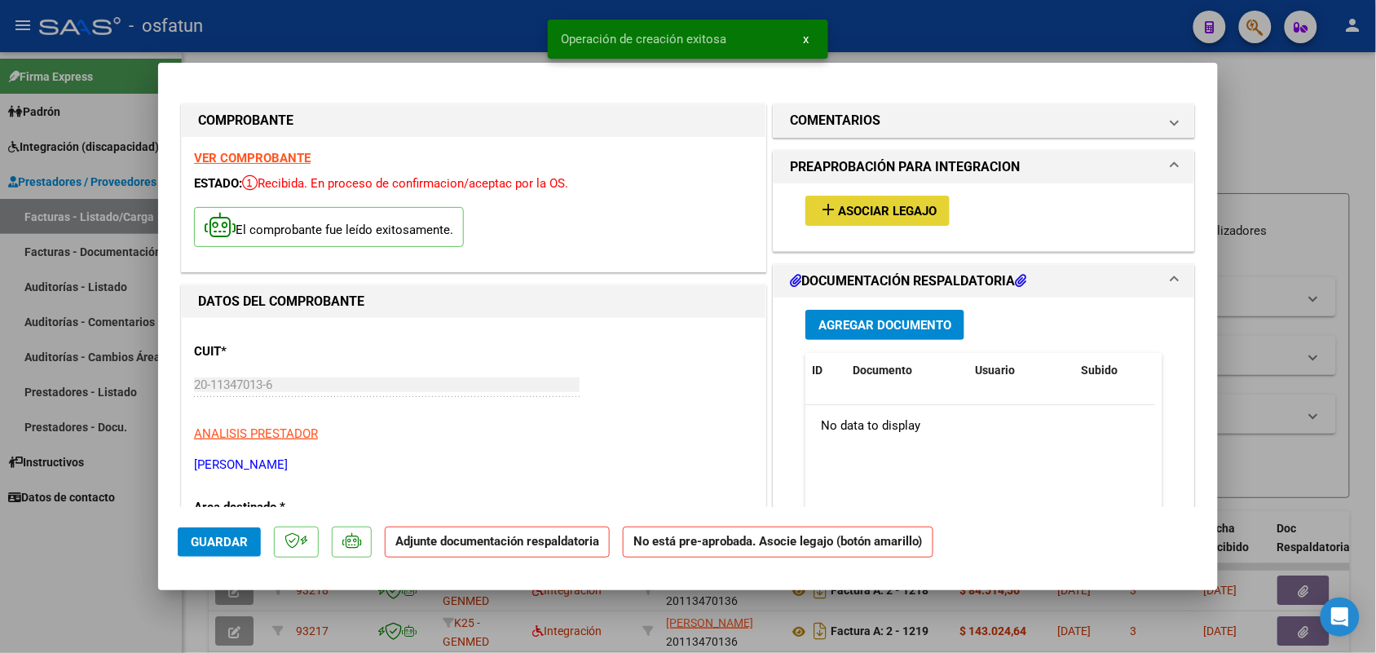
click at [903, 214] on span "Asociar Legajo" at bounding box center [887, 211] width 99 height 15
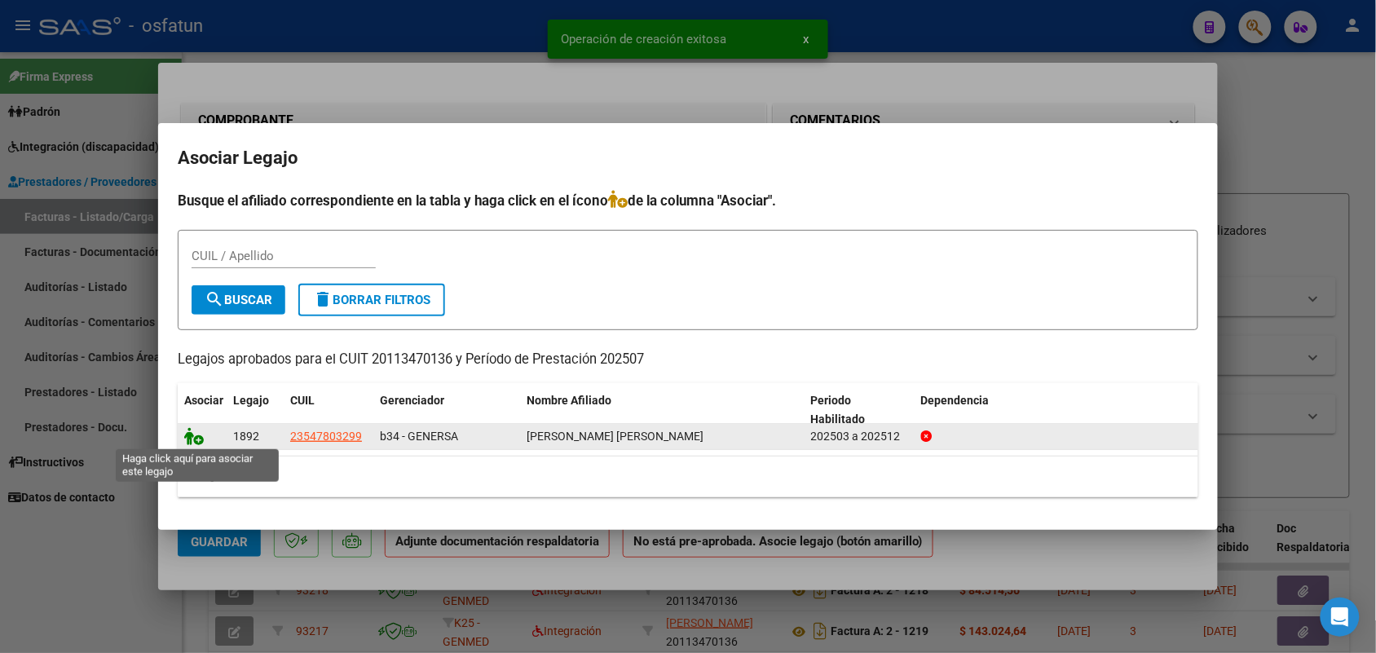
click at [192, 435] on icon at bounding box center [194, 436] width 20 height 18
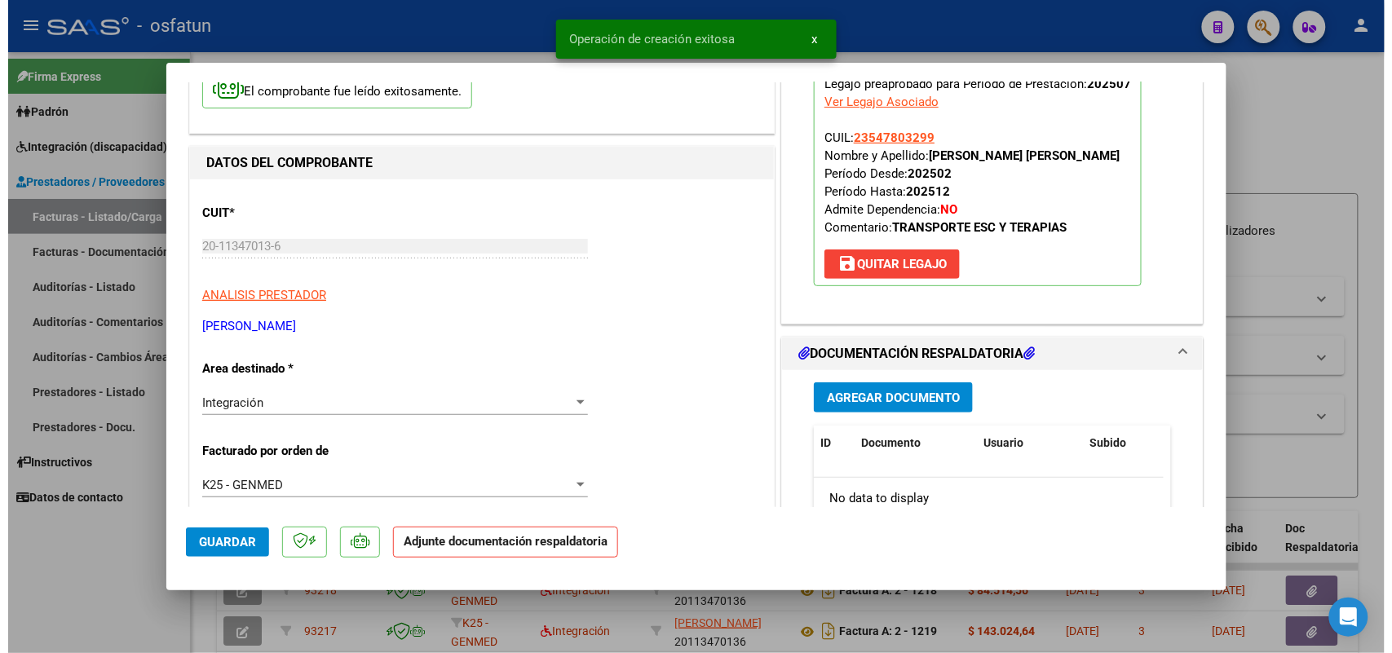
scroll to position [204, 0]
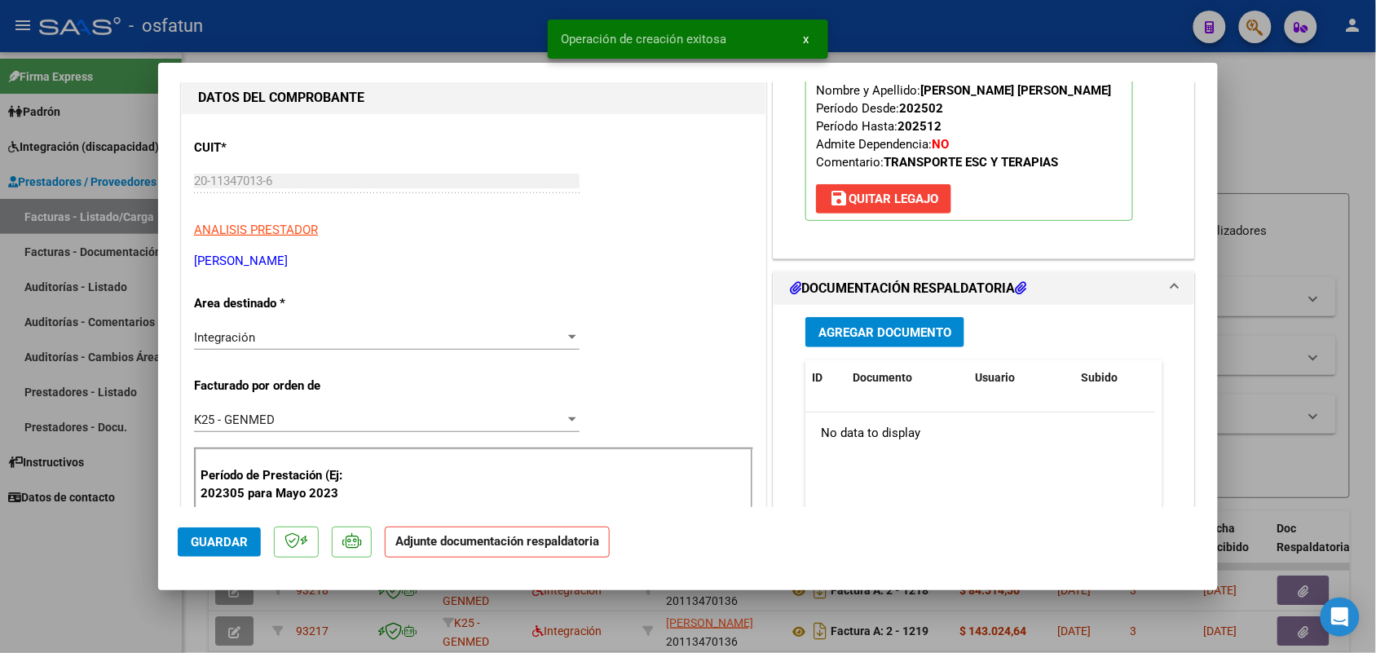
click at [854, 331] on span "Agregar Documento" at bounding box center [885, 332] width 133 height 15
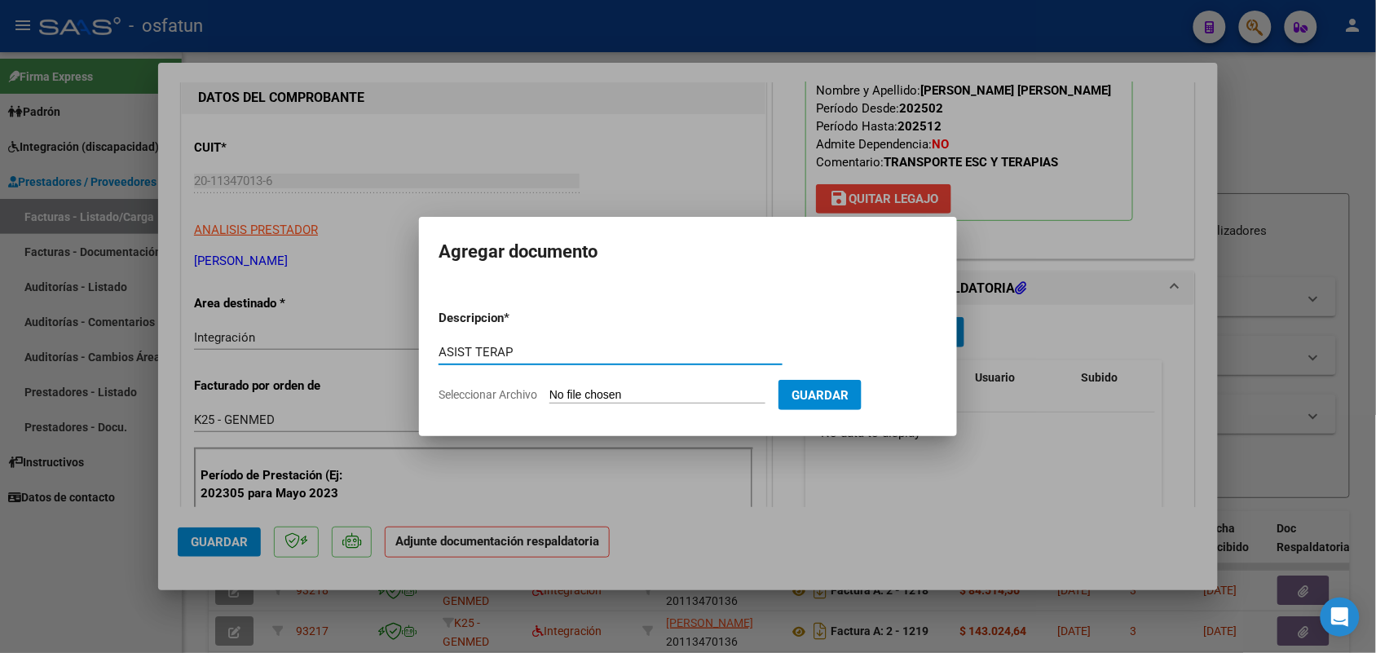
type input "ASIST TERAP"
click at [658, 397] on input "Seleccionar Archivo" at bounding box center [658, 395] width 216 height 15
type input "C:\fakepath\ASISTENCIA [PERSON_NAME] TERAPIAS [DATE].pdf"
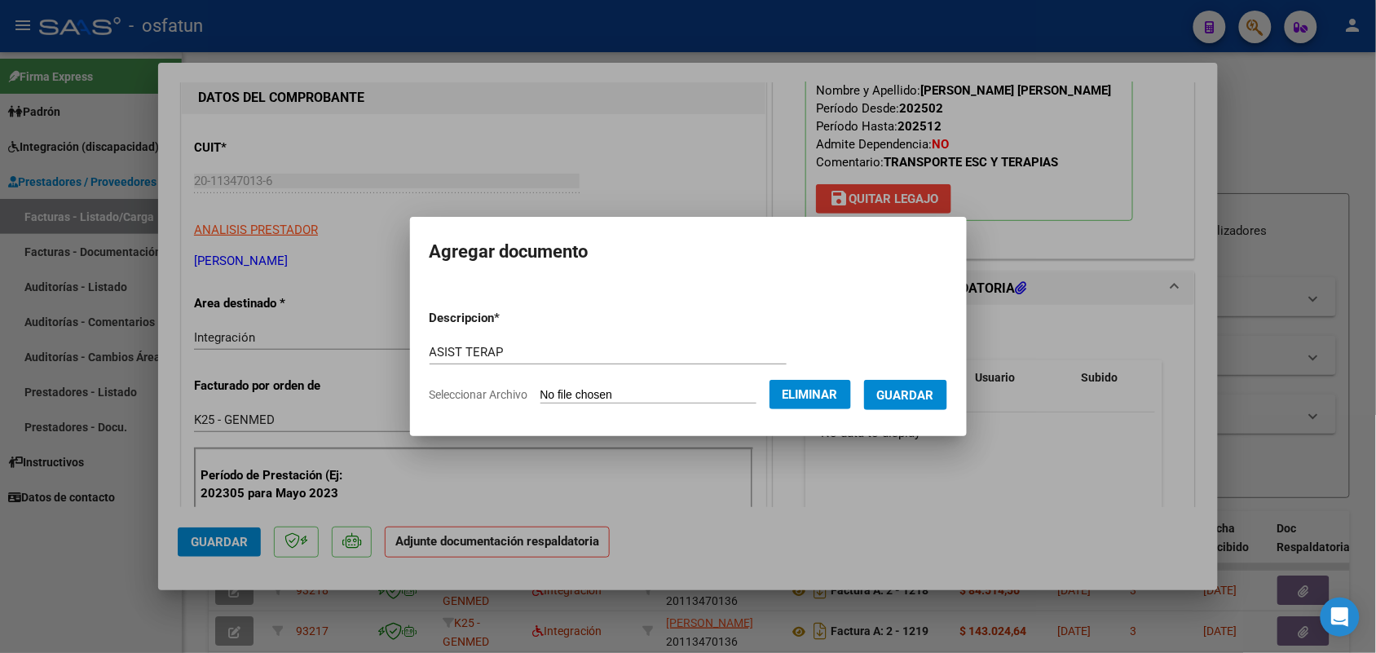
click at [924, 392] on span "Guardar" at bounding box center [905, 395] width 57 height 15
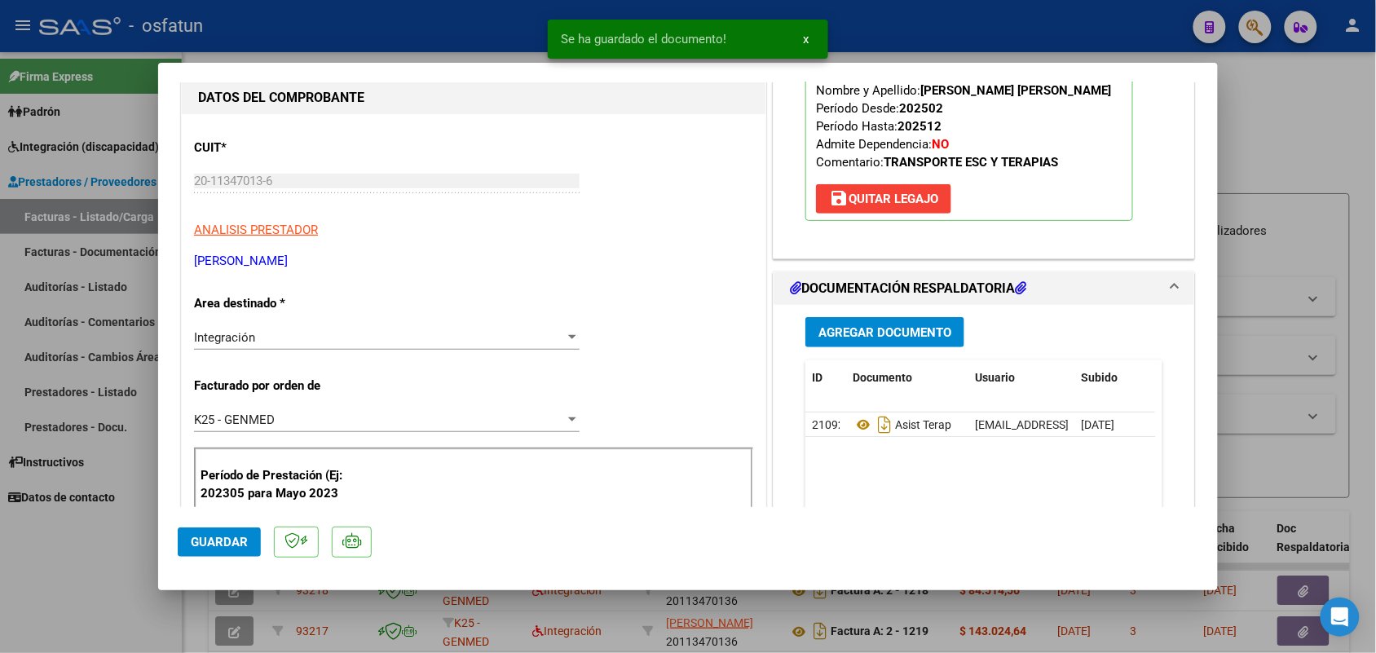
click at [228, 526] on mat-dialog-actions "Guardar" at bounding box center [688, 539] width 1021 height 64
click at [223, 541] on span "Guardar" at bounding box center [219, 542] width 57 height 15
click at [127, 552] on div at bounding box center [688, 326] width 1376 height 653
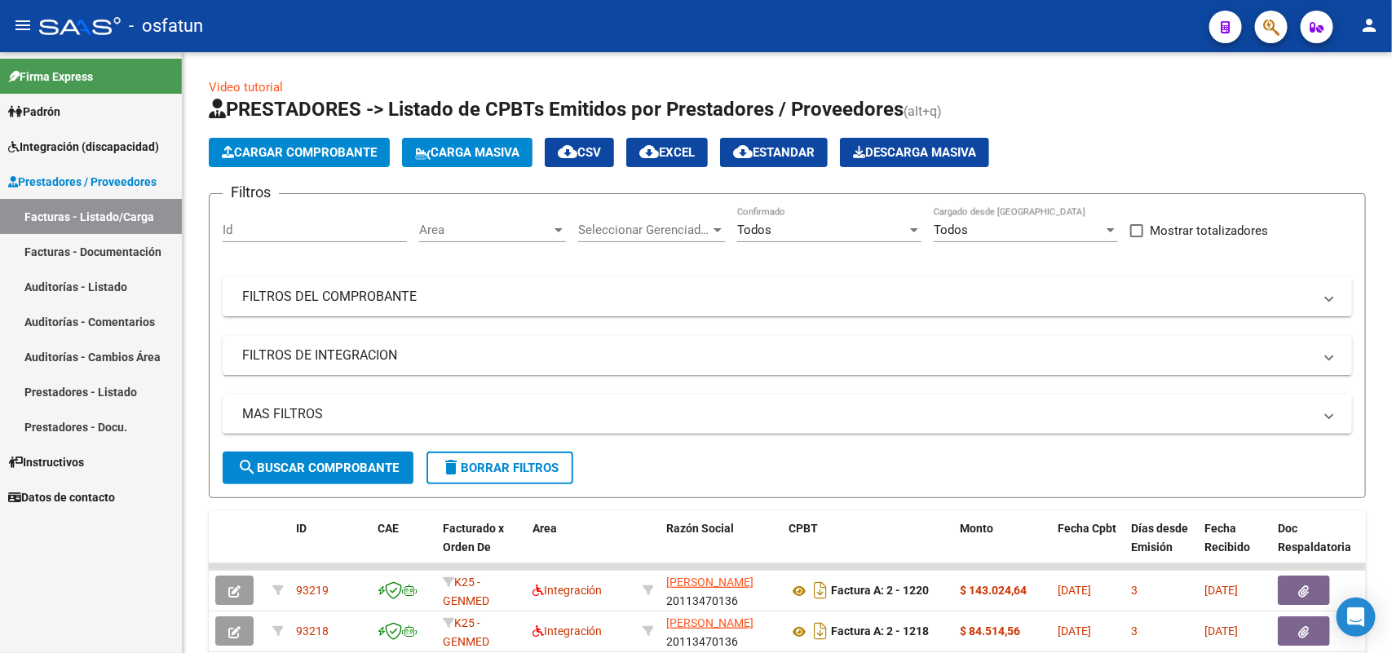
click at [62, 130] on link "Integración (discapacidad)" at bounding box center [91, 146] width 182 height 35
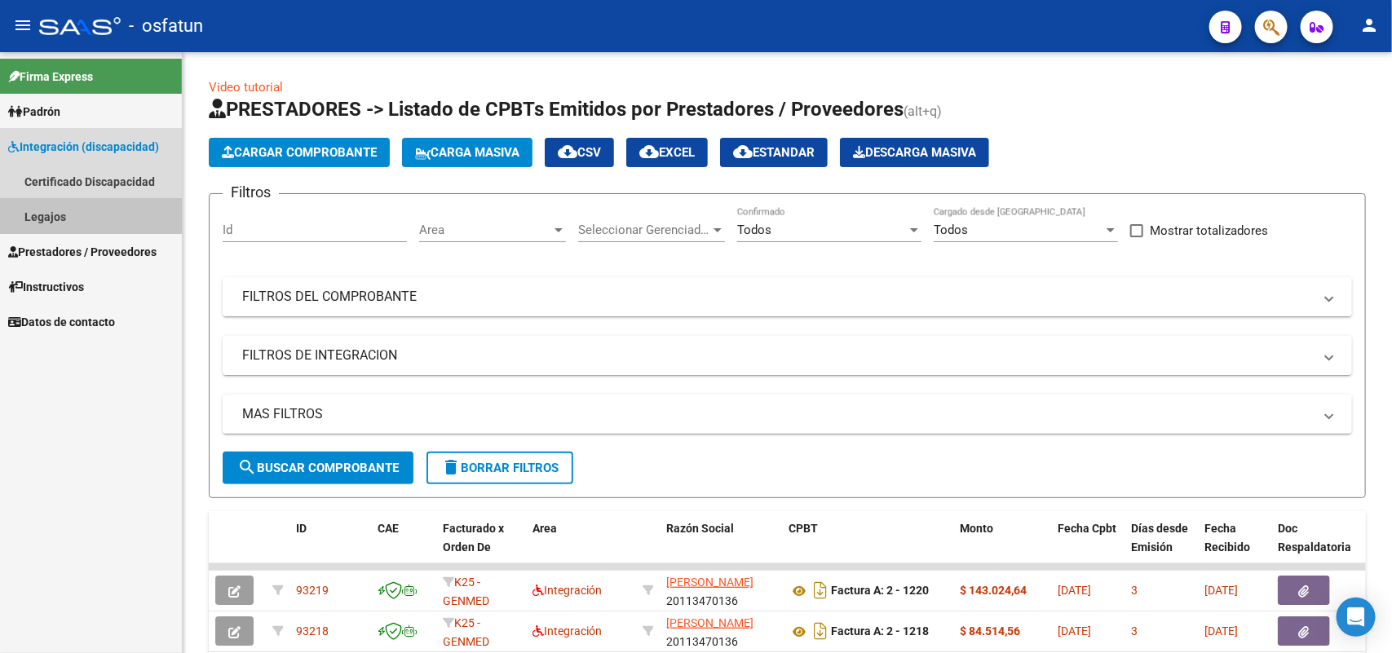
click at [42, 213] on link "Legajos" at bounding box center [91, 216] width 182 height 35
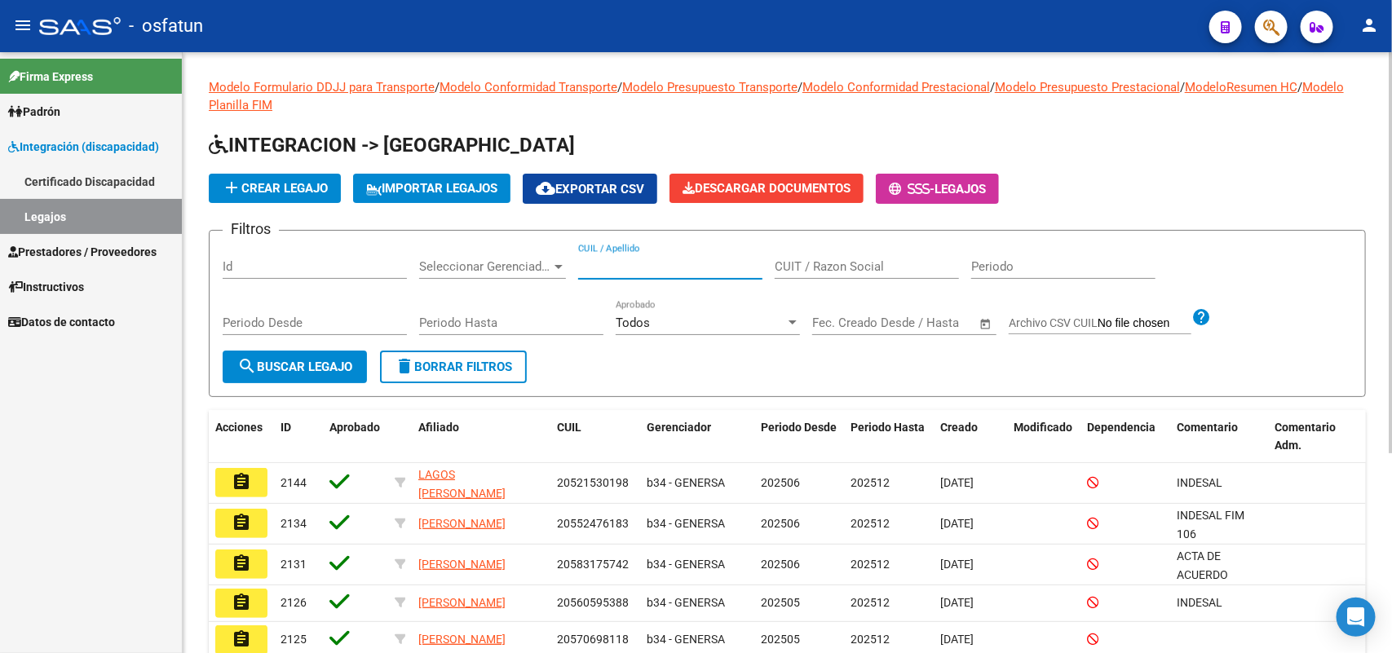
click at [637, 259] on input "CUIL / Apellido" at bounding box center [670, 266] width 184 height 15
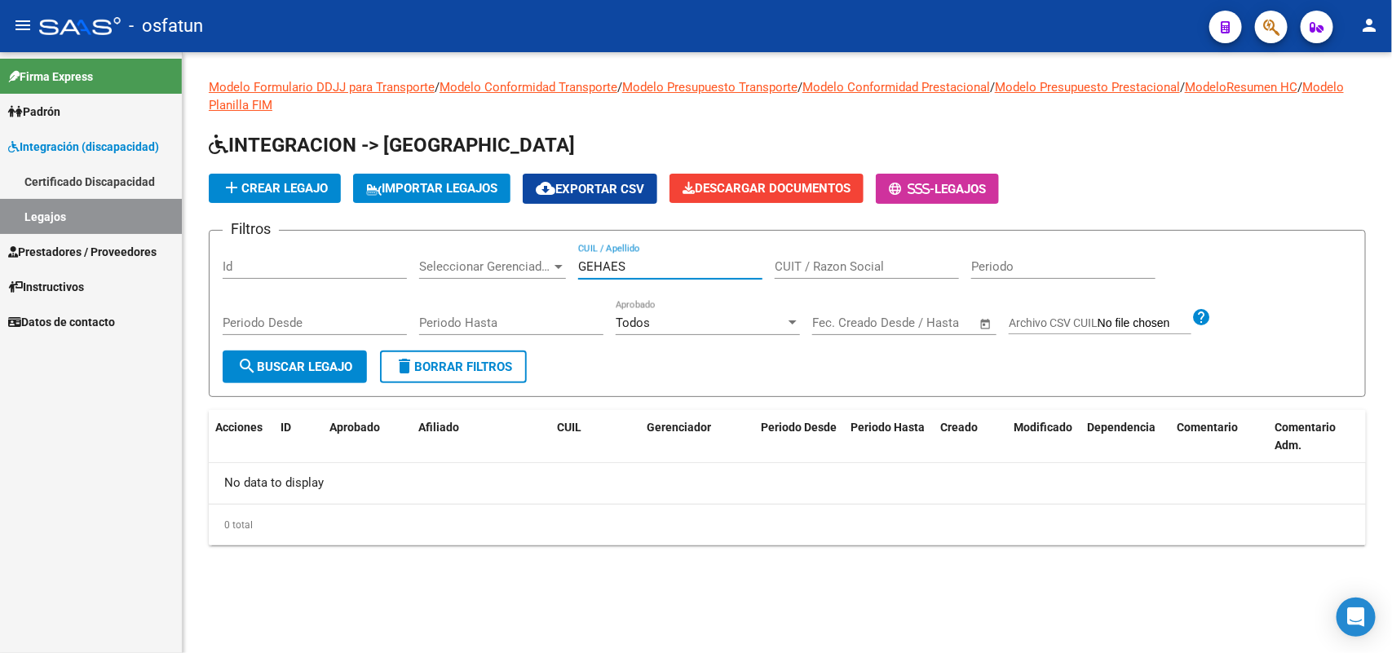
drag, startPoint x: 637, startPoint y: 258, endPoint x: 514, endPoint y: 246, distance: 122.9
click at [514, 246] on div "Filtros Id Seleccionar Gerenciador Seleccionar Gerenciador GEHAES CUIL / Apelli…" at bounding box center [787, 297] width 1129 height 107
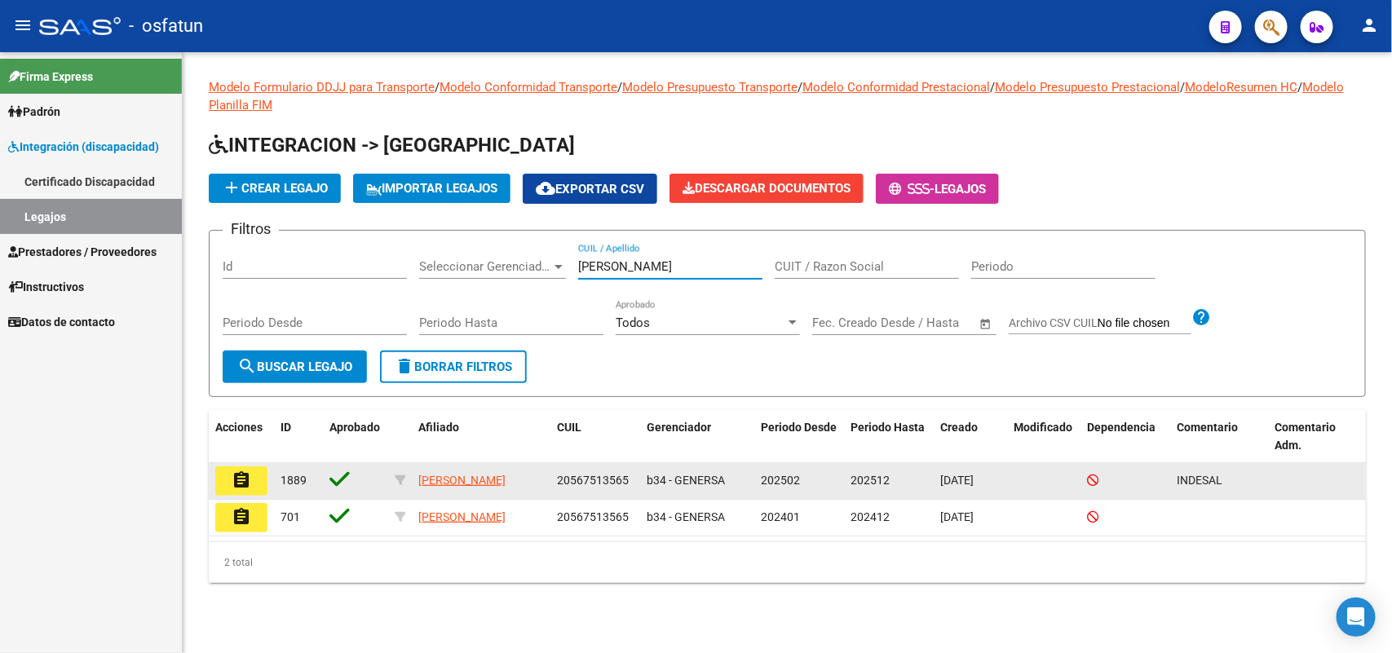
type input "[PERSON_NAME]"
click at [249, 466] on button "assignment" at bounding box center [241, 480] width 52 height 29
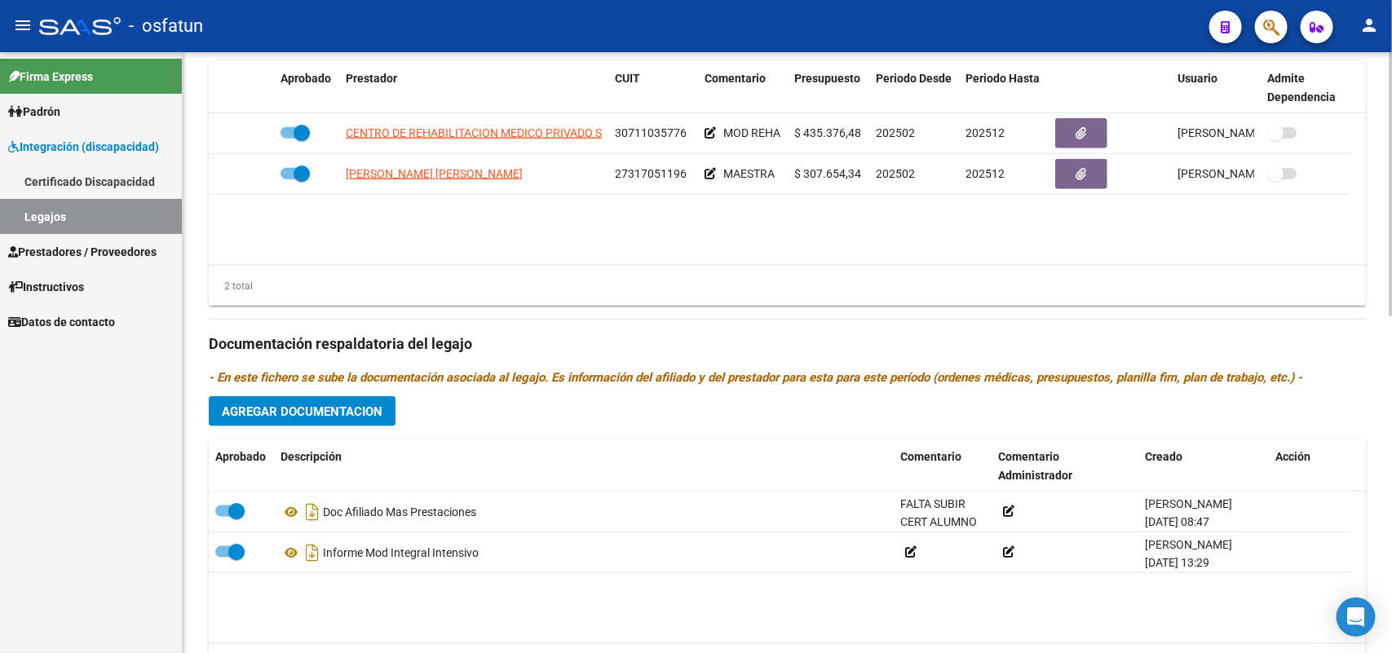
scroll to position [713, 0]
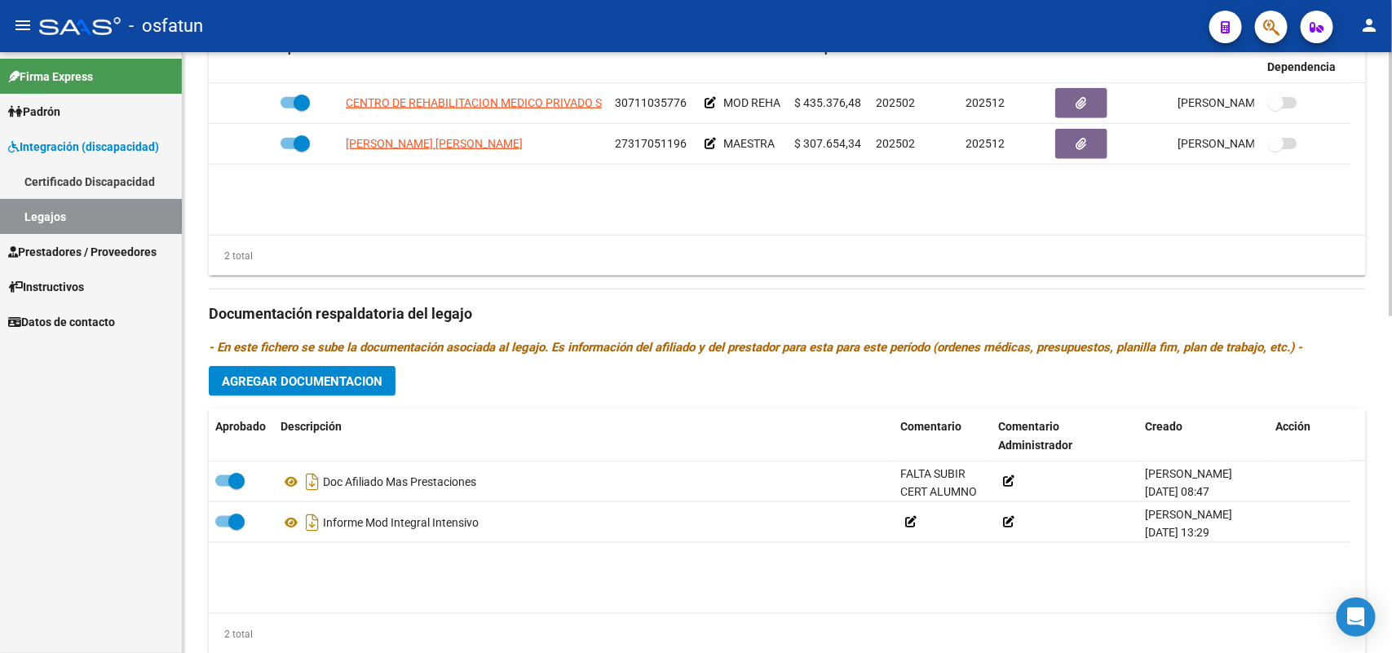
click at [302, 392] on button "Agregar Documentacion" at bounding box center [302, 381] width 187 height 30
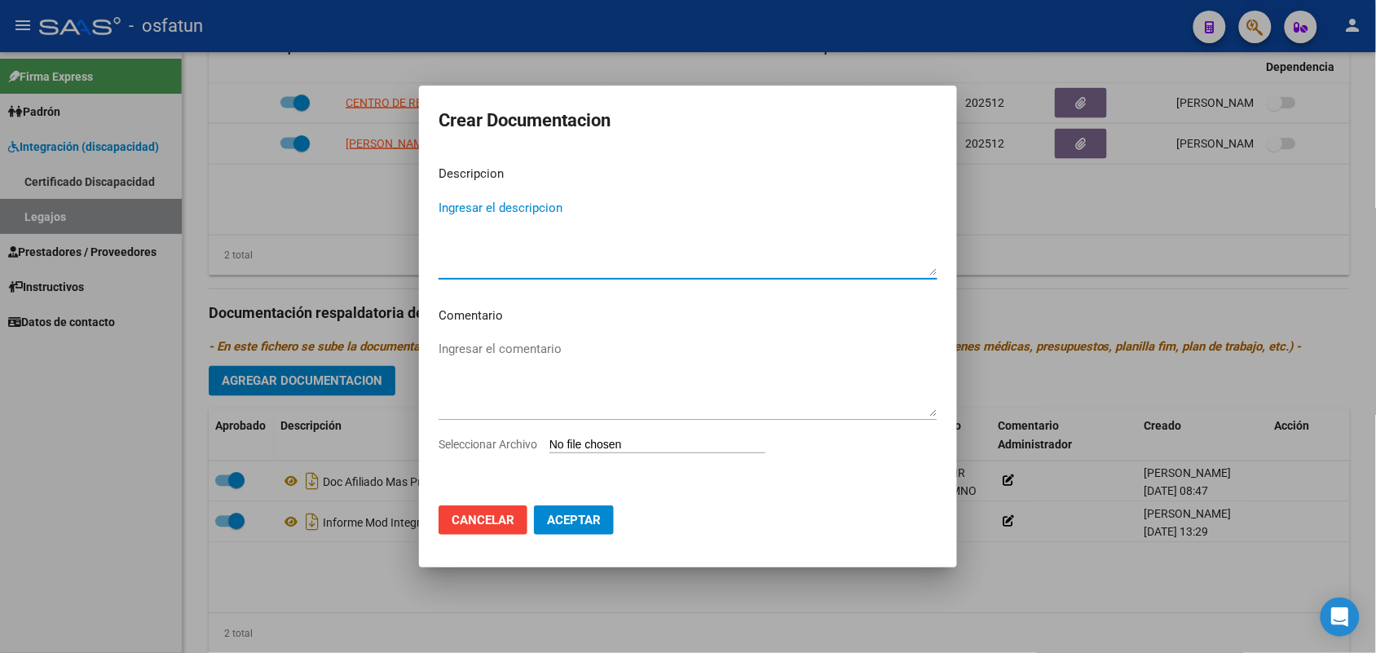
click at [510, 218] on textarea "Ingresar el descripcion" at bounding box center [688, 237] width 499 height 77
type textarea "INFORME SEMESTRAL MOD MAESTRA"
click at [659, 436] on div "Seleccionar Archivo" at bounding box center [688, 450] width 499 height 31
click at [626, 438] on input "Seleccionar Archivo" at bounding box center [658, 445] width 216 height 15
type input "C:\fakepath\[PERSON_NAME]-MAESTRA APOYO-INFORME SEMESTRAL [DATE].pdf"
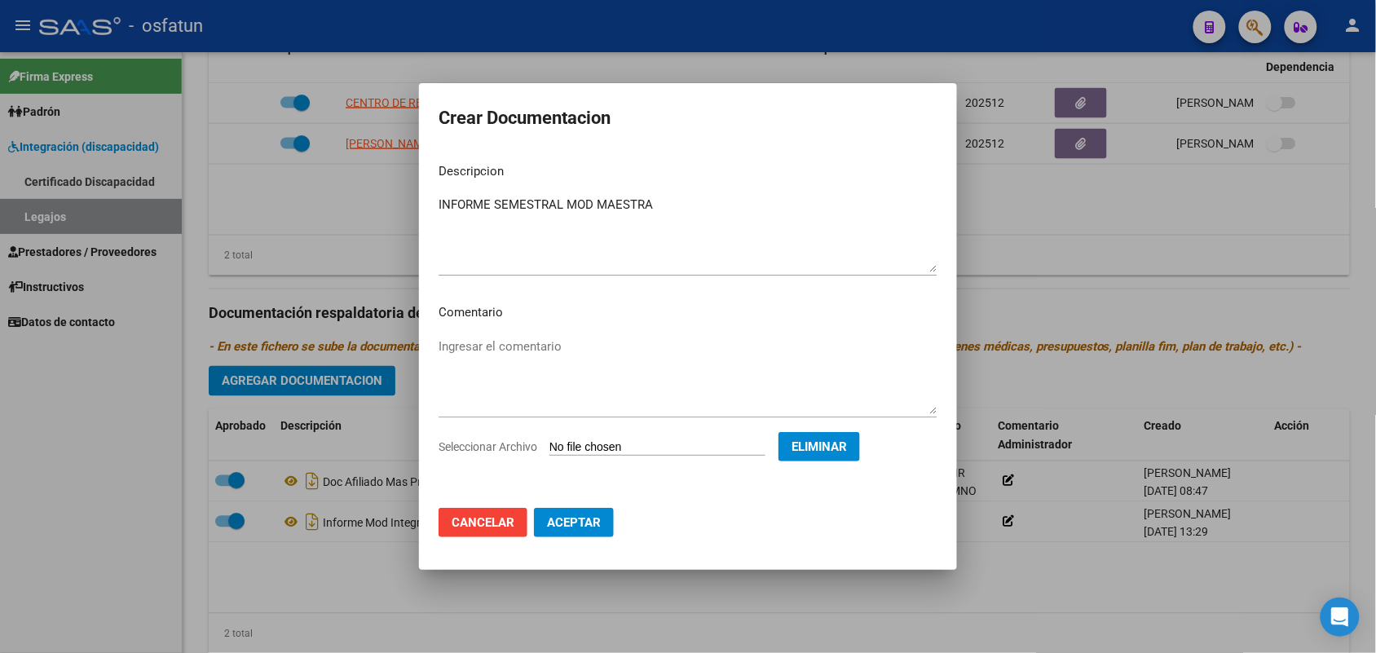
click at [579, 523] on span "Aceptar" at bounding box center [574, 522] width 54 height 15
checkbox input "false"
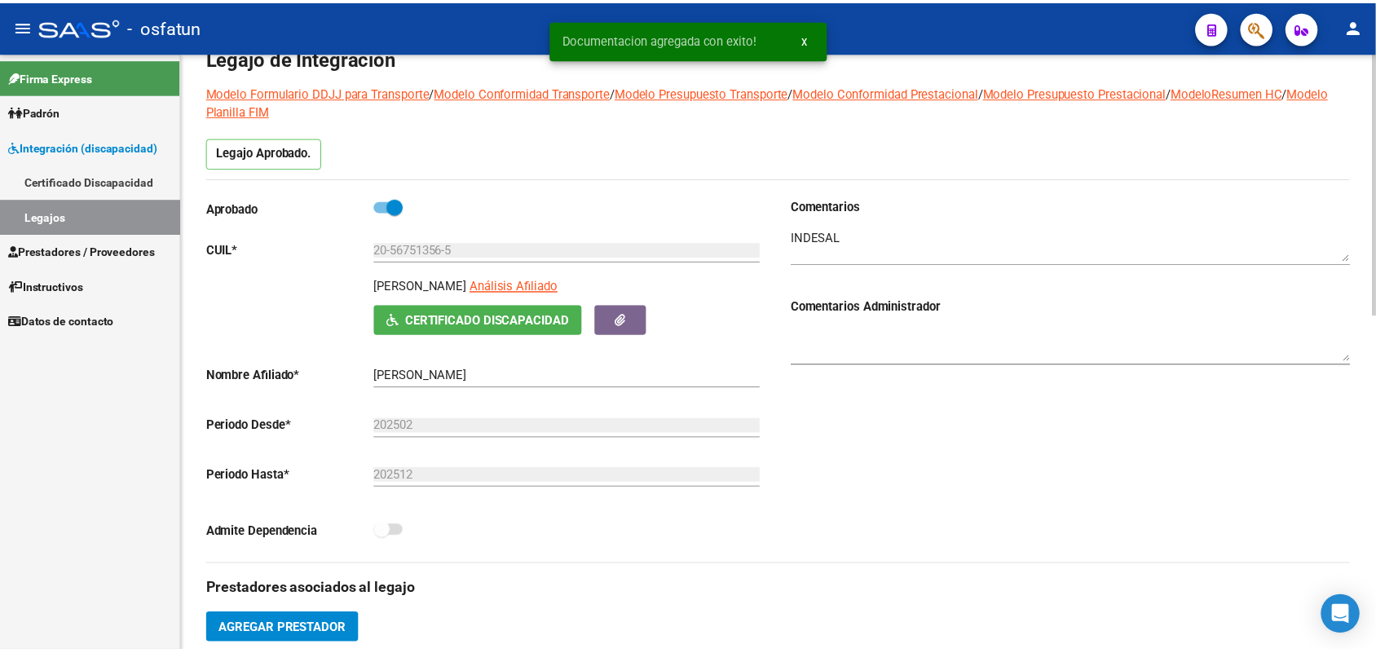
scroll to position [0, 0]
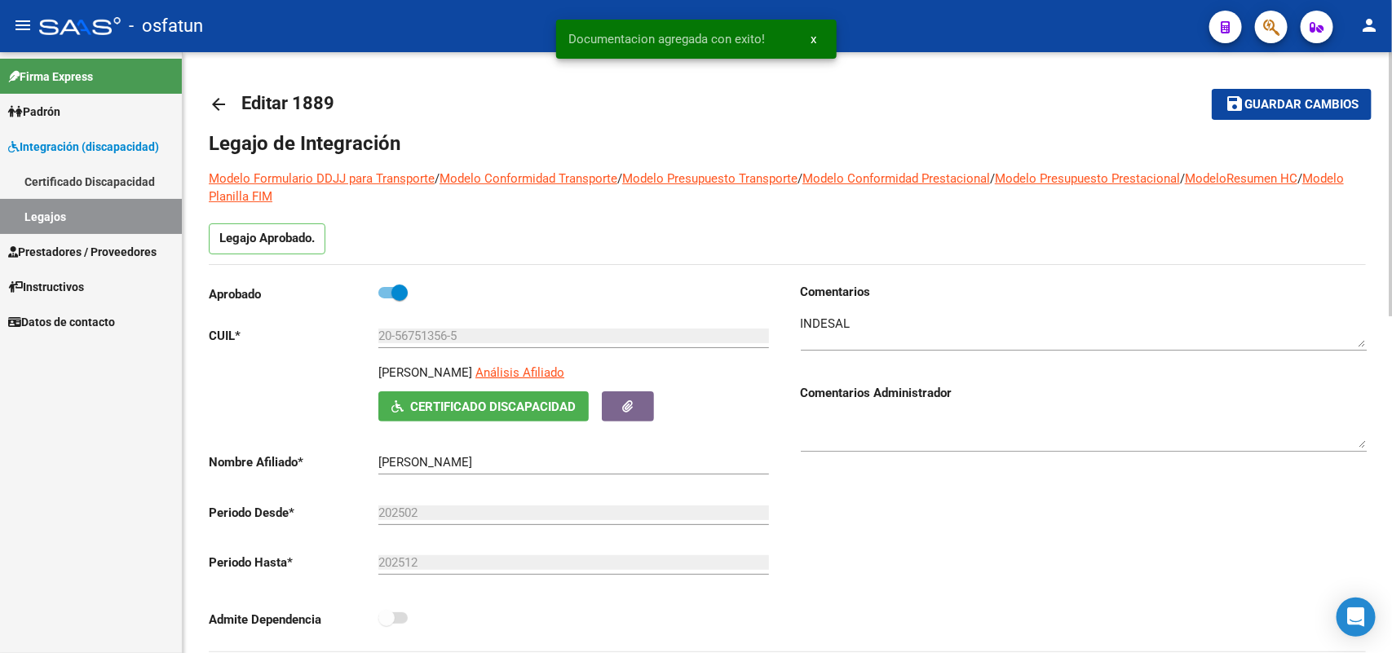
click at [1293, 108] on span "Guardar cambios" at bounding box center [1301, 105] width 114 height 15
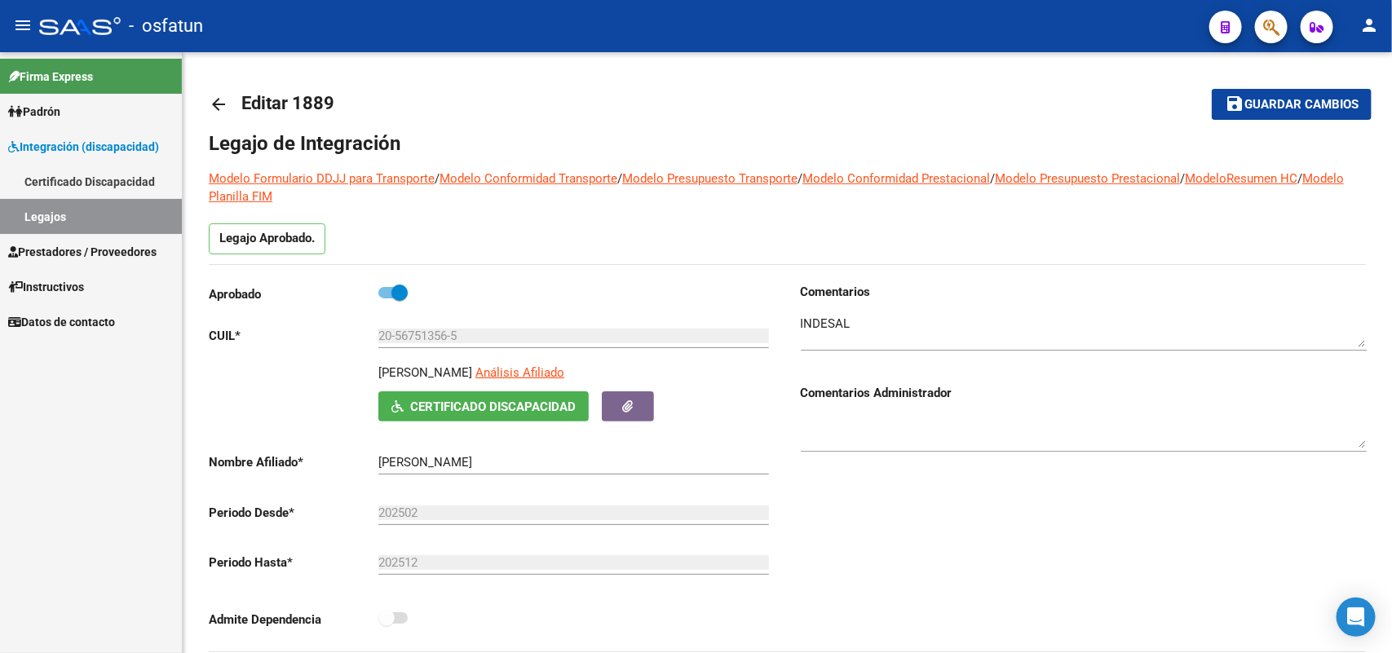
click at [61, 255] on span "Prestadores / Proveedores" at bounding box center [82, 252] width 148 height 18
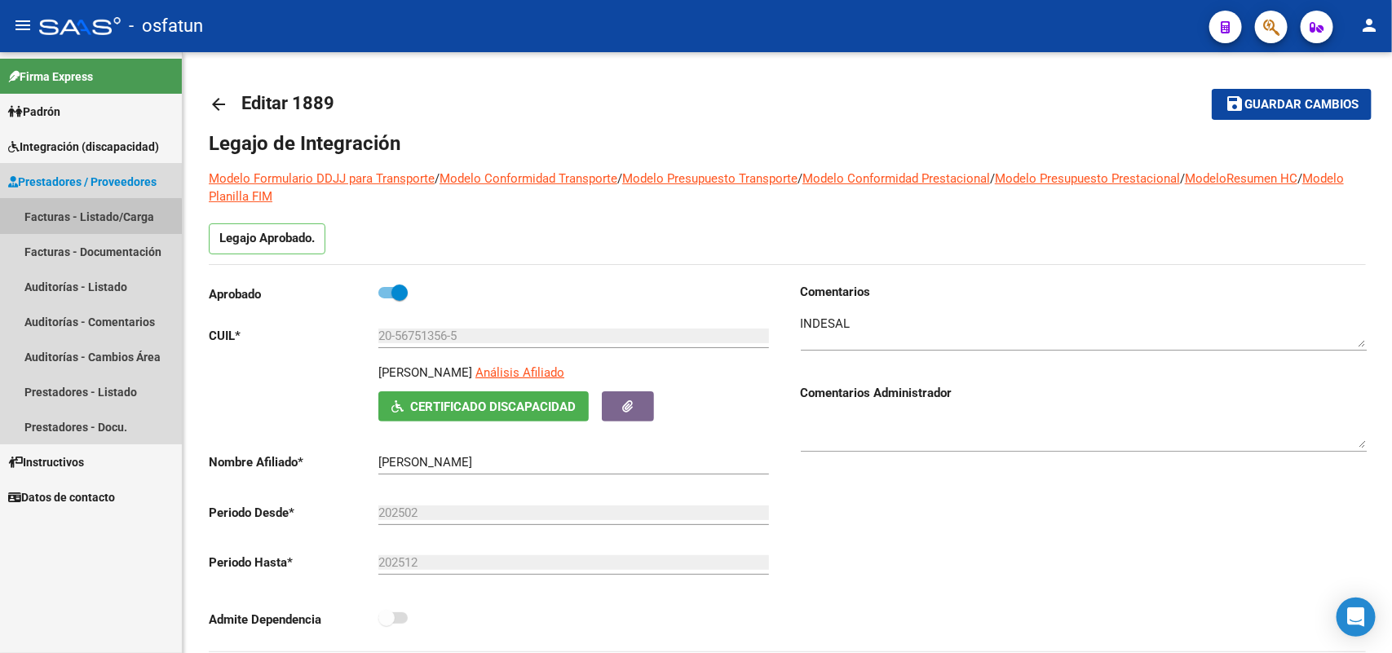
click at [60, 218] on link "Facturas - Listado/Carga" at bounding box center [91, 216] width 182 height 35
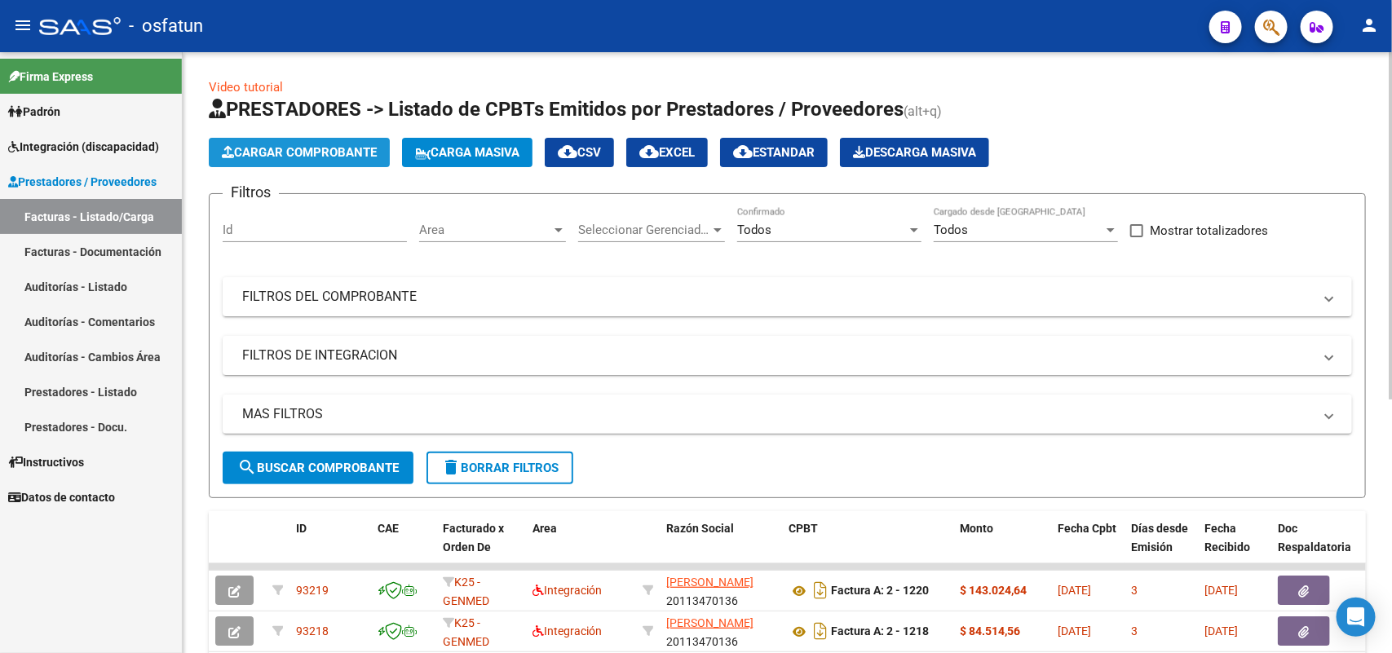
click at [288, 148] on span "Cargar Comprobante" at bounding box center [299, 152] width 155 height 15
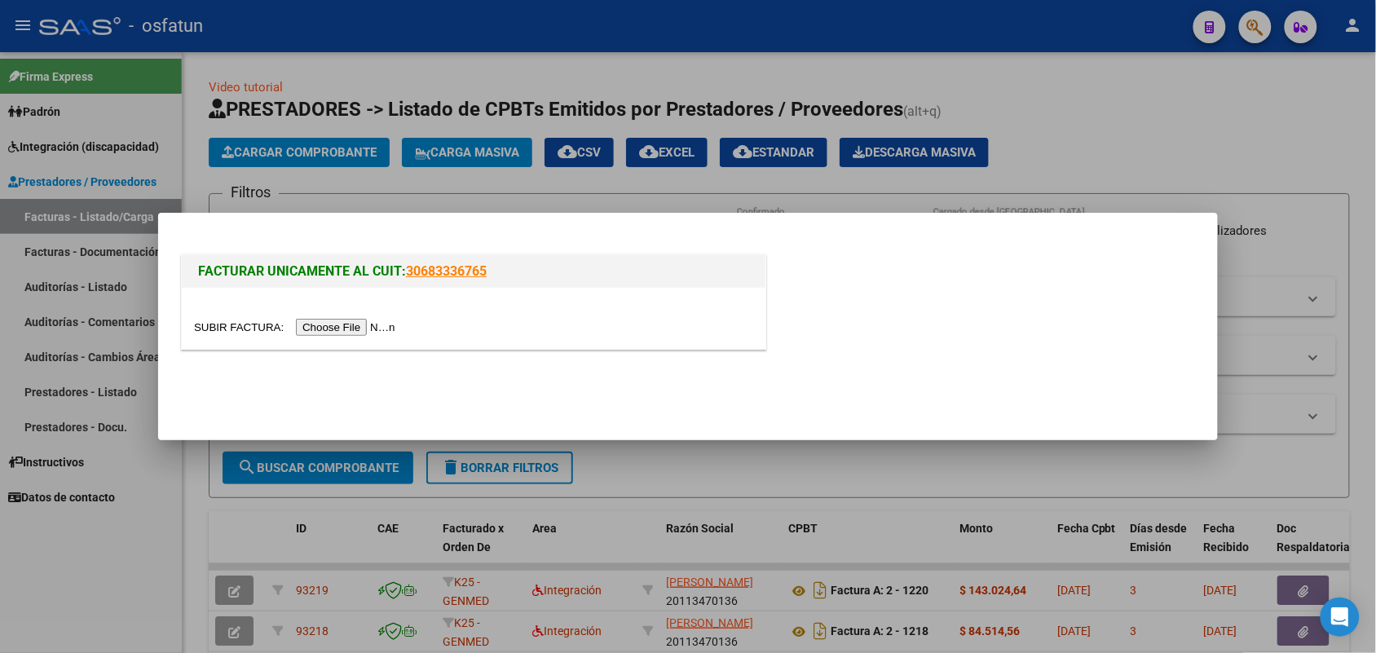
click at [335, 326] on input "file" at bounding box center [297, 327] width 206 height 17
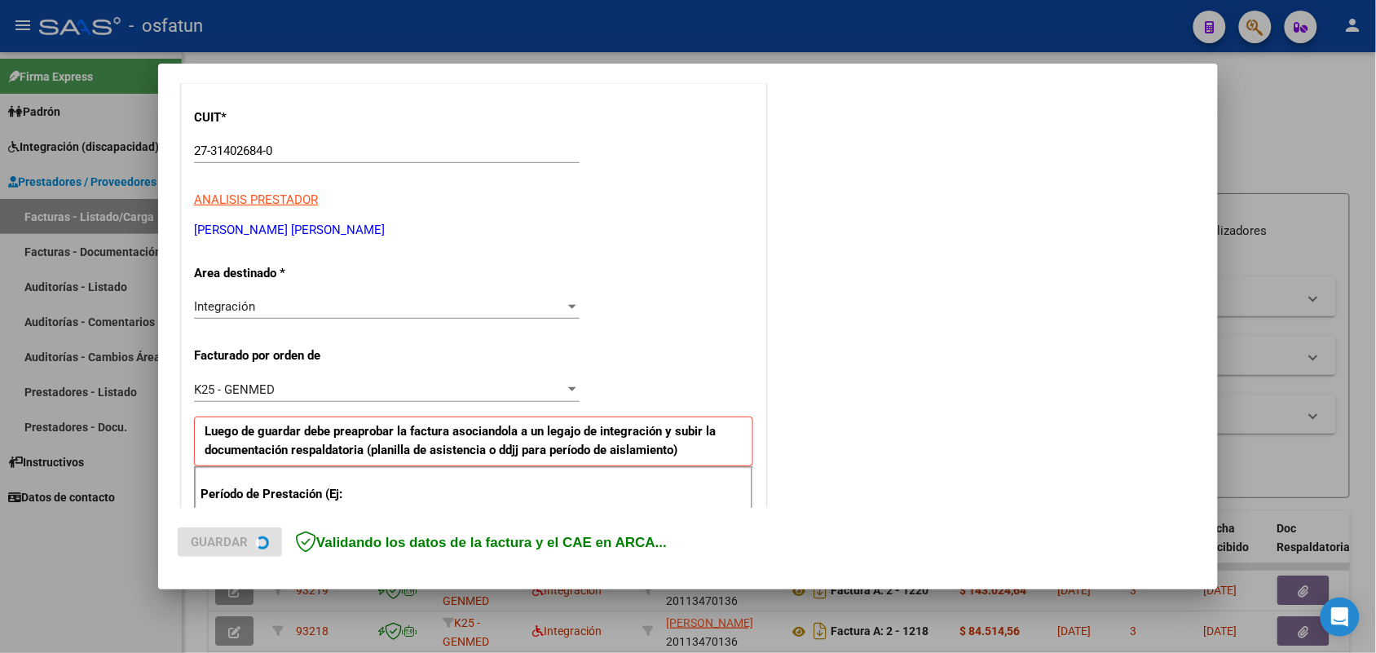
scroll to position [306, 0]
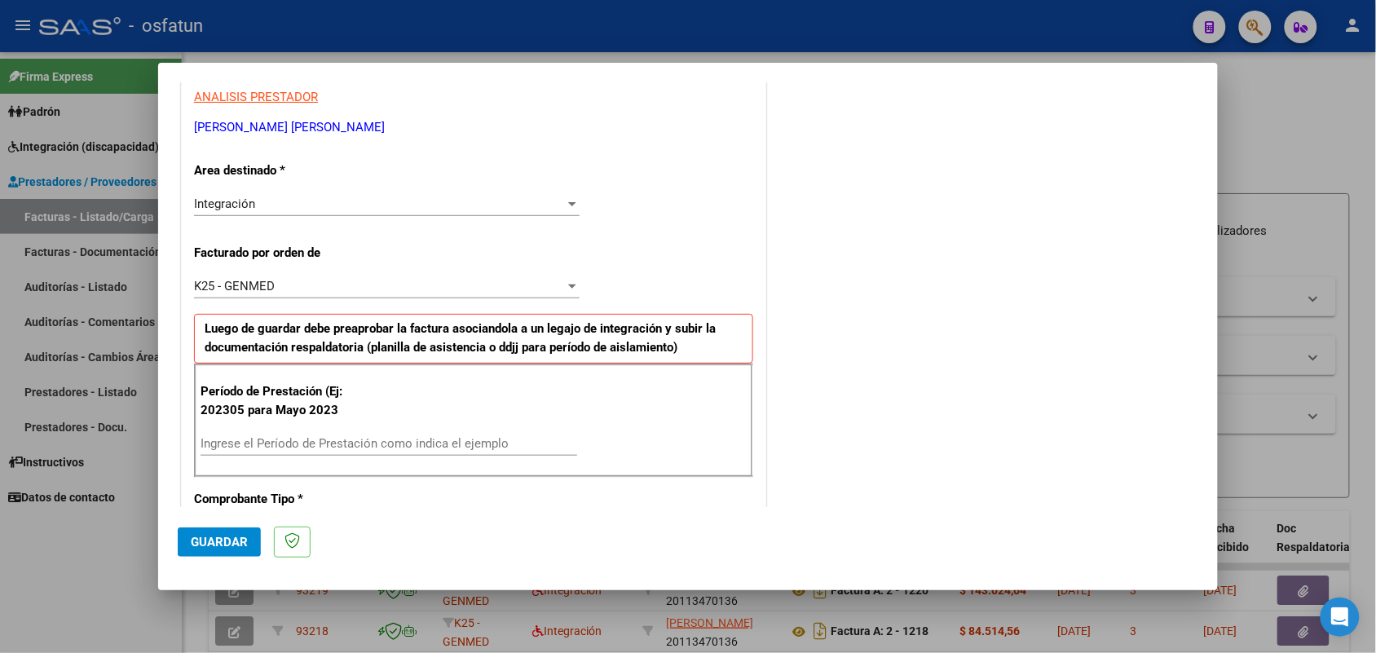
click at [340, 446] on input "Ingrese el Período de Prestación como indica el ejemplo" at bounding box center [389, 443] width 377 height 15
type input "202507"
click at [209, 523] on mat-dialog-actions "Guardar" at bounding box center [688, 539] width 1021 height 64
click at [214, 536] on span "Guardar" at bounding box center [219, 542] width 57 height 15
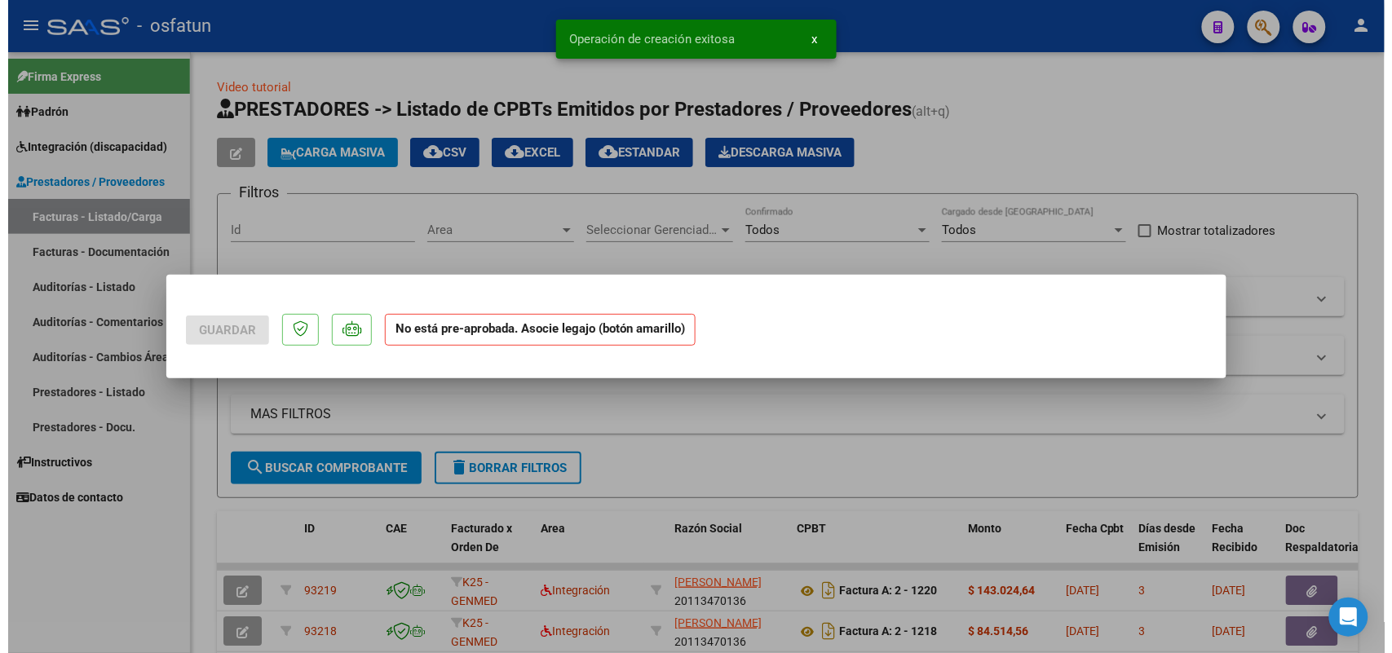
scroll to position [0, 0]
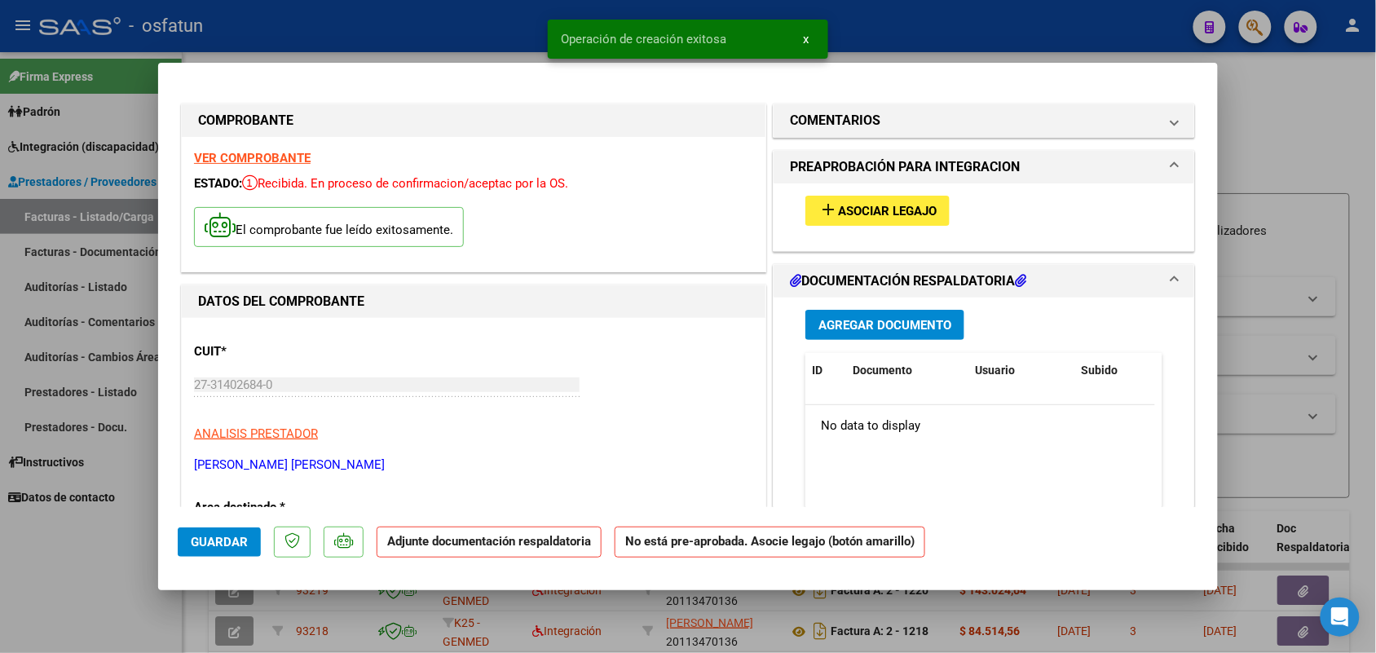
click at [886, 204] on span "Asociar Legajo" at bounding box center [887, 211] width 99 height 15
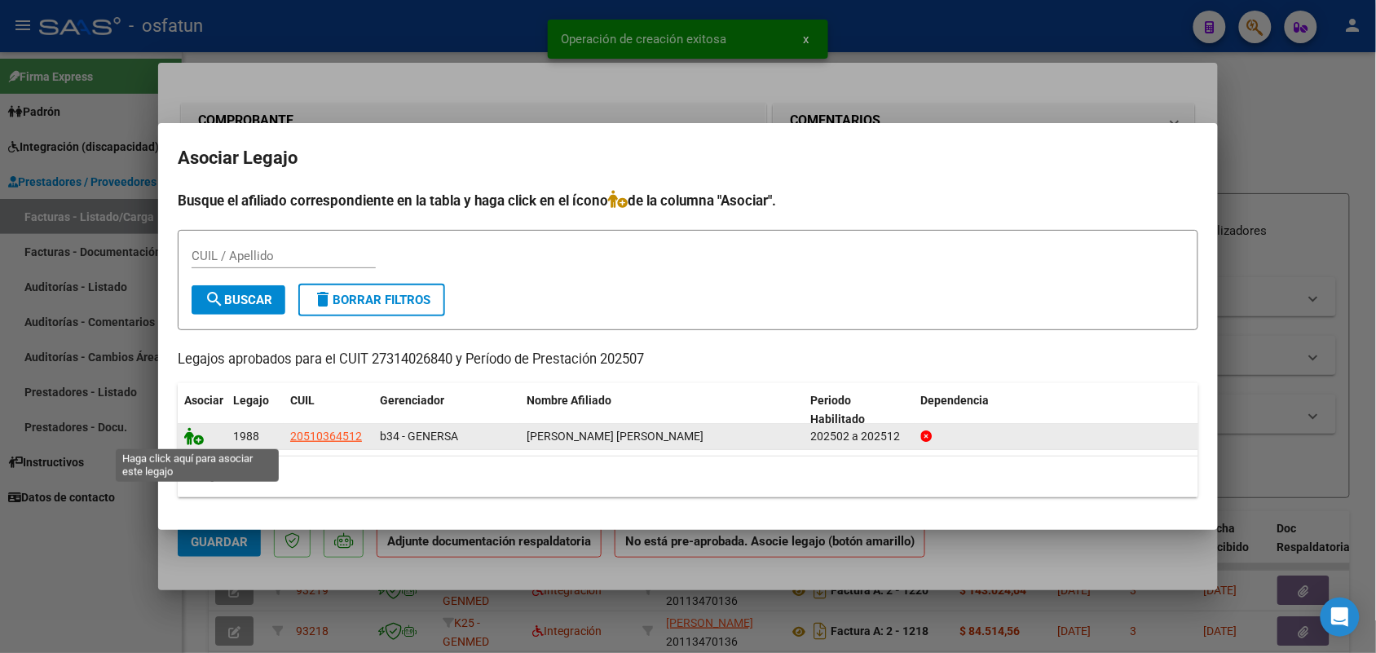
click at [197, 438] on icon at bounding box center [194, 436] width 20 height 18
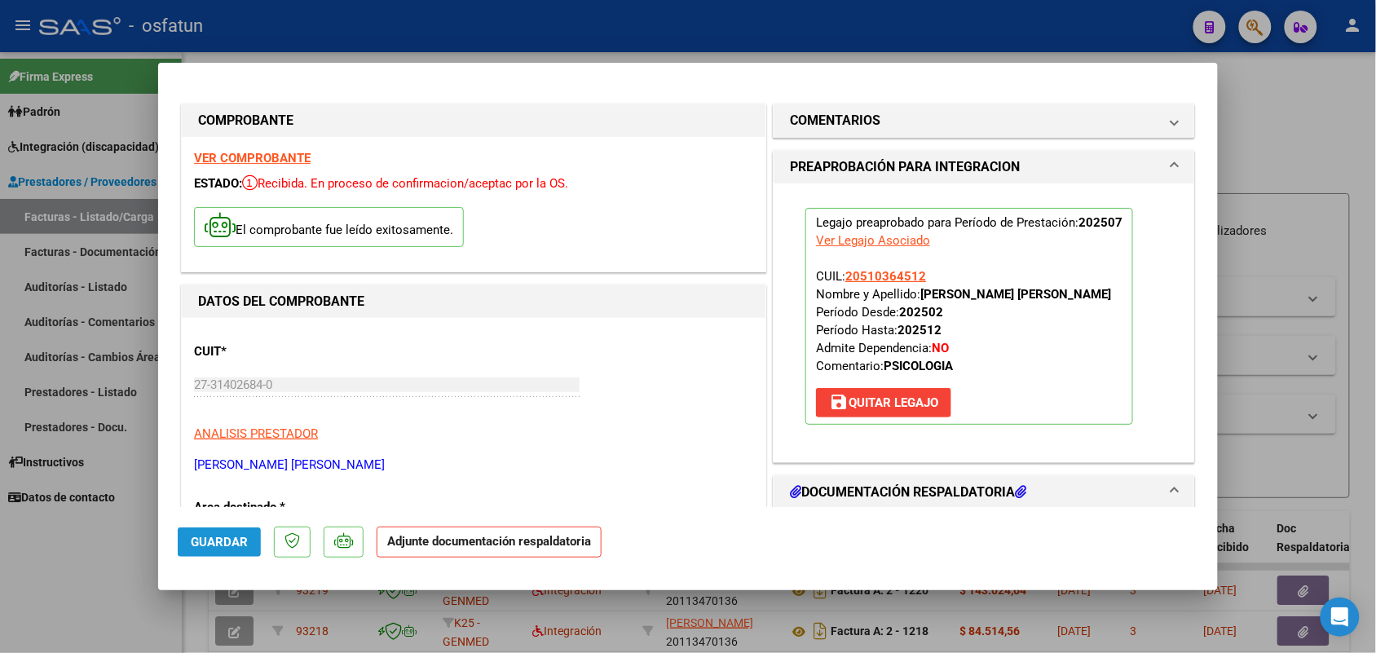
drag, startPoint x: 247, startPoint y: 547, endPoint x: 147, endPoint y: 536, distance: 100.9
click at [245, 547] on span "Guardar" at bounding box center [219, 542] width 57 height 15
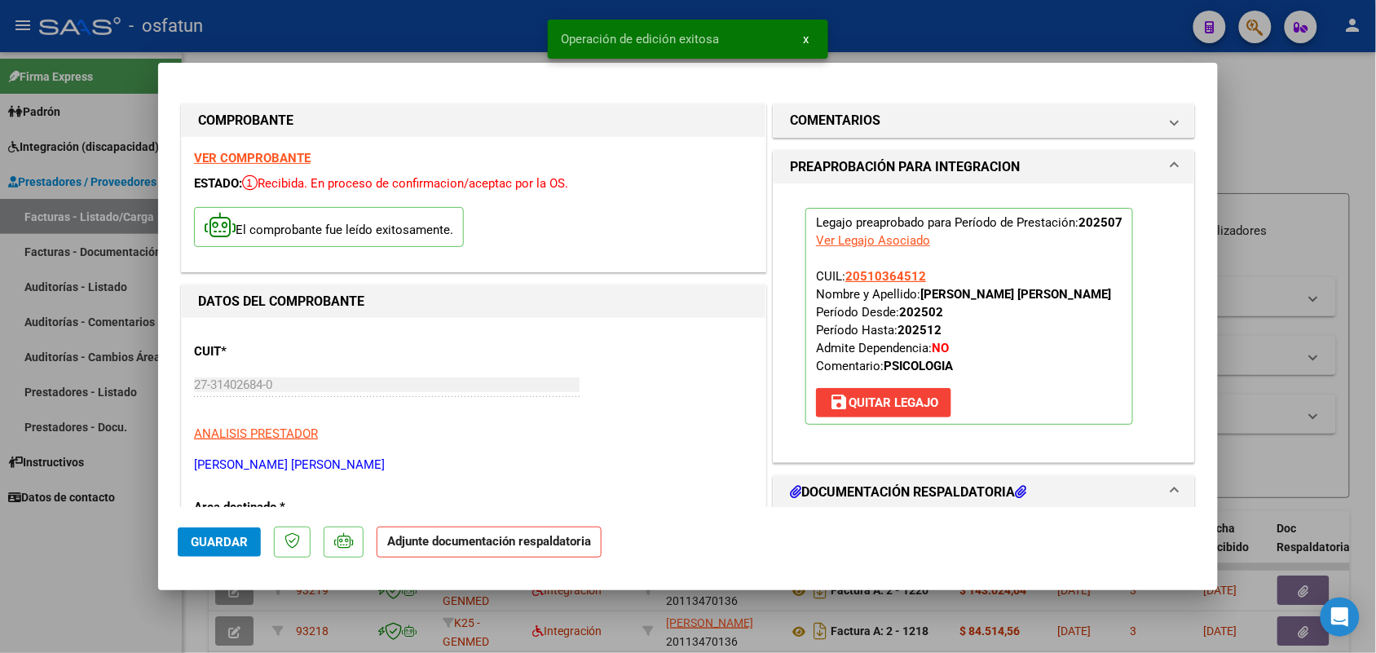
drag, startPoint x: 57, startPoint y: 575, endPoint x: 95, endPoint y: 249, distance: 328.4
click at [55, 575] on div at bounding box center [688, 326] width 1376 height 653
type input "$ 0,00"
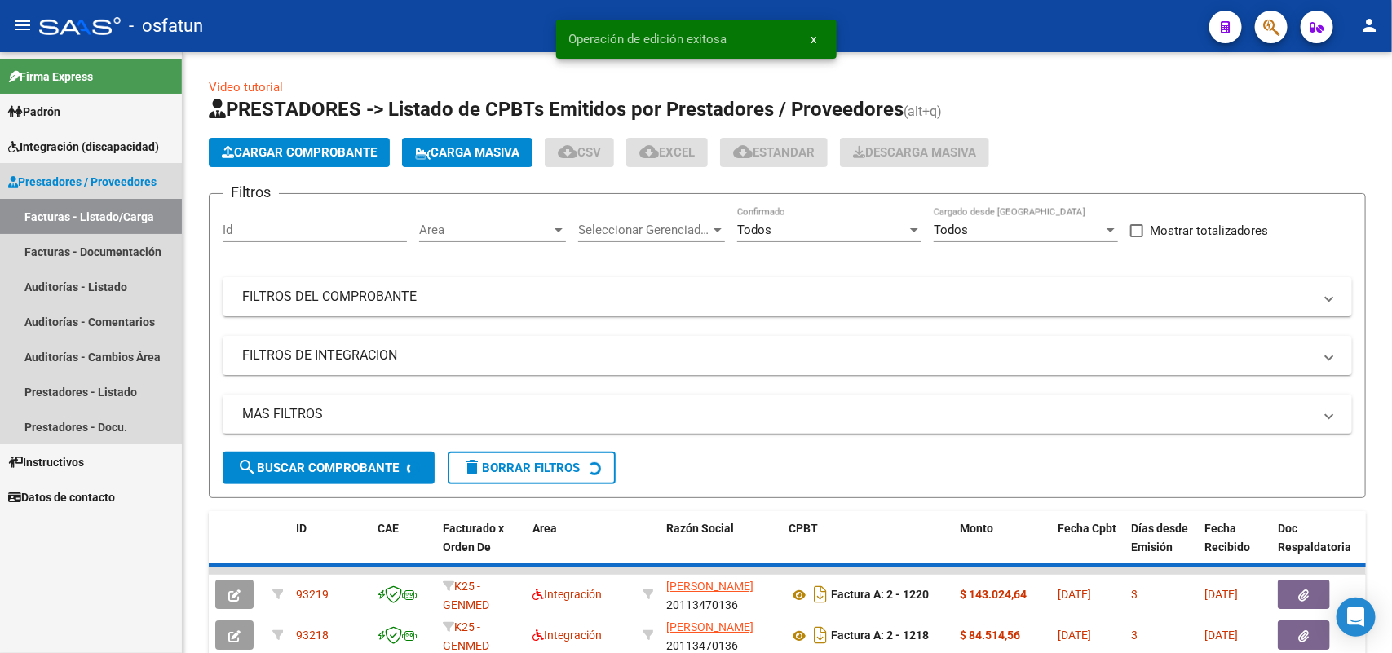
click at [96, 180] on span "Prestadores / Proveedores" at bounding box center [82, 182] width 148 height 18
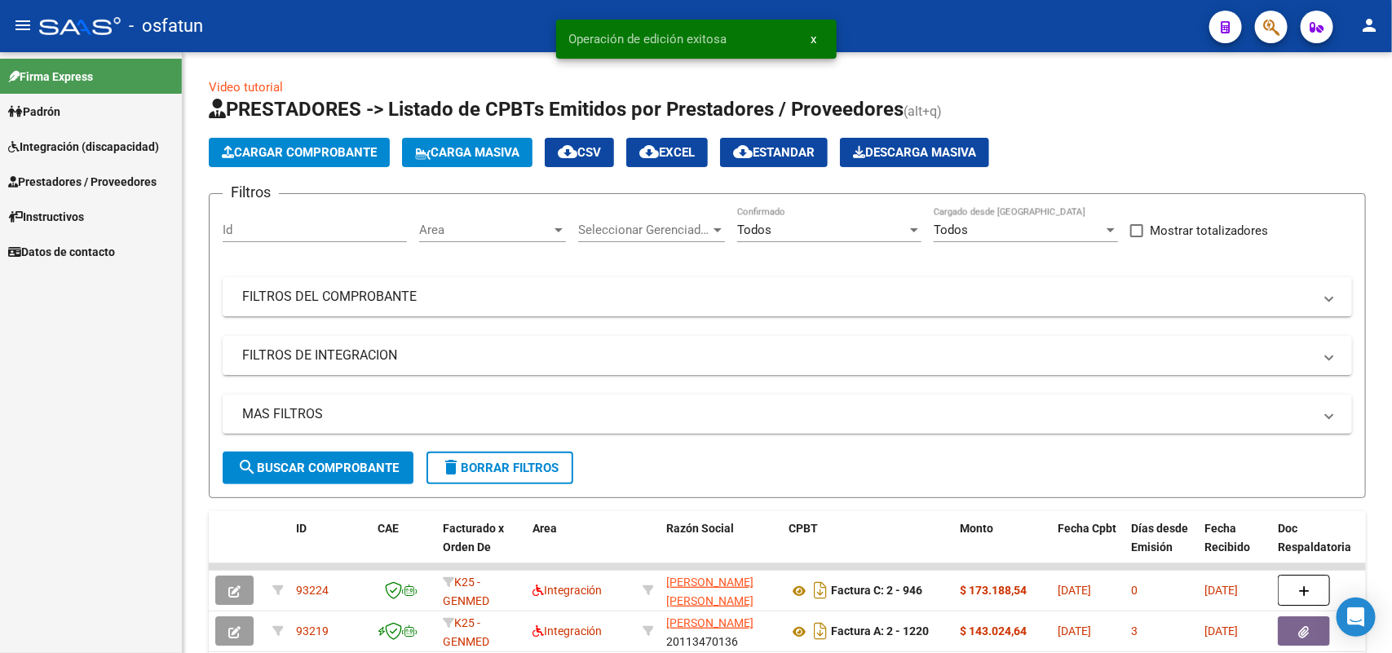
drag, startPoint x: 99, startPoint y: 136, endPoint x: 98, endPoint y: 144, distance: 8.2
click at [99, 139] on span "Integración (discapacidad)" at bounding box center [83, 147] width 151 height 18
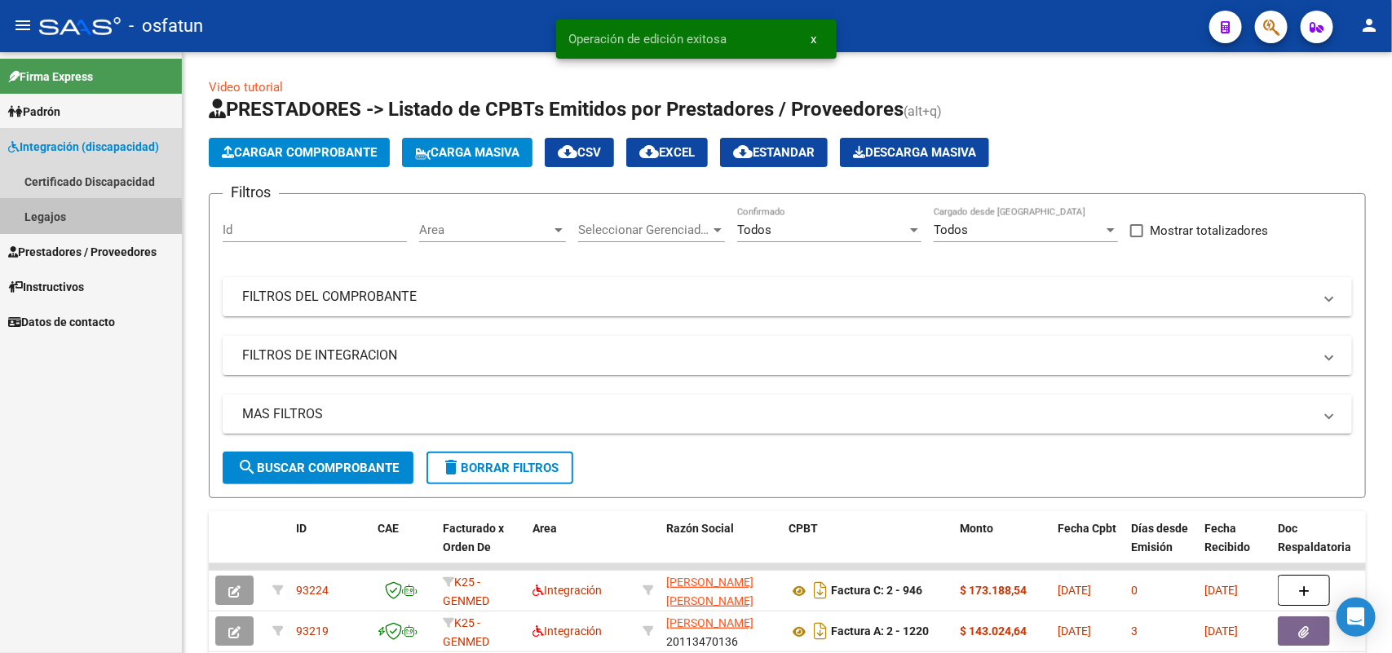
click at [51, 220] on link "Legajos" at bounding box center [91, 216] width 182 height 35
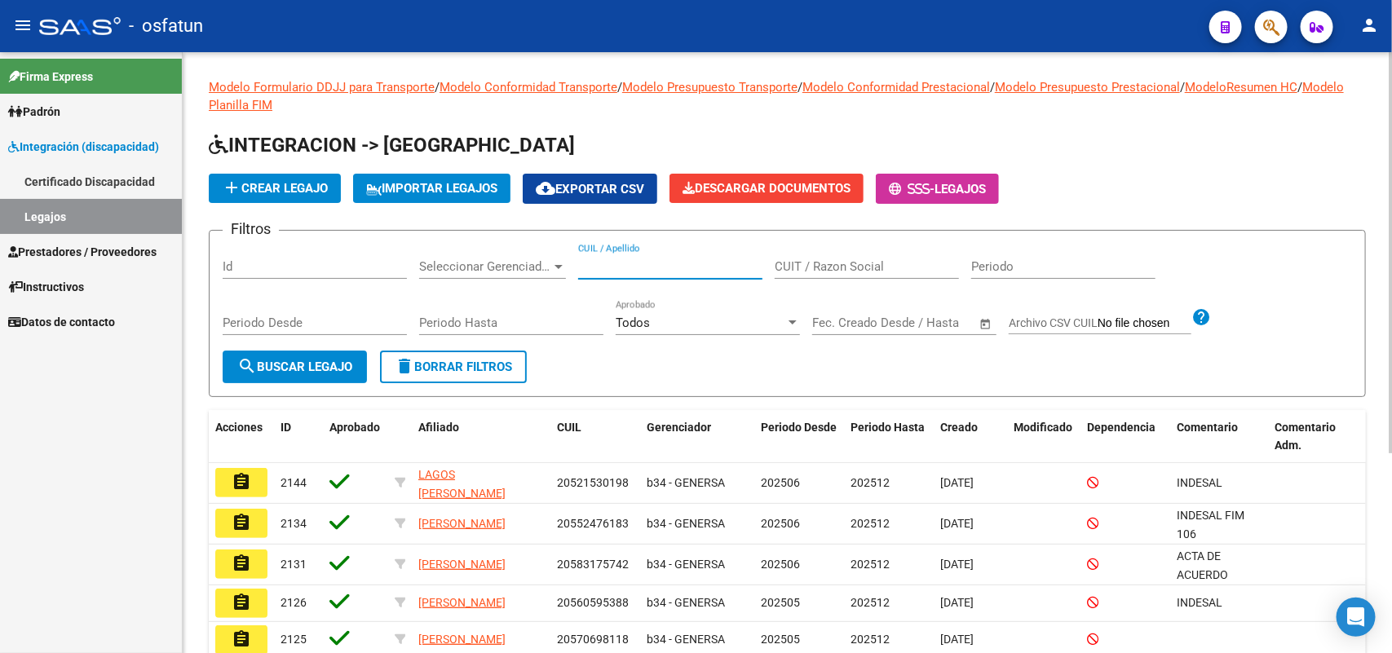
click at [616, 265] on input "CUIL / Apellido" at bounding box center [670, 266] width 184 height 15
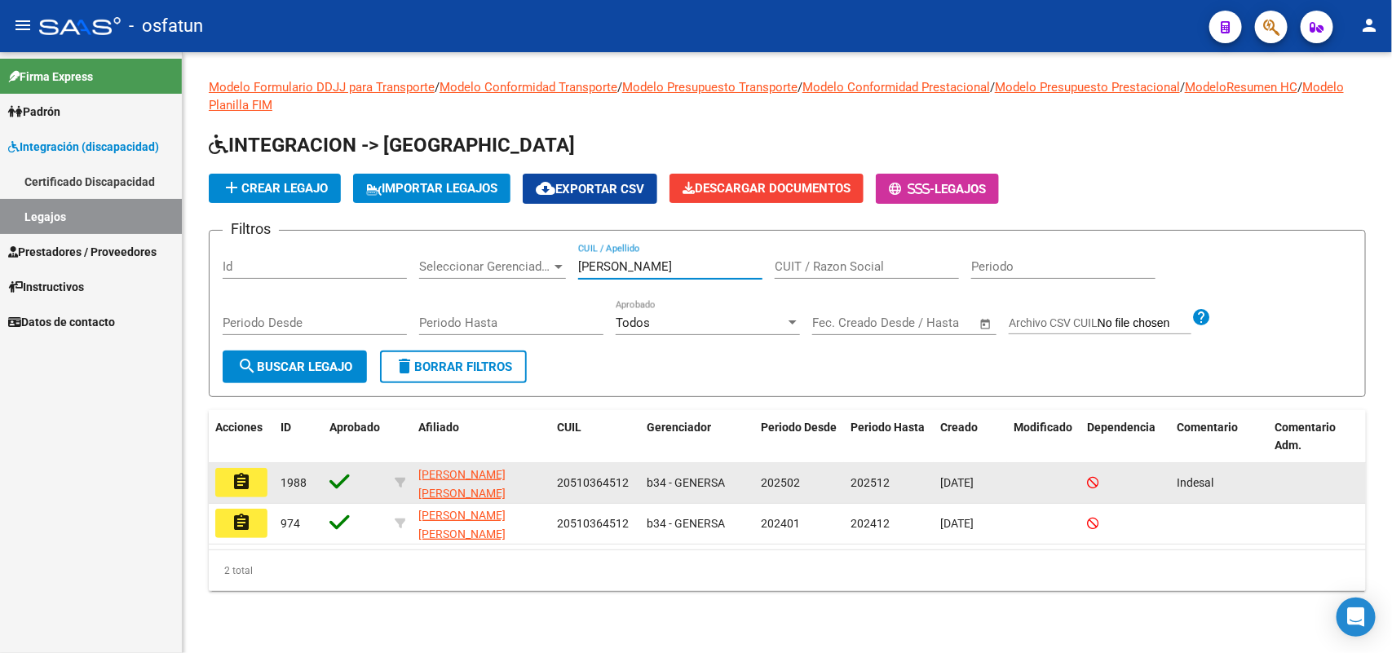
type input "[PERSON_NAME]"
click at [236, 472] on mat-icon "assignment" at bounding box center [242, 482] width 20 height 20
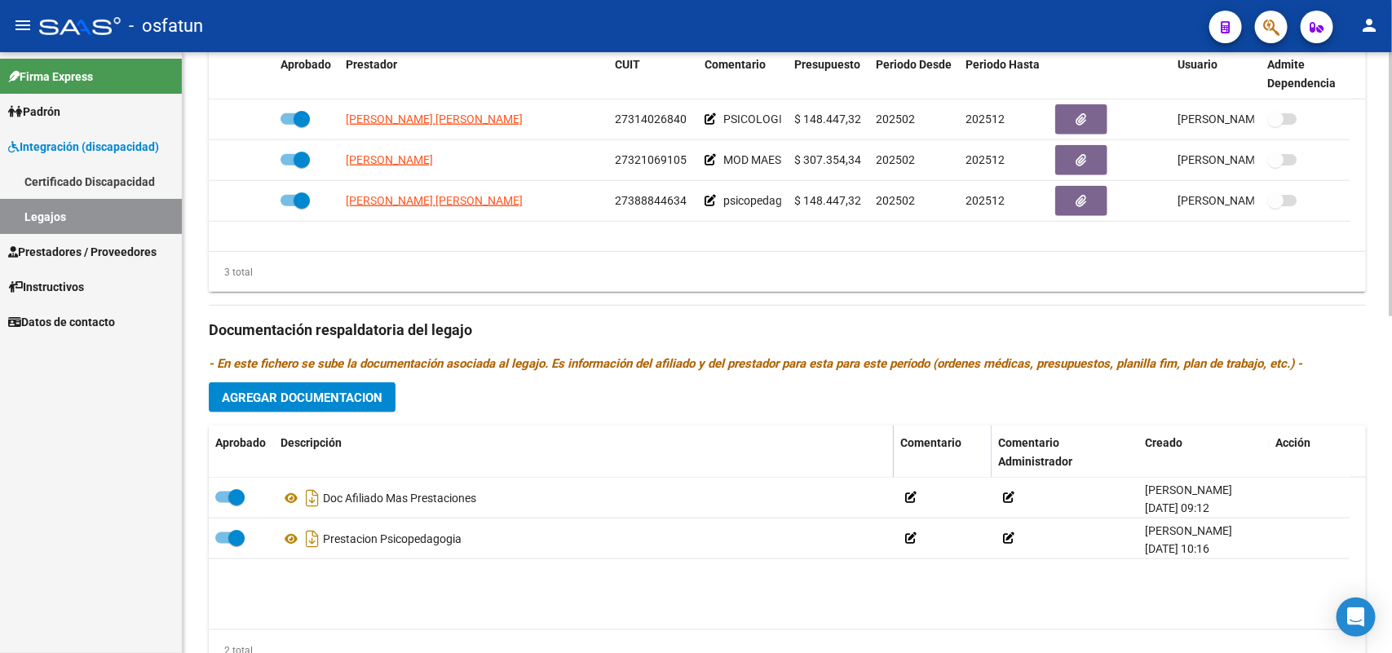
scroll to position [765, 0]
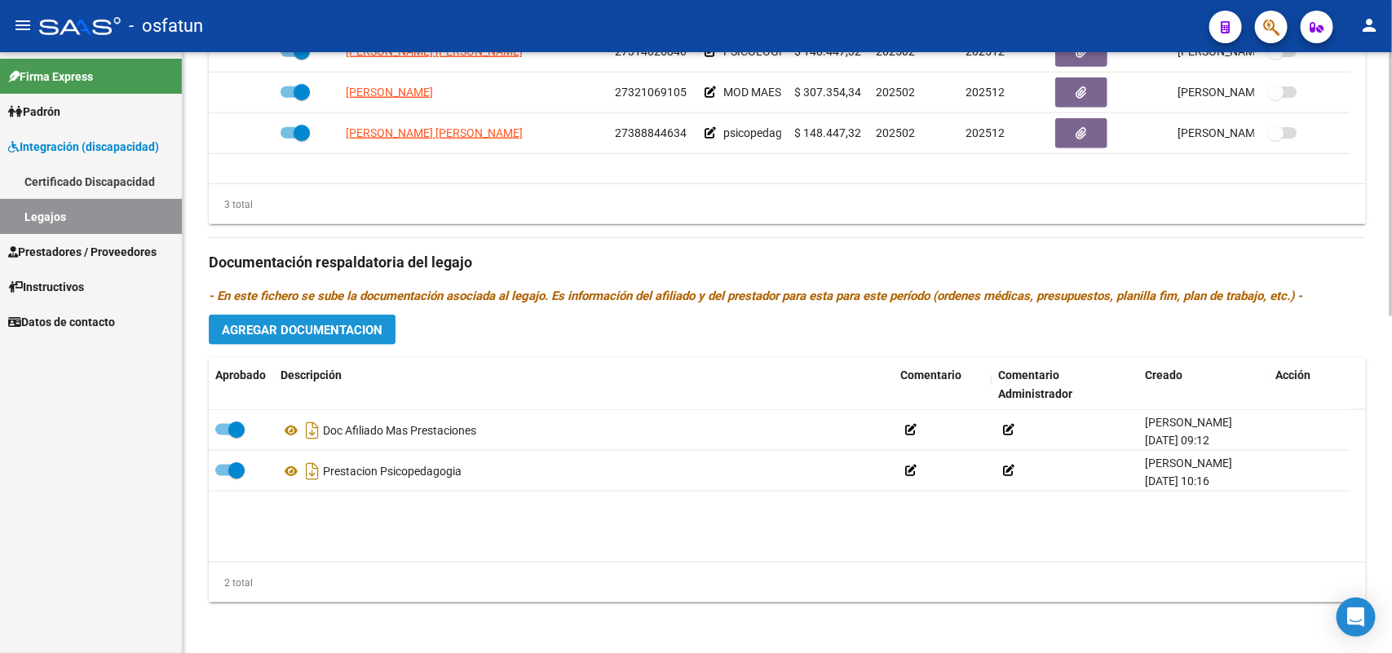
click at [302, 327] on span "Agregar Documentacion" at bounding box center [302, 330] width 161 height 15
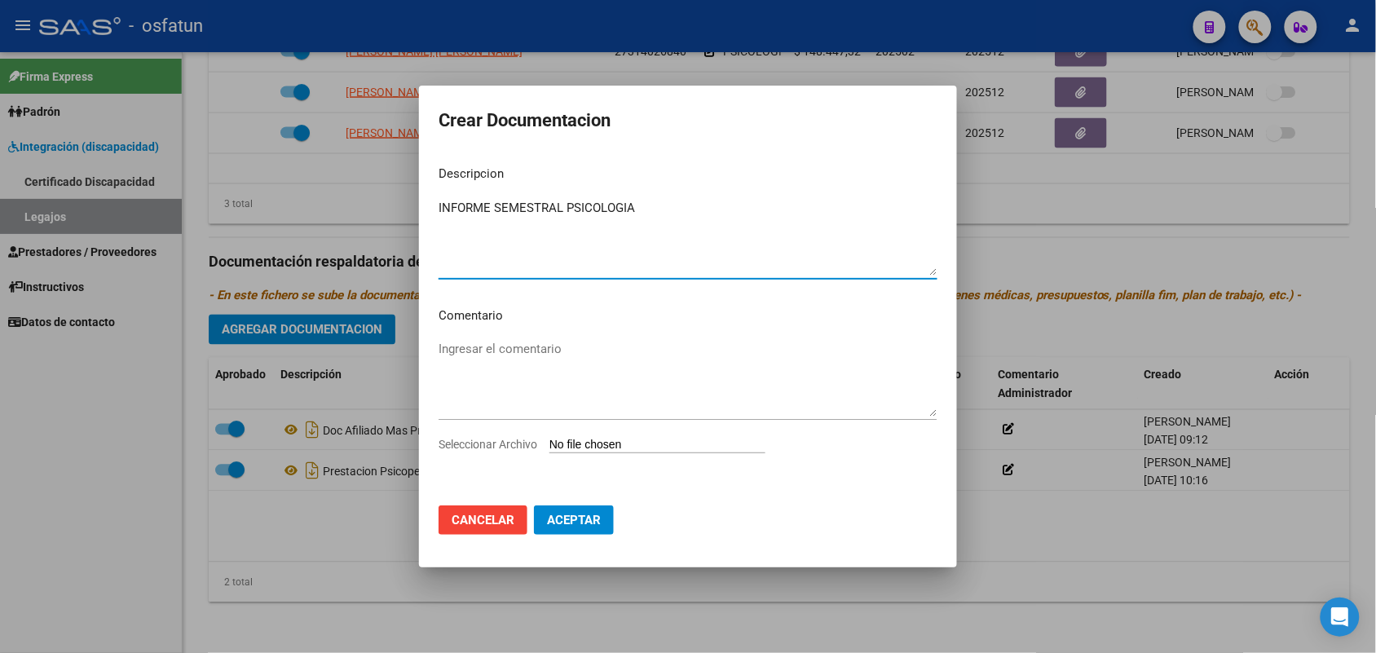
type textarea "INFORME SEMESTRAL PSICOLOGIA"
click at [641, 450] on input "Seleccionar Archivo" at bounding box center [658, 445] width 216 height 15
type input "C:\fakepath\informe parcial [PERSON_NAME] [DATE].pdf"
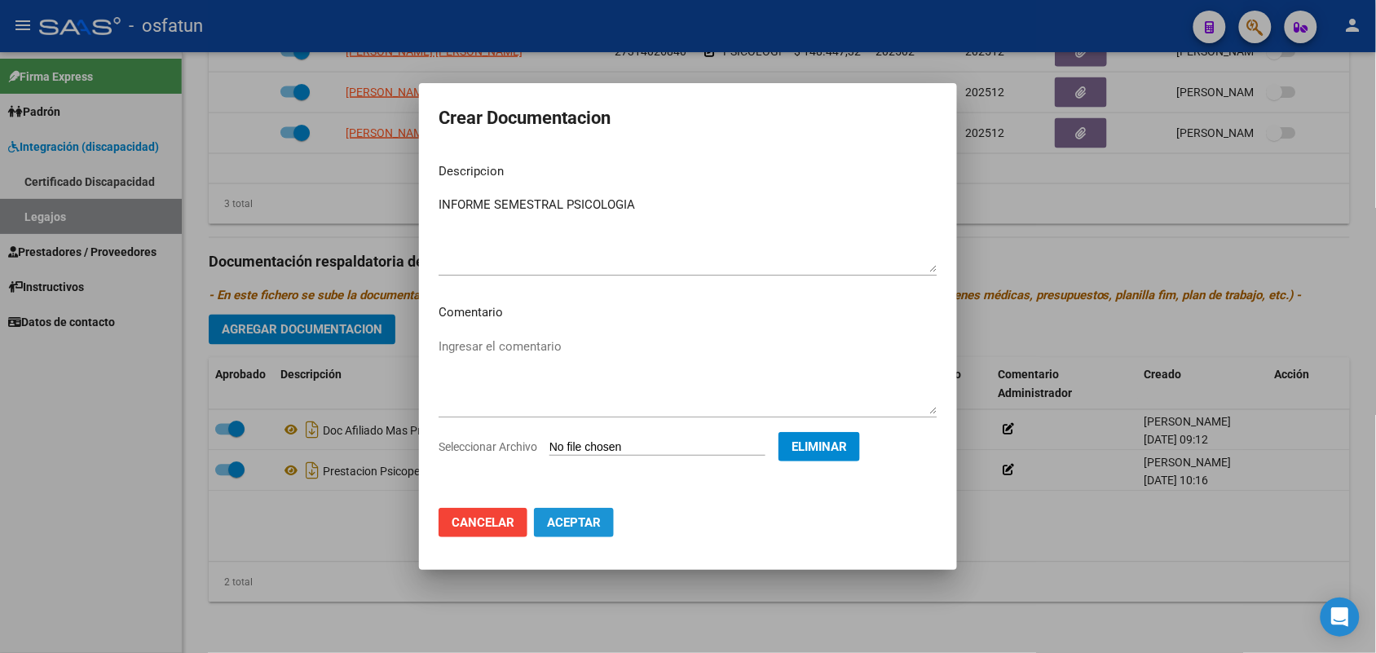
click at [577, 519] on span "Aceptar" at bounding box center [574, 522] width 54 height 15
checkbox input "false"
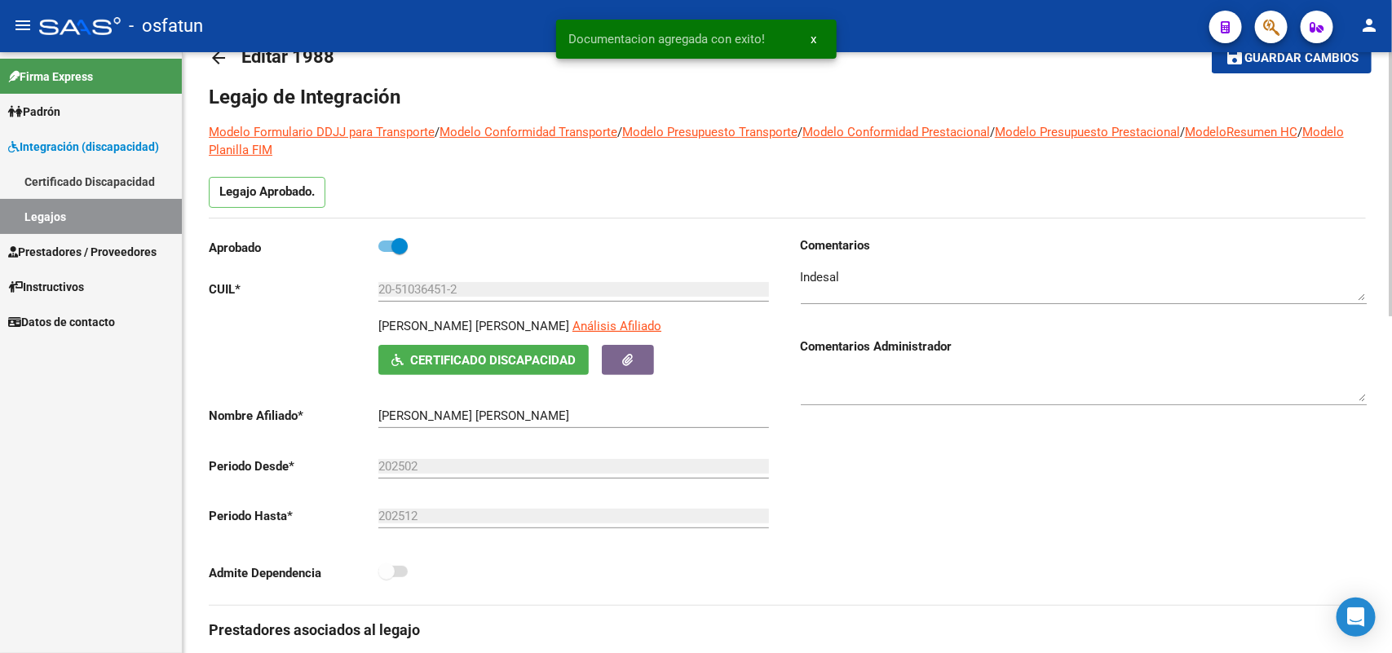
scroll to position [0, 0]
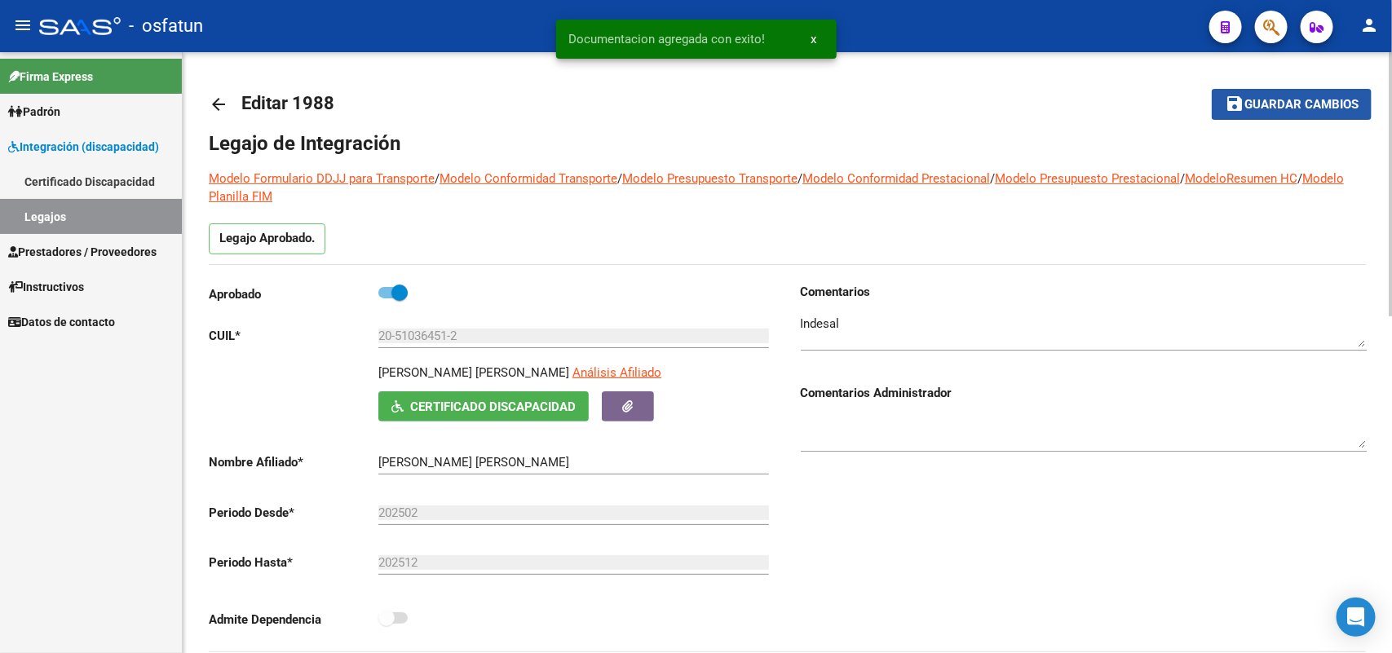
drag, startPoint x: 1315, startPoint y: 104, endPoint x: 673, endPoint y: 171, distance: 646.0
click at [1313, 100] on span "Guardar cambios" at bounding box center [1301, 105] width 114 height 15
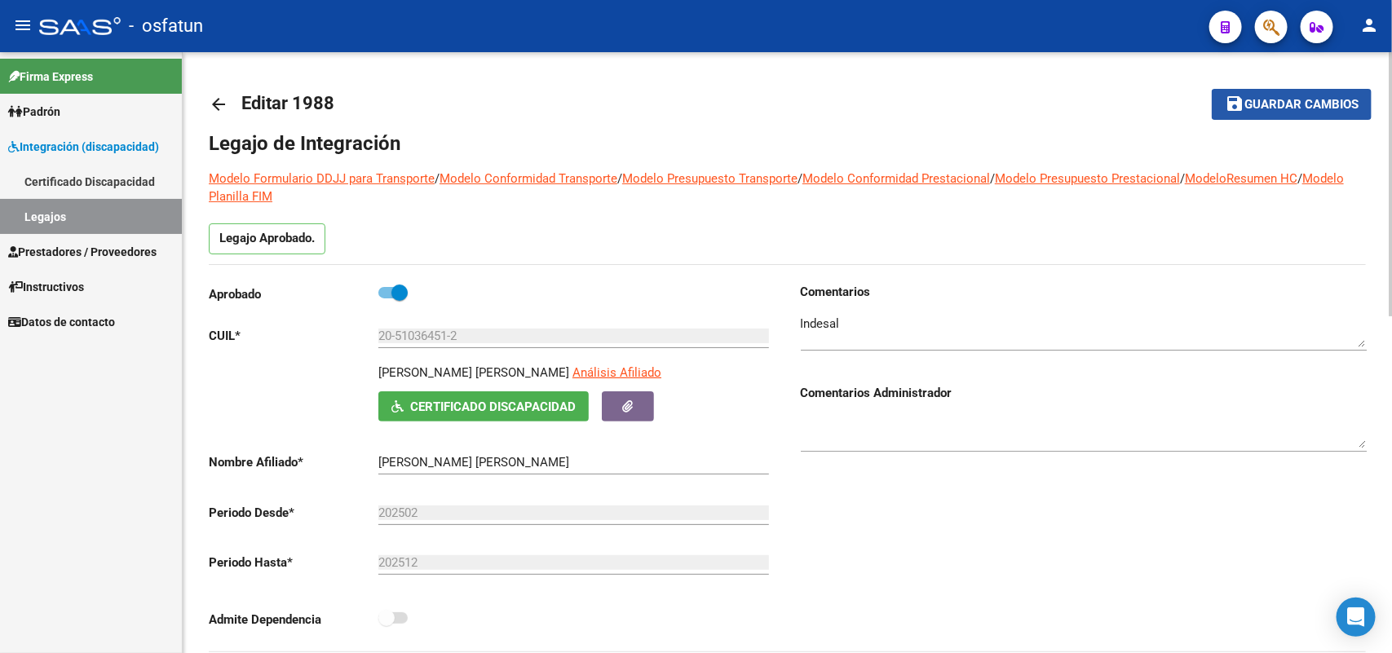
drag, startPoint x: 1274, startPoint y: 95, endPoint x: 1024, endPoint y: 163, distance: 259.5
click at [1273, 95] on button "save Guardar cambios" at bounding box center [1292, 104] width 160 height 30
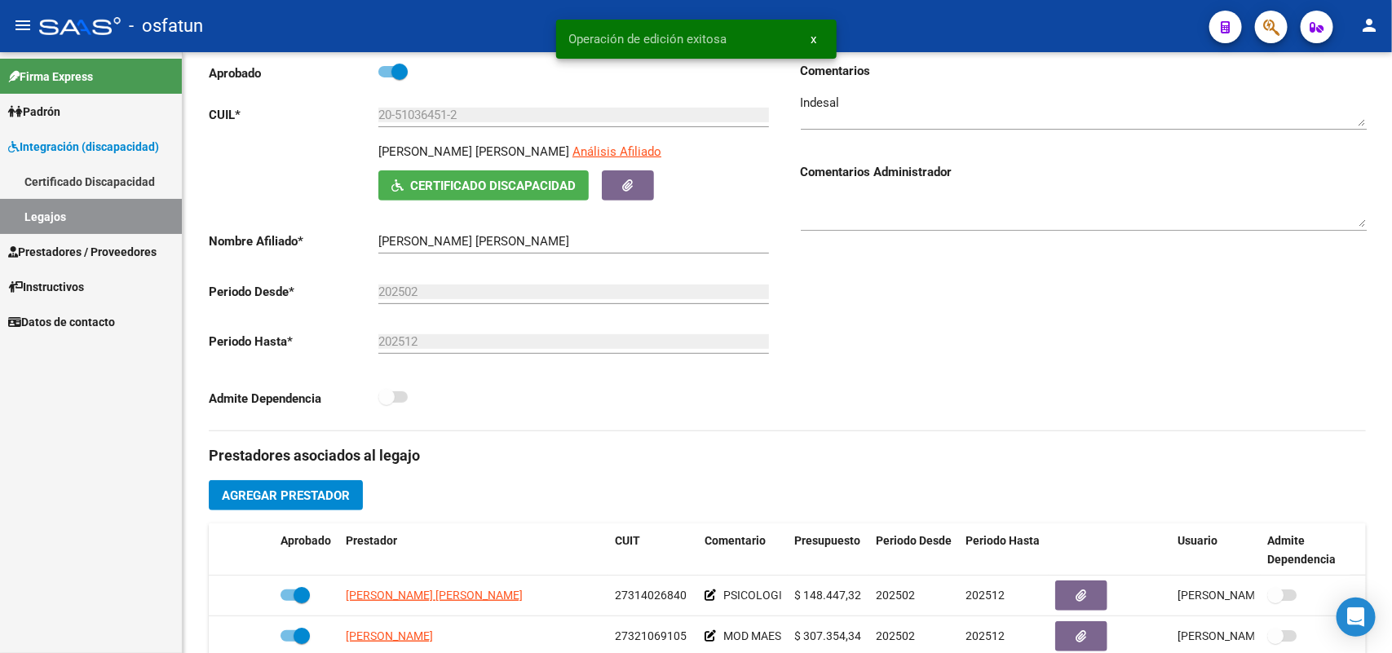
scroll to position [204, 0]
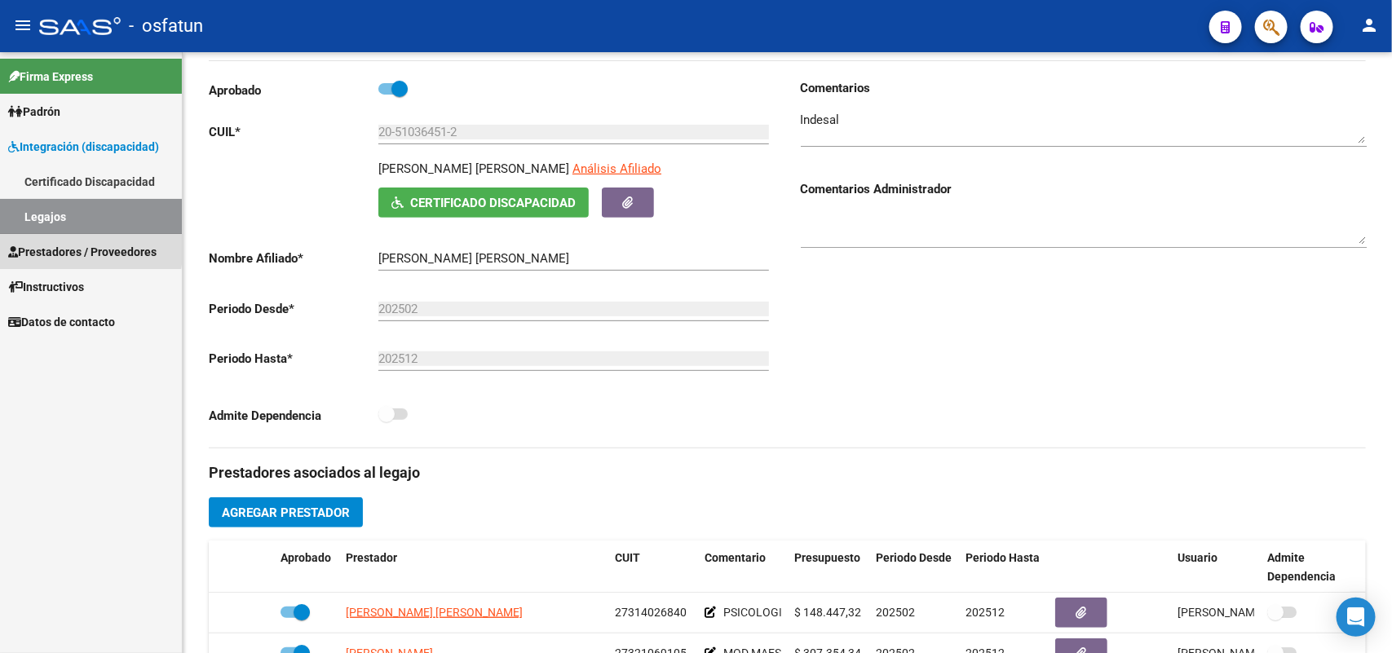
click at [51, 245] on span "Prestadores / Proveedores" at bounding box center [82, 252] width 148 height 18
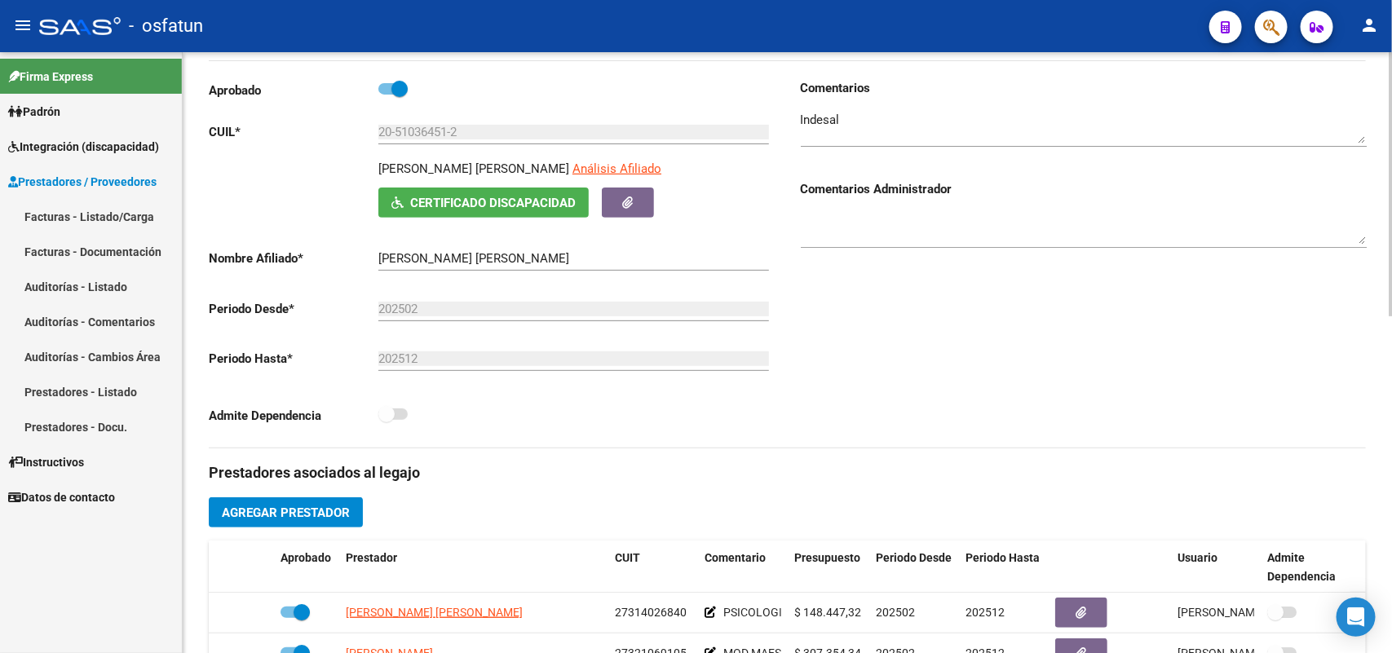
scroll to position [0, 0]
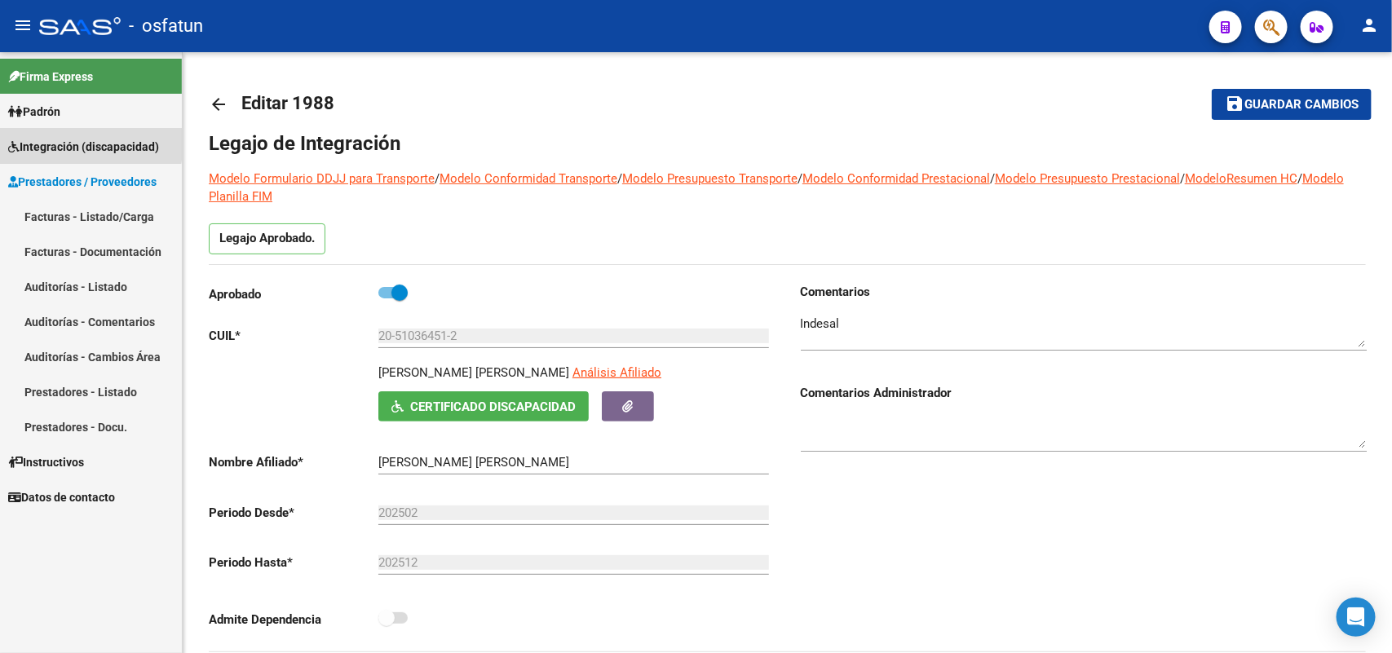
click at [47, 140] on span "Integración (discapacidad)" at bounding box center [83, 147] width 151 height 18
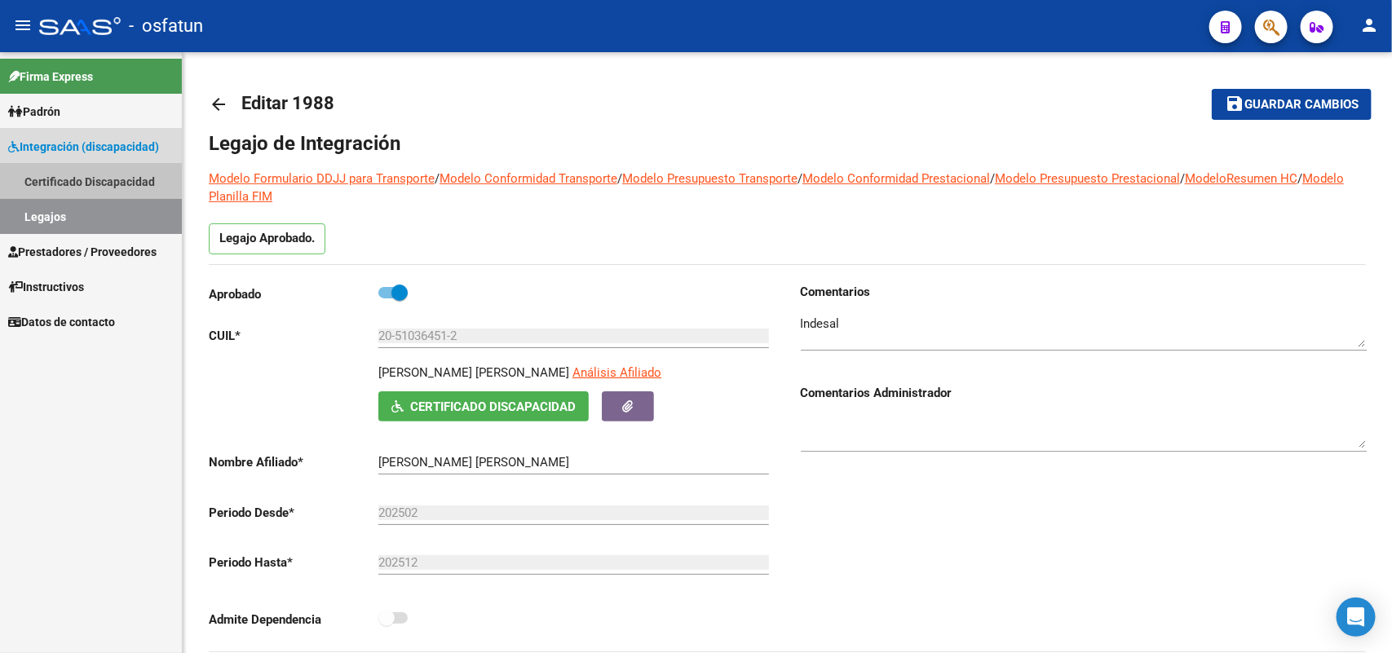
click at [58, 178] on link "Certificado Discapacidad" at bounding box center [91, 181] width 182 height 35
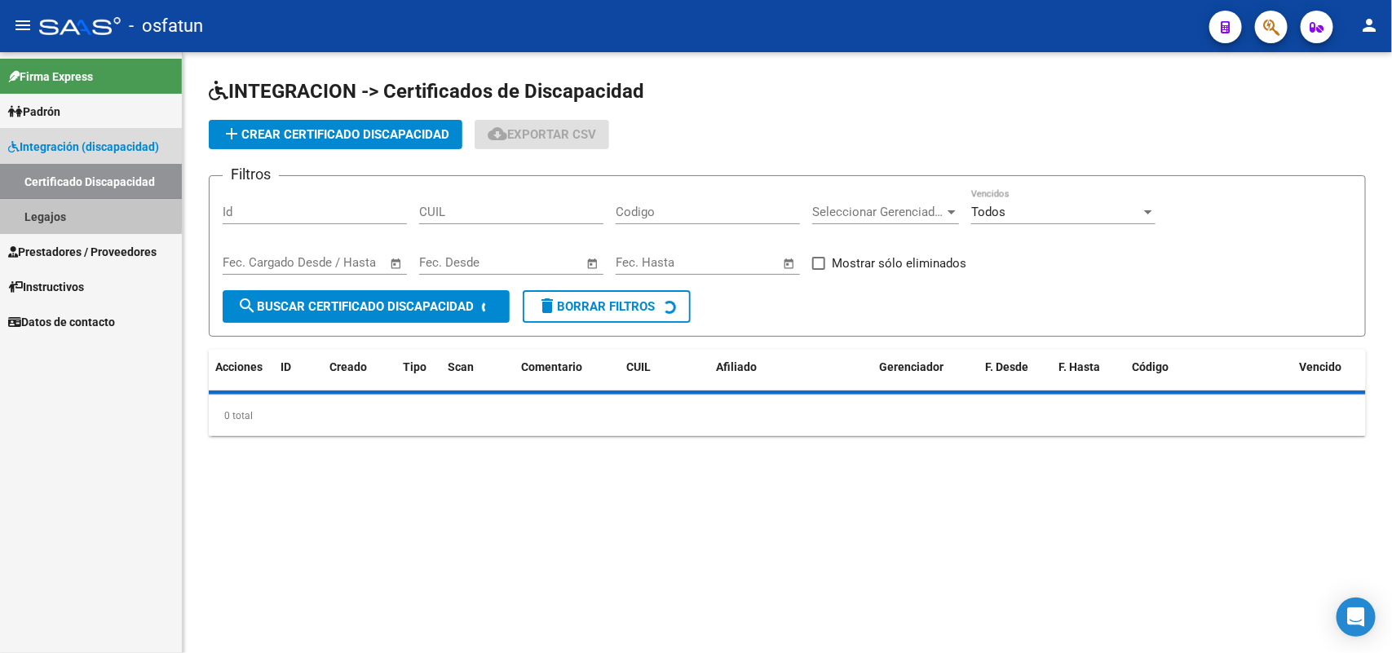
click at [46, 202] on link "Legajos" at bounding box center [91, 216] width 182 height 35
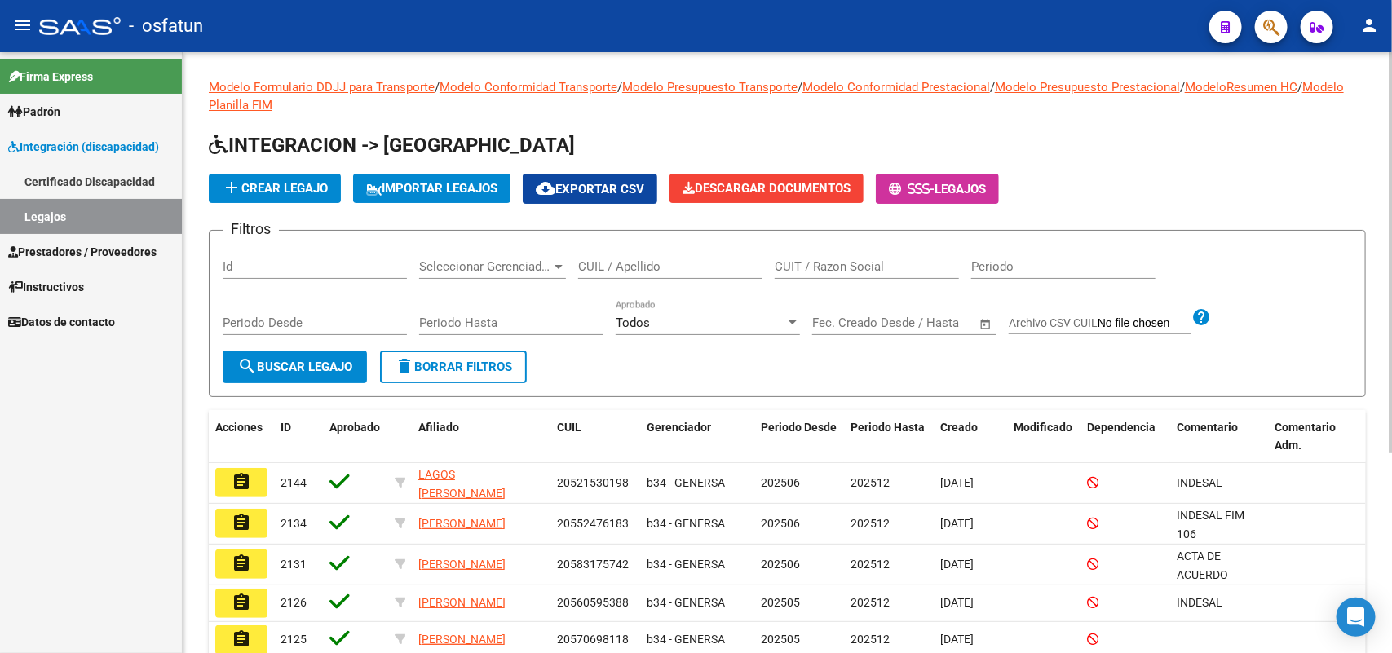
click at [616, 262] on input "CUIL / Apellido" at bounding box center [670, 266] width 184 height 15
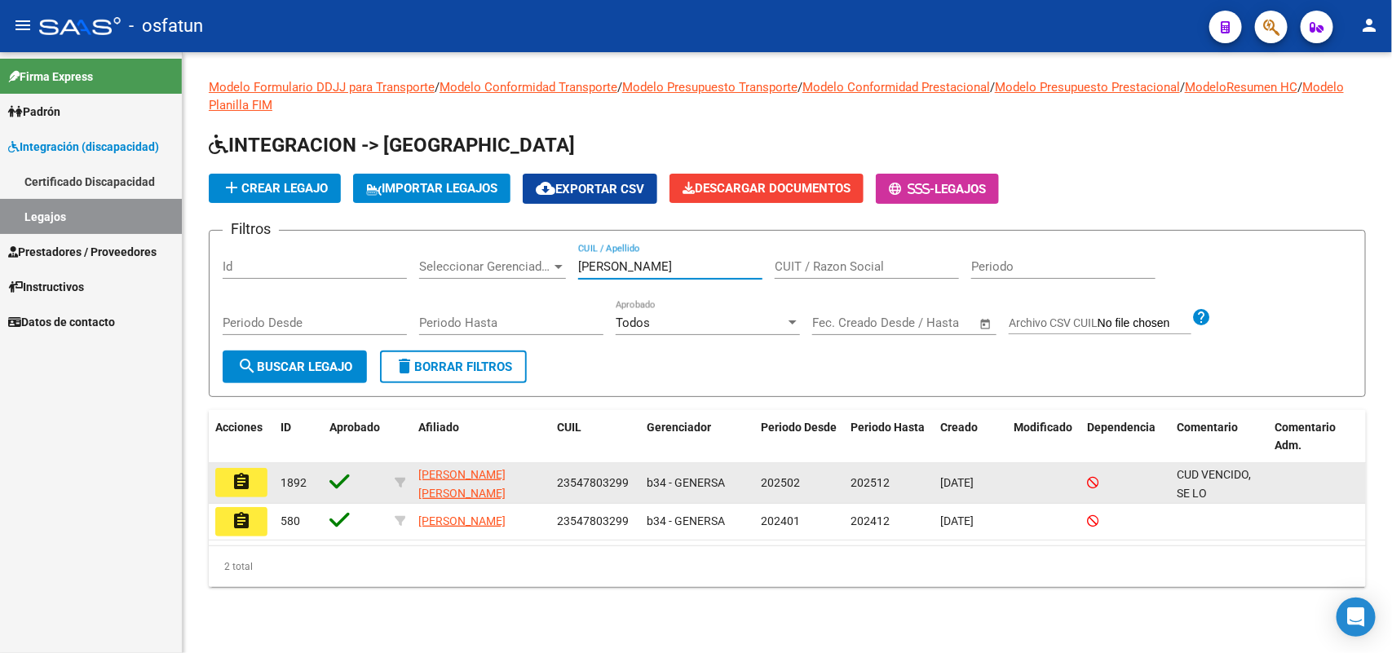
type input "[PERSON_NAME]"
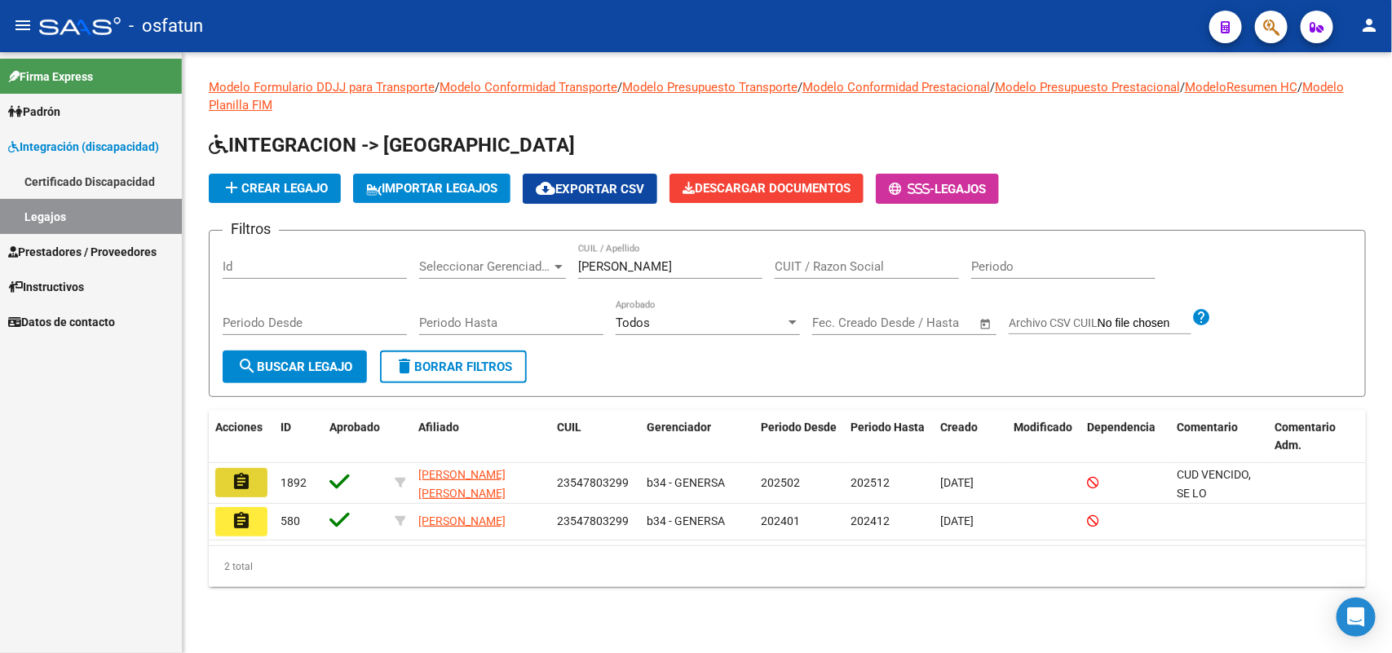
click at [241, 468] on button "assignment" at bounding box center [241, 482] width 52 height 29
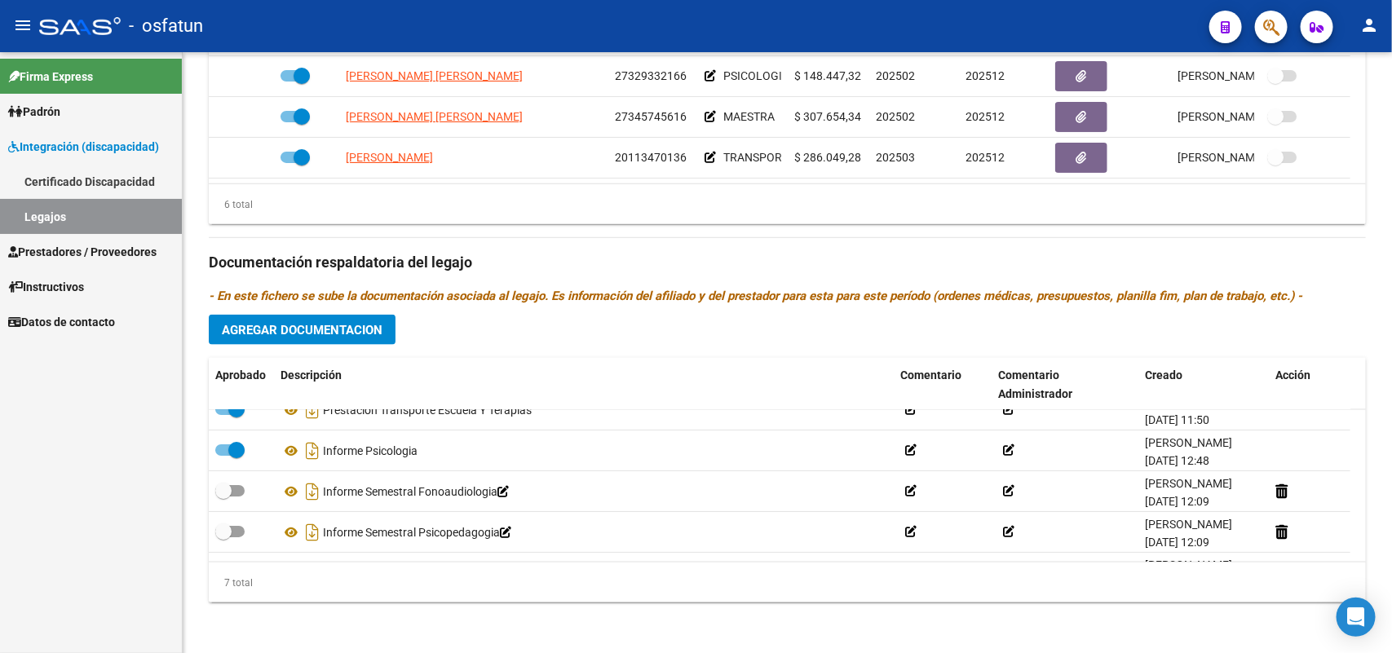
scroll to position [139, 0]
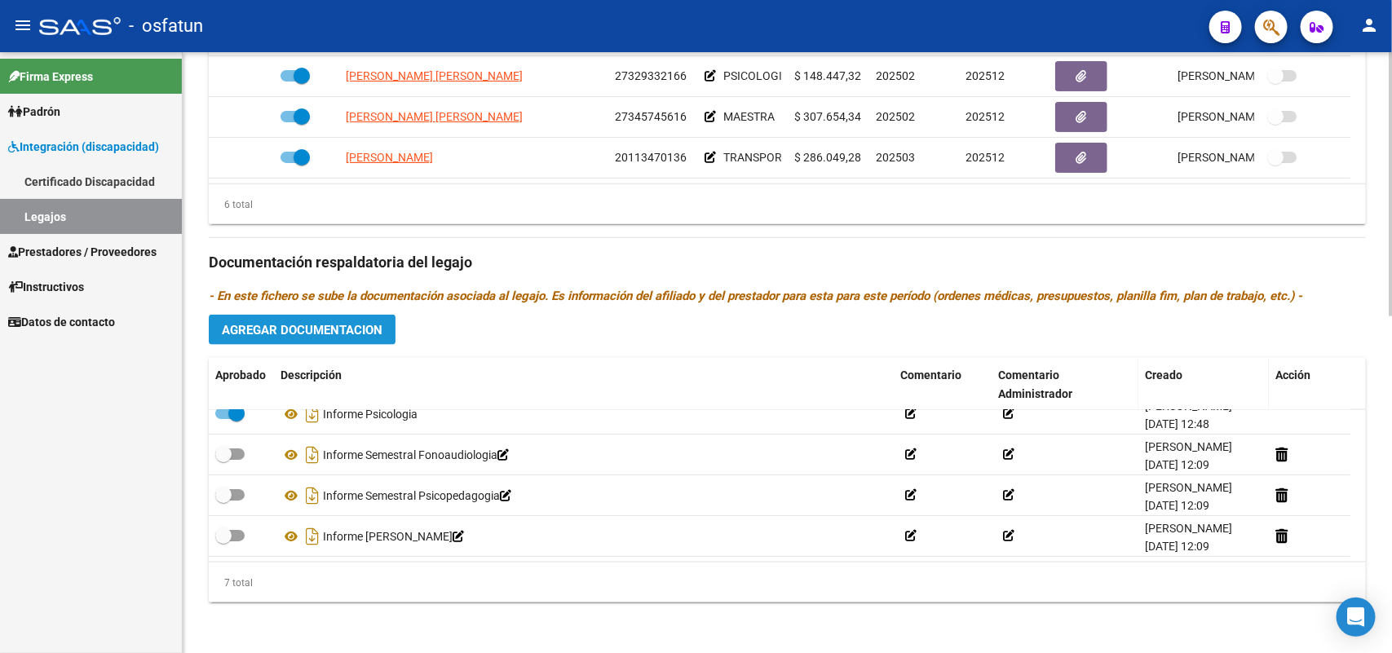
click at [279, 319] on button "Agregar Documentacion" at bounding box center [302, 330] width 187 height 30
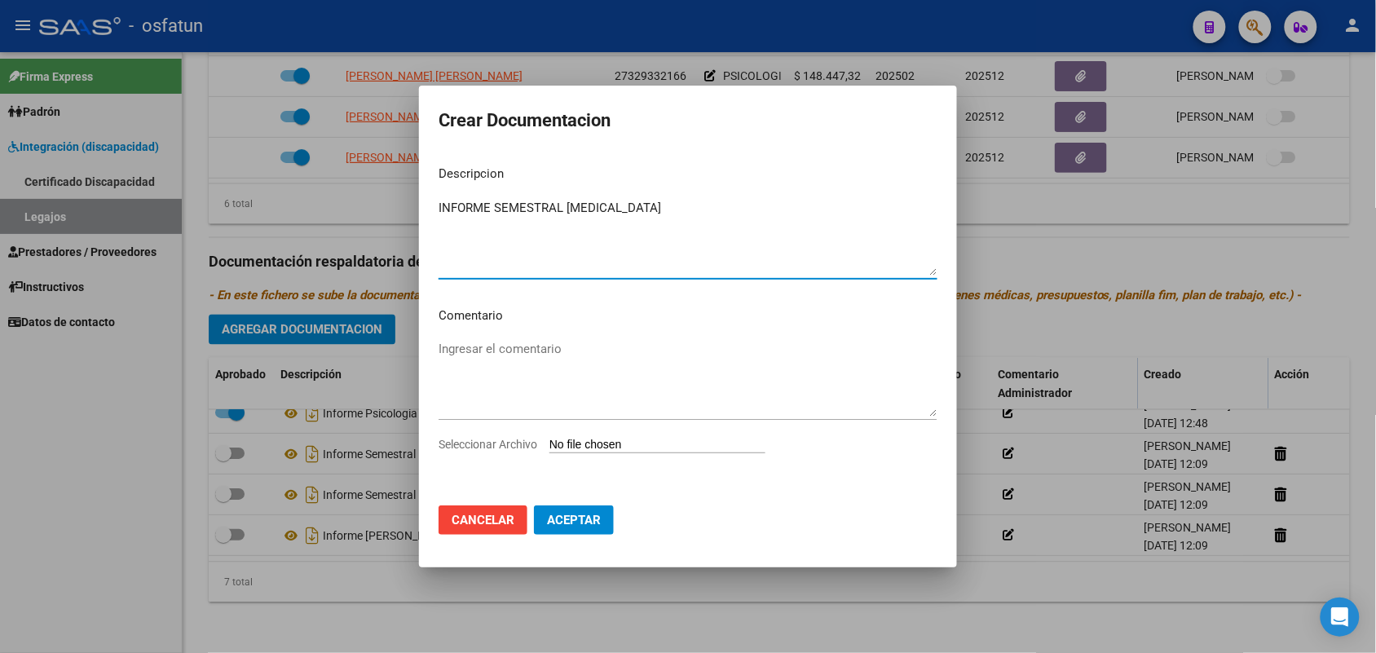
type textarea "INFORME SEMESTRAL [MEDICAL_DATA]"
click at [628, 445] on input "Seleccionar Archivo" at bounding box center [658, 445] width 216 height 15
type input "C:\fakepath\UISES INFORME SEMESTRAL 2025.pdf"
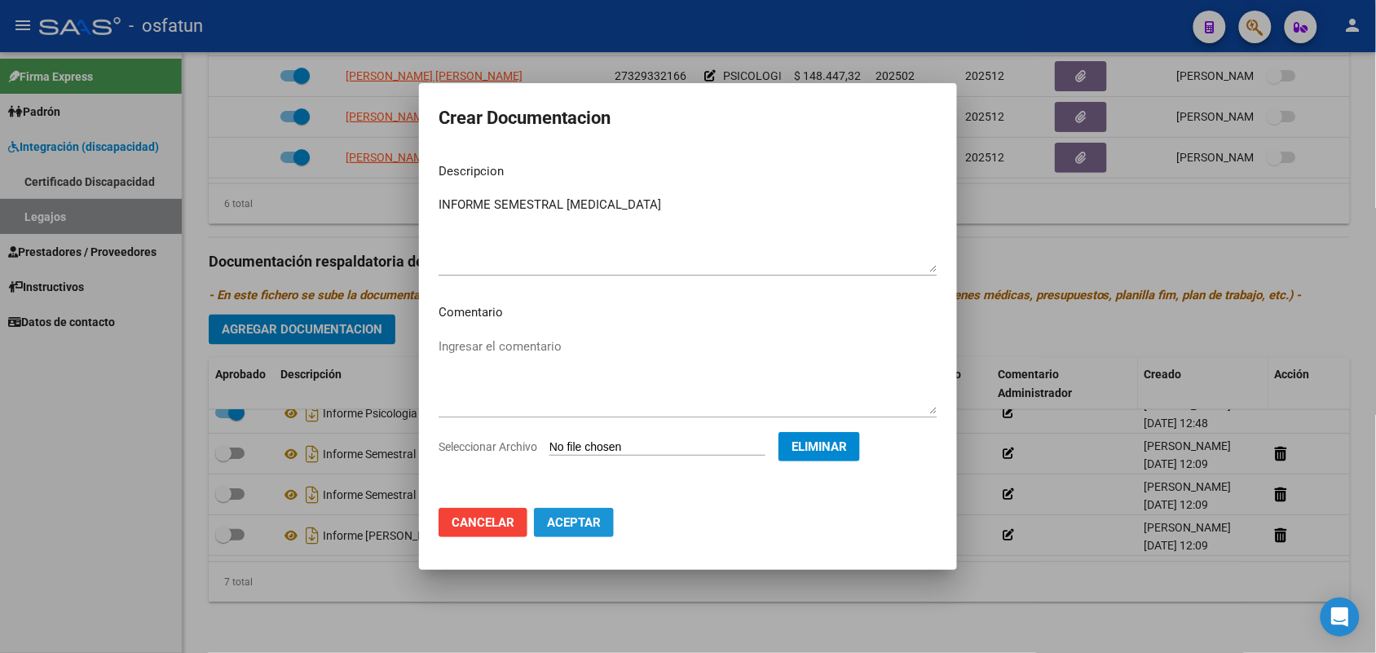
click at [584, 520] on span "Aceptar" at bounding box center [574, 522] width 54 height 15
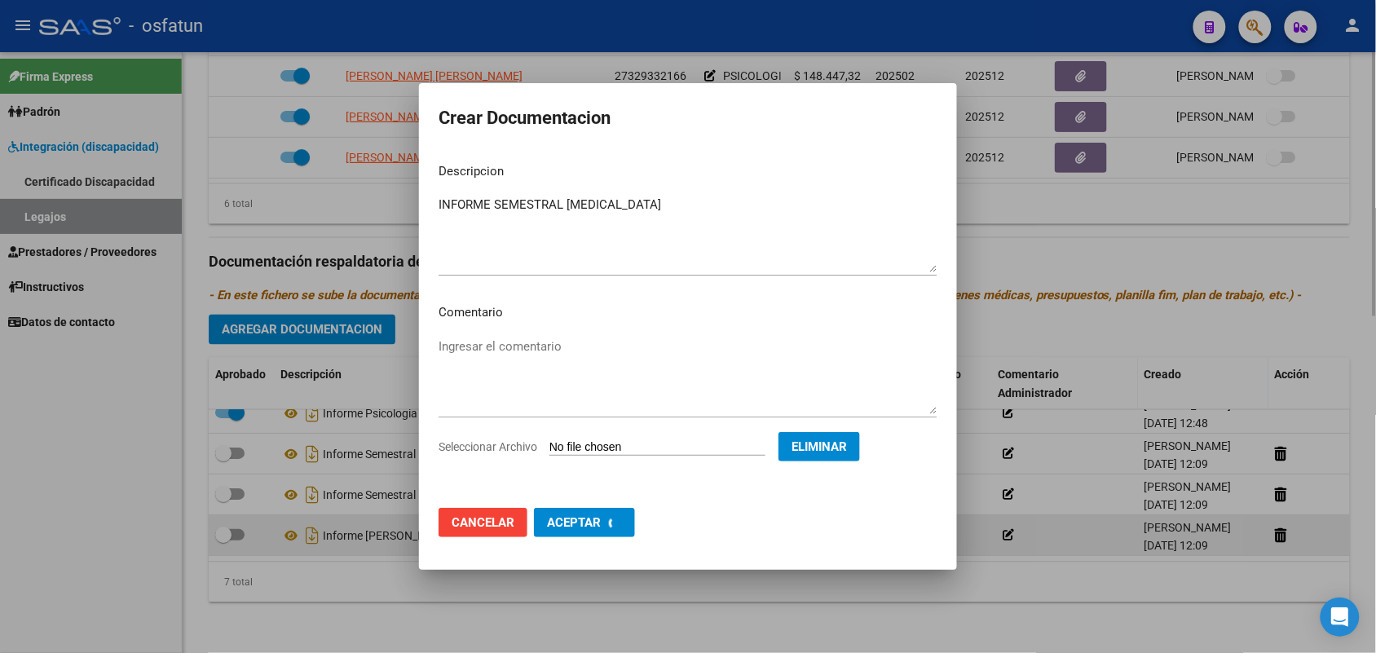
checkbox input "true"
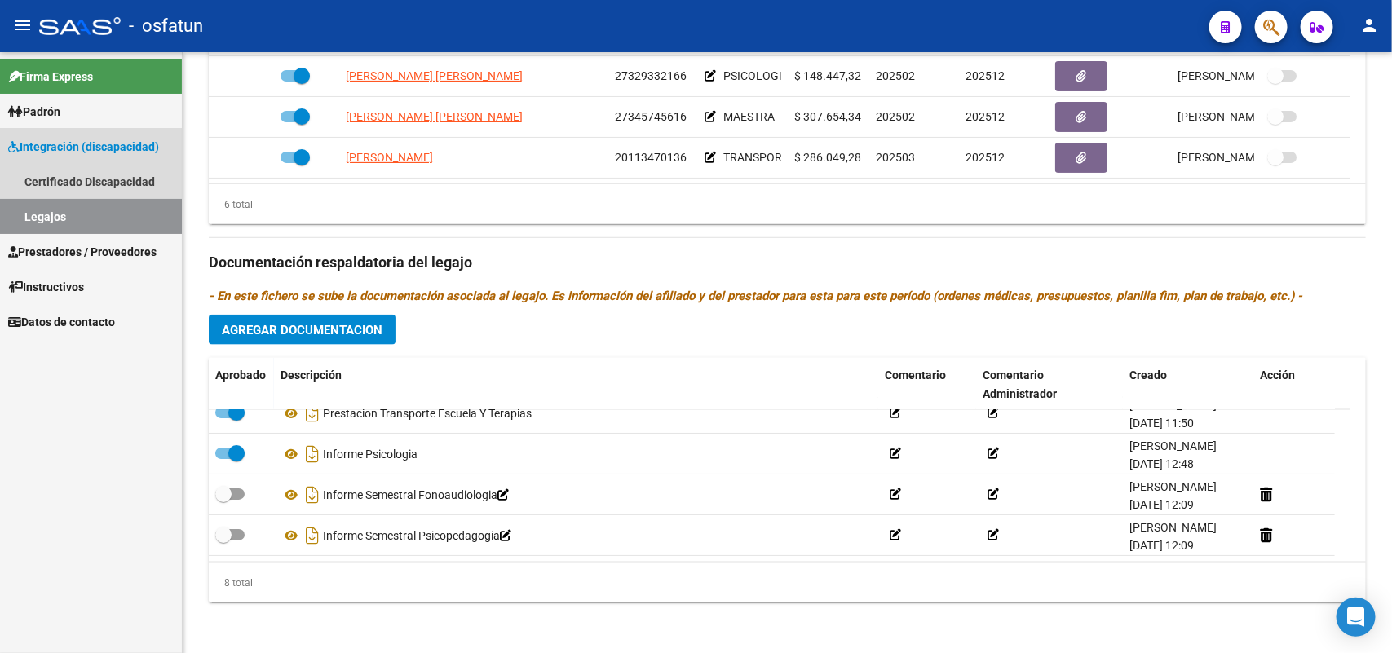
click at [70, 135] on link "Integración (discapacidad)" at bounding box center [91, 146] width 182 height 35
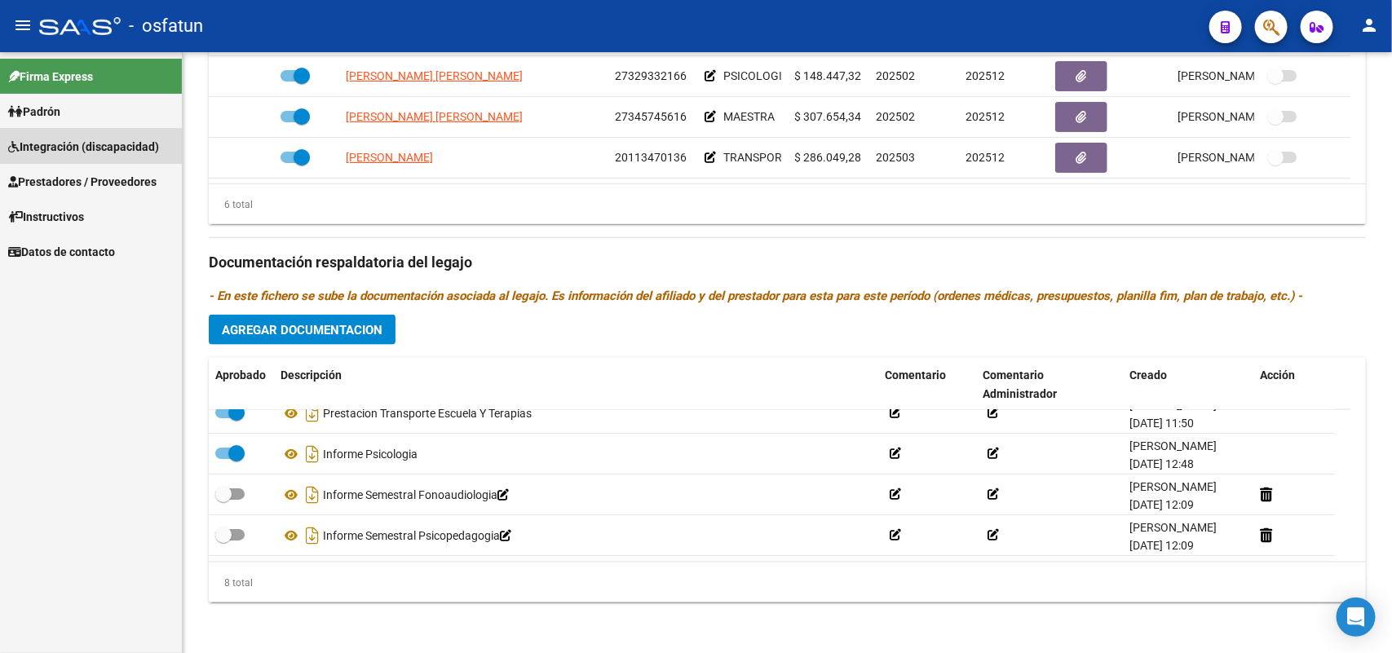
click at [67, 152] on span "Integración (discapacidad)" at bounding box center [83, 147] width 151 height 18
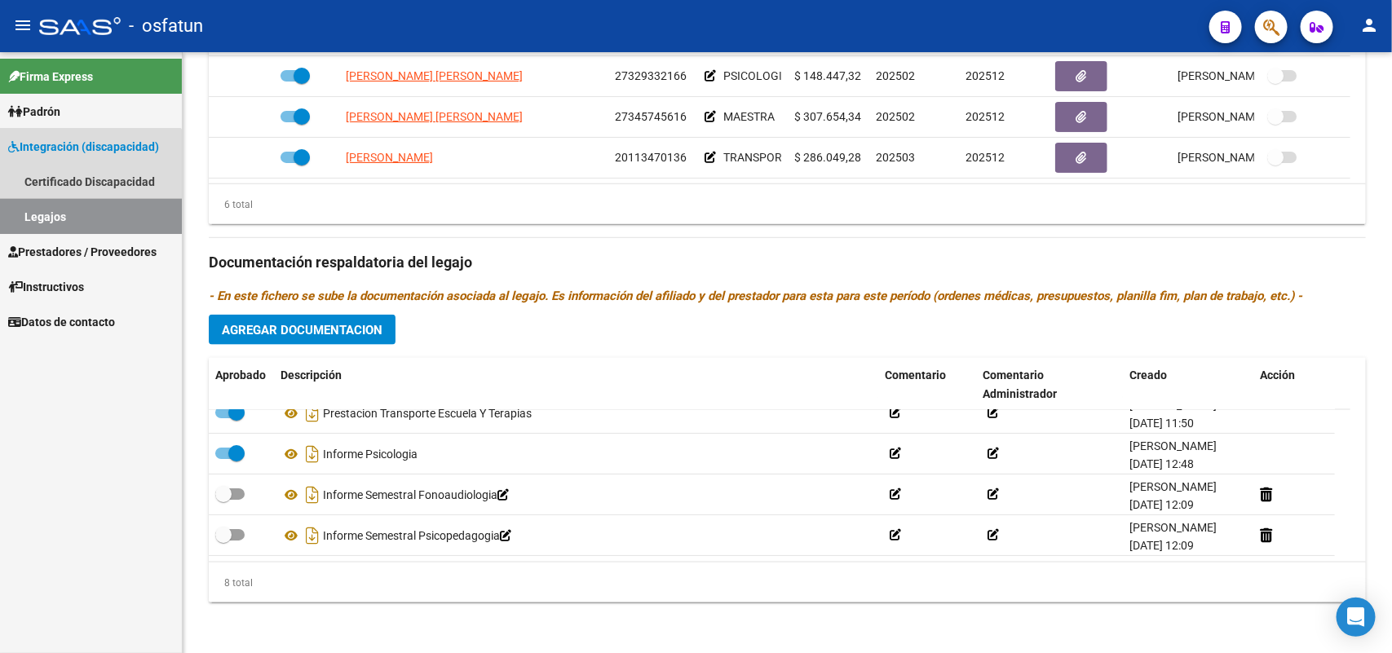
click at [50, 209] on link "Legajos" at bounding box center [91, 216] width 182 height 35
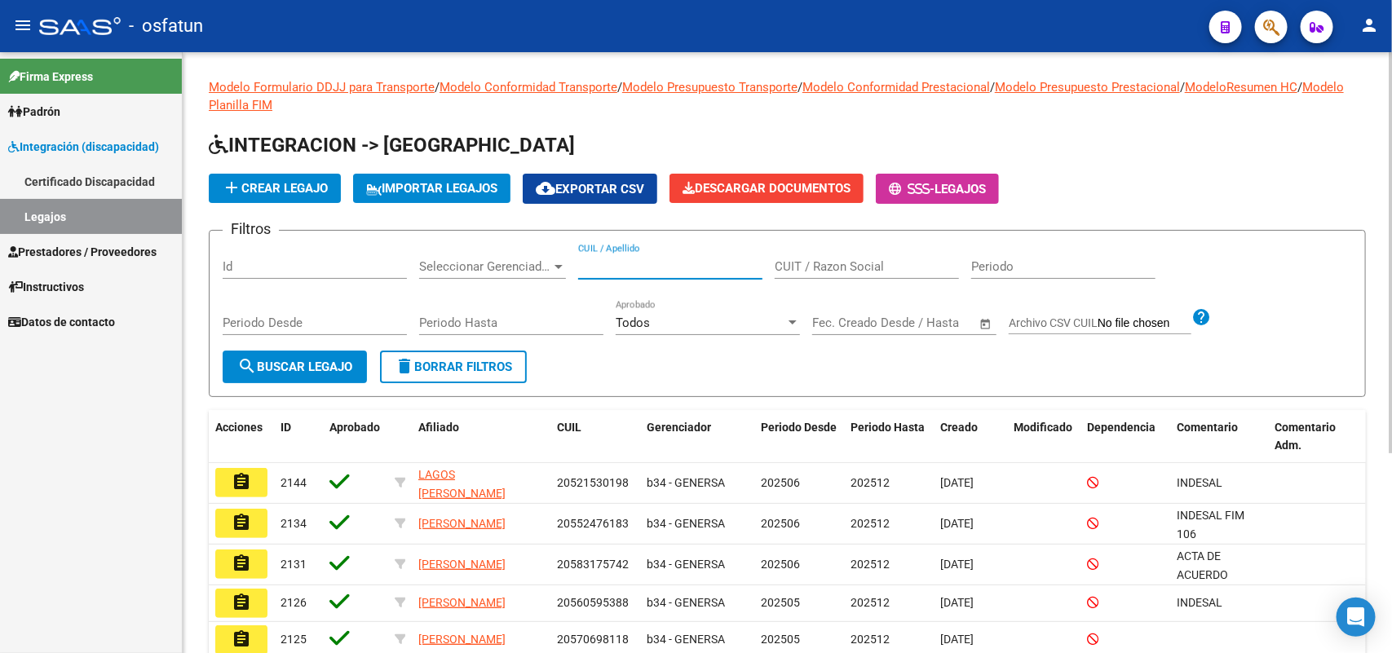
click at [654, 267] on input "CUIL / Apellido" at bounding box center [670, 266] width 184 height 15
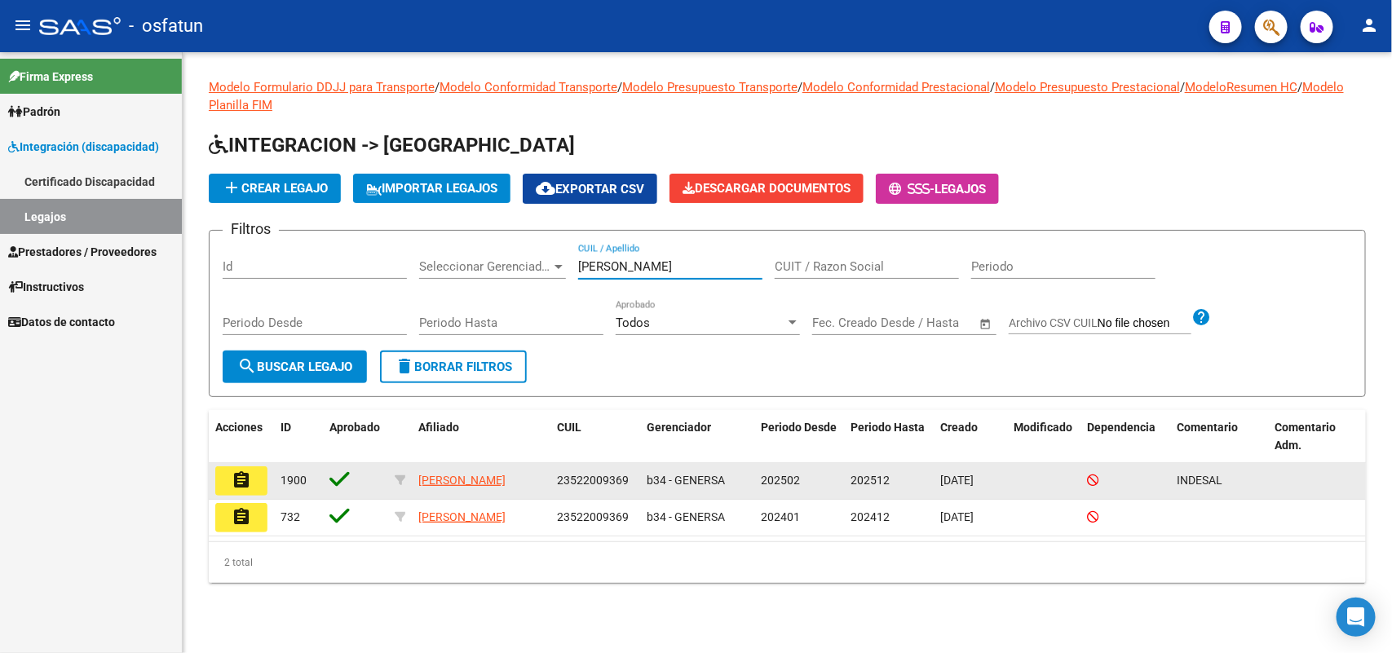
type input "[PERSON_NAME]"
click at [233, 465] on datatable-body-cell "assignment" at bounding box center [241, 481] width 65 height 36
click at [242, 478] on mat-icon "assignment" at bounding box center [242, 480] width 20 height 20
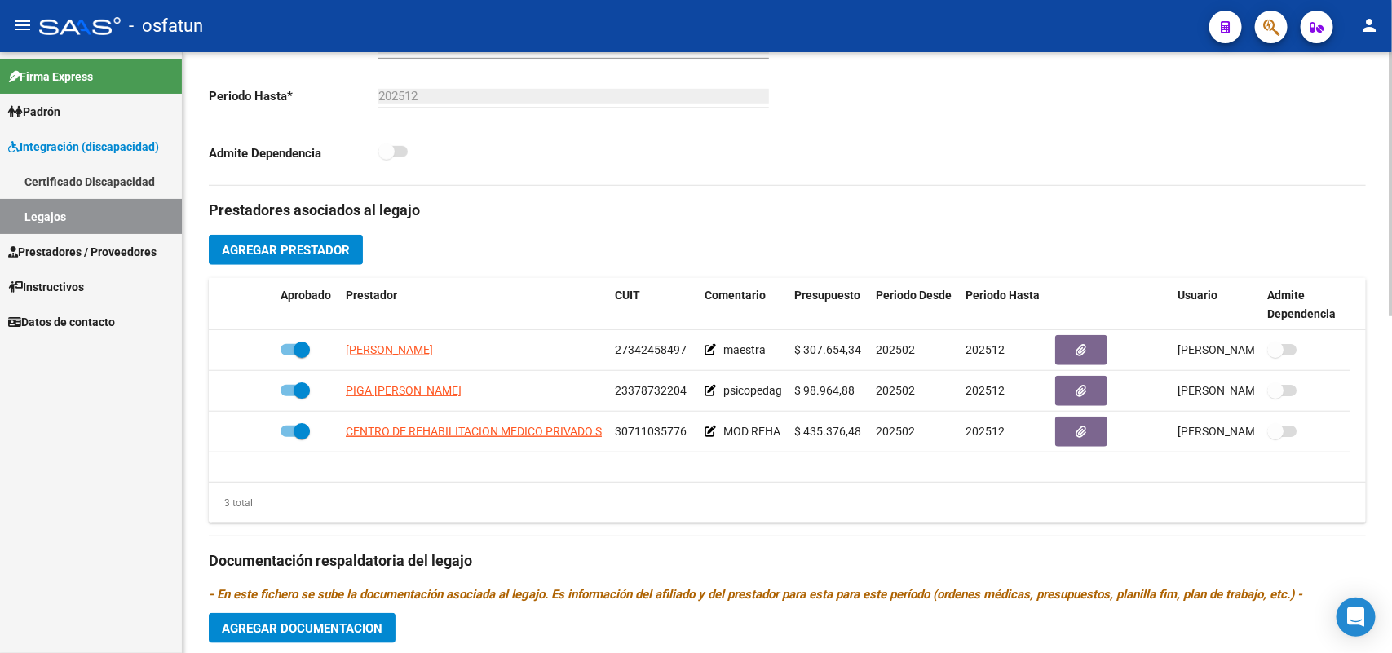
scroll to position [663, 0]
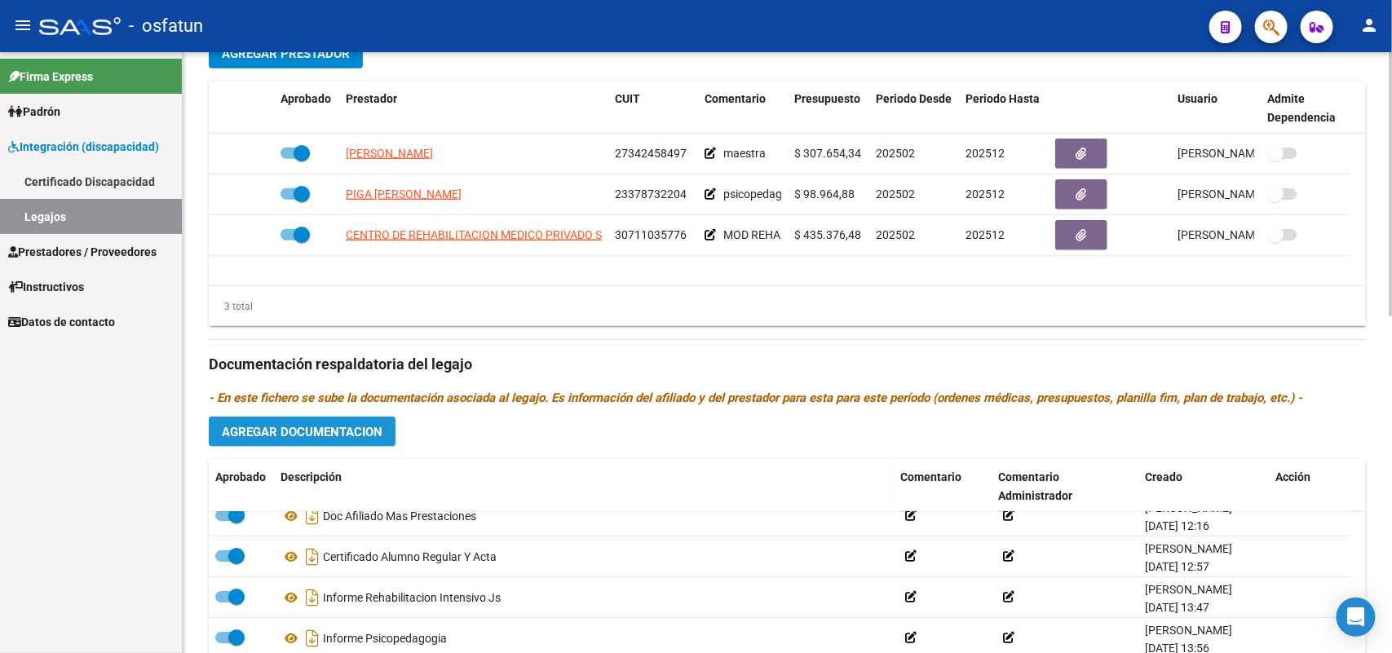
click at [338, 426] on span "Agregar Documentacion" at bounding box center [302, 432] width 161 height 15
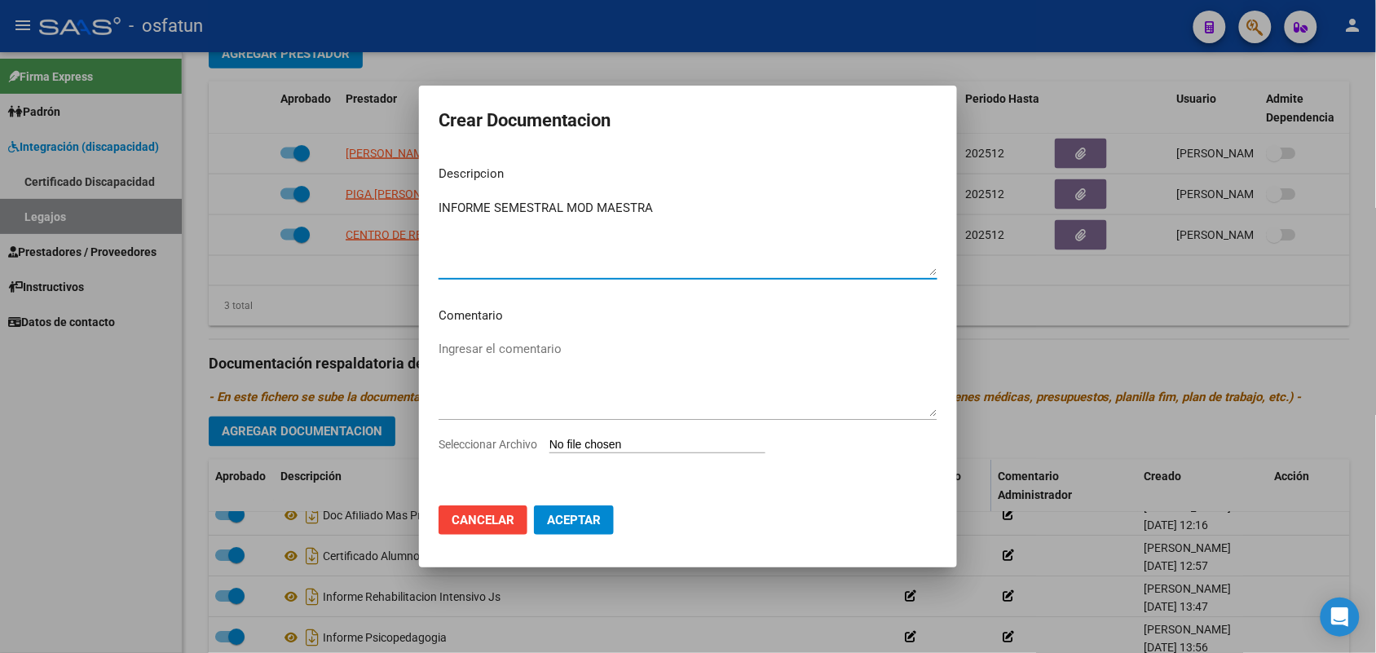
type textarea "INFORME SEMESTRAL MOD MAESTRA"
click at [650, 447] on input "Seleccionar Archivo" at bounding box center [658, 445] width 216 height 15
type input "C:\fakepath\[PERSON_NAME]-MÓD. MAESTRA APOYO-INFORME SEMESTRAL [DATE].pdf"
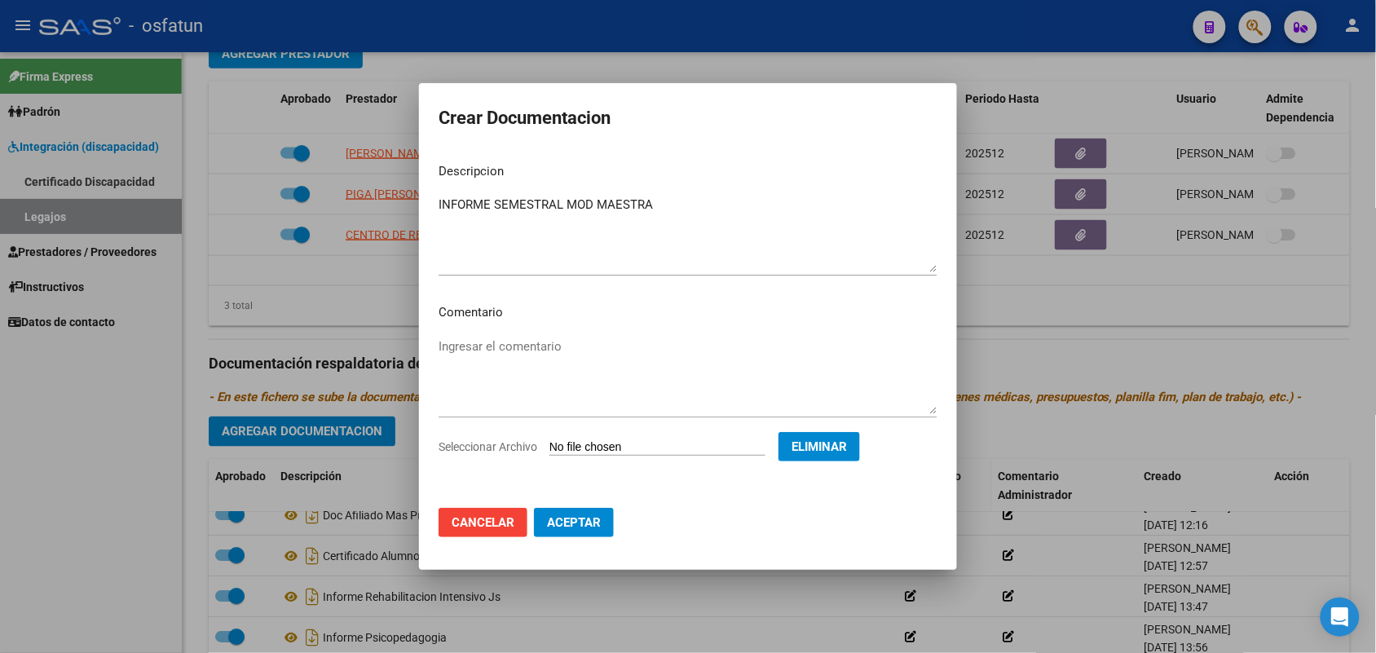
click at [585, 519] on span "Aceptar" at bounding box center [574, 522] width 54 height 15
checkbox input "false"
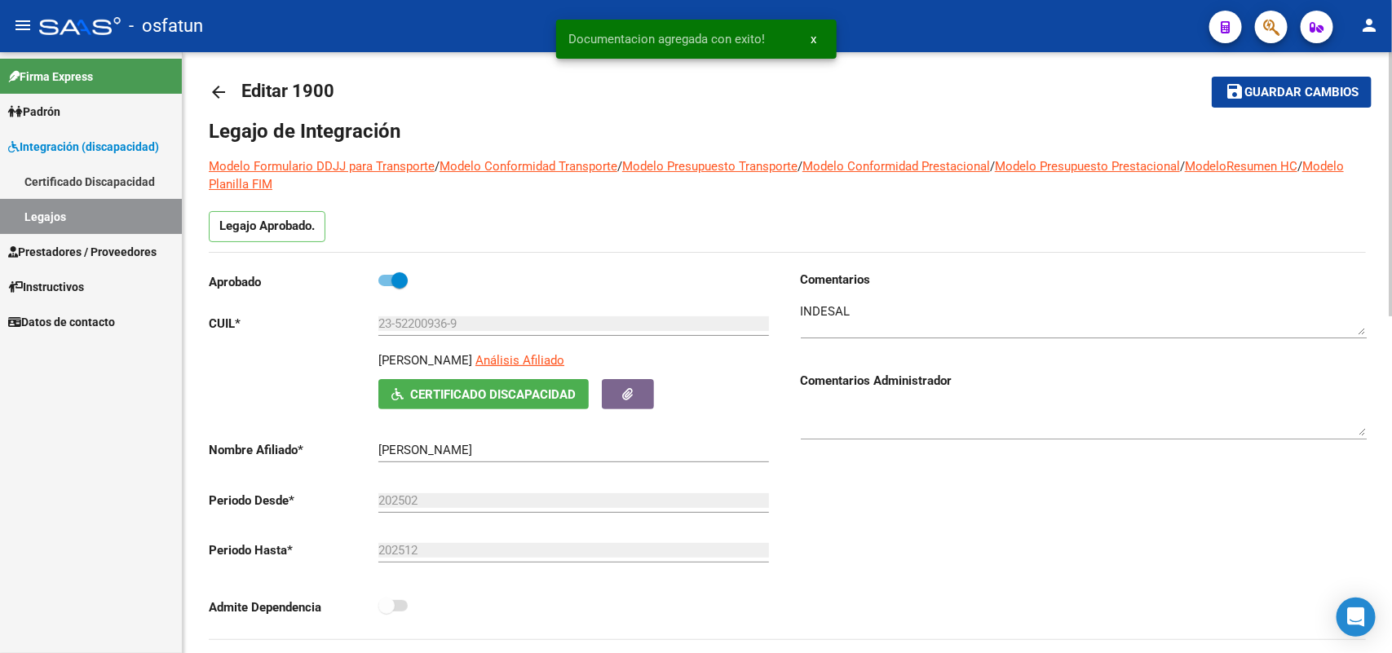
scroll to position [0, 0]
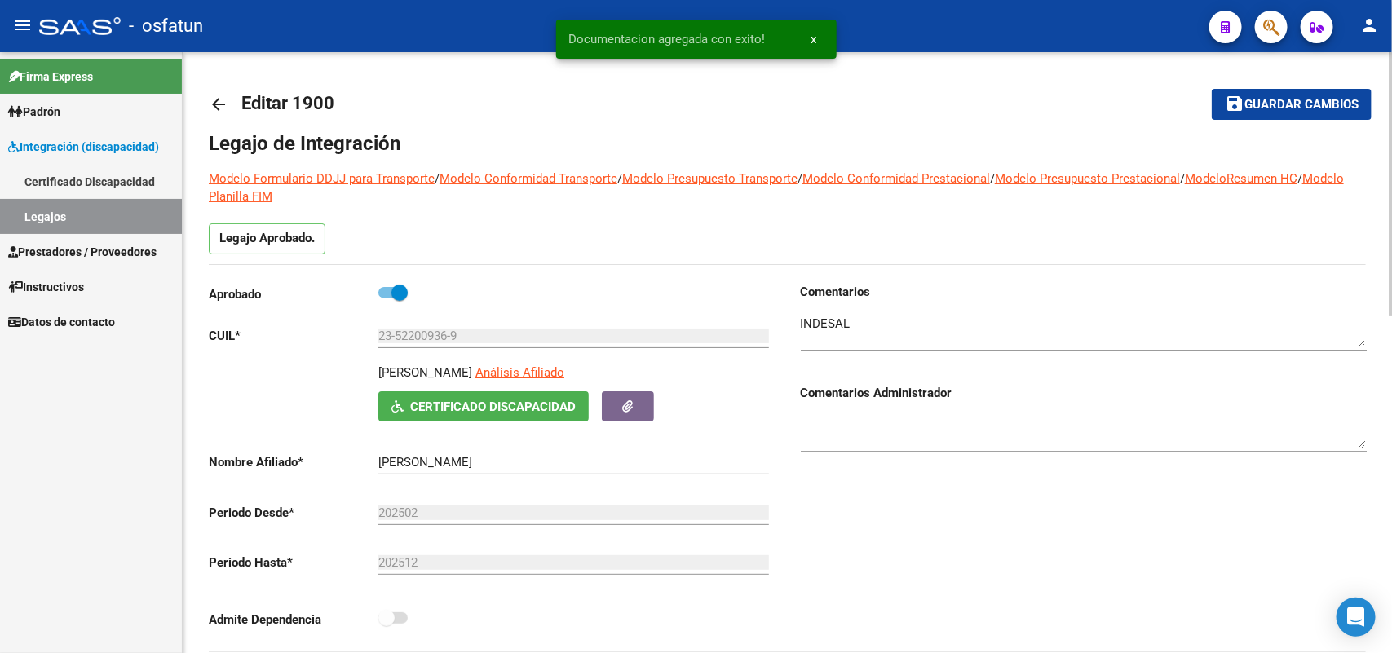
click at [1318, 99] on span "Guardar cambios" at bounding box center [1301, 105] width 114 height 15
